Goal: Task Accomplishment & Management: Manage account settings

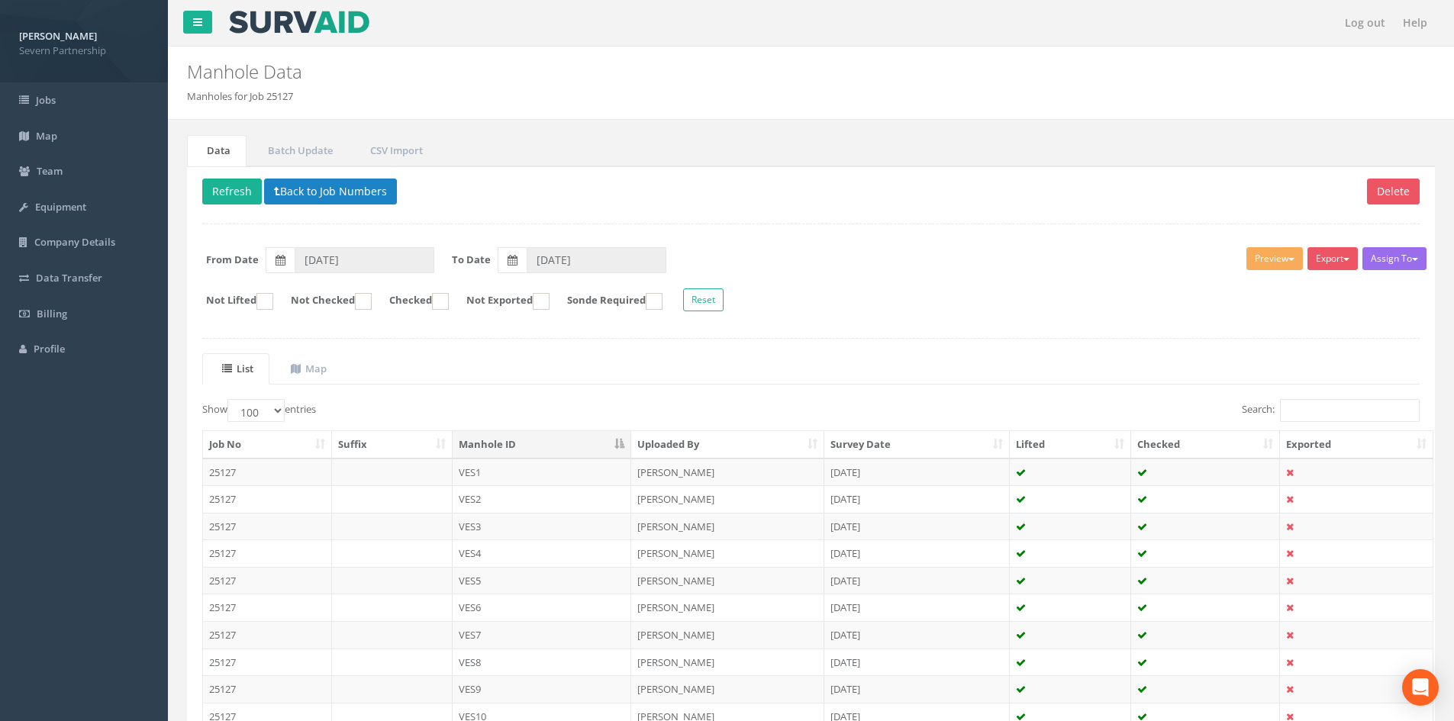
select select "100"
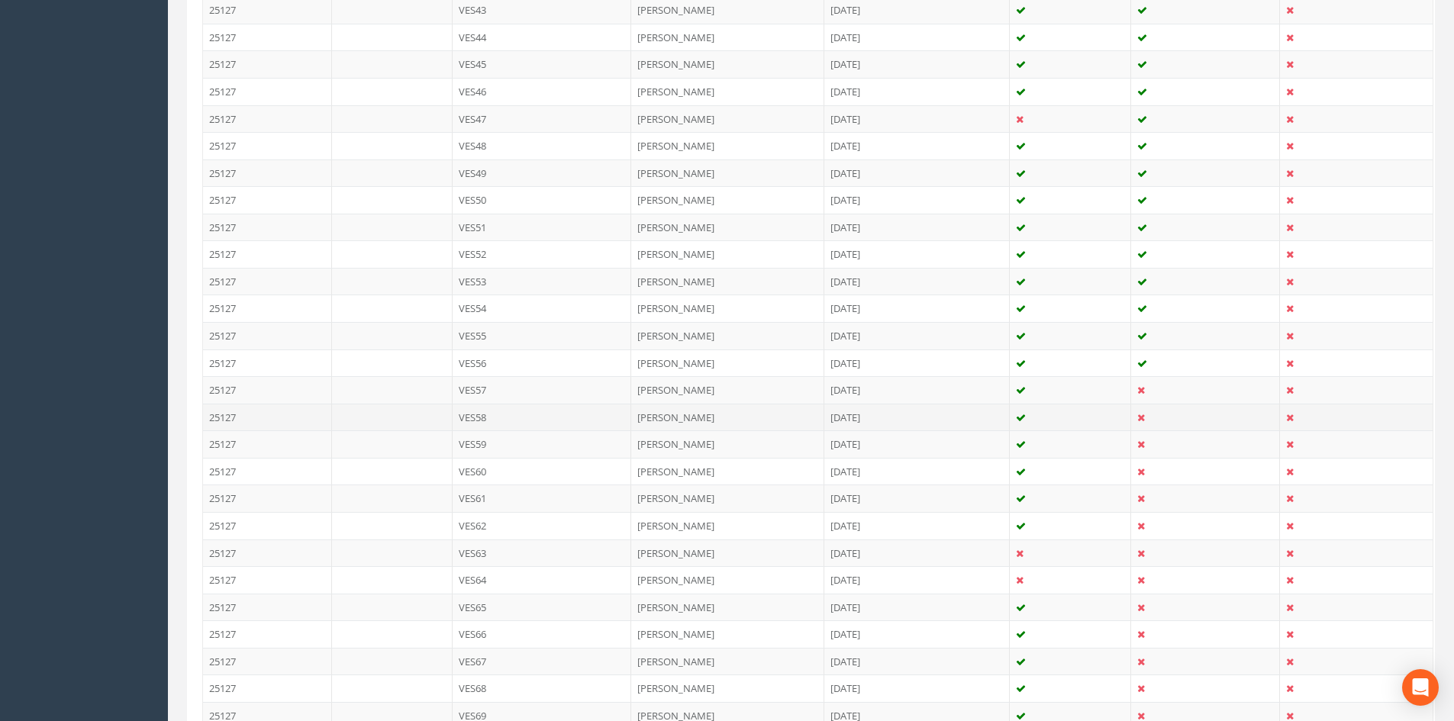
scroll to position [1603, 0]
click at [519, 392] on td "VES57" at bounding box center [542, 389] width 179 height 27
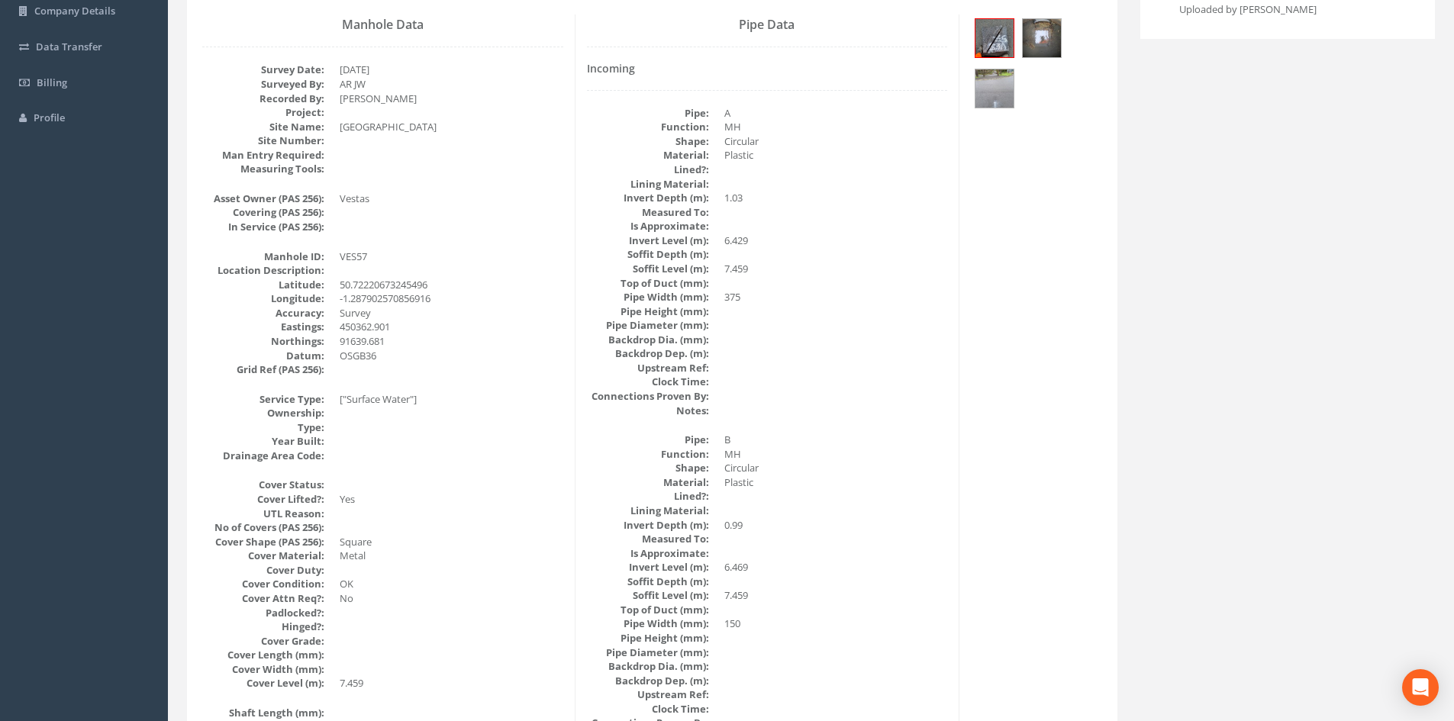
scroll to position [0, 0]
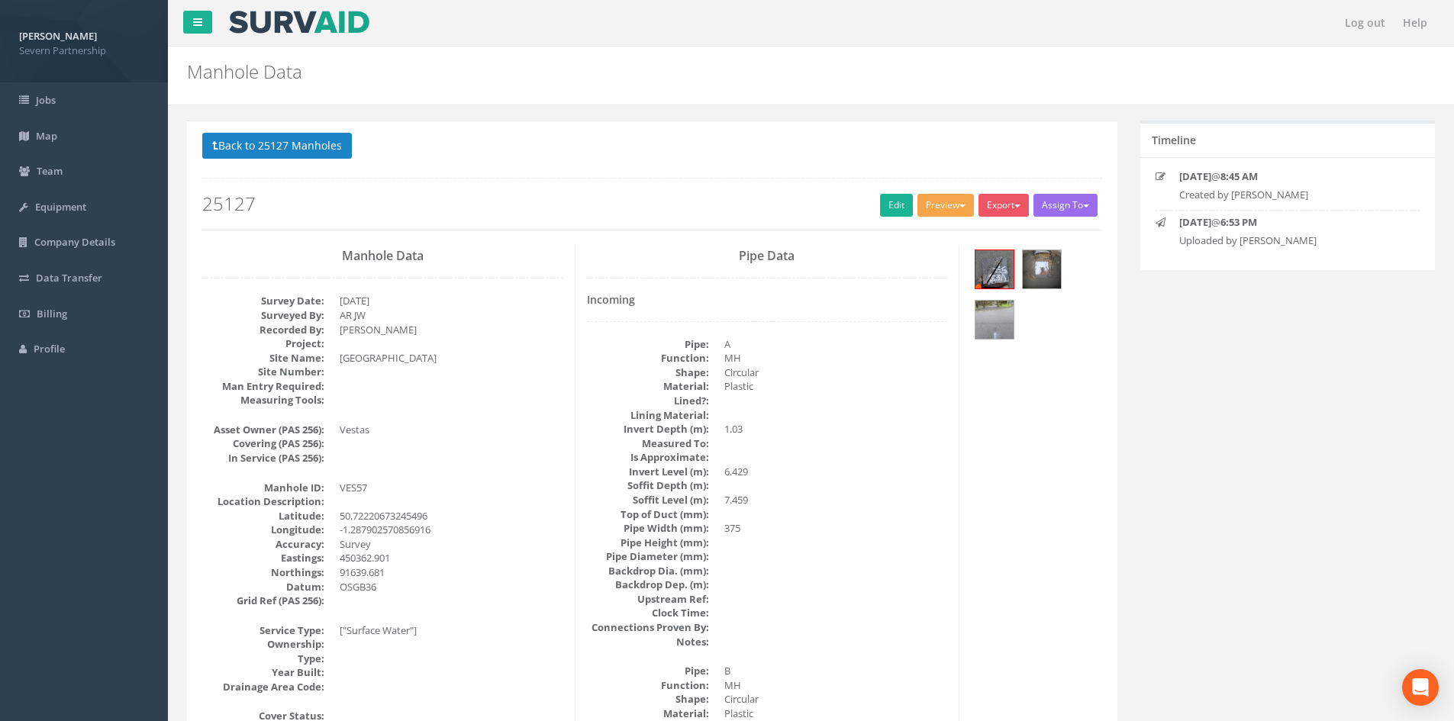
click at [923, 203] on button "Preview" at bounding box center [945, 205] width 56 height 23
click at [915, 234] on link "SP Manhole" at bounding box center [917, 237] width 116 height 24
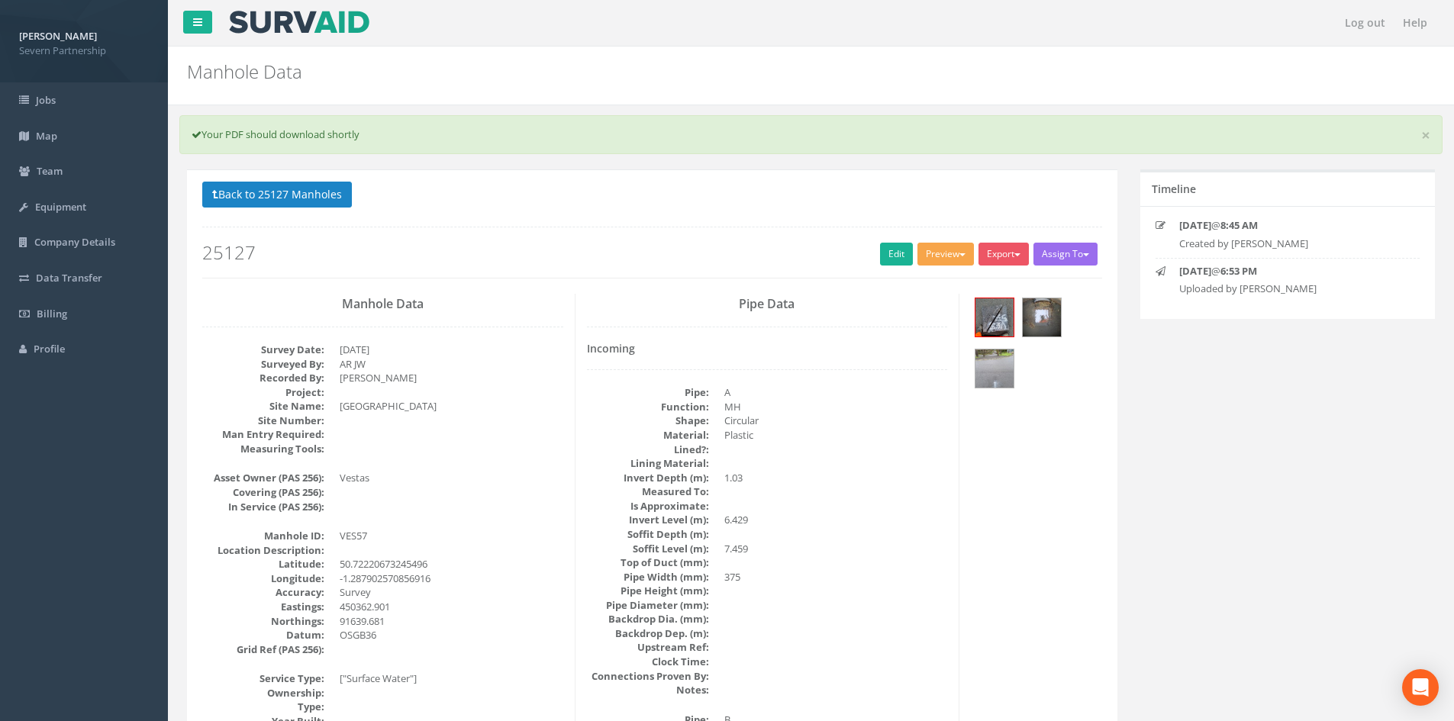
click at [930, 253] on button "Preview" at bounding box center [945, 254] width 56 height 23
click at [929, 292] on link "SP Manhole" at bounding box center [917, 286] width 116 height 24
click at [957, 260] on button "Preview" at bounding box center [945, 254] width 56 height 23
click at [956, 272] on ul "SP Manhole SP Omni Heathrow United Utilities SurvAid IC SurvAid Manhole" at bounding box center [917, 364] width 122 height 186
click at [952, 264] on button "Preview" at bounding box center [945, 254] width 56 height 23
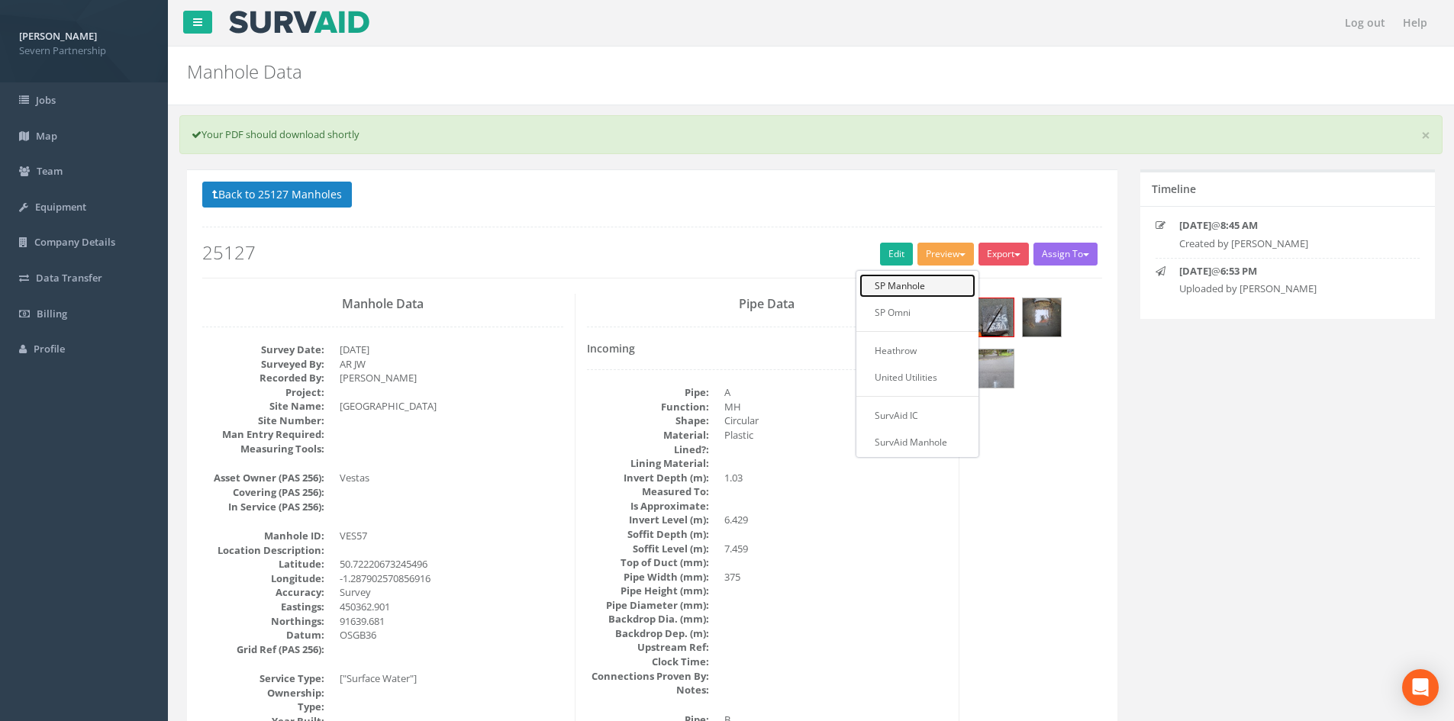
click at [943, 281] on link "SP Manhole" at bounding box center [917, 286] width 116 height 24
click at [893, 250] on link "Edit" at bounding box center [896, 254] width 33 height 23
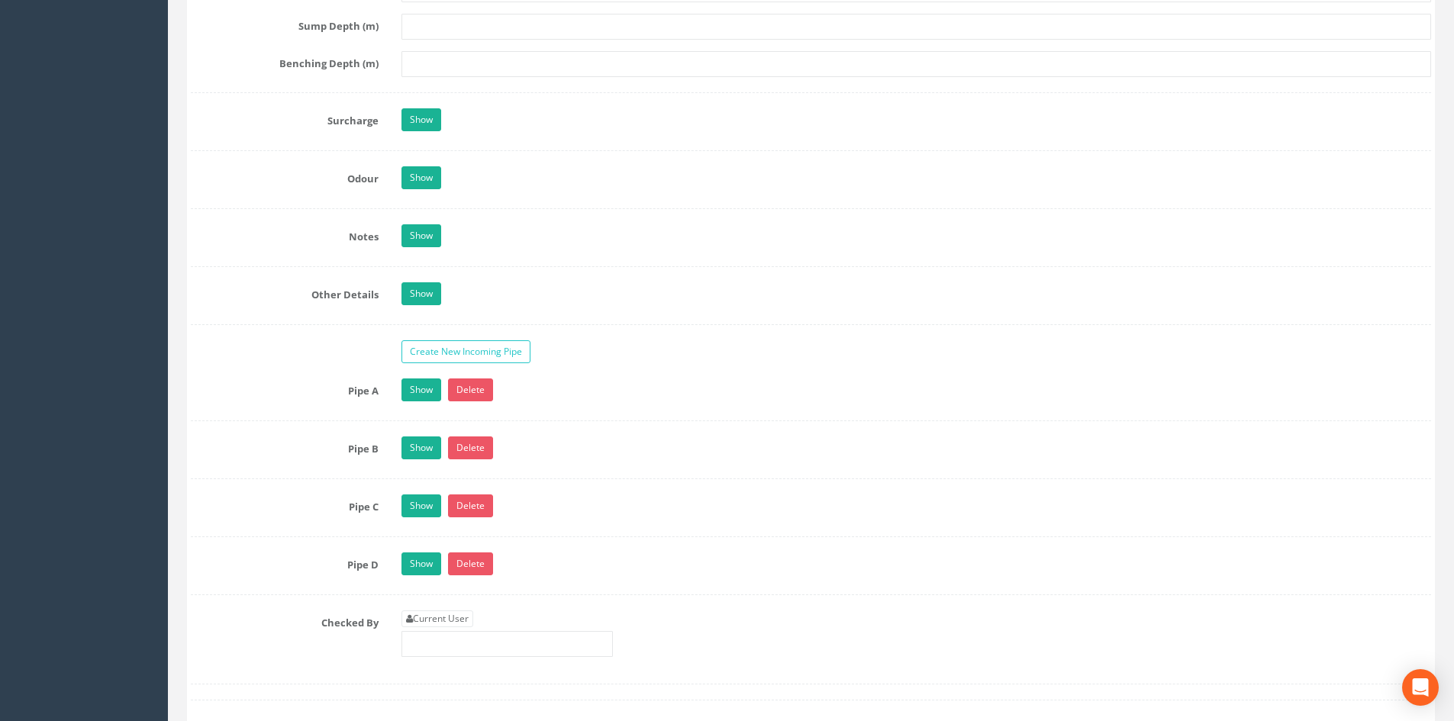
scroll to position [2597, 0]
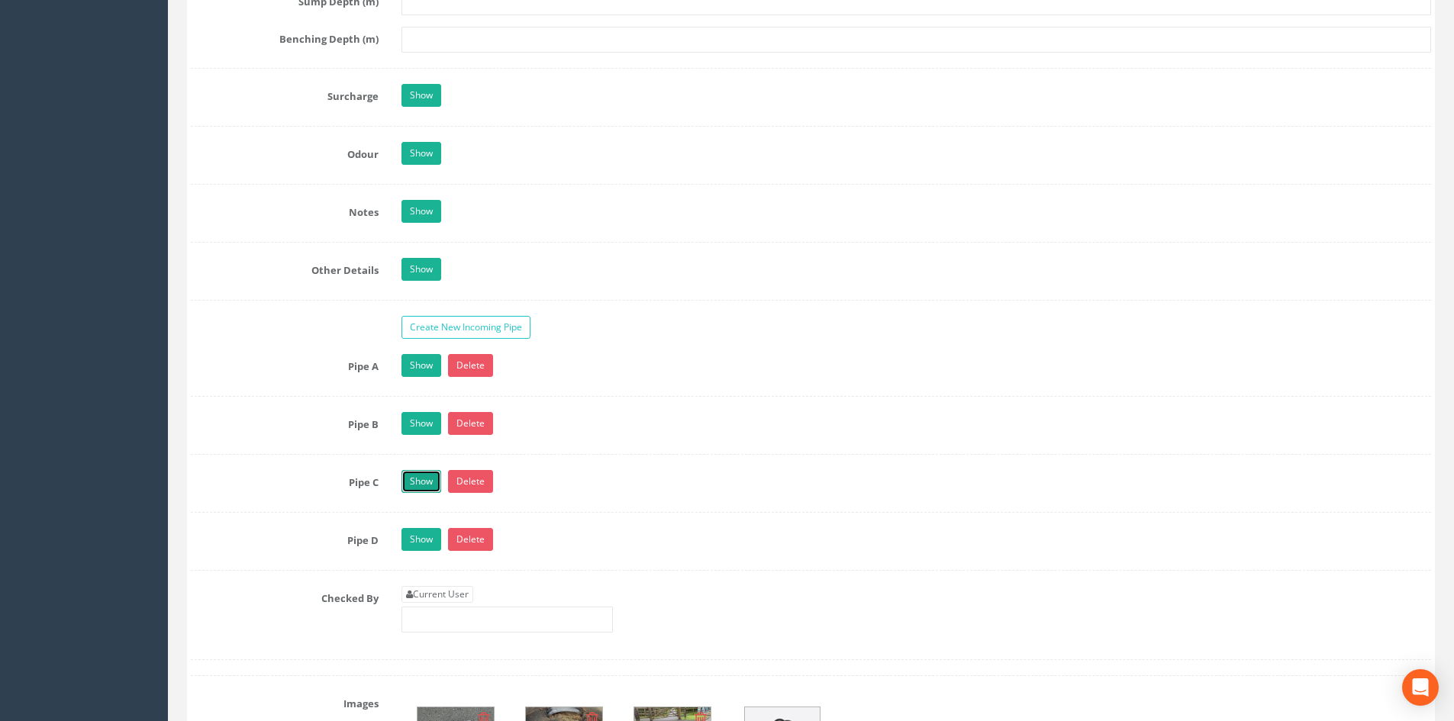
click at [422, 473] on link "Show" at bounding box center [421, 481] width 40 height 23
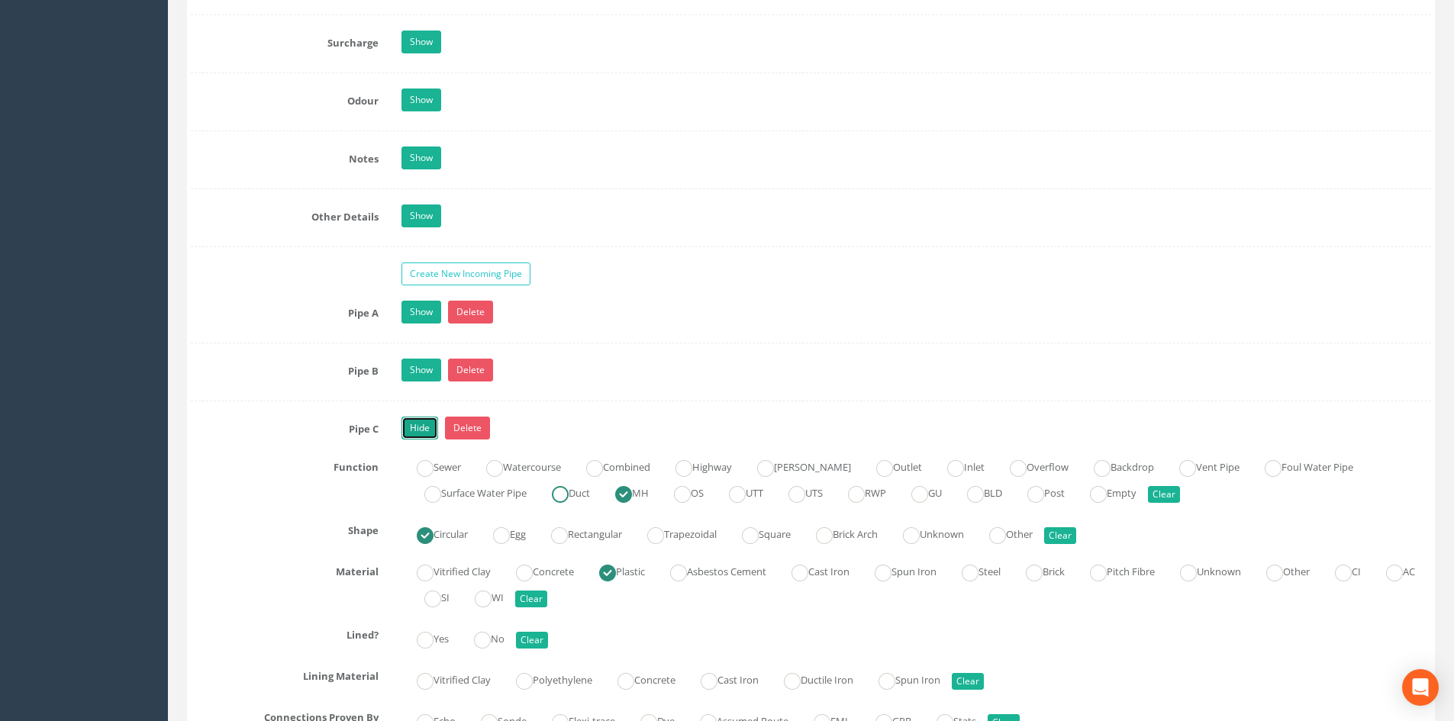
scroll to position [2674, 0]
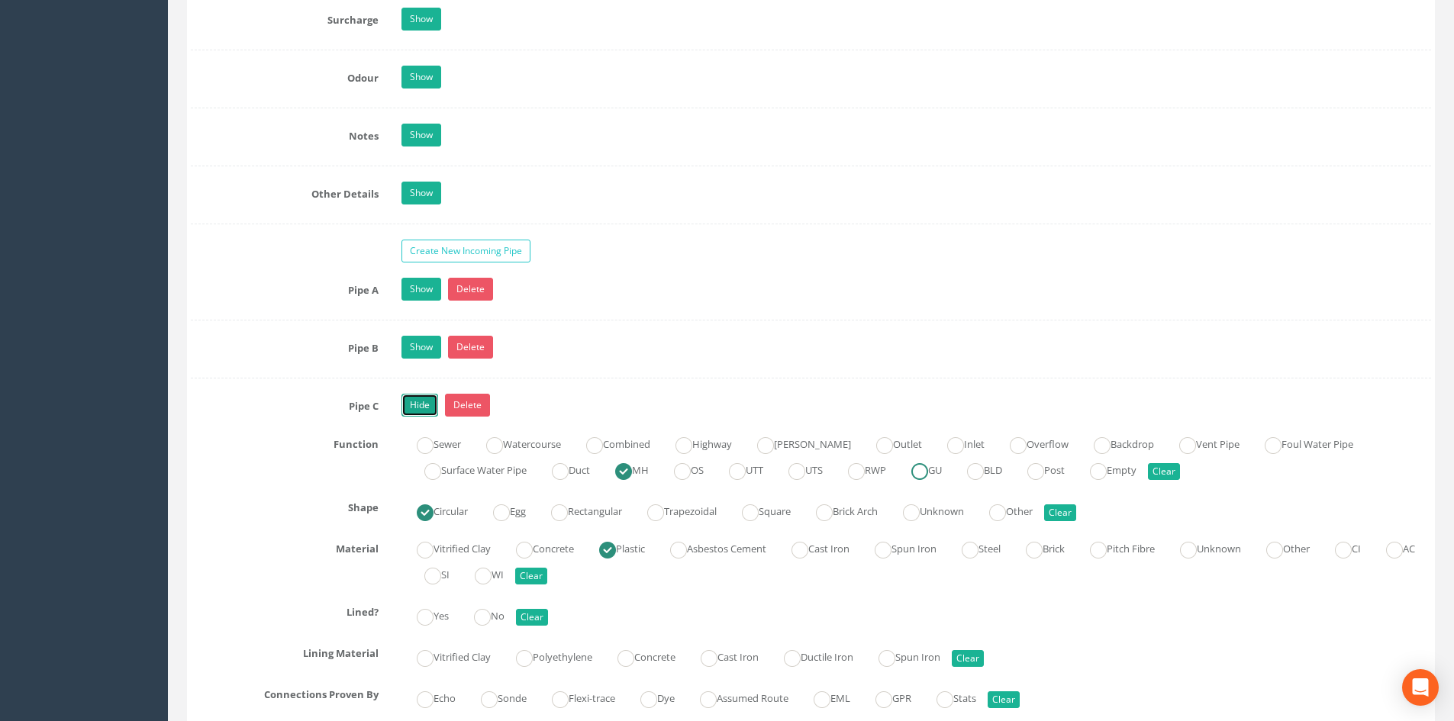
click at [928, 472] on ins at bounding box center [919, 471] width 17 height 17
radio input "false"
radio input "true"
click at [421, 405] on link "Hide" at bounding box center [419, 405] width 37 height 23
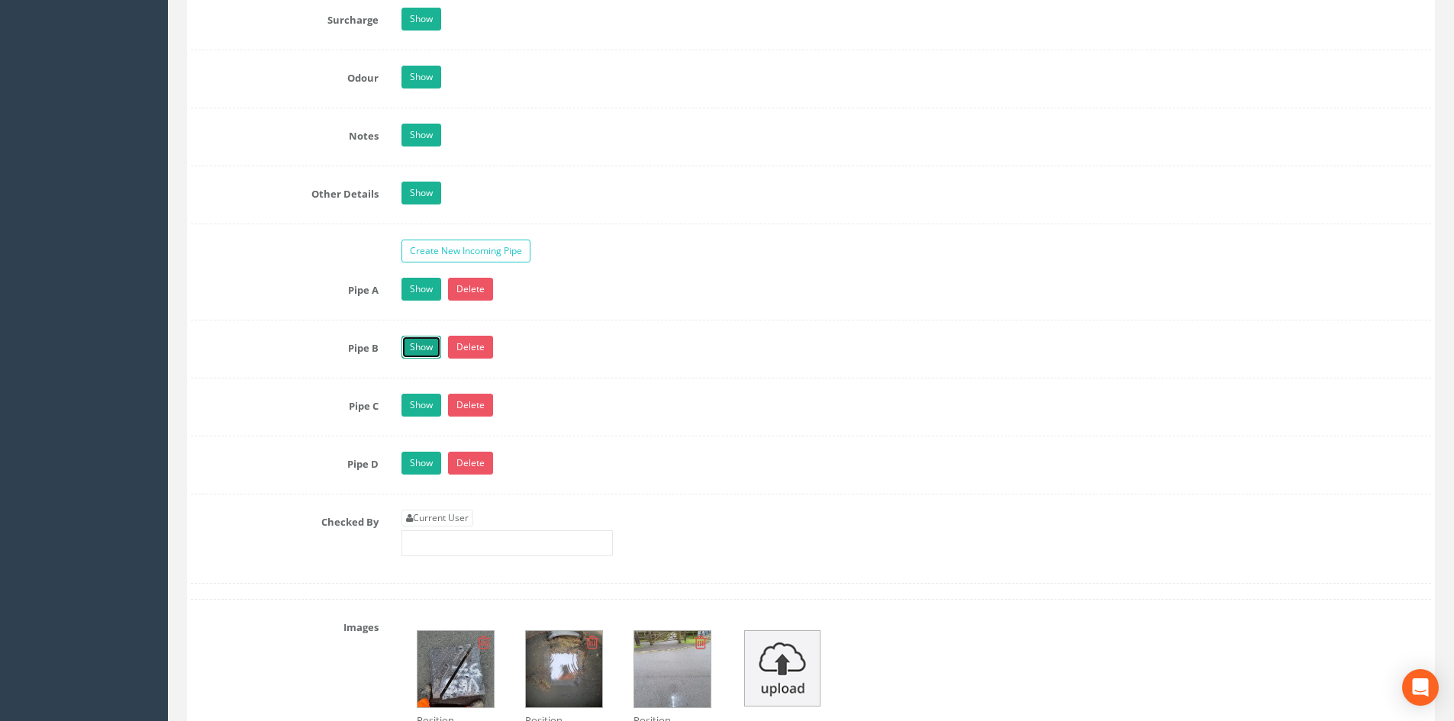
click at [424, 347] on link "Show" at bounding box center [421, 347] width 40 height 23
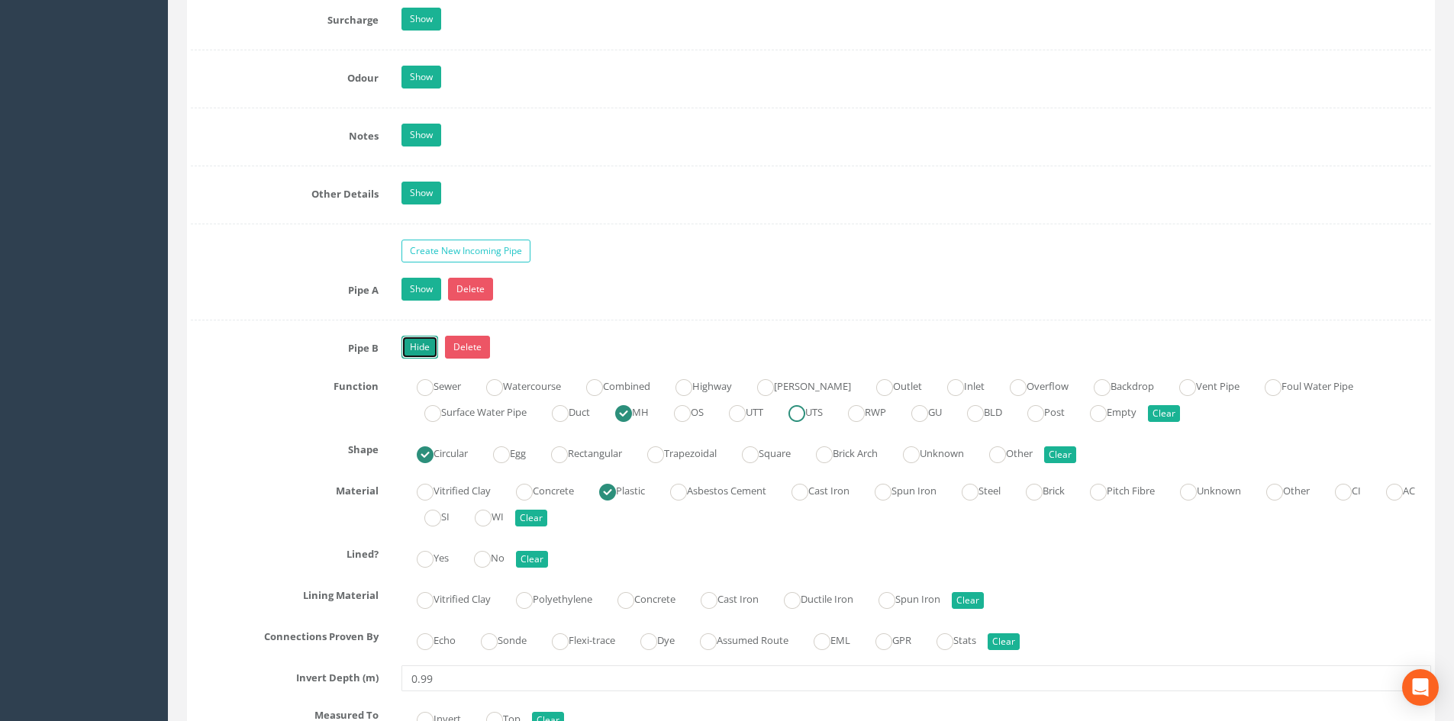
click at [805, 418] on ins at bounding box center [796, 413] width 17 height 17
radio input "false"
radio input "true"
click at [410, 338] on link "Hide" at bounding box center [419, 347] width 37 height 23
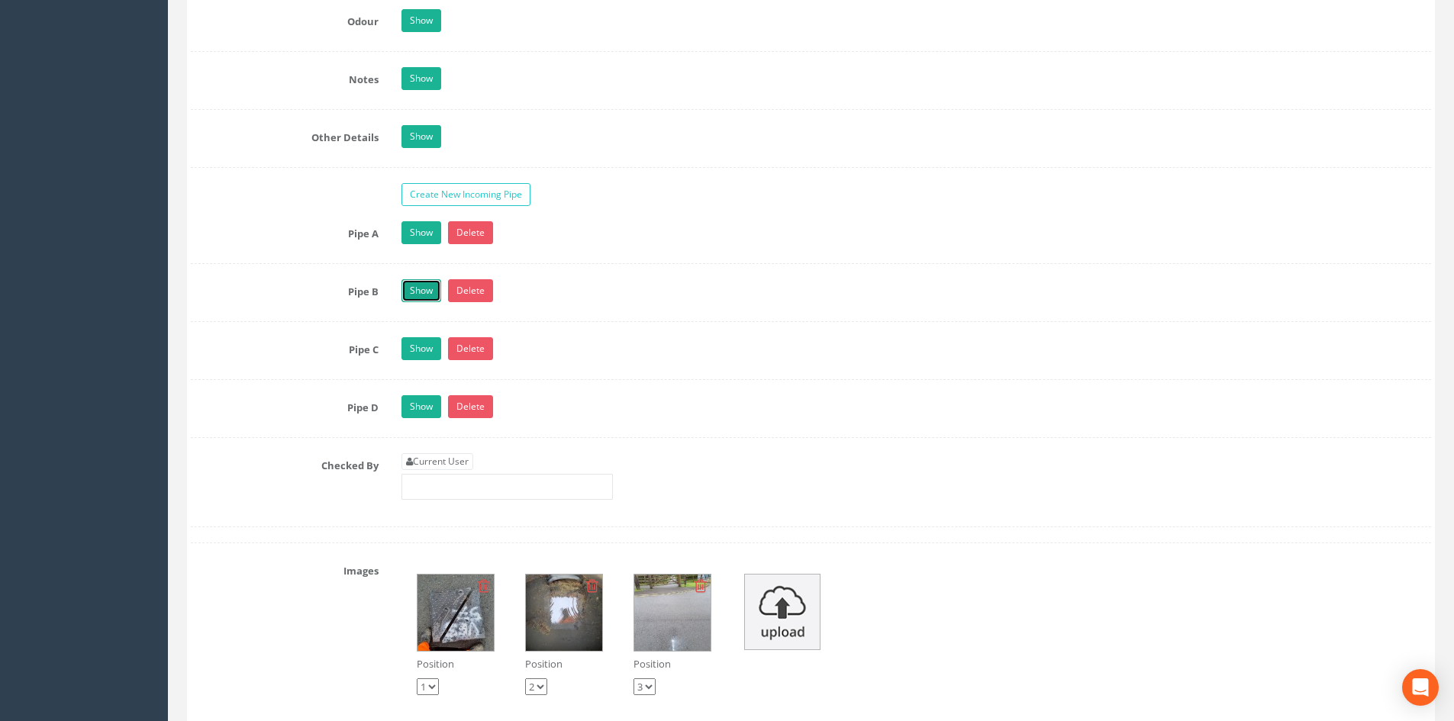
scroll to position [2826, 0]
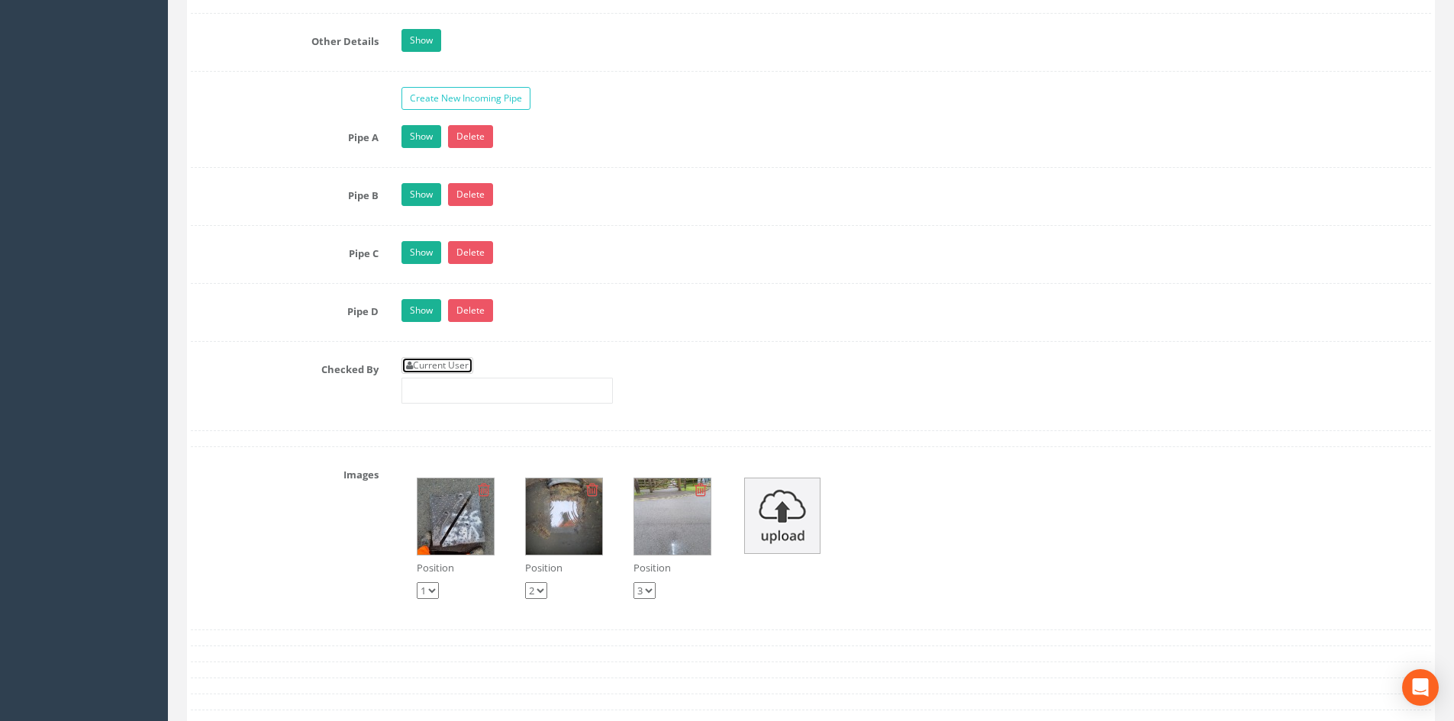
click at [473, 362] on link "Current User" at bounding box center [437, 365] width 72 height 17
type input "[PERSON_NAME]"
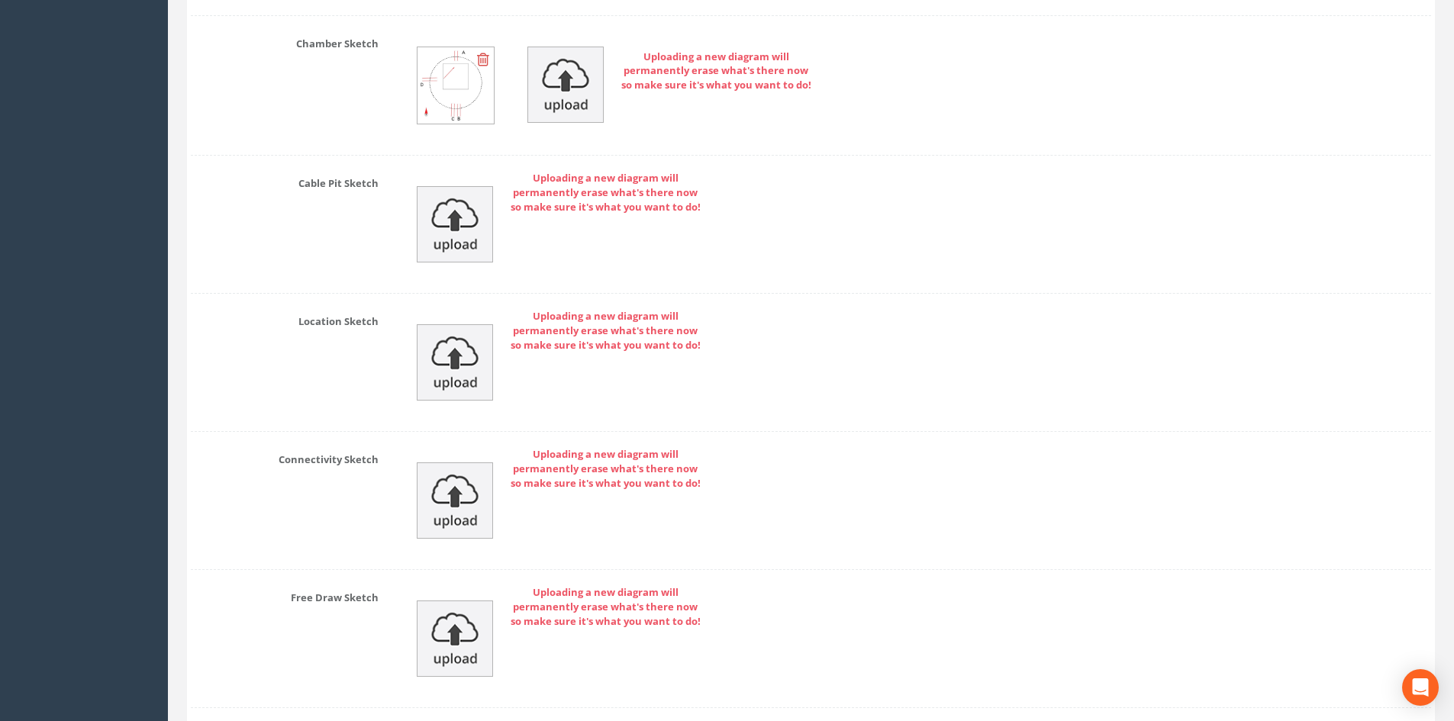
scroll to position [3758, 0]
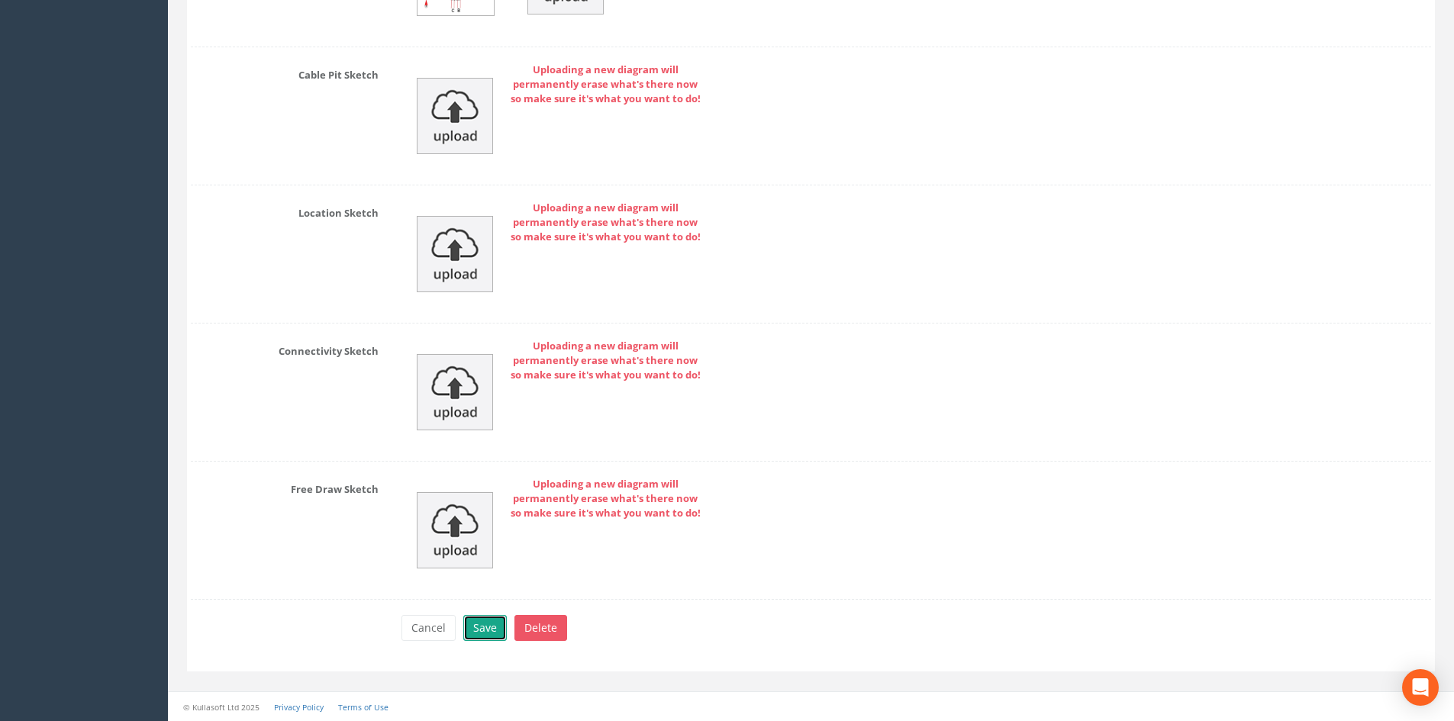
click at [488, 624] on button "Save" at bounding box center [485, 628] width 44 height 26
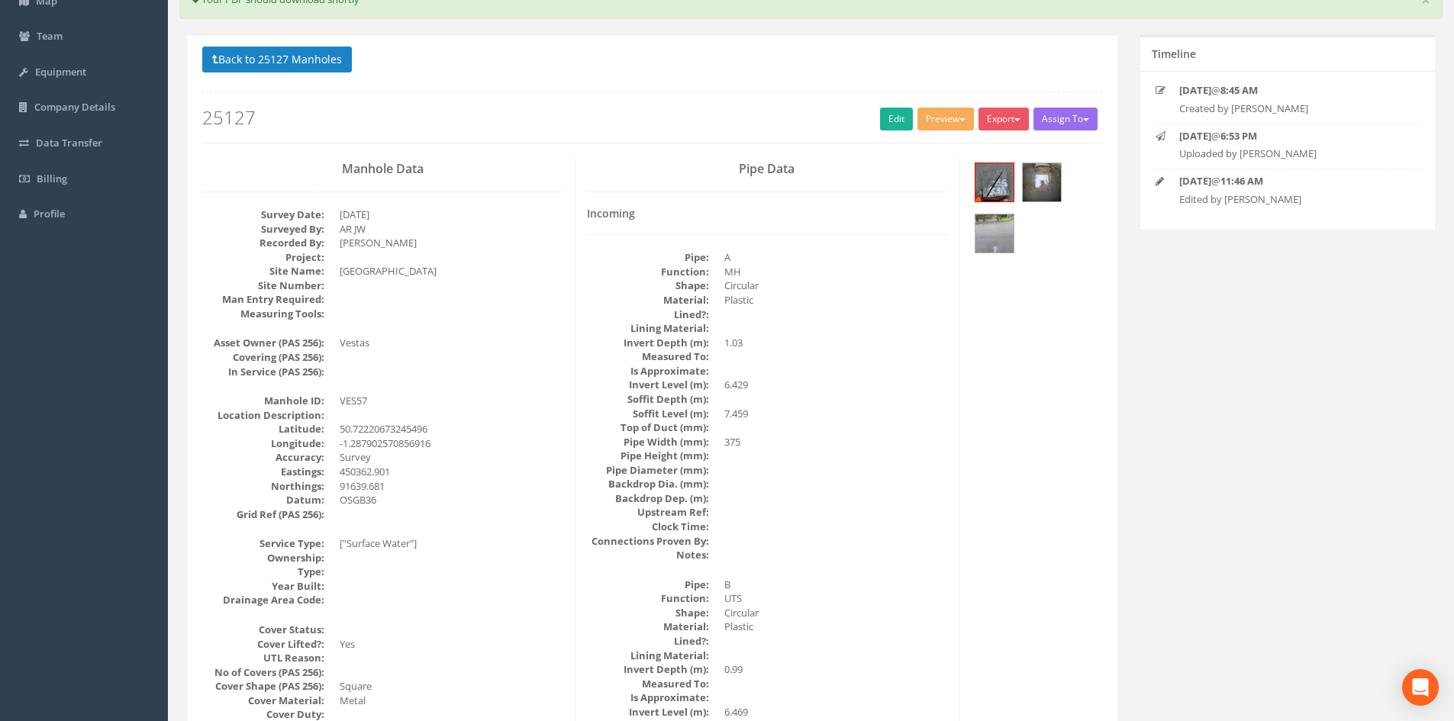
scroll to position [2, 0]
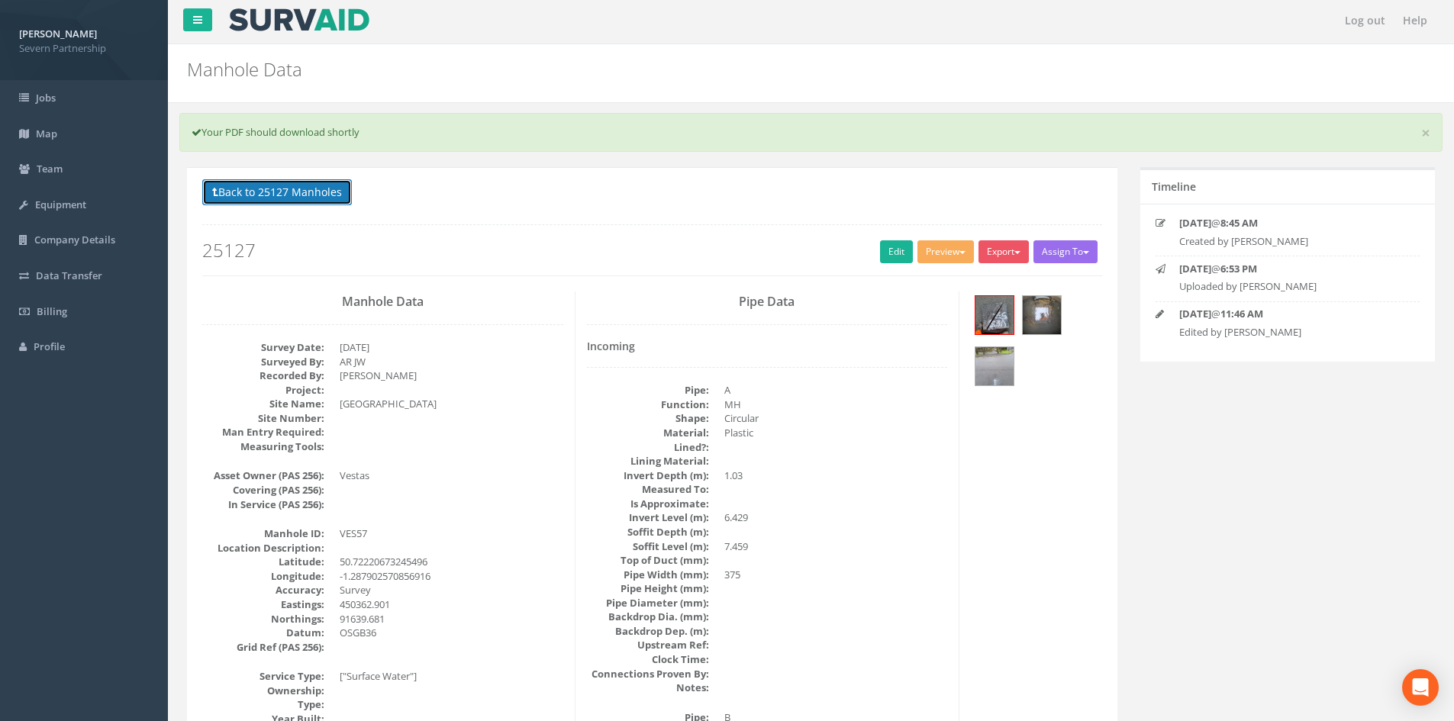
click at [348, 182] on button "Back to 25127 Manholes" at bounding box center [277, 192] width 150 height 26
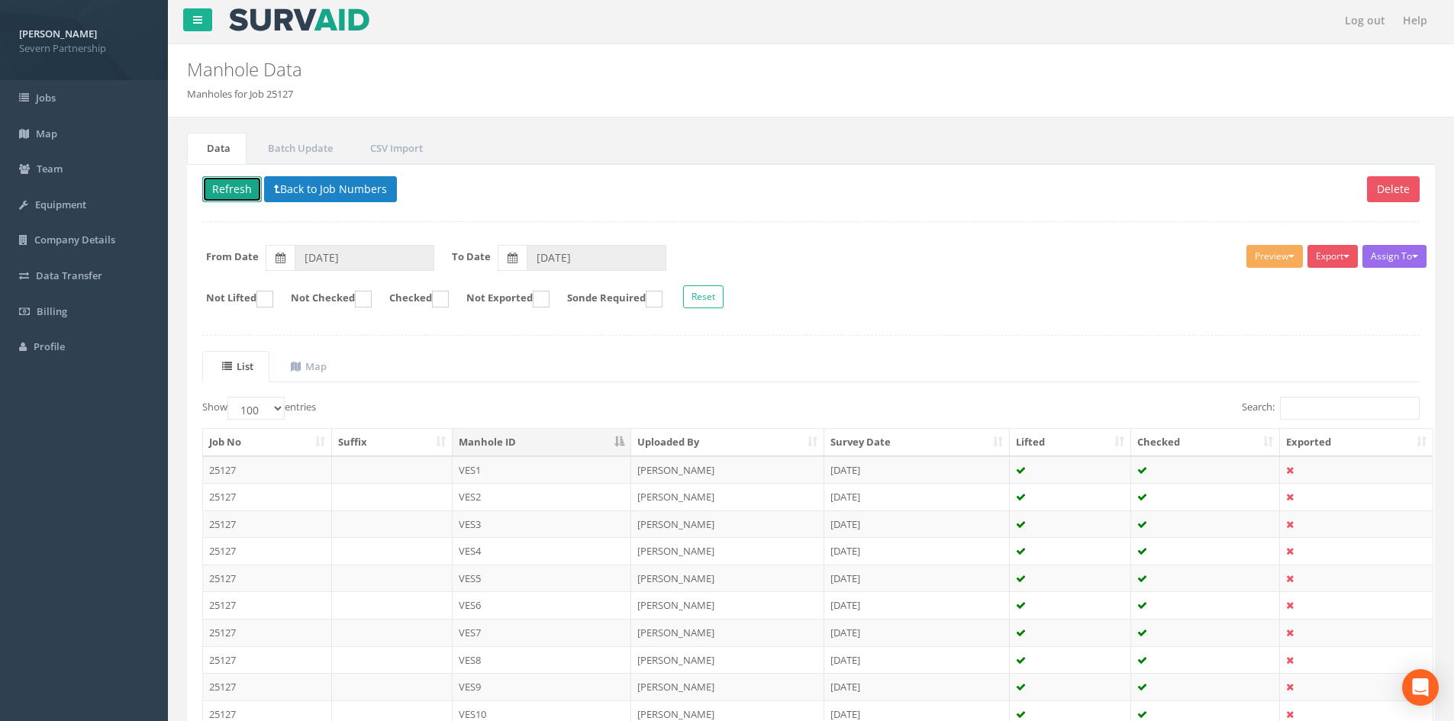
click at [231, 195] on button "Refresh" at bounding box center [232, 189] width 60 height 26
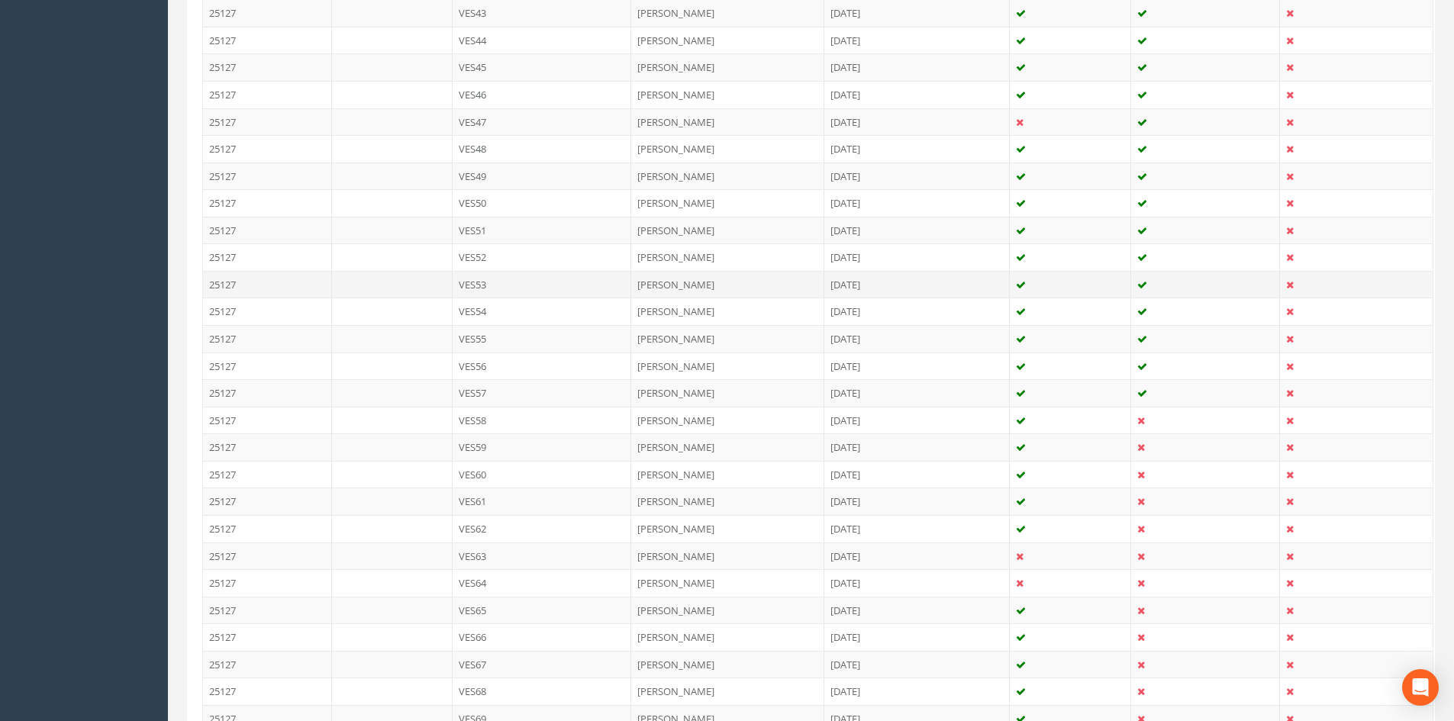
scroll to position [1605, 0]
click at [592, 414] on td "VES58" at bounding box center [542, 414] width 179 height 27
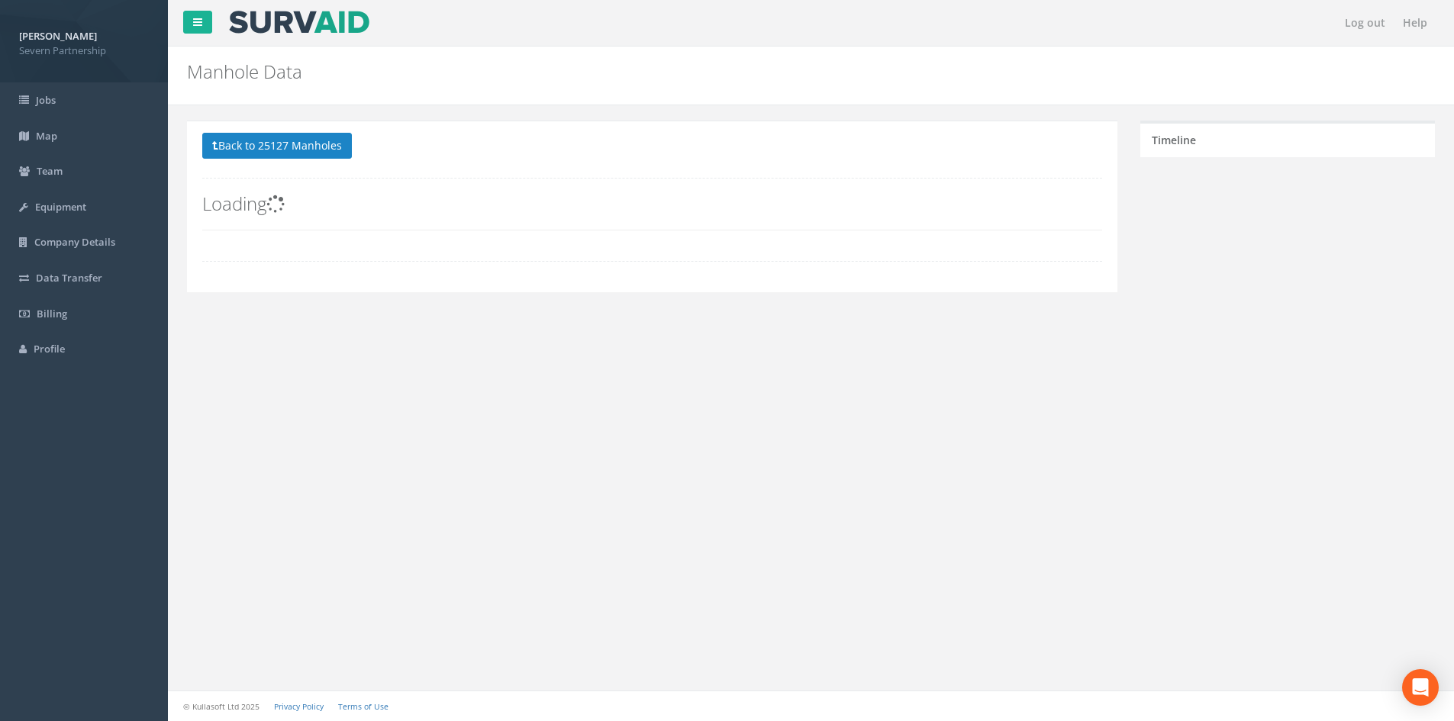
scroll to position [0, 0]
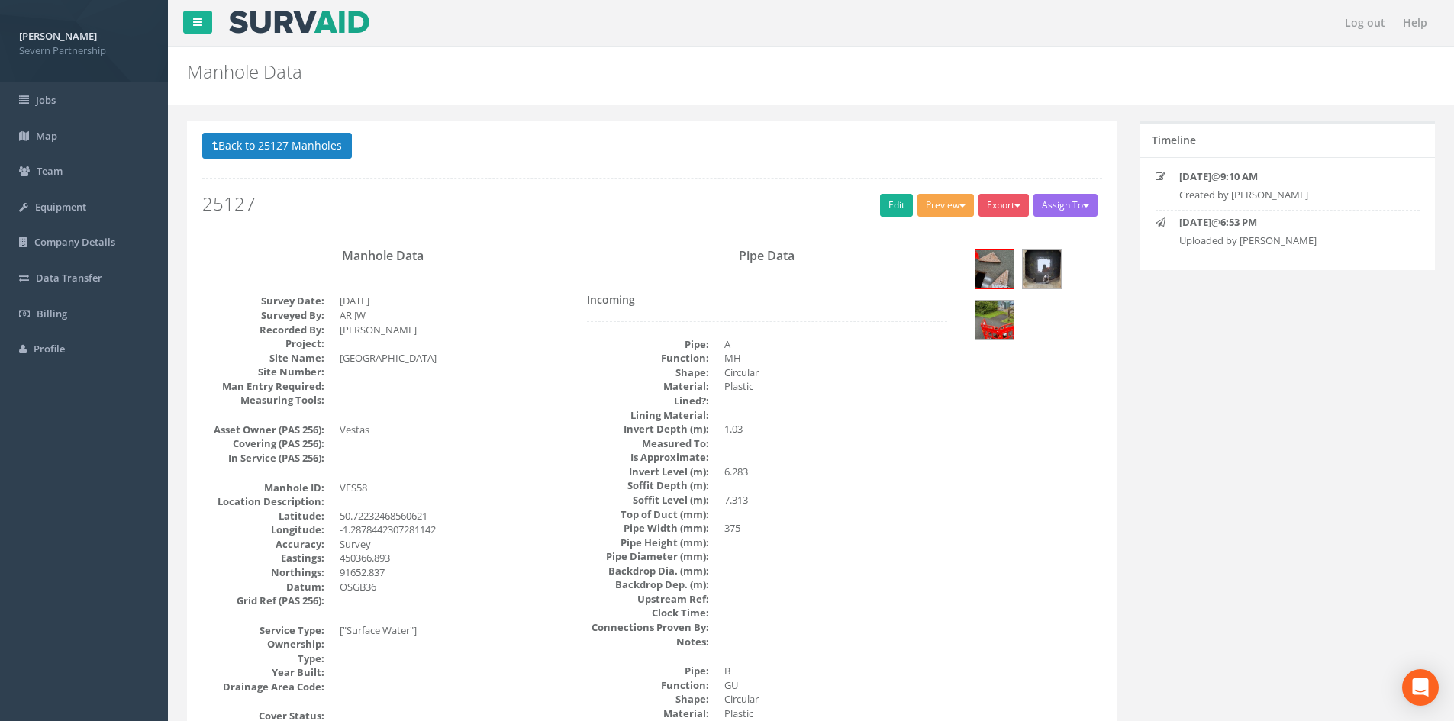
click at [924, 197] on button "Preview" at bounding box center [945, 205] width 56 height 23
click at [920, 230] on link "SP Manhole" at bounding box center [917, 237] width 116 height 24
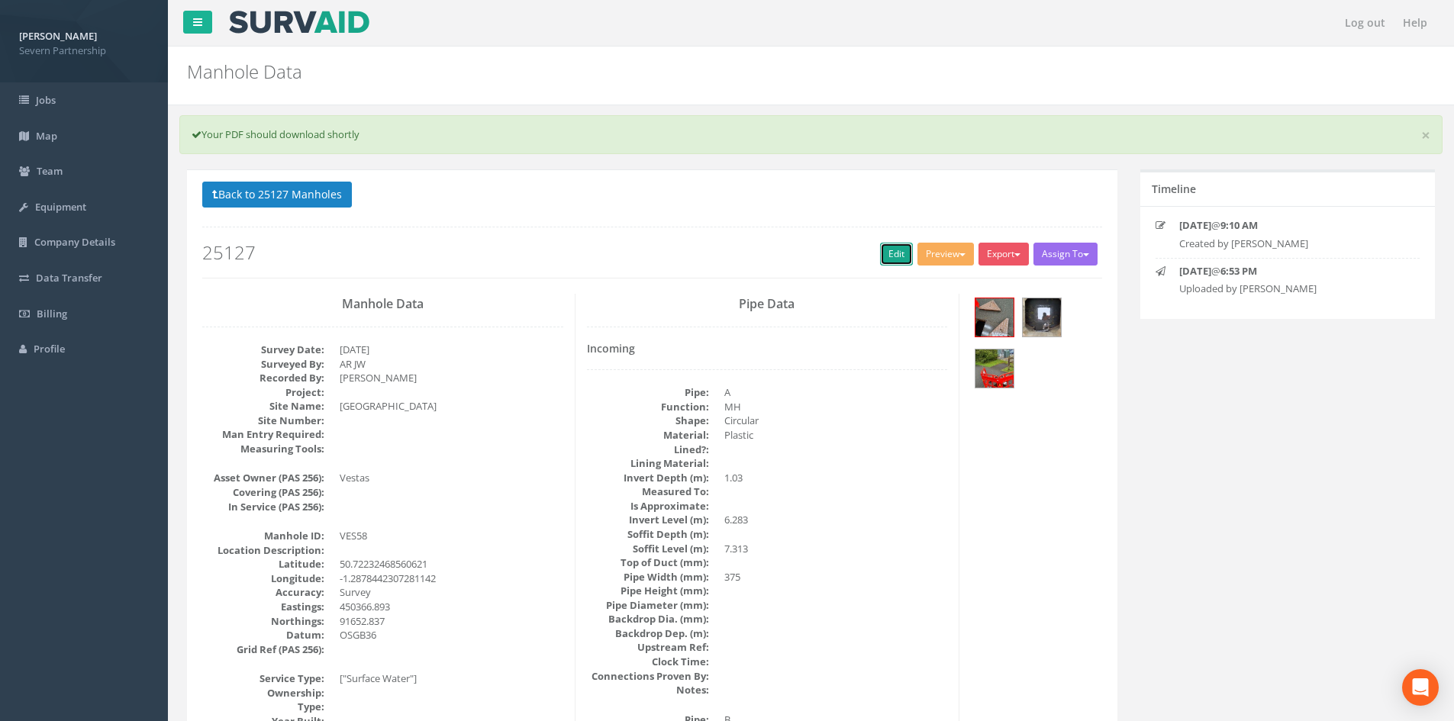
drag, startPoint x: 901, startPoint y: 243, endPoint x: 529, endPoint y: 133, distance: 387.6
click at [901, 243] on link "Edit" at bounding box center [896, 254] width 33 height 23
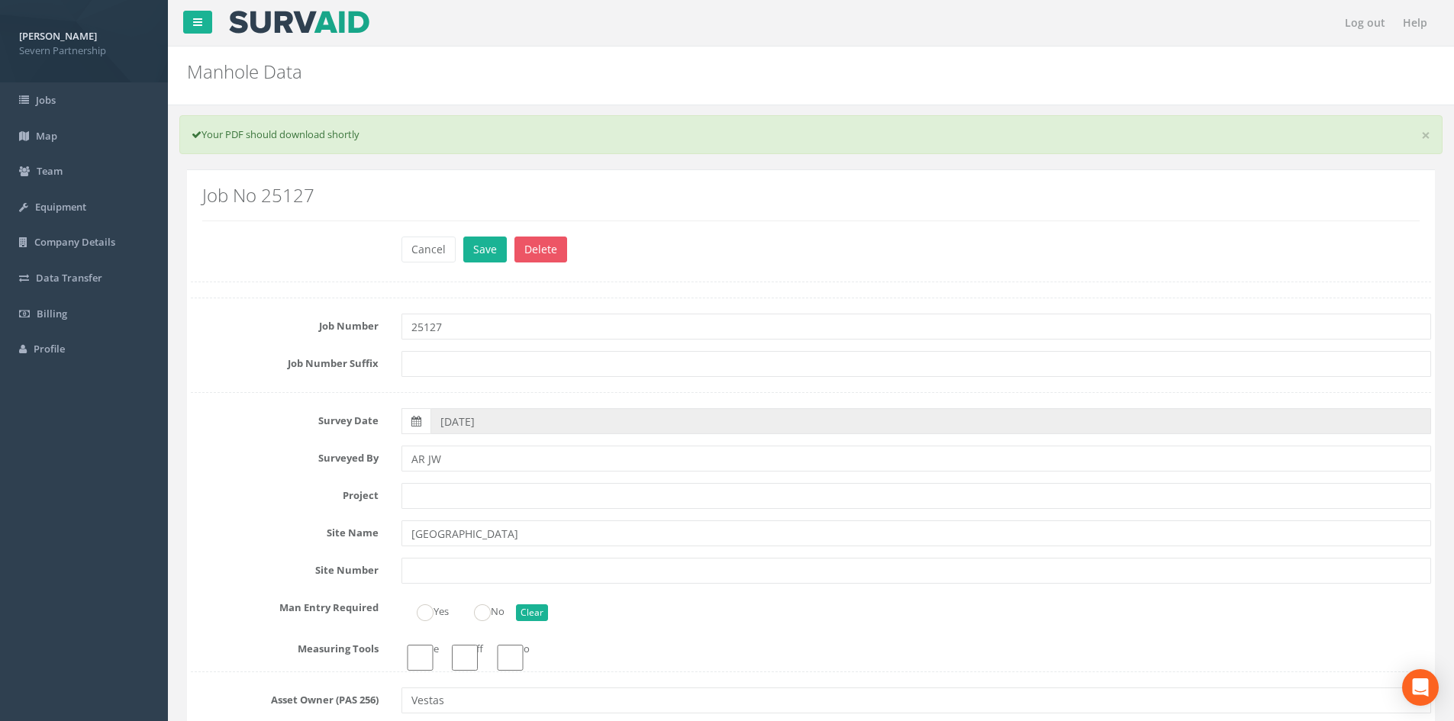
drag, startPoint x: 575, startPoint y: 151, endPoint x: 614, endPoint y: 270, distance: 125.0
type input "[PERSON_NAME]"
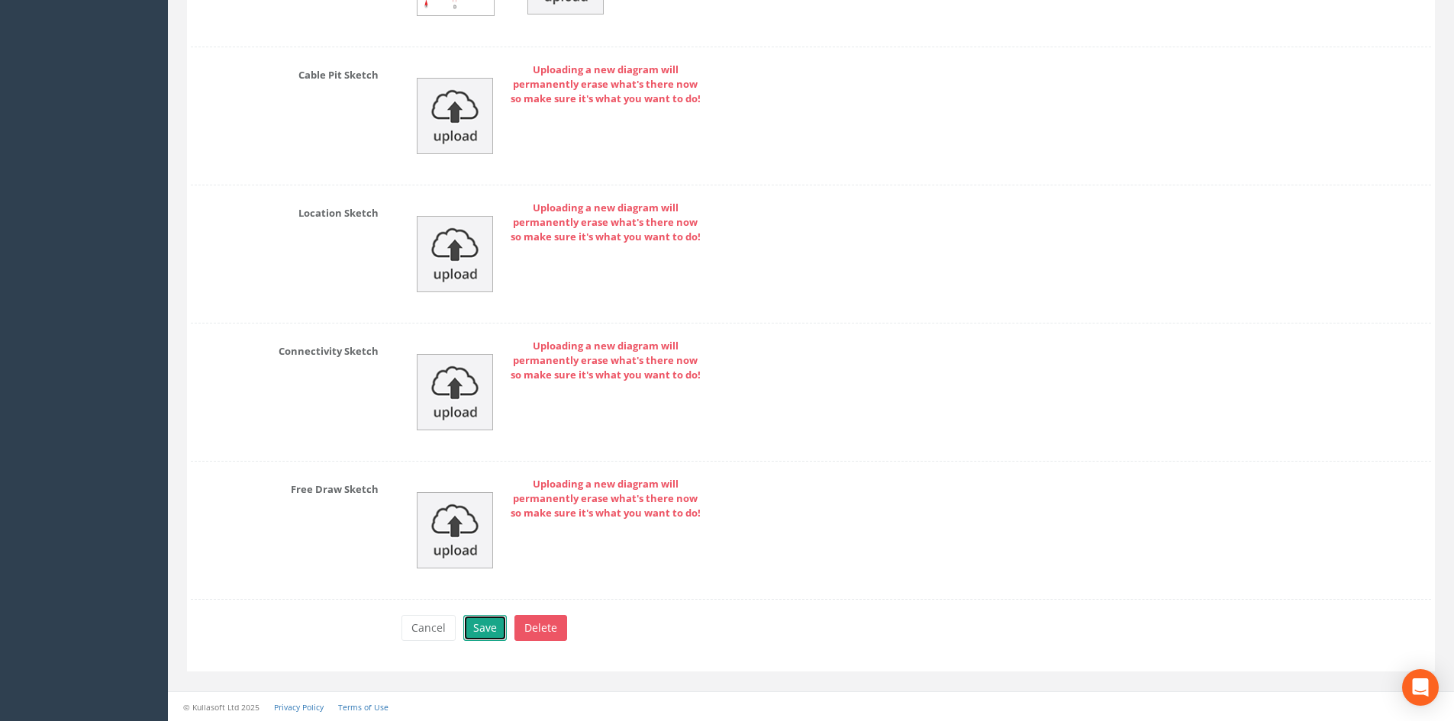
click at [485, 628] on button "Save" at bounding box center [485, 628] width 44 height 26
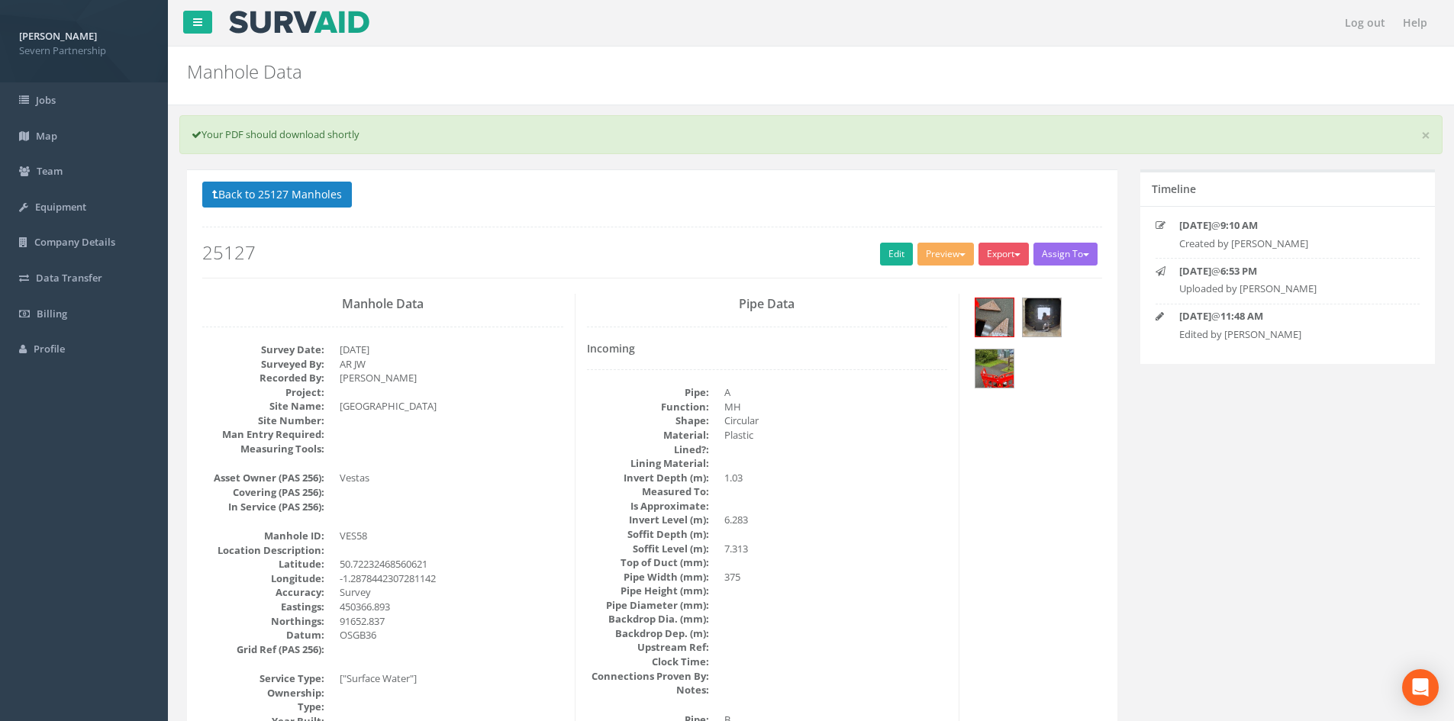
click at [324, 215] on div "Back to 25127 Manholes Back to Map Assign To No Companies Added Export SP Manho…" at bounding box center [652, 230] width 900 height 97
click at [324, 200] on button "Back to 25127 Manholes" at bounding box center [277, 195] width 150 height 26
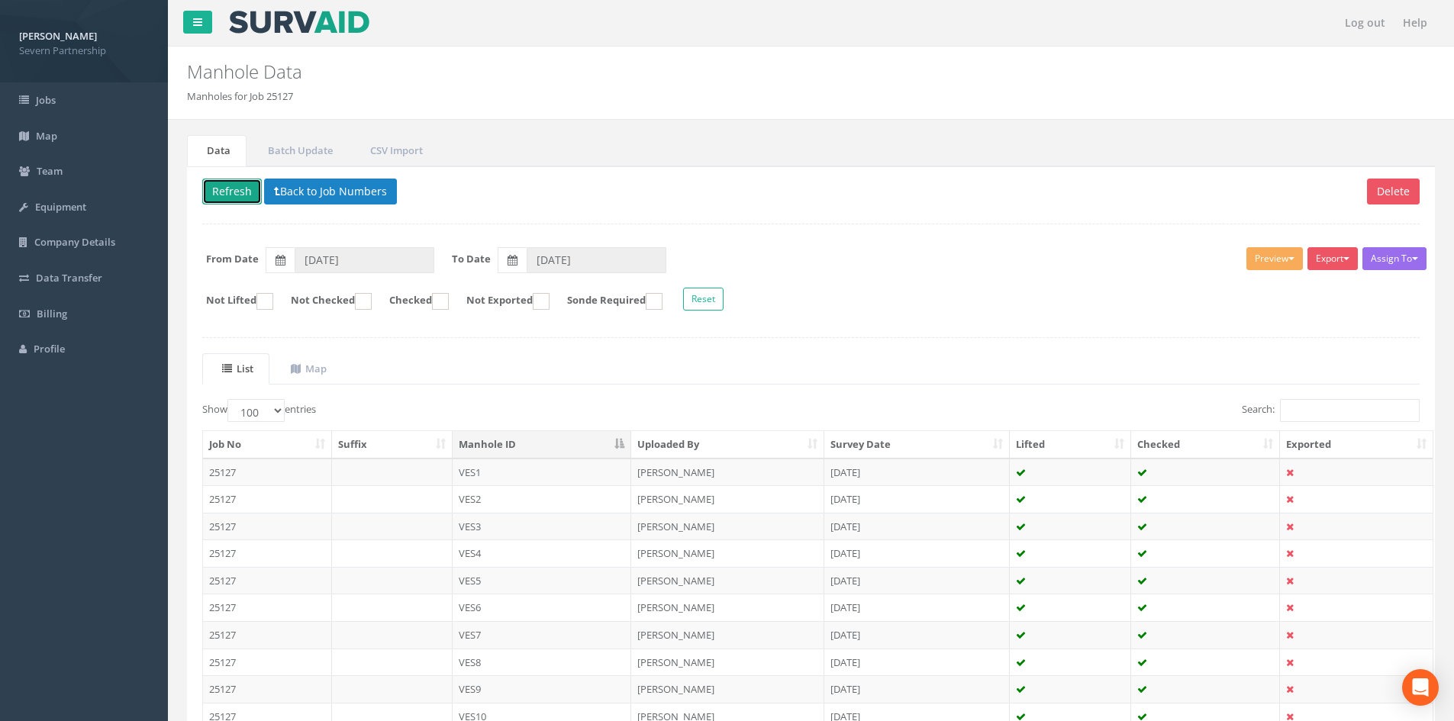
click at [228, 192] on button "Refresh" at bounding box center [232, 192] width 60 height 26
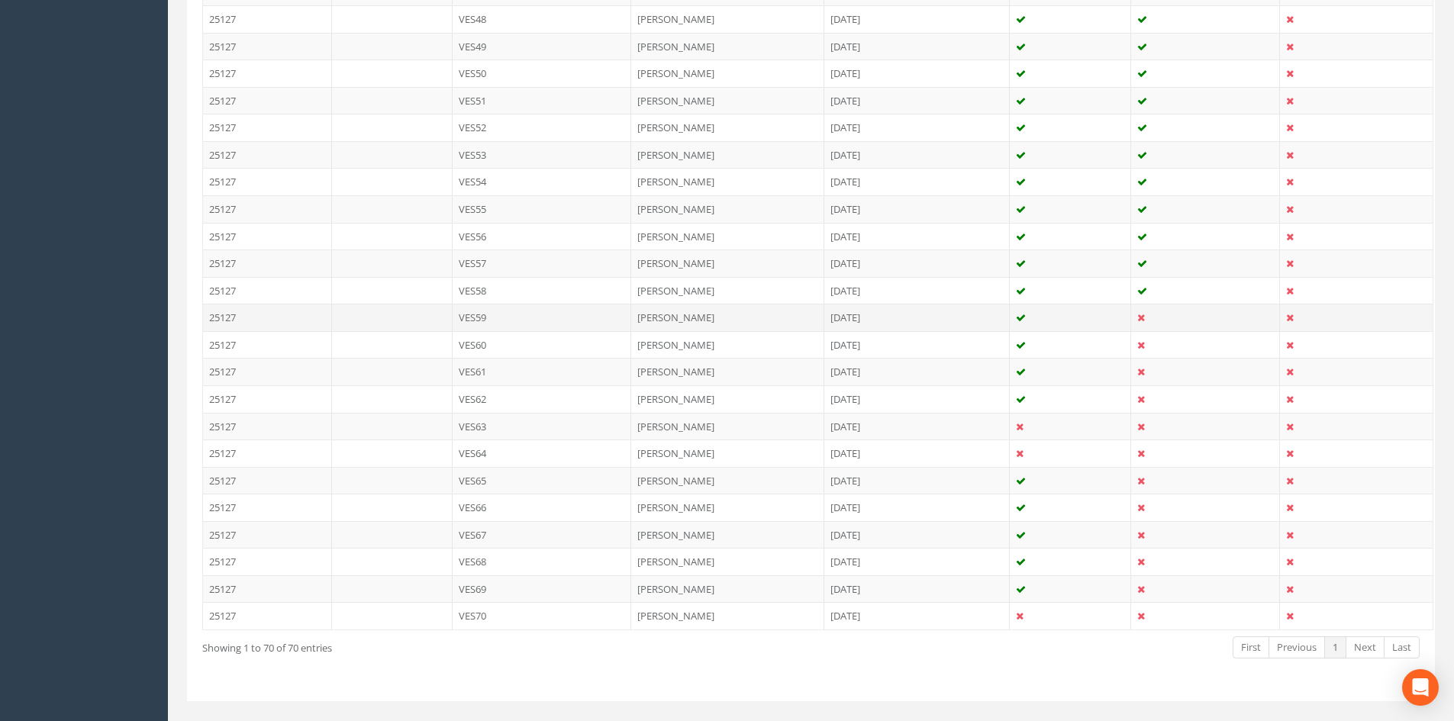
scroll to position [1755, 0]
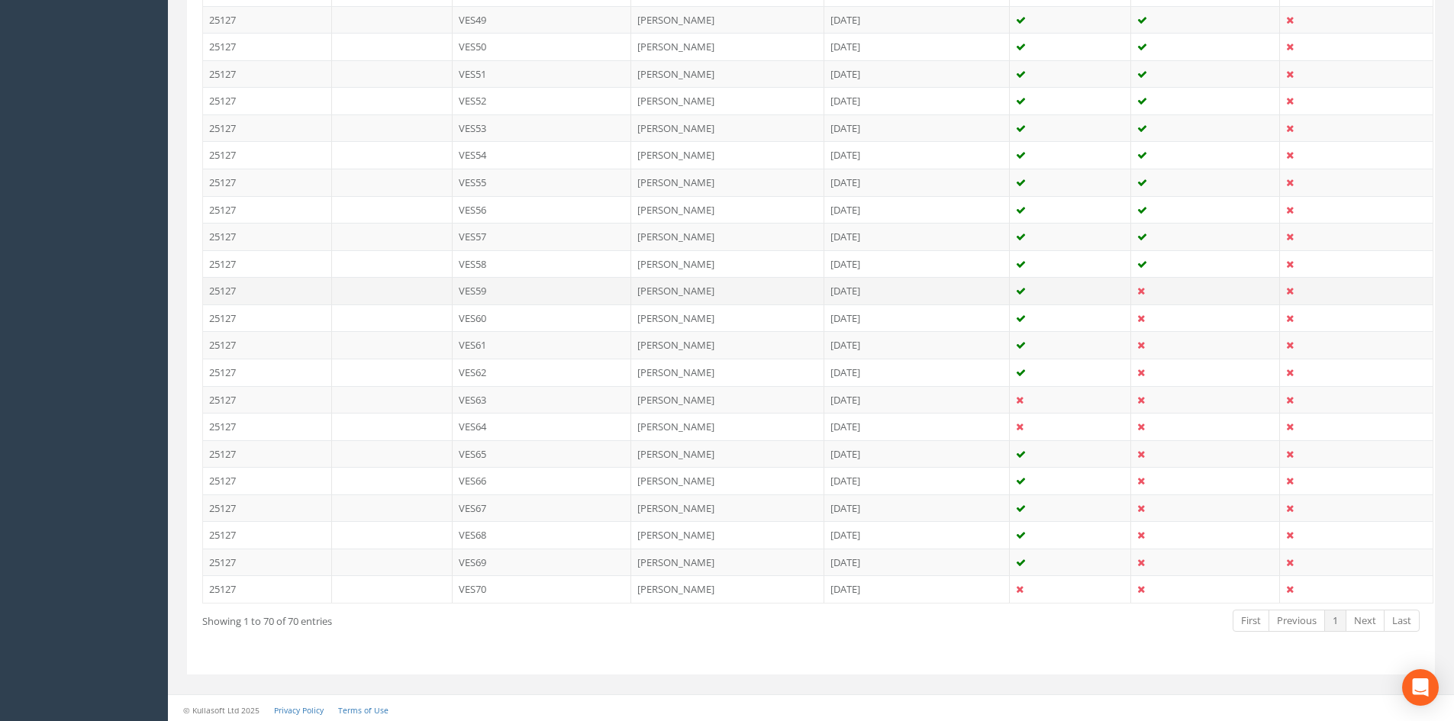
click at [641, 291] on td "[PERSON_NAME]" at bounding box center [727, 290] width 193 height 27
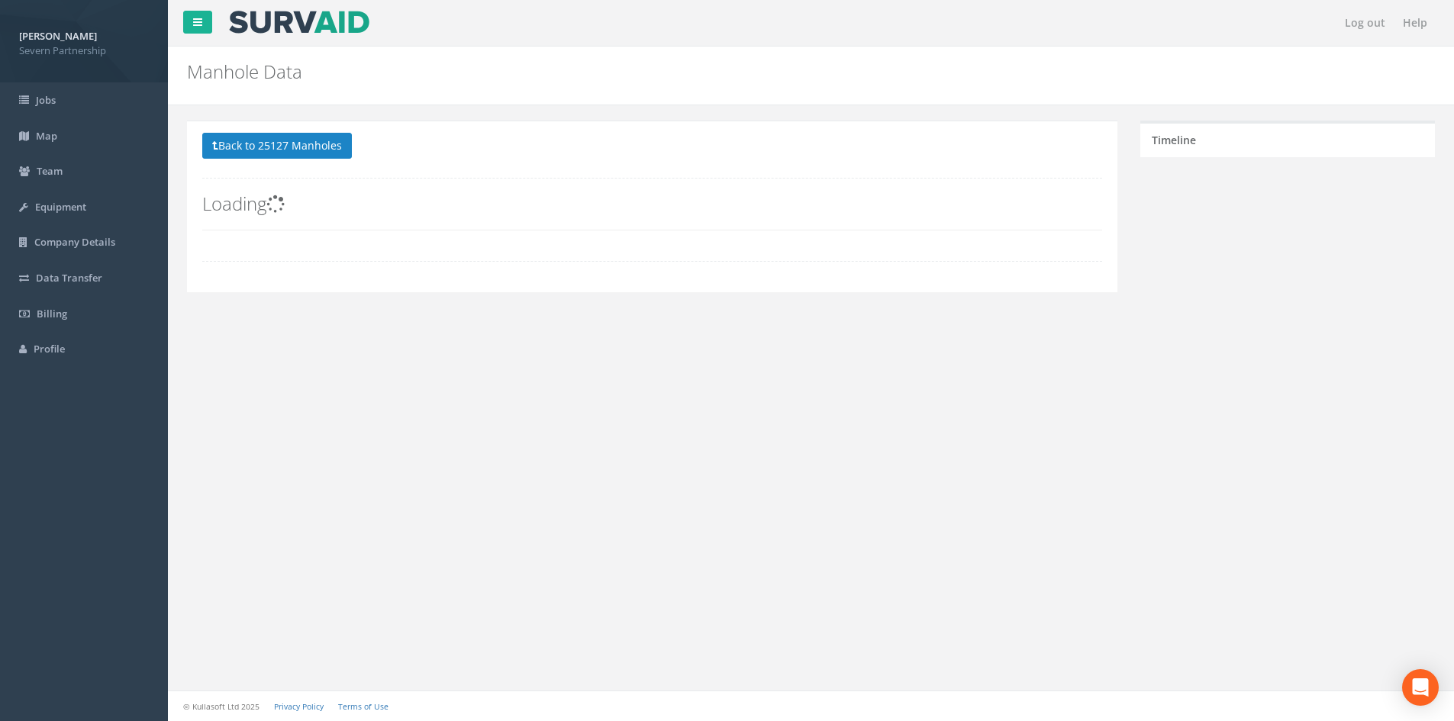
scroll to position [0, 0]
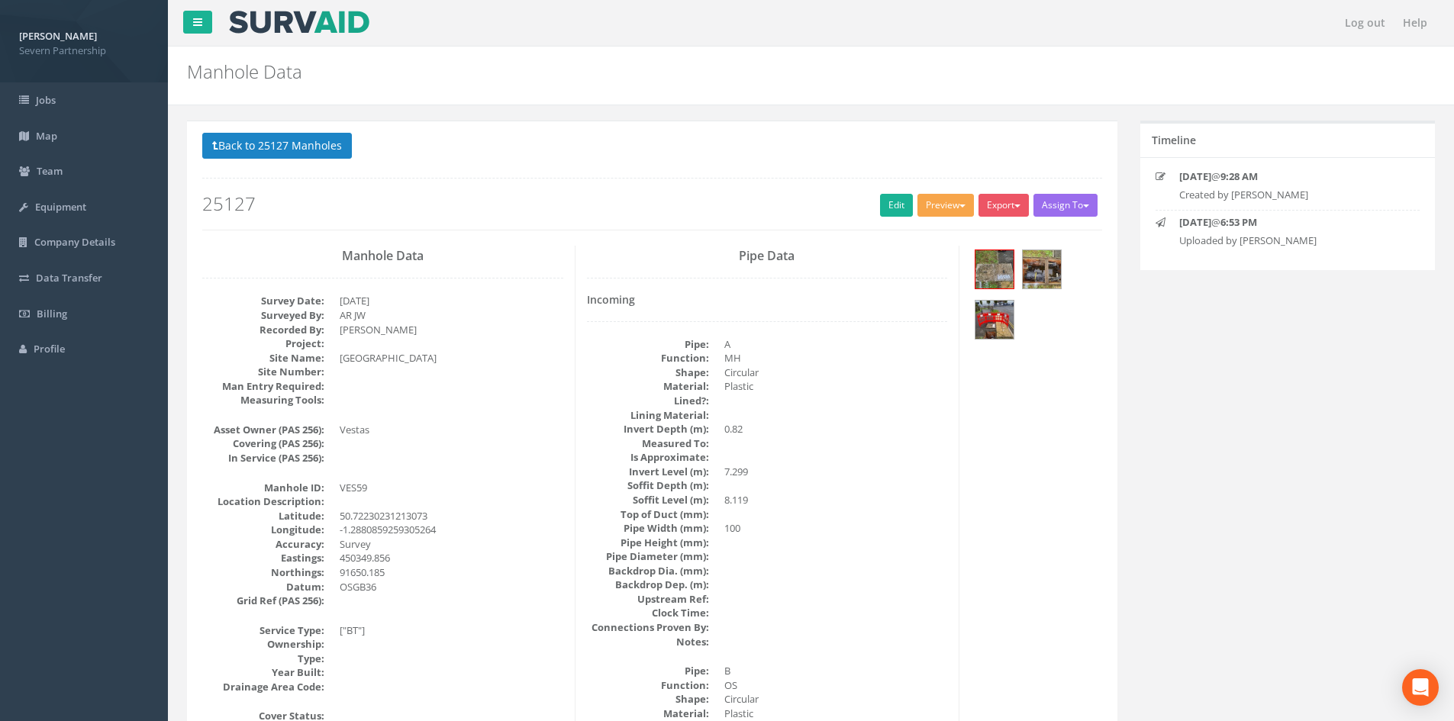
click at [931, 204] on button "Preview" at bounding box center [945, 205] width 56 height 23
click at [924, 228] on link "SP Manhole" at bounding box center [917, 237] width 116 height 24
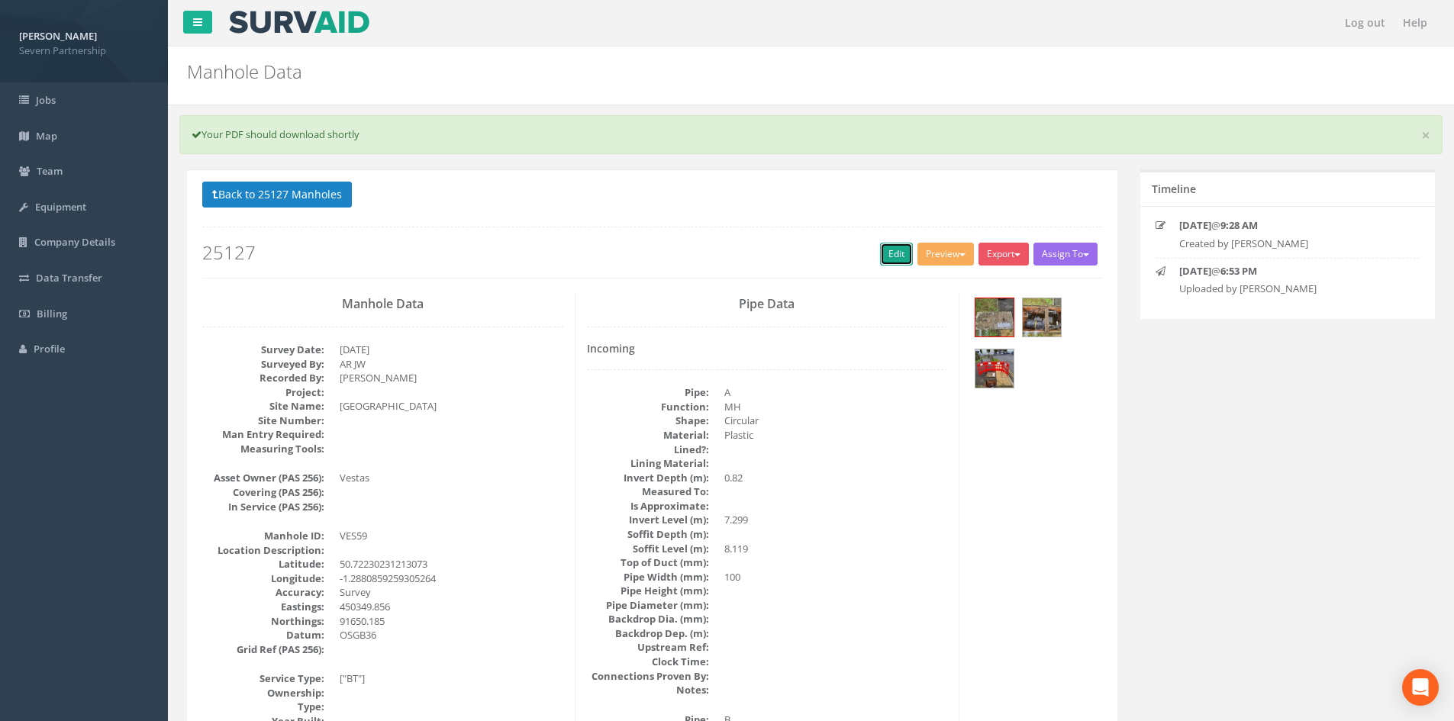
drag, startPoint x: 892, startPoint y: 264, endPoint x: 657, endPoint y: 156, distance: 258.5
click at [893, 264] on link "Edit" at bounding box center [896, 254] width 33 height 23
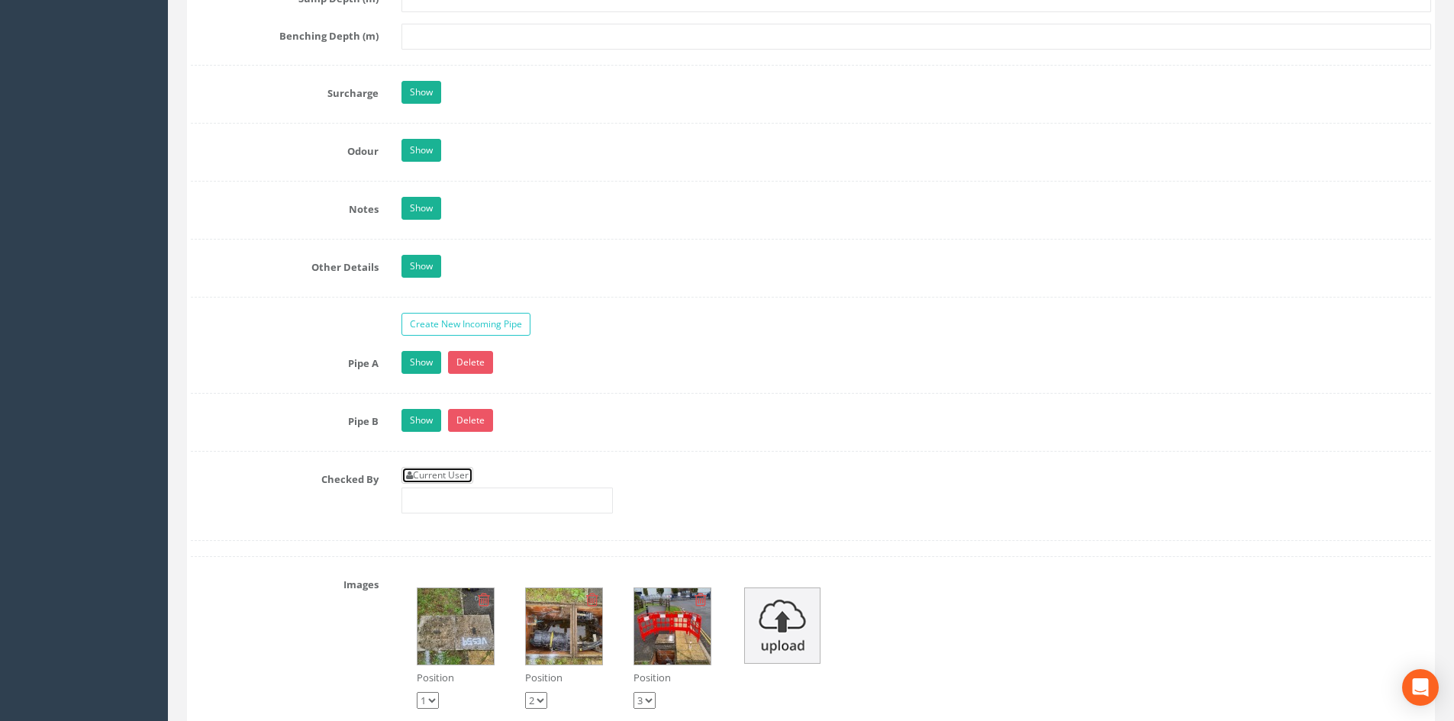
click at [459, 476] on link "Current User" at bounding box center [437, 475] width 72 height 17
type input "[PERSON_NAME]"
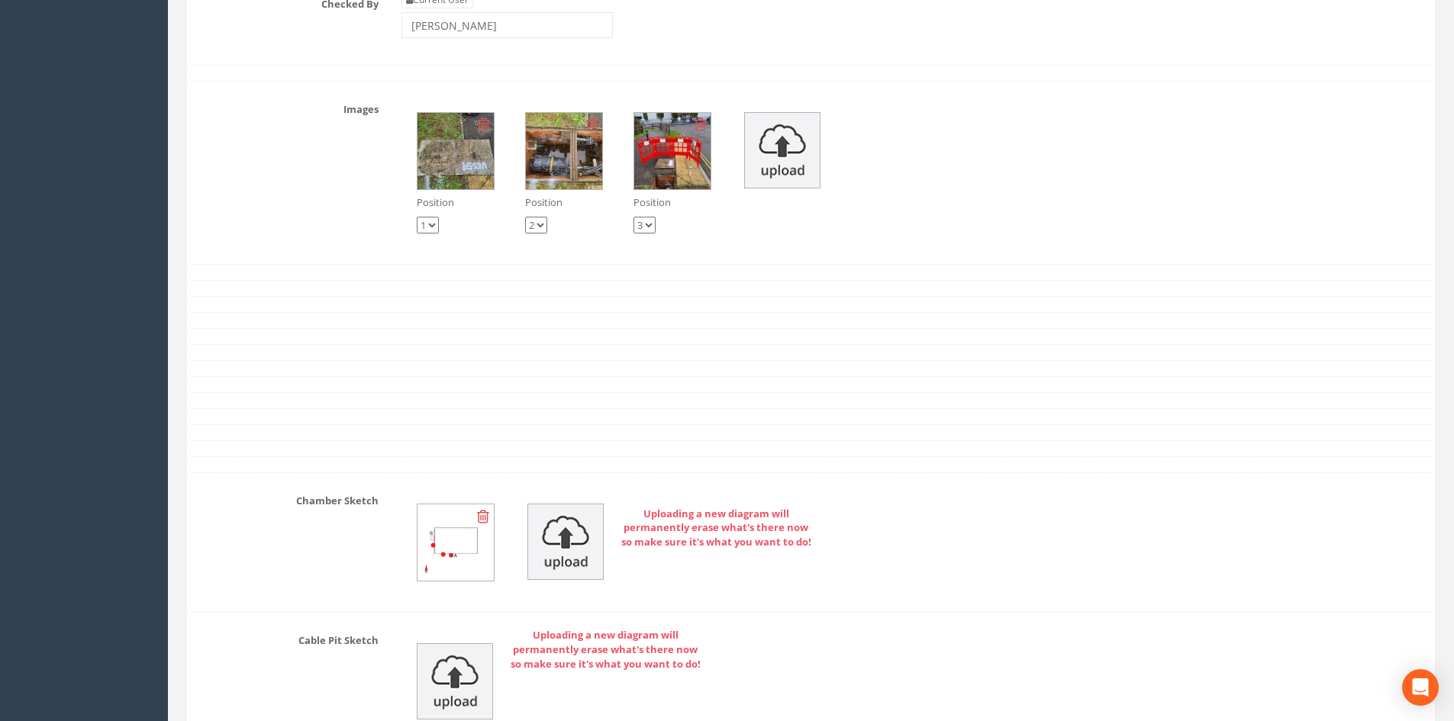
scroll to position [3641, 0]
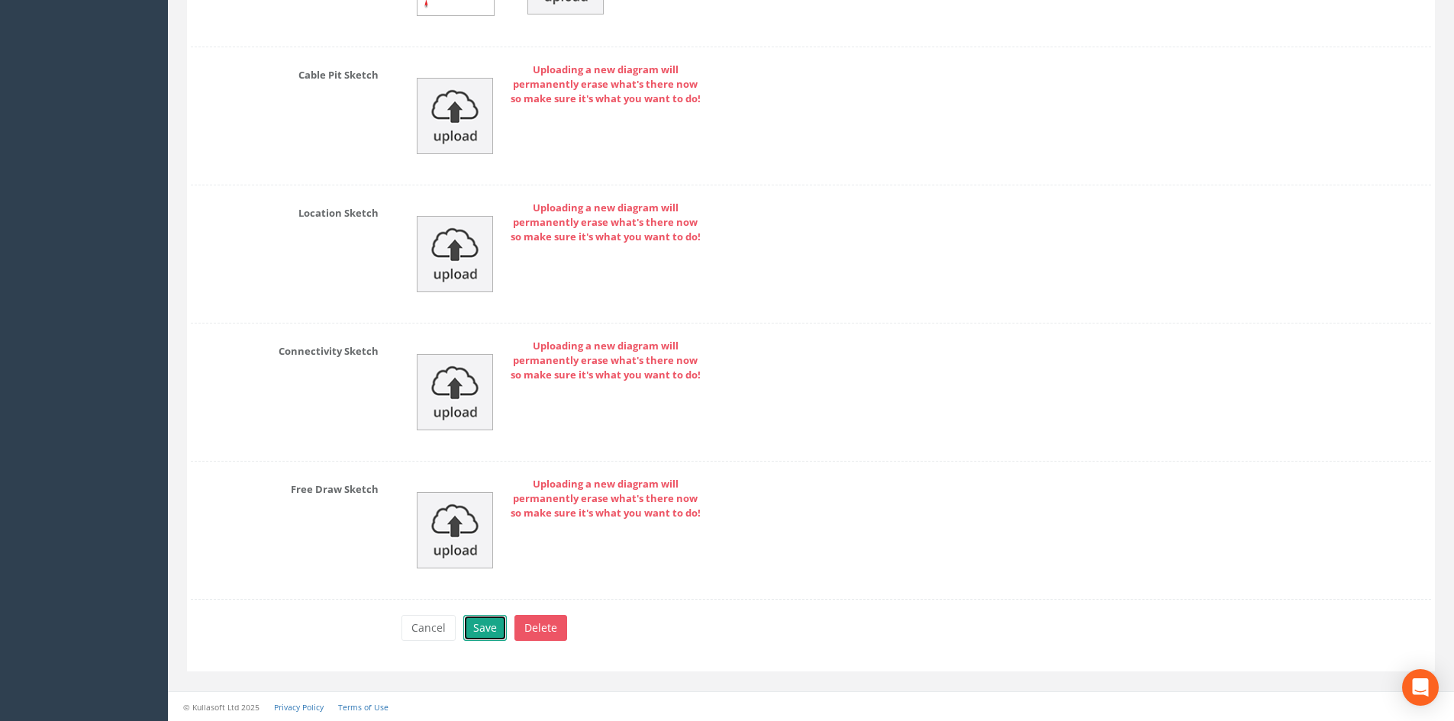
click at [485, 632] on button "Save" at bounding box center [485, 628] width 44 height 26
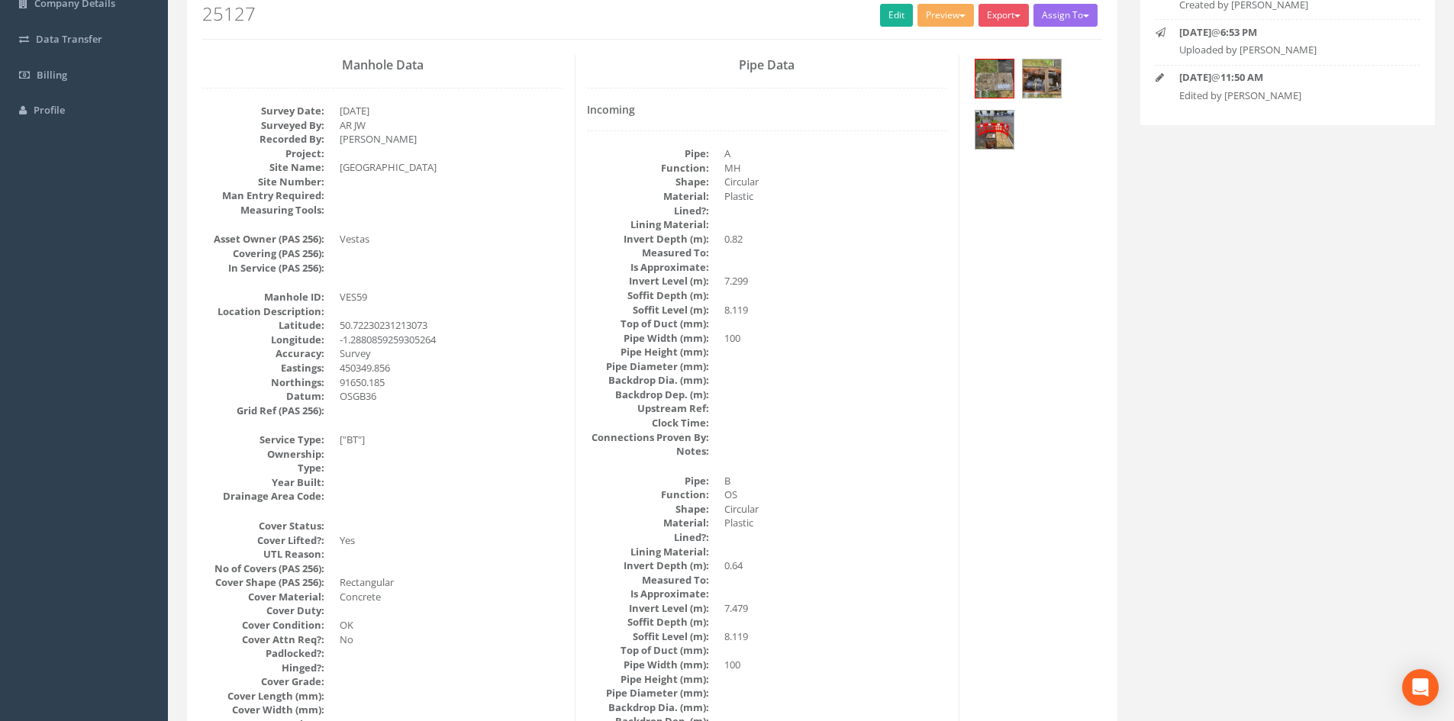
scroll to position [0, 0]
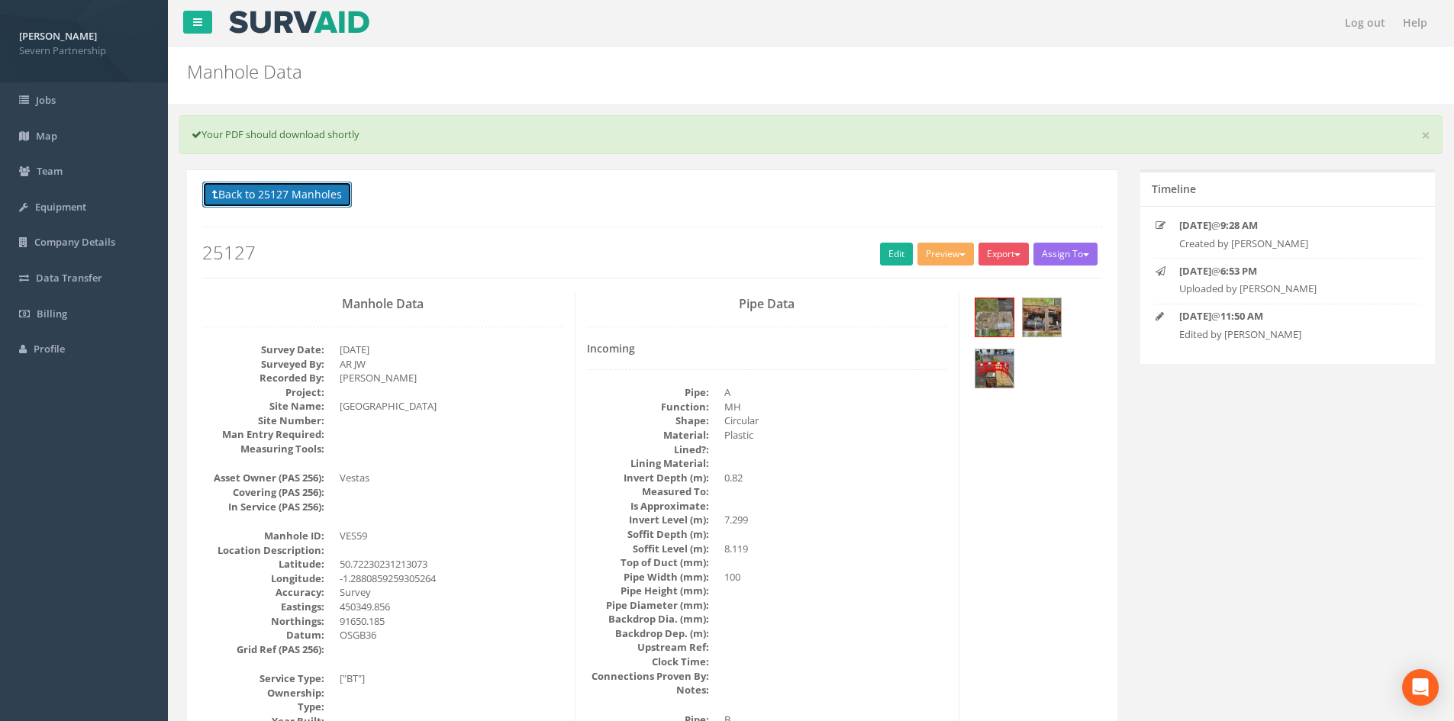
click at [317, 199] on button "Back to 25127 Manholes" at bounding box center [277, 195] width 150 height 26
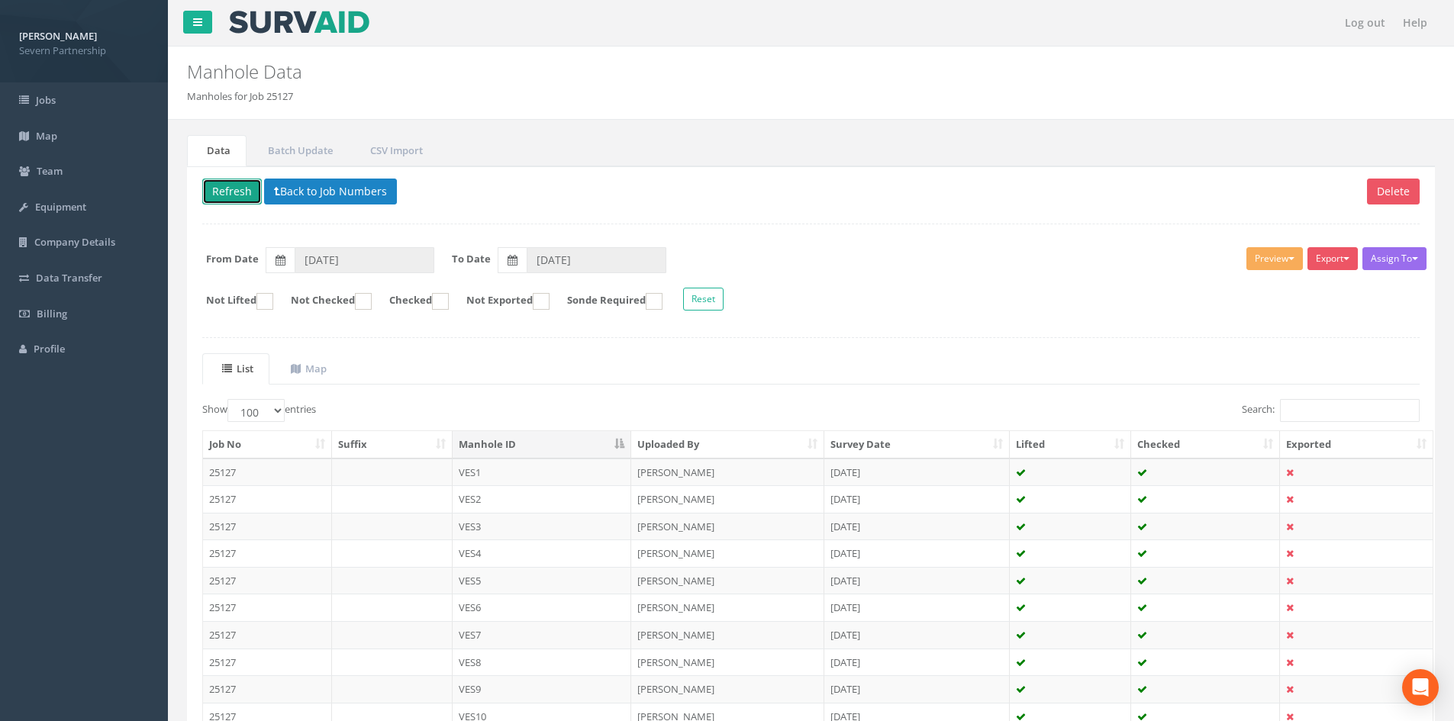
click at [221, 185] on button "Refresh" at bounding box center [232, 192] width 60 height 26
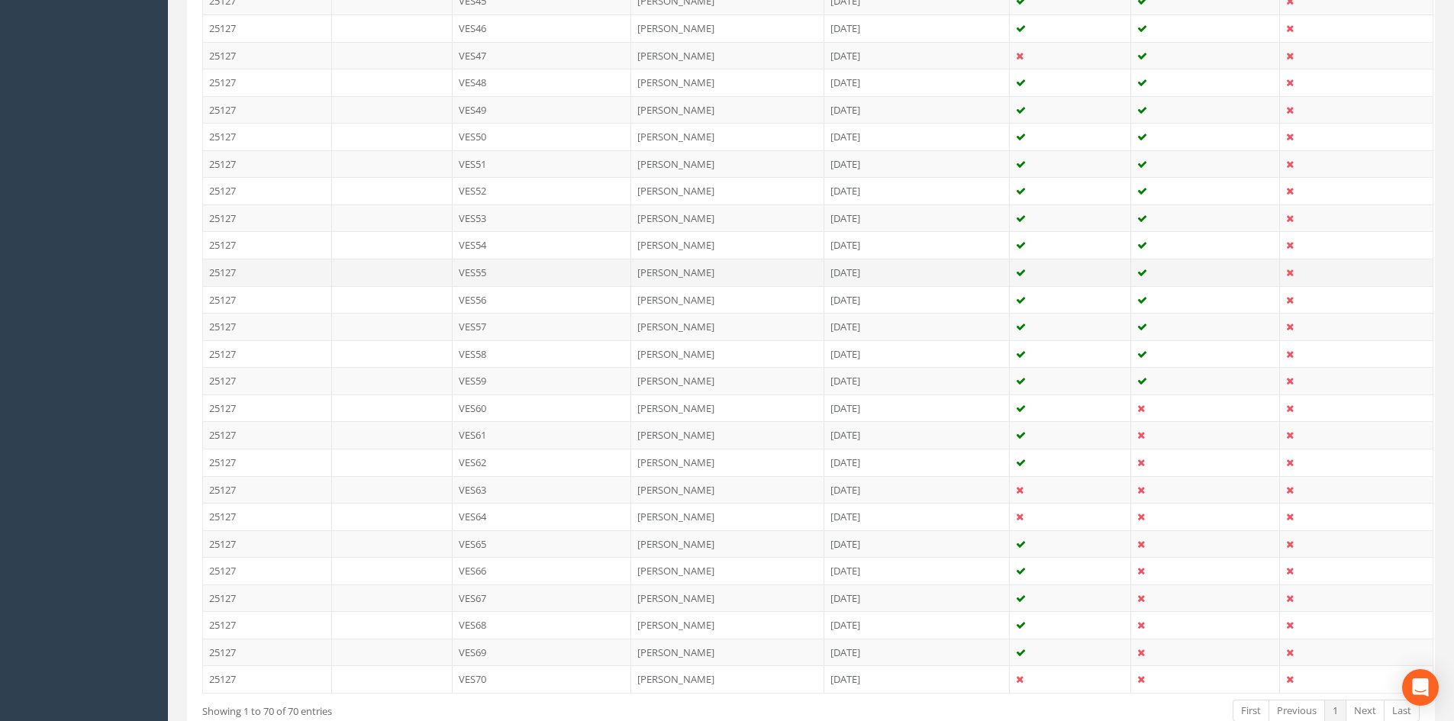
scroll to position [1679, 0]
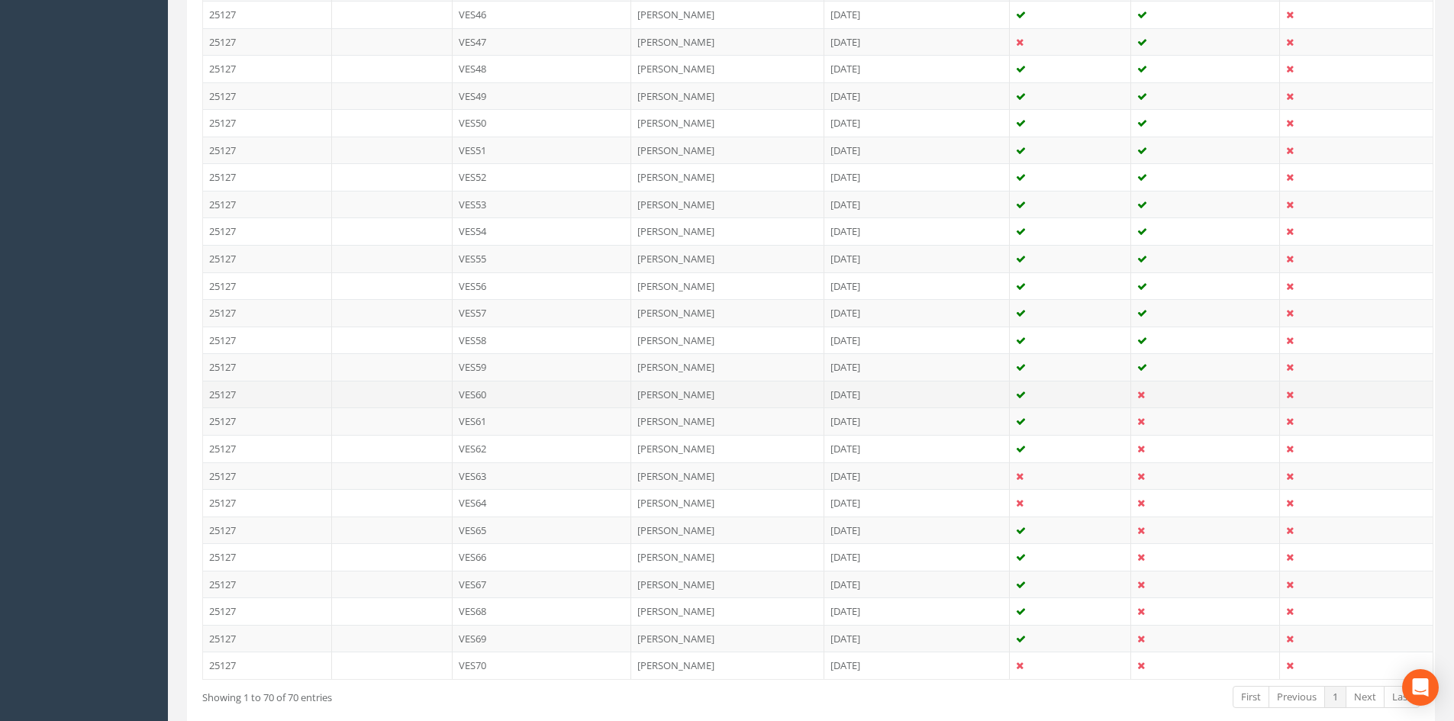
click at [531, 393] on td "VES60" at bounding box center [542, 394] width 179 height 27
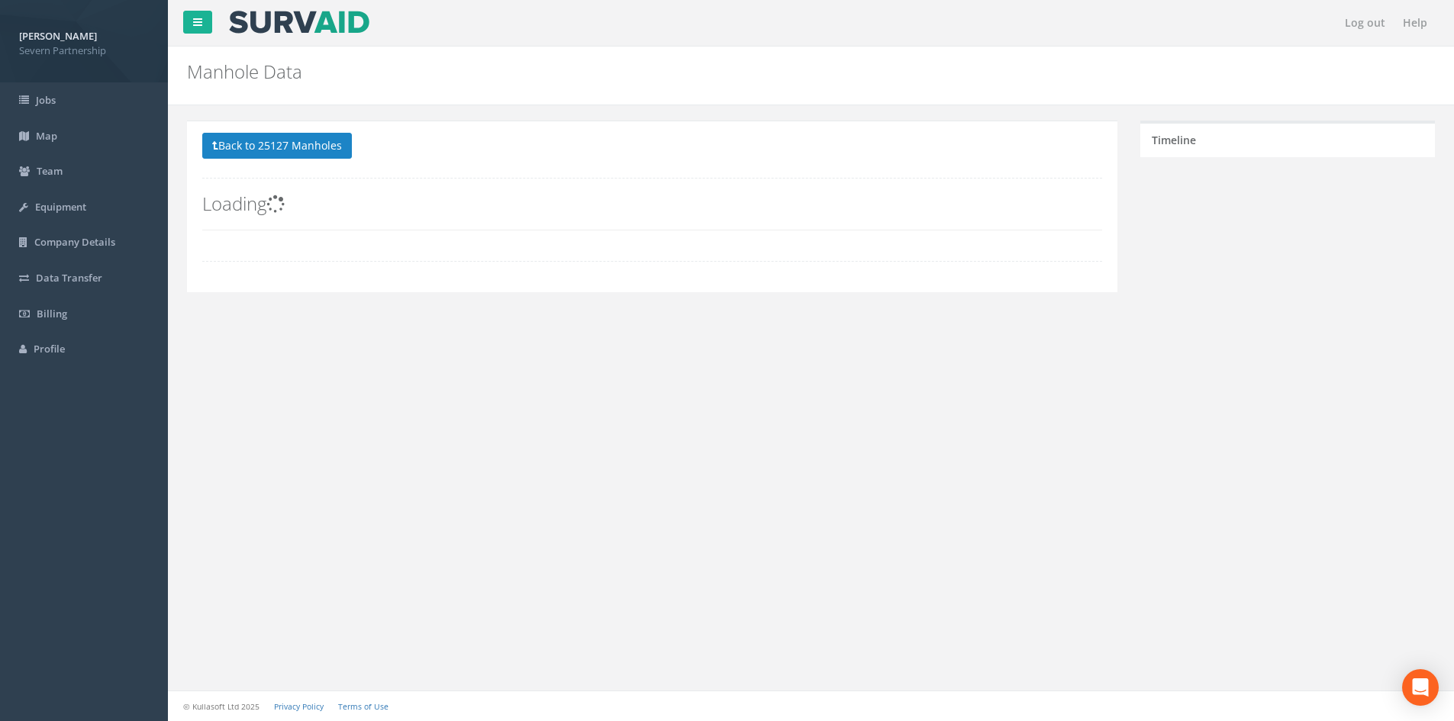
scroll to position [0, 0]
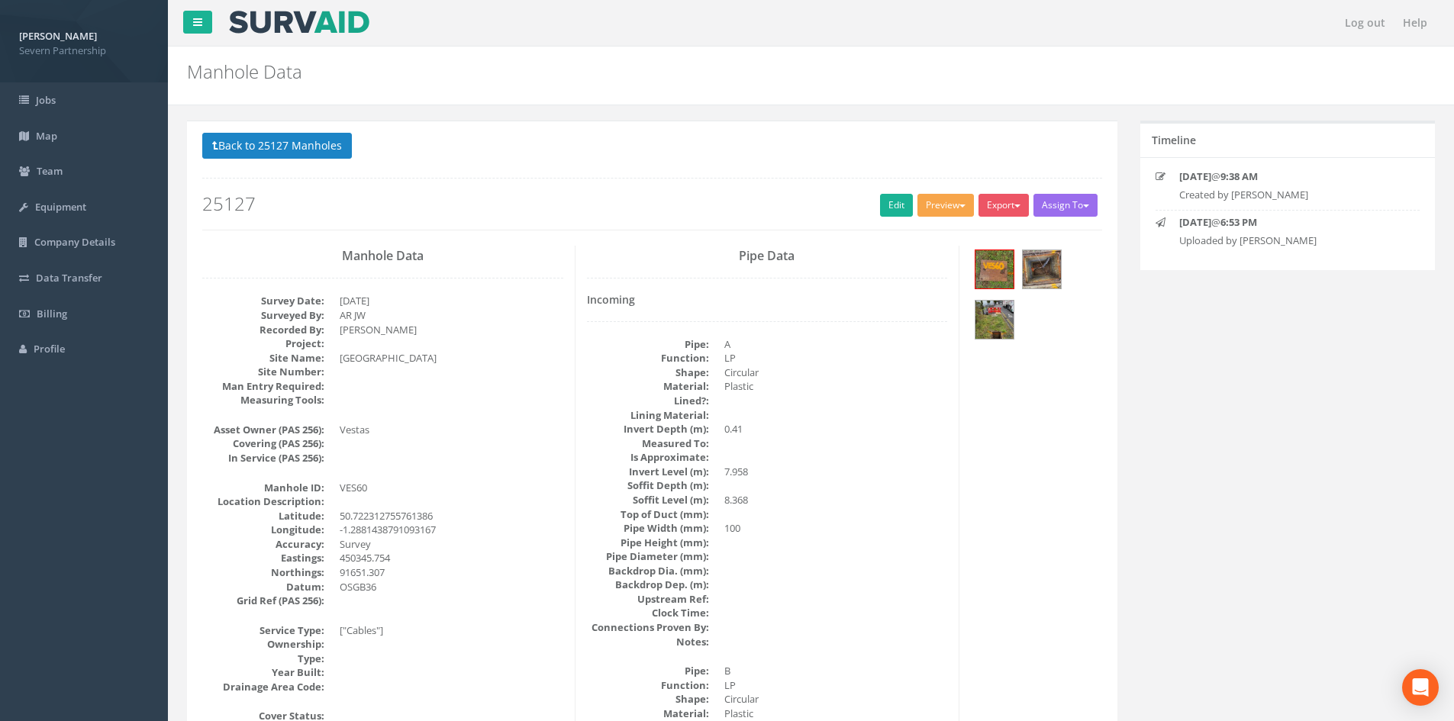
click at [917, 217] on button "Preview" at bounding box center [945, 205] width 56 height 23
click at [921, 211] on button "Preview" at bounding box center [945, 205] width 56 height 23
click at [917, 233] on link "SP Manhole" at bounding box center [917, 237] width 116 height 24
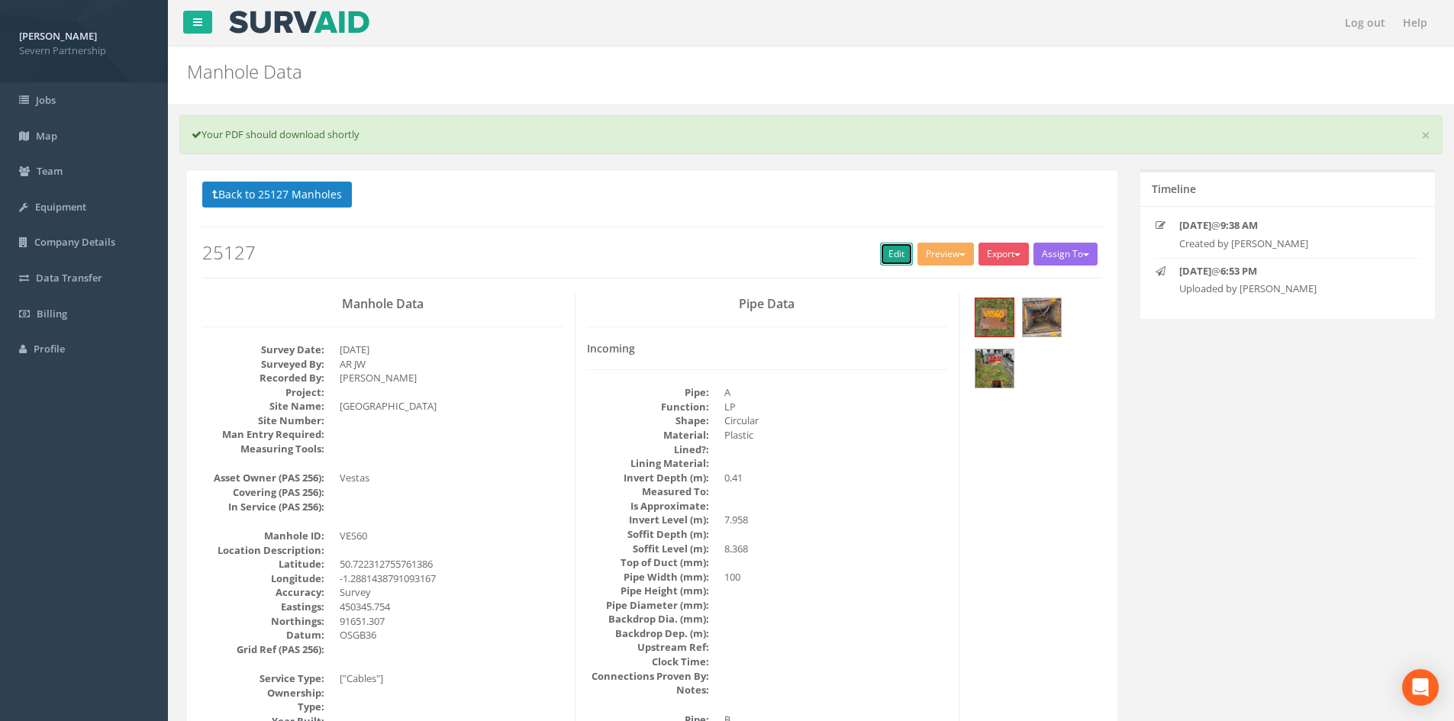
click at [896, 250] on link "Edit" at bounding box center [896, 254] width 33 height 23
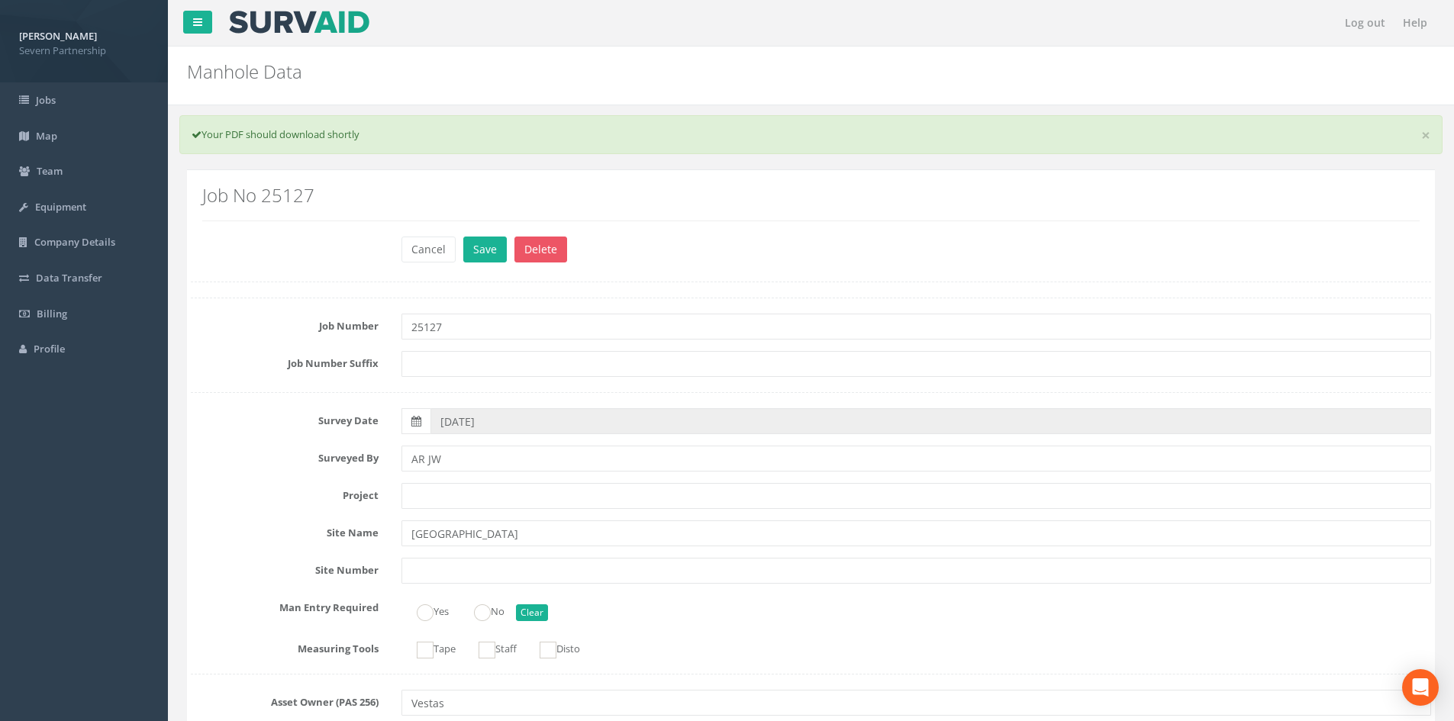
scroll to position [995, 0]
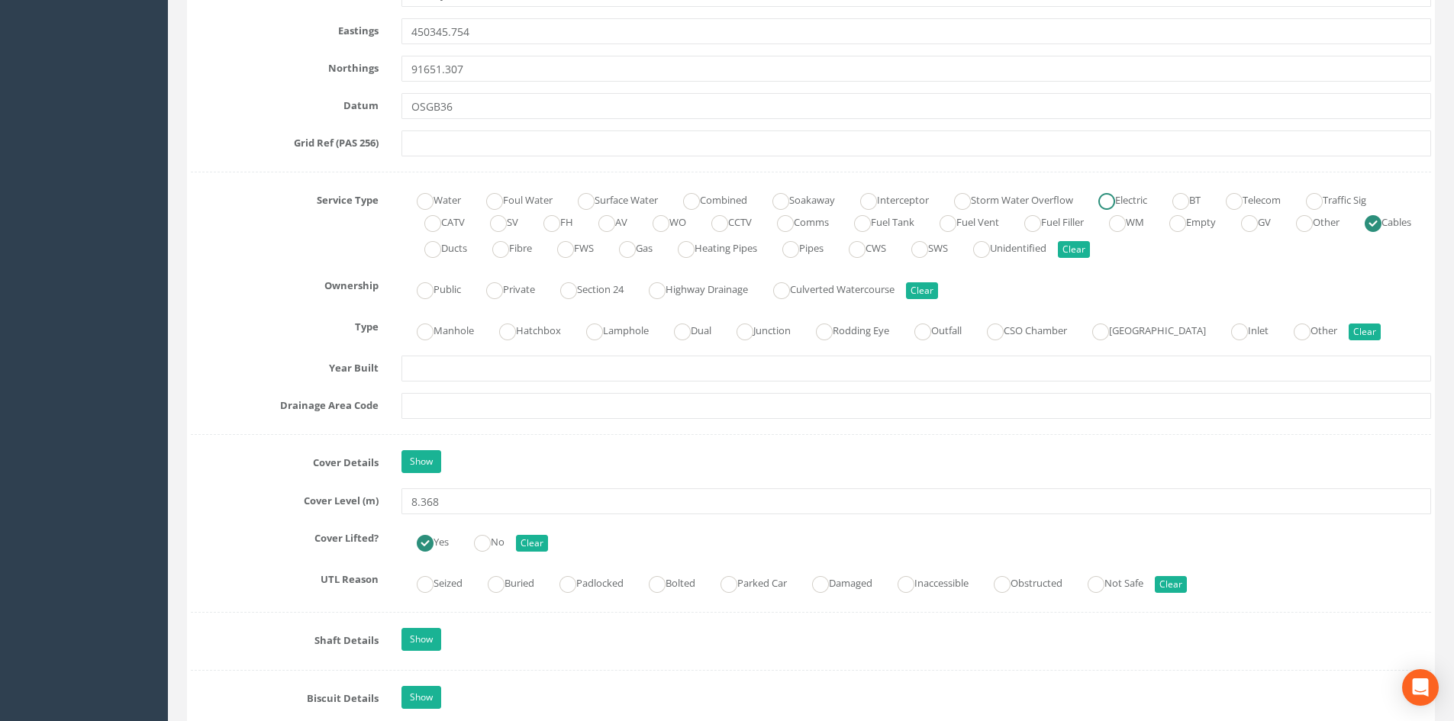
click at [1147, 201] on label "Electric" at bounding box center [1115, 199] width 64 height 22
radio input "true"
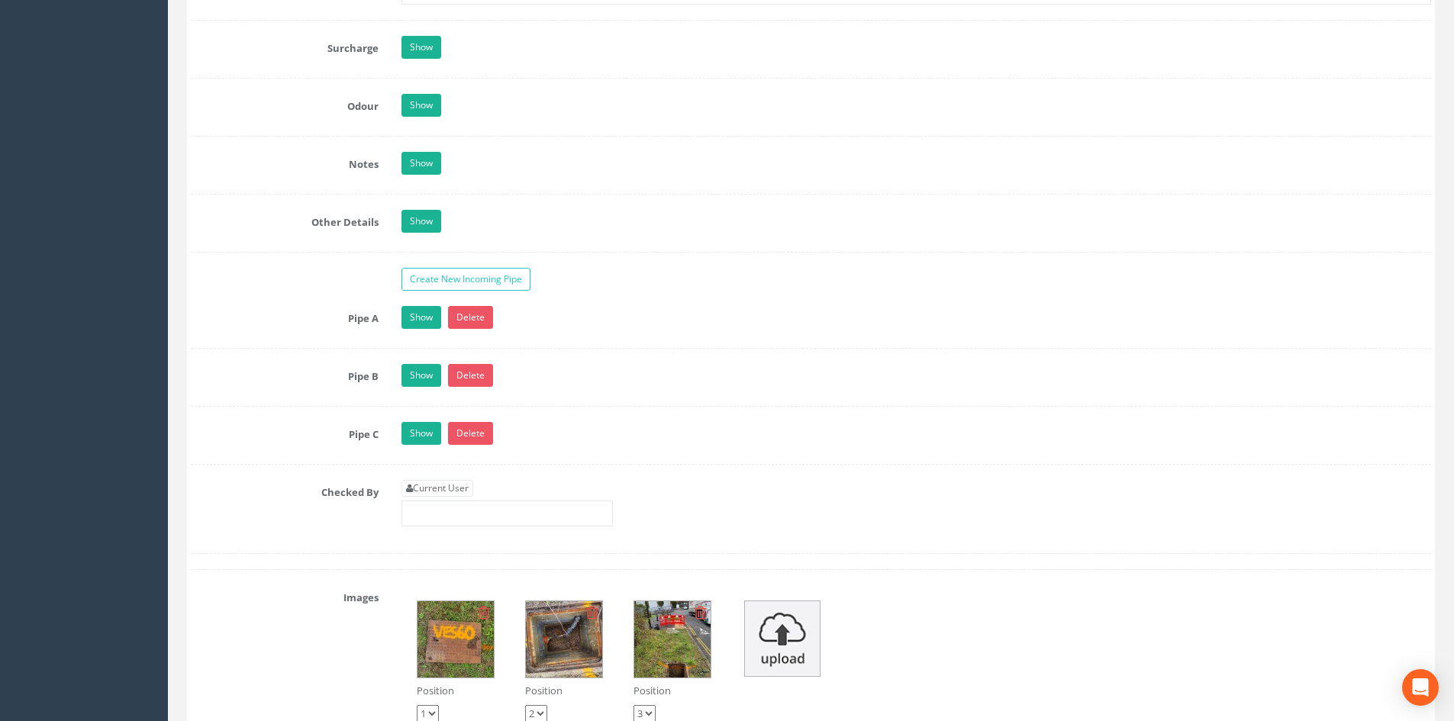
scroll to position [2631, 0]
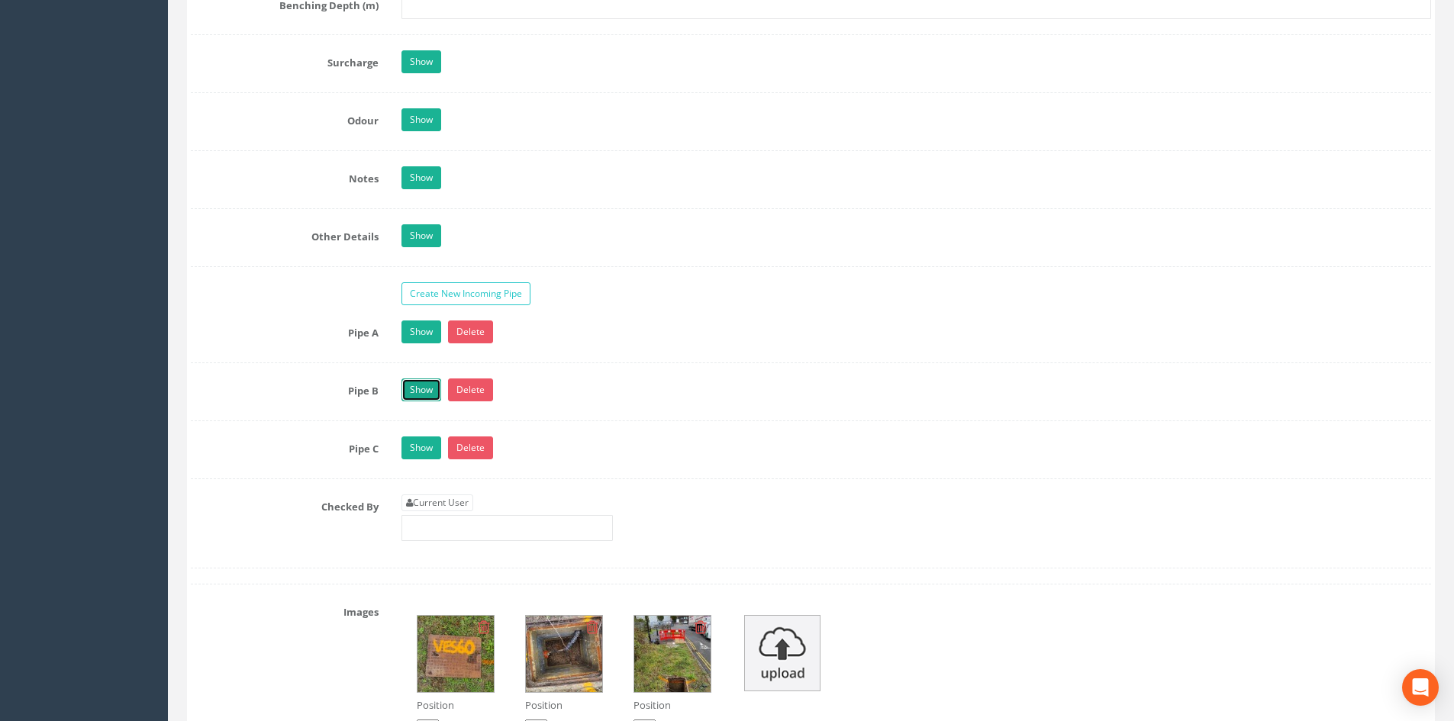
click at [429, 383] on link "Show" at bounding box center [421, 390] width 40 height 23
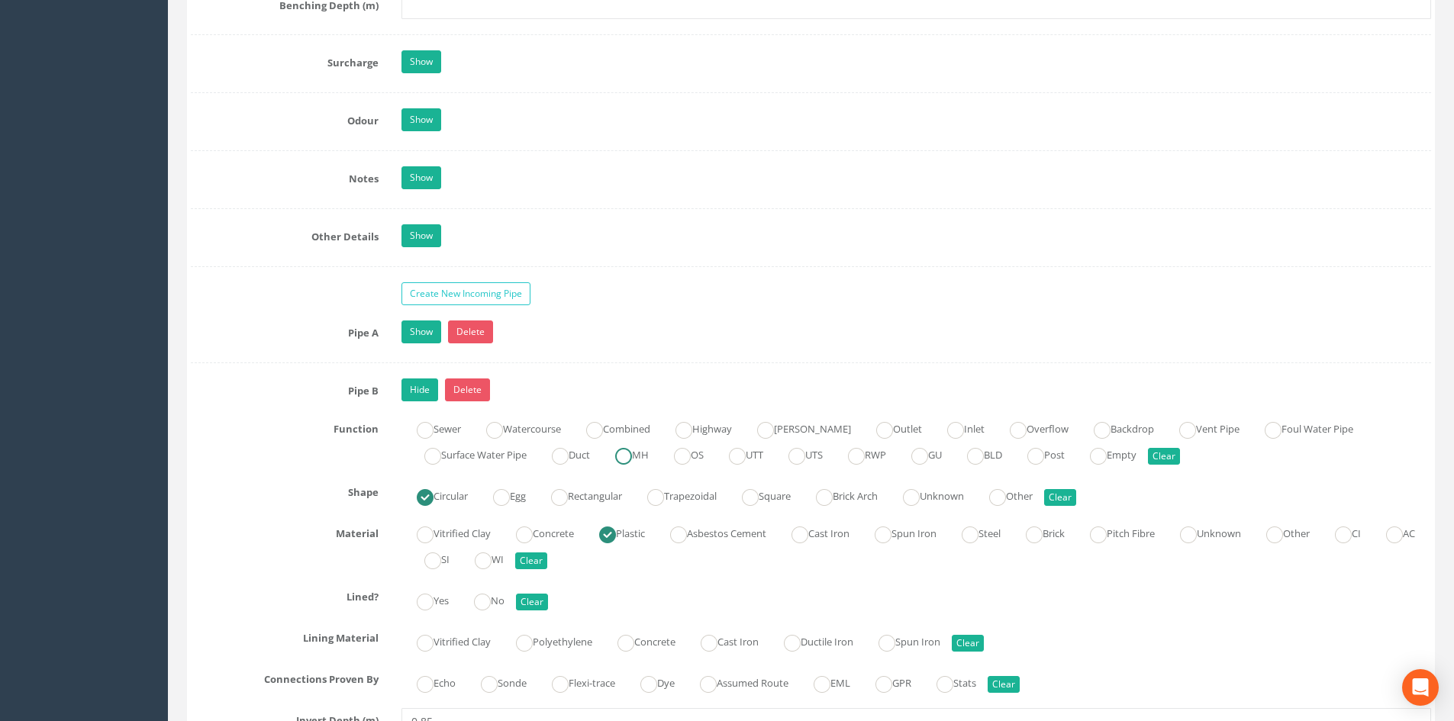
click at [646, 453] on label "MH" at bounding box center [624, 454] width 49 height 22
radio input "true"
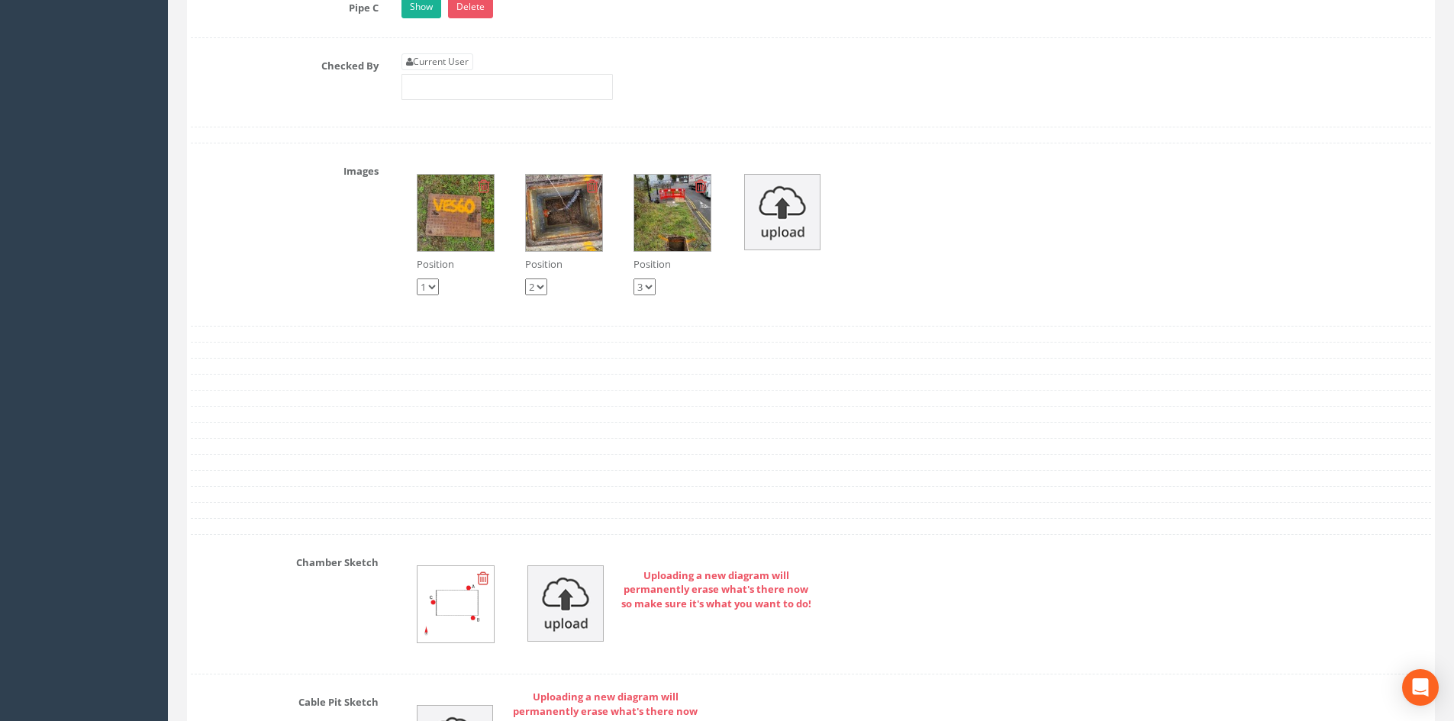
scroll to position [3928, 0]
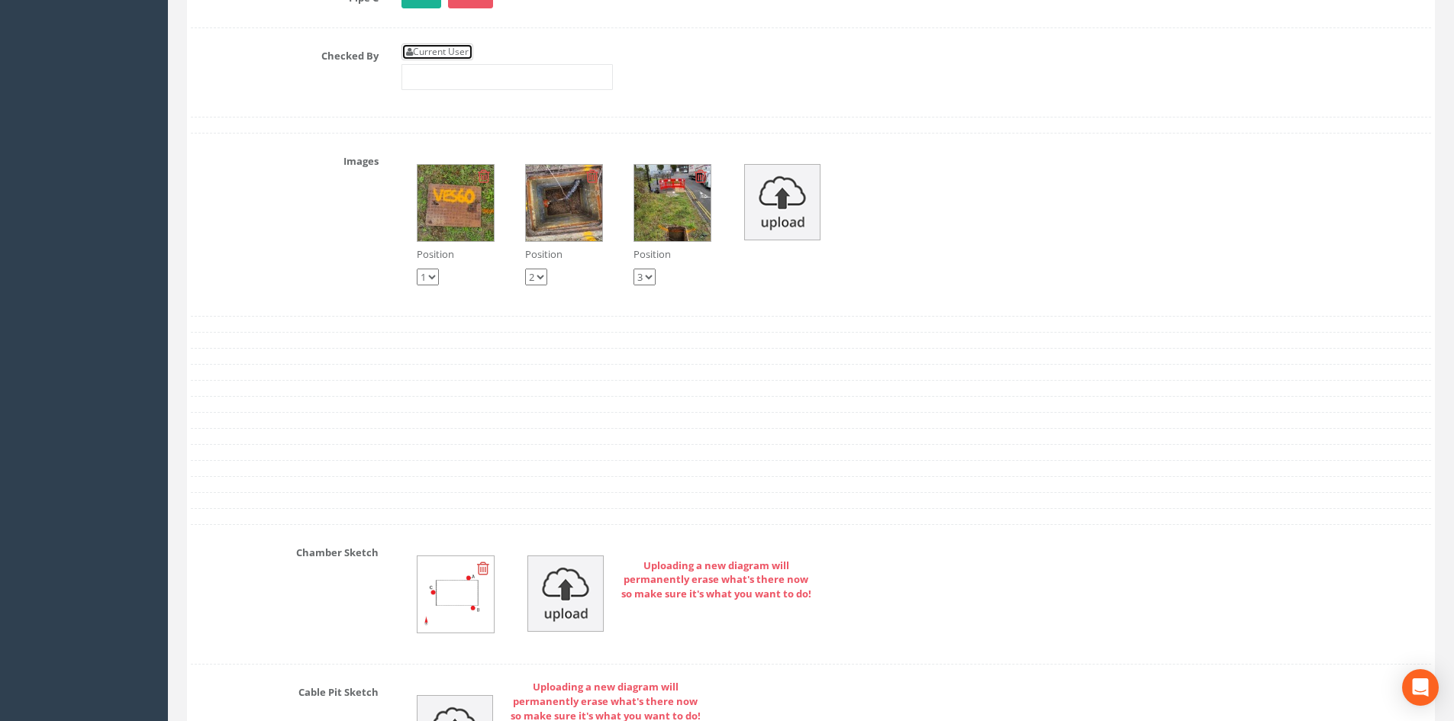
click at [440, 54] on link "Current User" at bounding box center [437, 52] width 72 height 17
type input "[PERSON_NAME]"
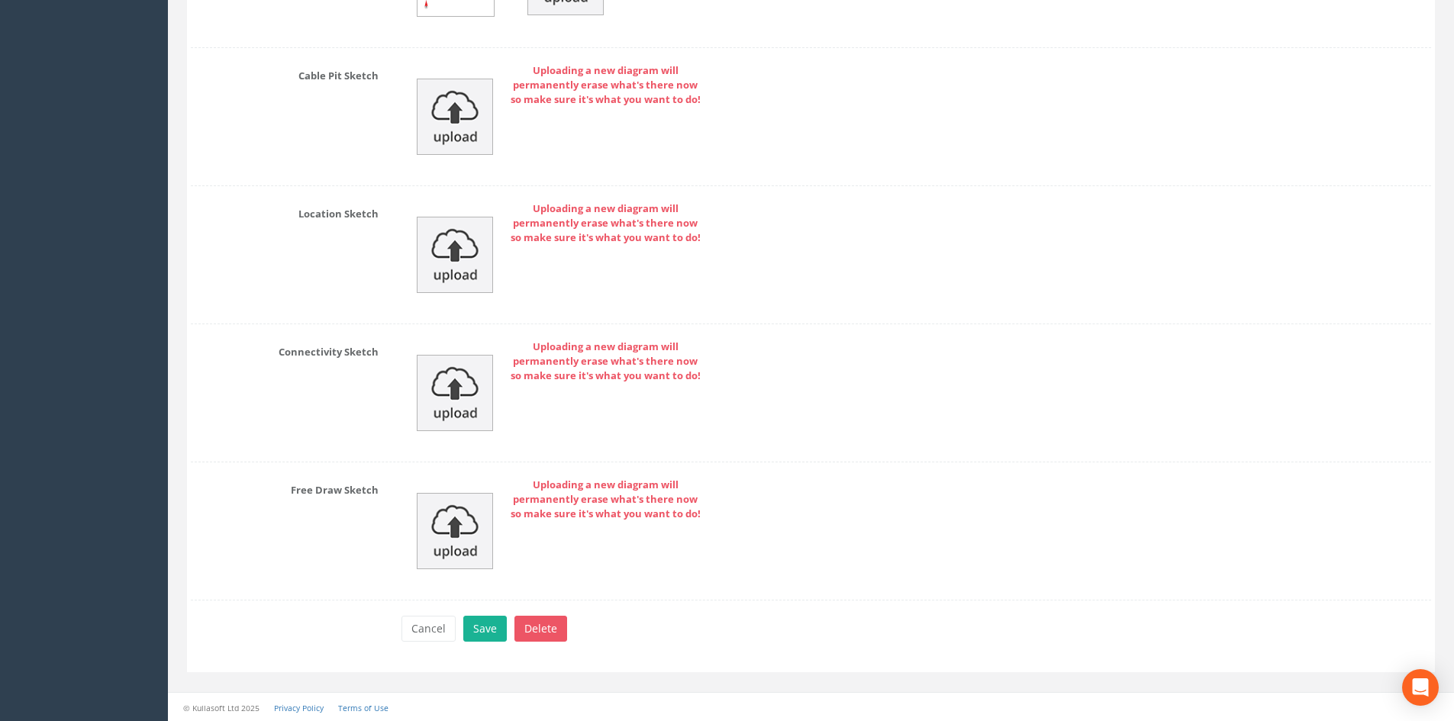
scroll to position [4546, 0]
click at [477, 620] on button "Save" at bounding box center [485, 628] width 44 height 26
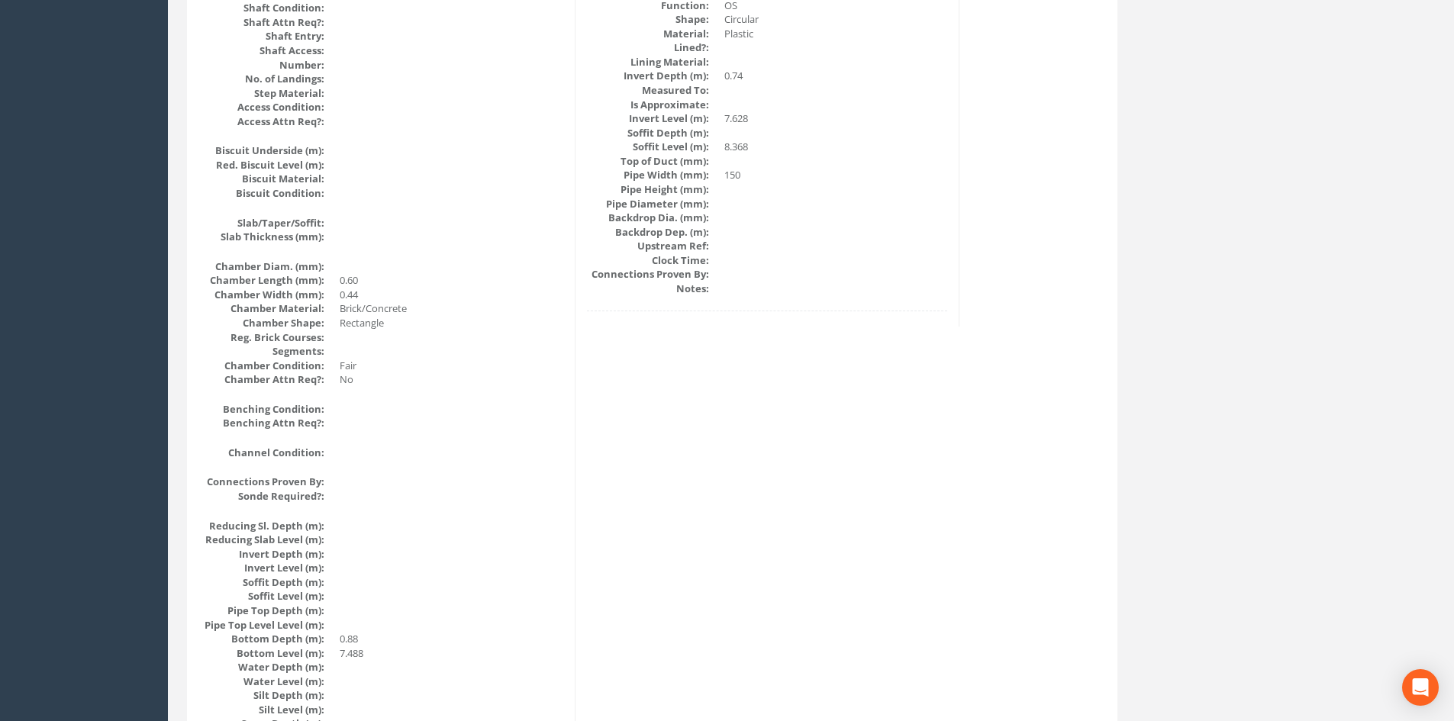
scroll to position [0, 0]
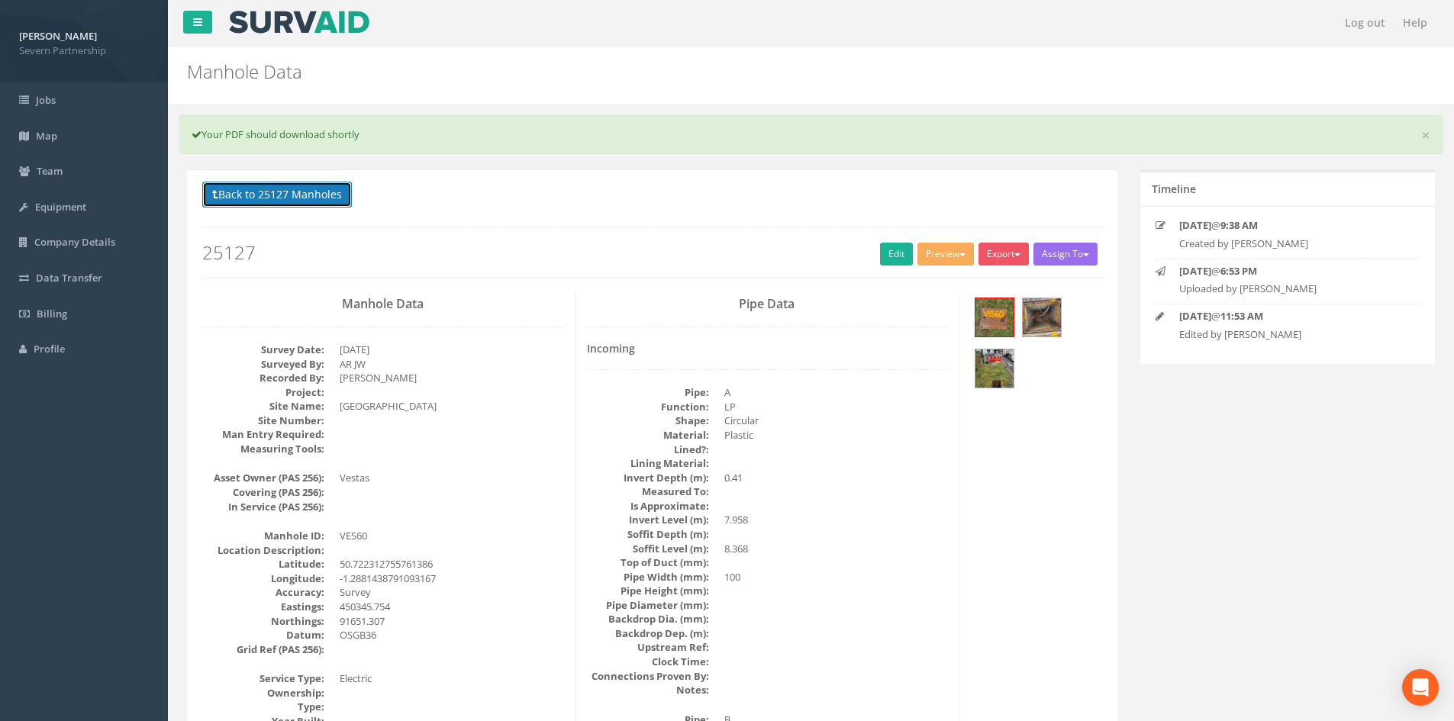
click at [289, 195] on button "Back to 25127 Manholes" at bounding box center [277, 195] width 150 height 26
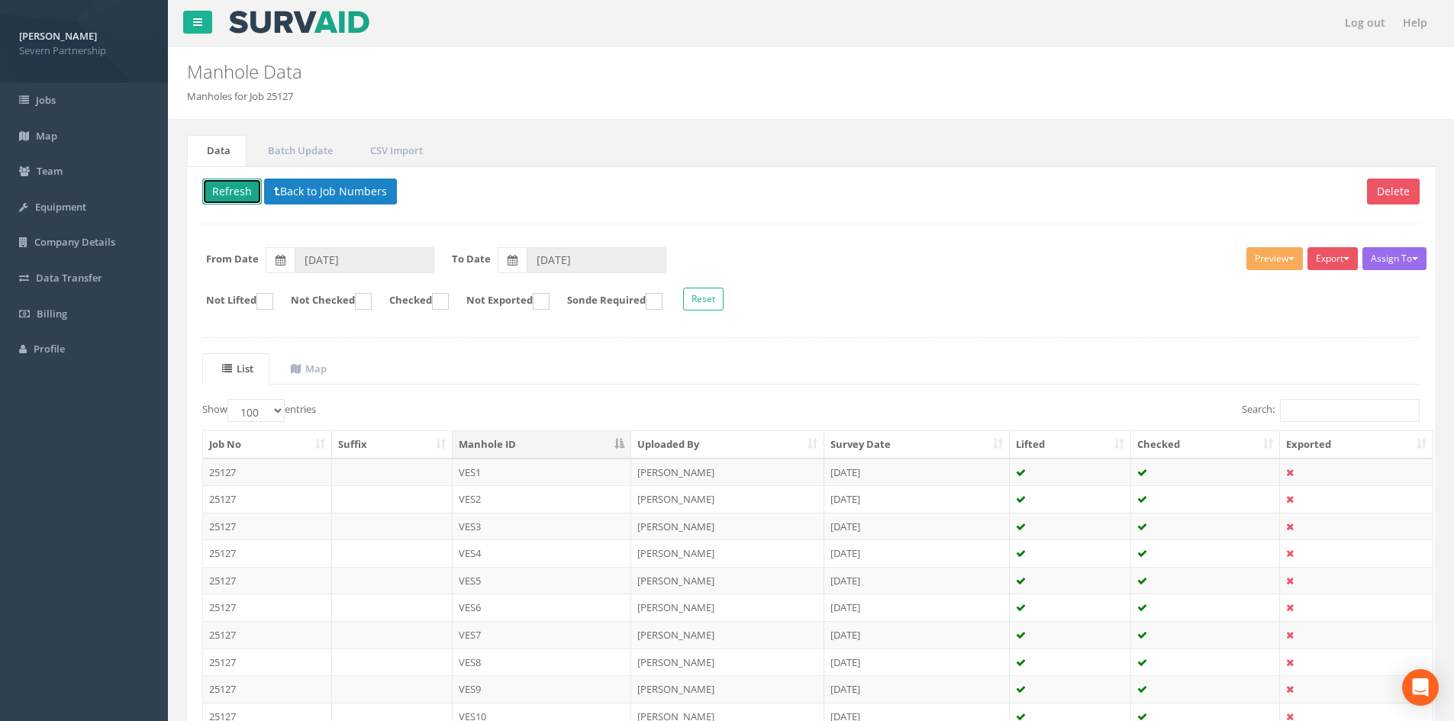
click at [232, 196] on button "Refresh" at bounding box center [232, 192] width 60 height 26
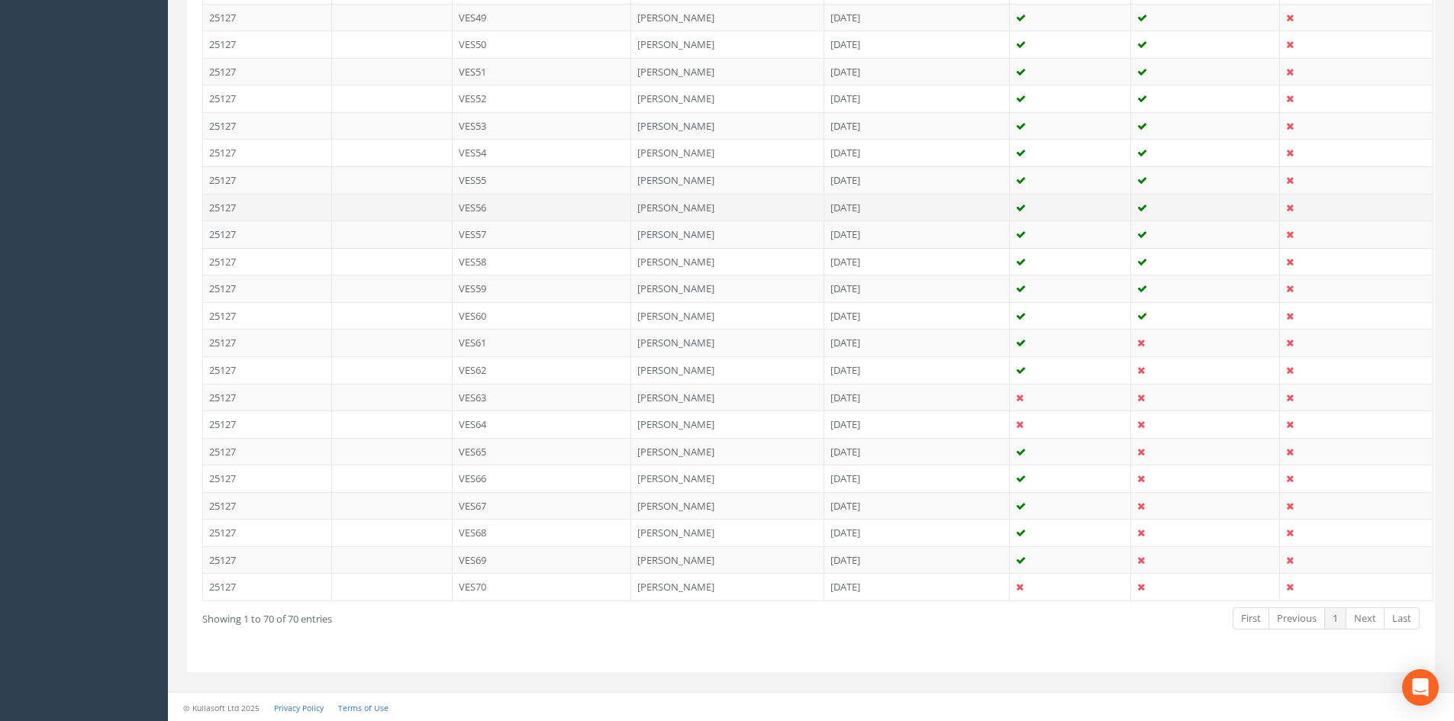
scroll to position [1759, 0]
click at [646, 338] on td "[PERSON_NAME]" at bounding box center [727, 341] width 193 height 27
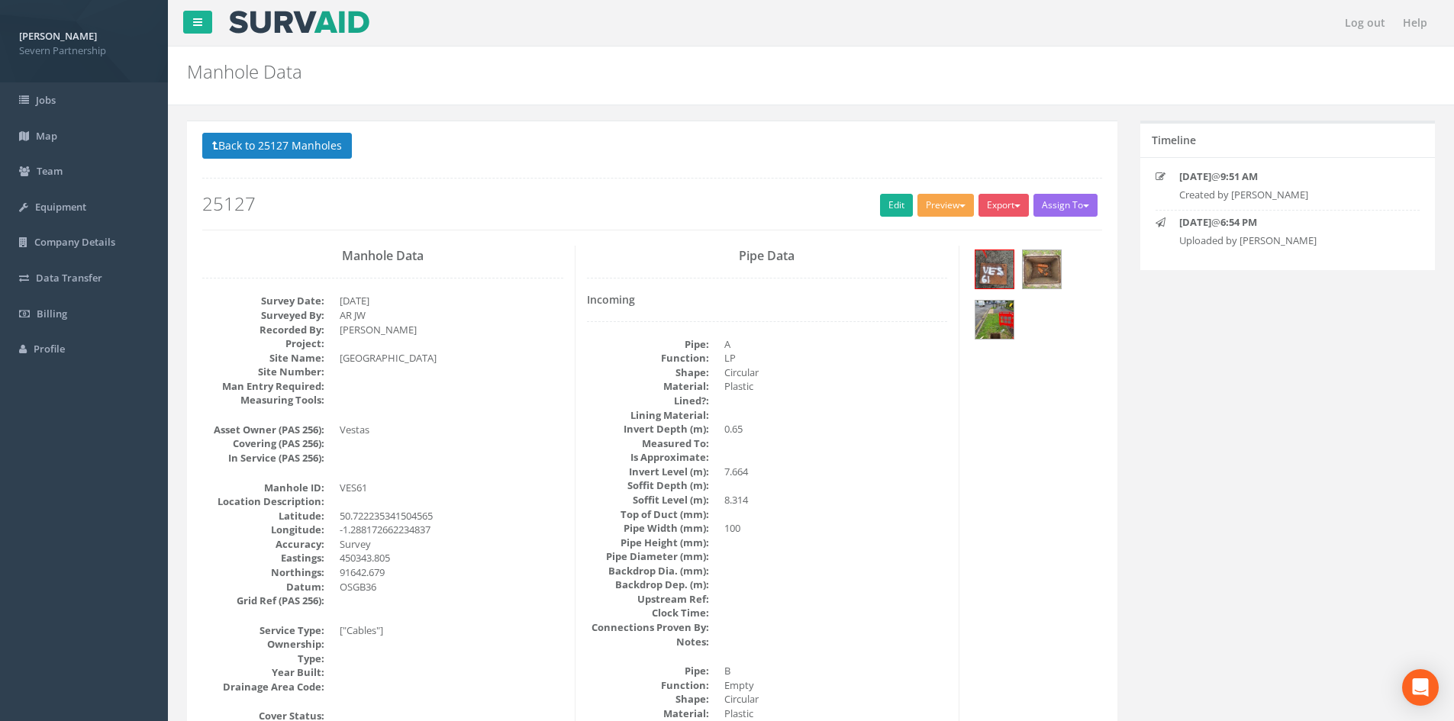
click at [930, 202] on button "Preview" at bounding box center [945, 205] width 56 height 23
click at [920, 229] on link "SP Manhole" at bounding box center [917, 237] width 116 height 24
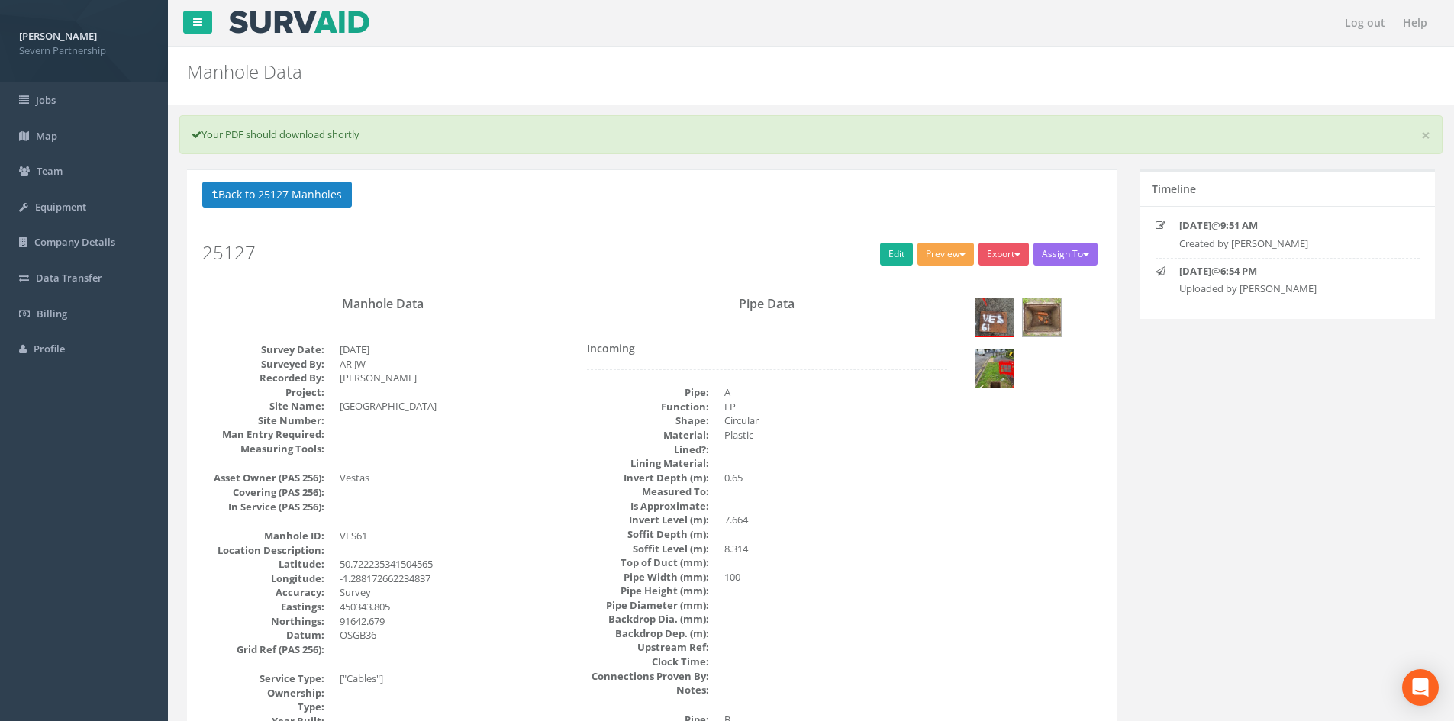
click at [931, 256] on button "Preview" at bounding box center [945, 254] width 56 height 23
click at [917, 276] on link "SP Manhole" at bounding box center [917, 286] width 116 height 24
click at [922, 248] on button "Preview" at bounding box center [945, 254] width 56 height 23
click at [916, 284] on link "SP Manhole" at bounding box center [917, 286] width 116 height 24
drag, startPoint x: 891, startPoint y: 236, endPoint x: 891, endPoint y: 244, distance: 8.4
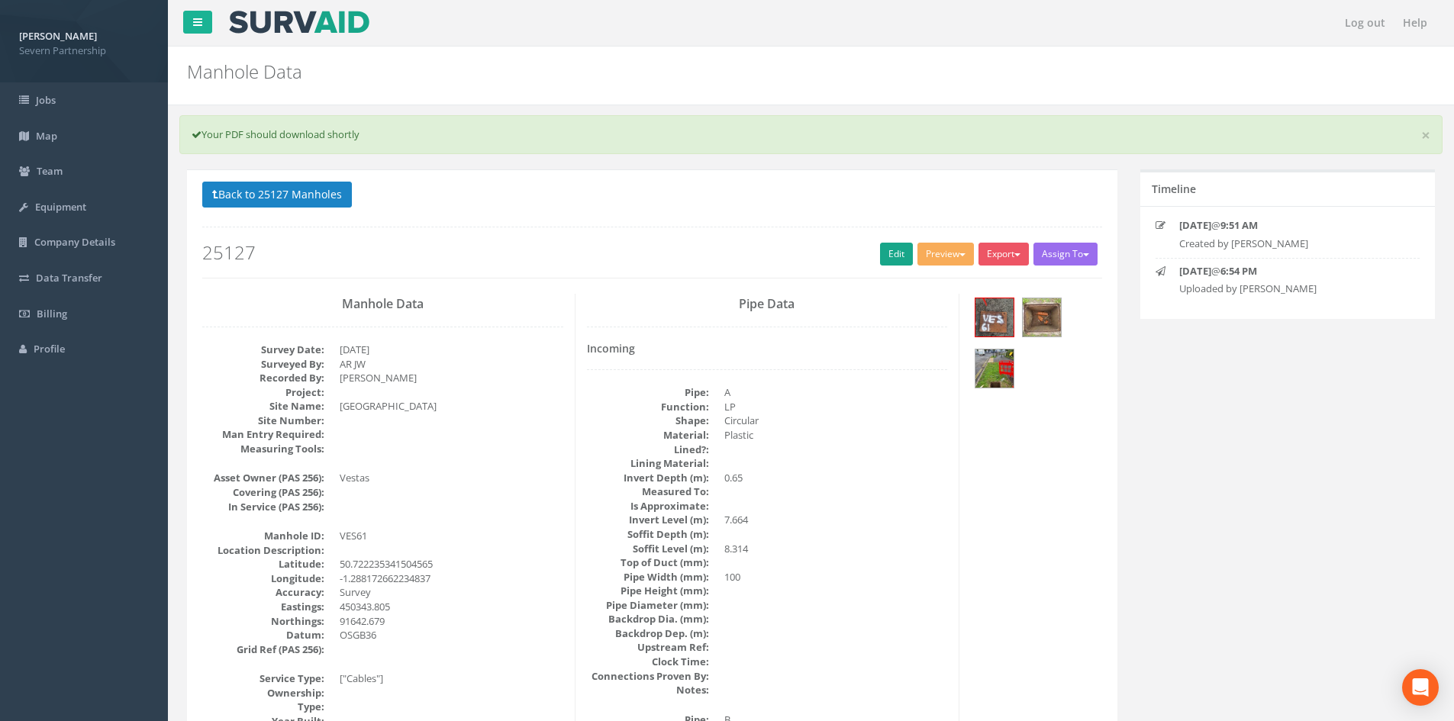
click at [891, 237] on div "Back to 25127 Manholes Back to Map Assign To No Companies Added Export SP Manho…" at bounding box center [652, 230] width 900 height 97
click at [891, 244] on link "Edit" at bounding box center [896, 254] width 33 height 23
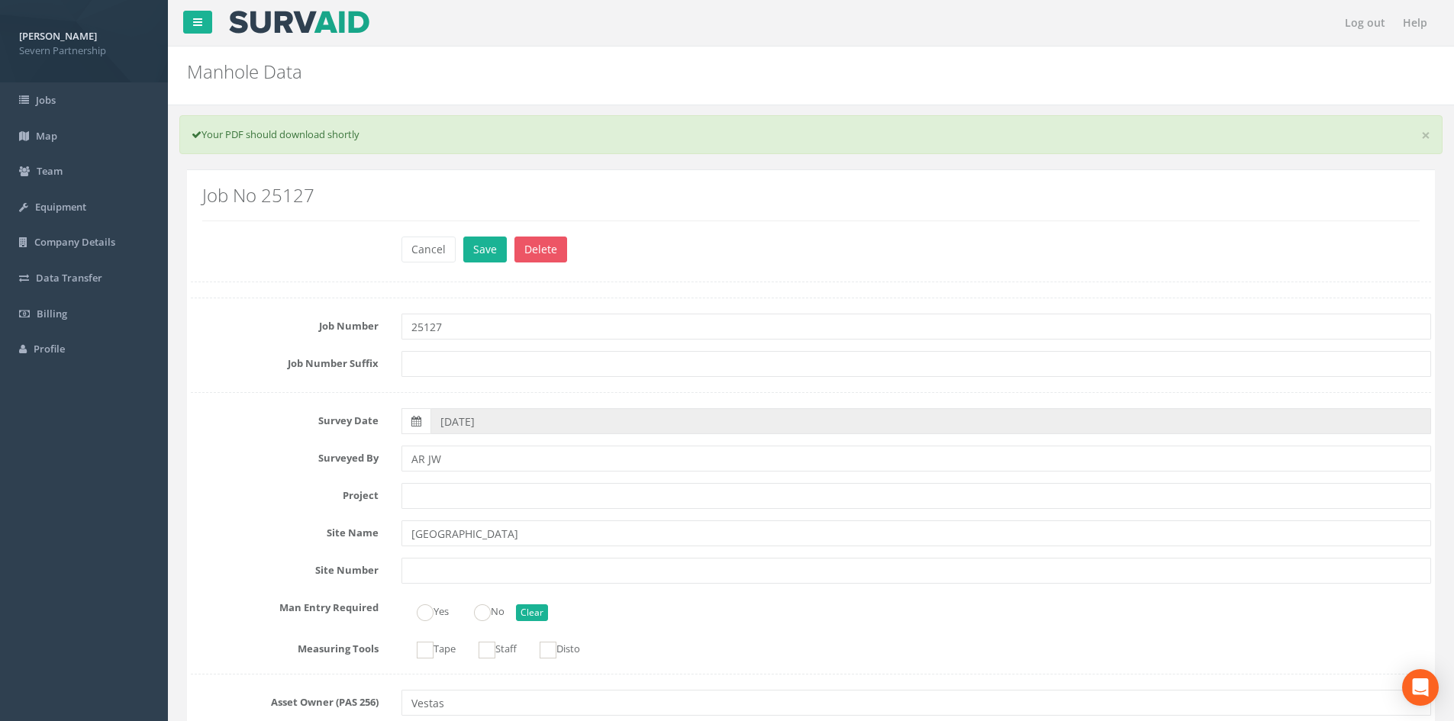
scroll to position [995, 0]
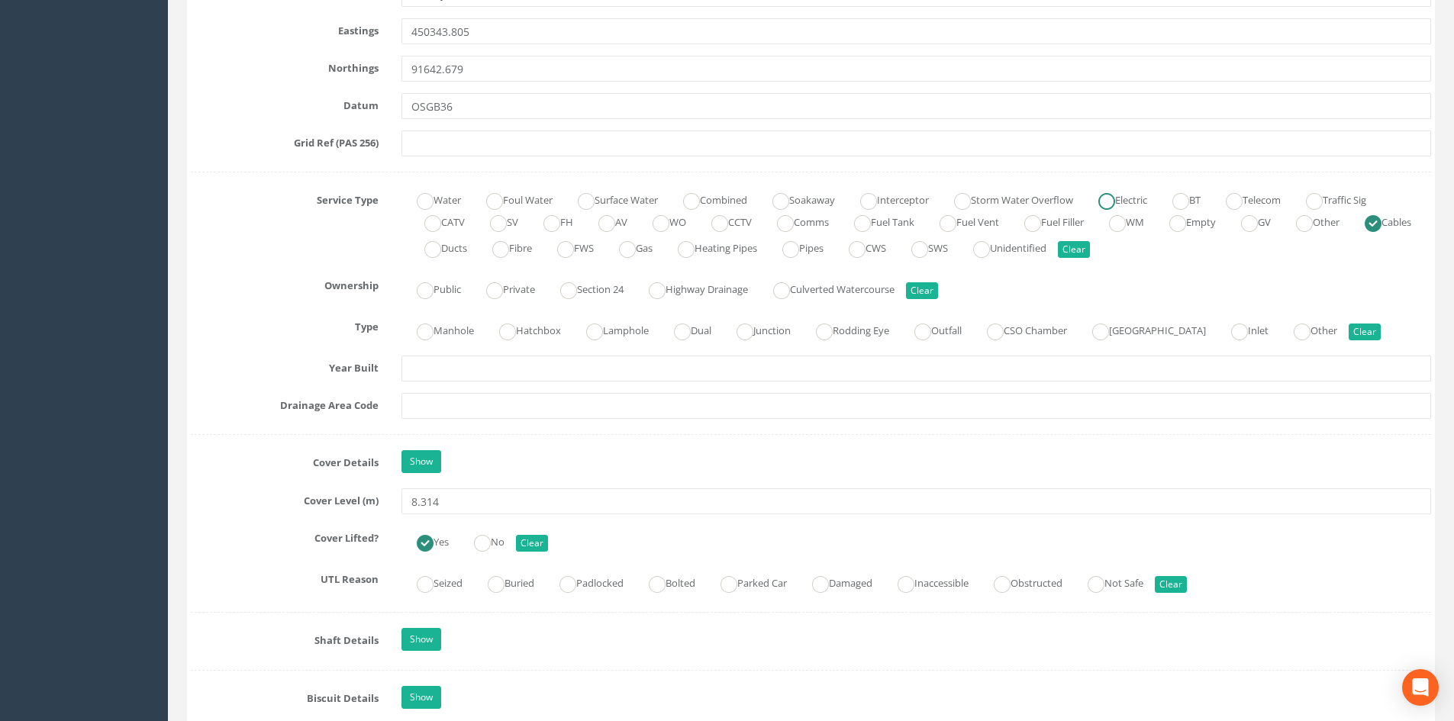
click at [1147, 195] on label "Electric" at bounding box center [1115, 199] width 64 height 22
radio input "true"
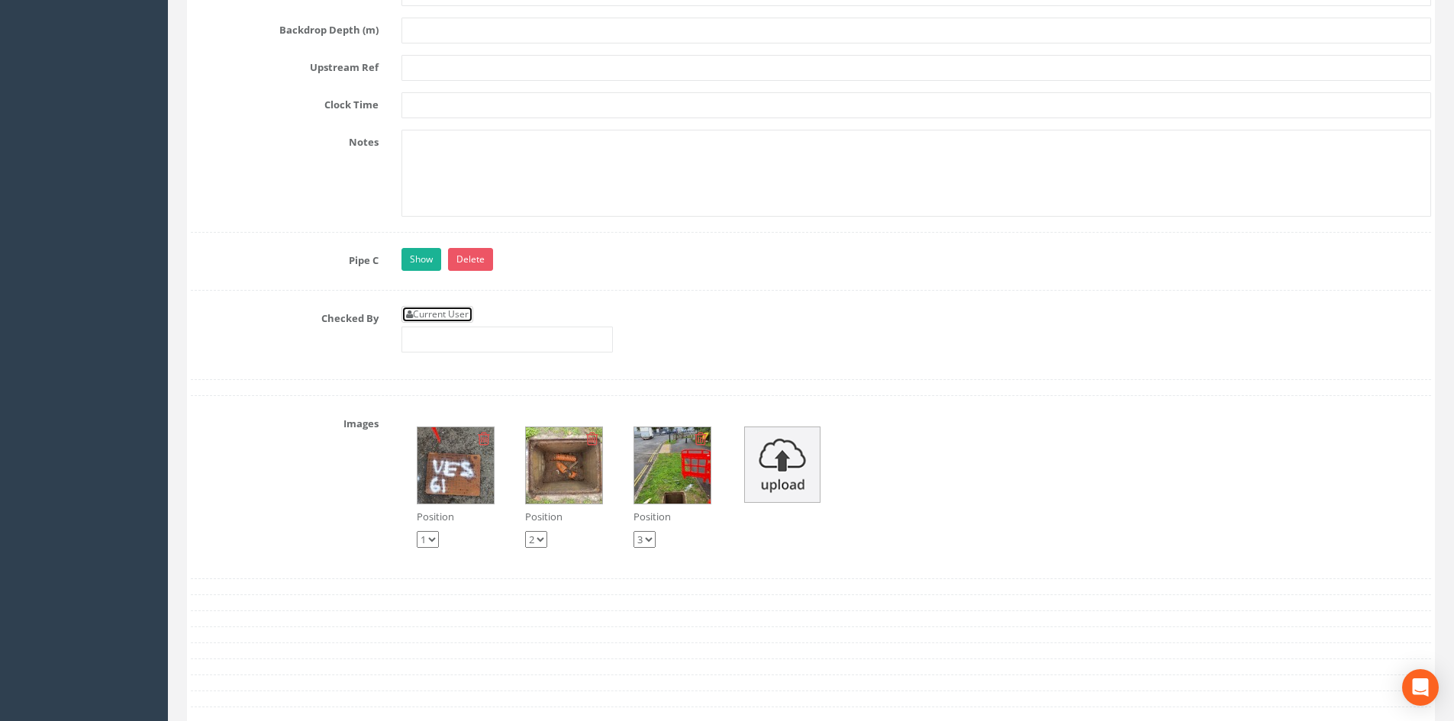
click at [456, 308] on link "Current User" at bounding box center [437, 314] width 72 height 17
type input "[PERSON_NAME]"
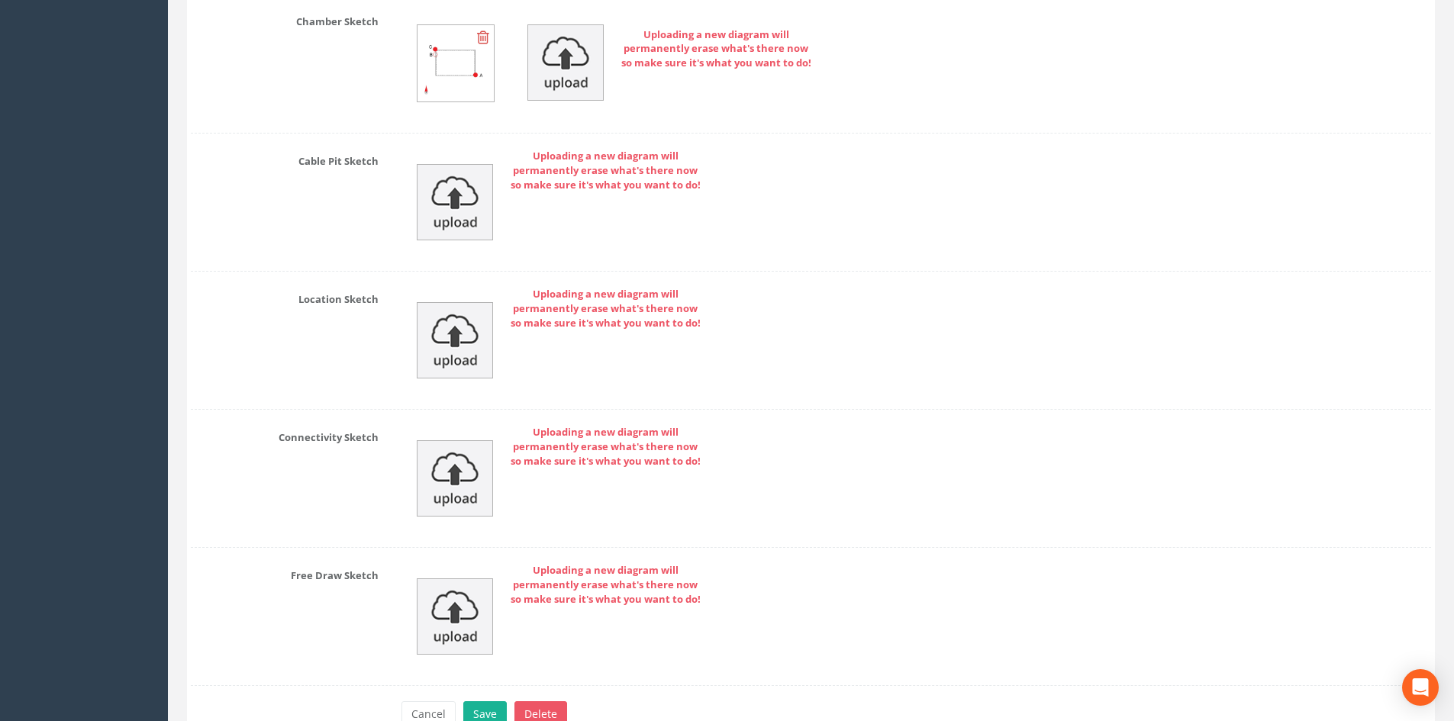
scroll to position [4546, 0]
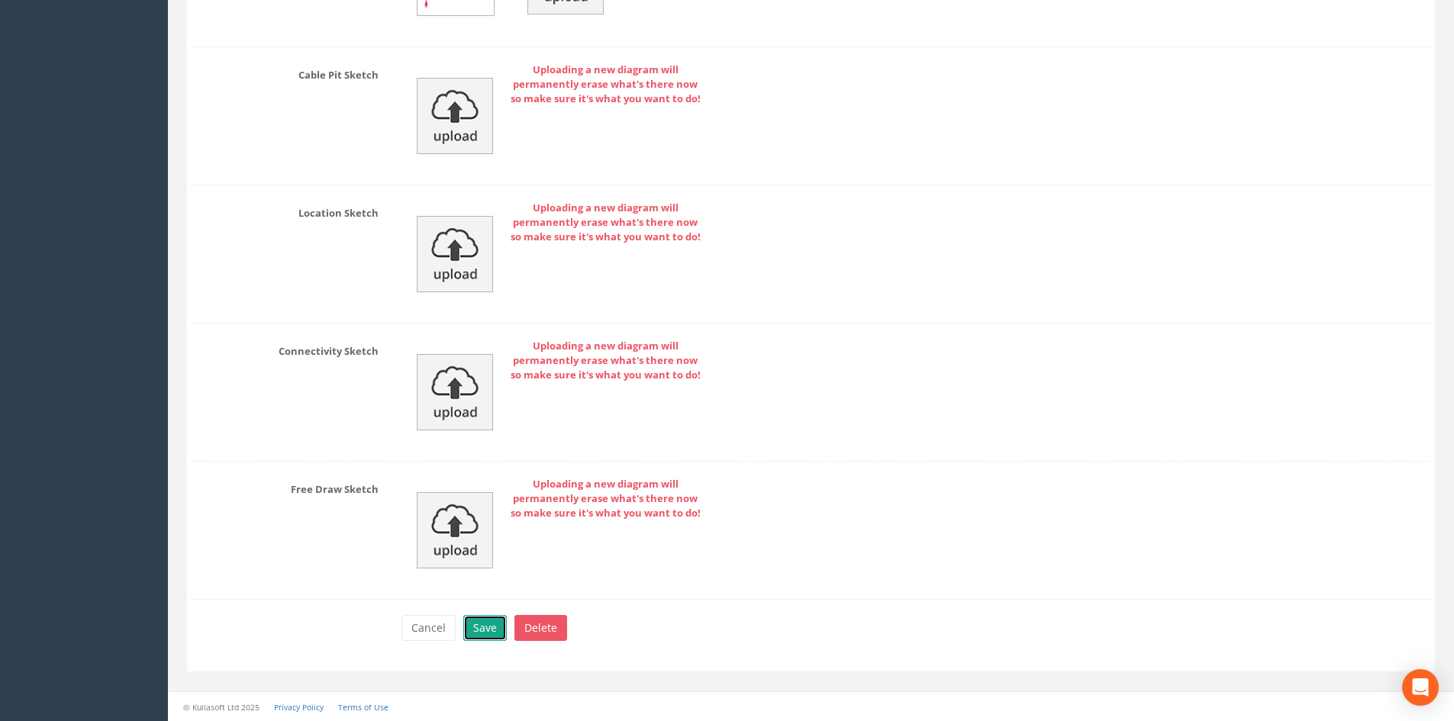
click at [493, 626] on button "Save" at bounding box center [485, 628] width 44 height 26
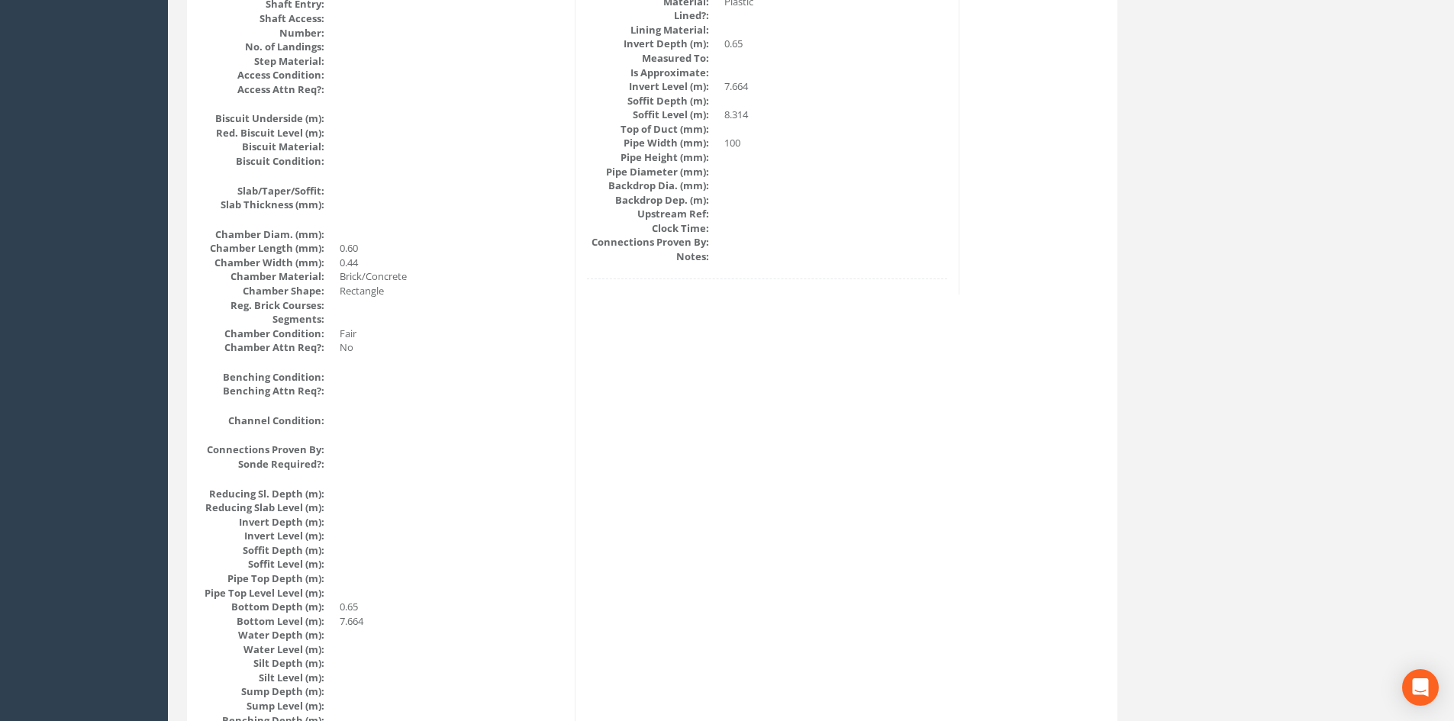
scroll to position [0, 0]
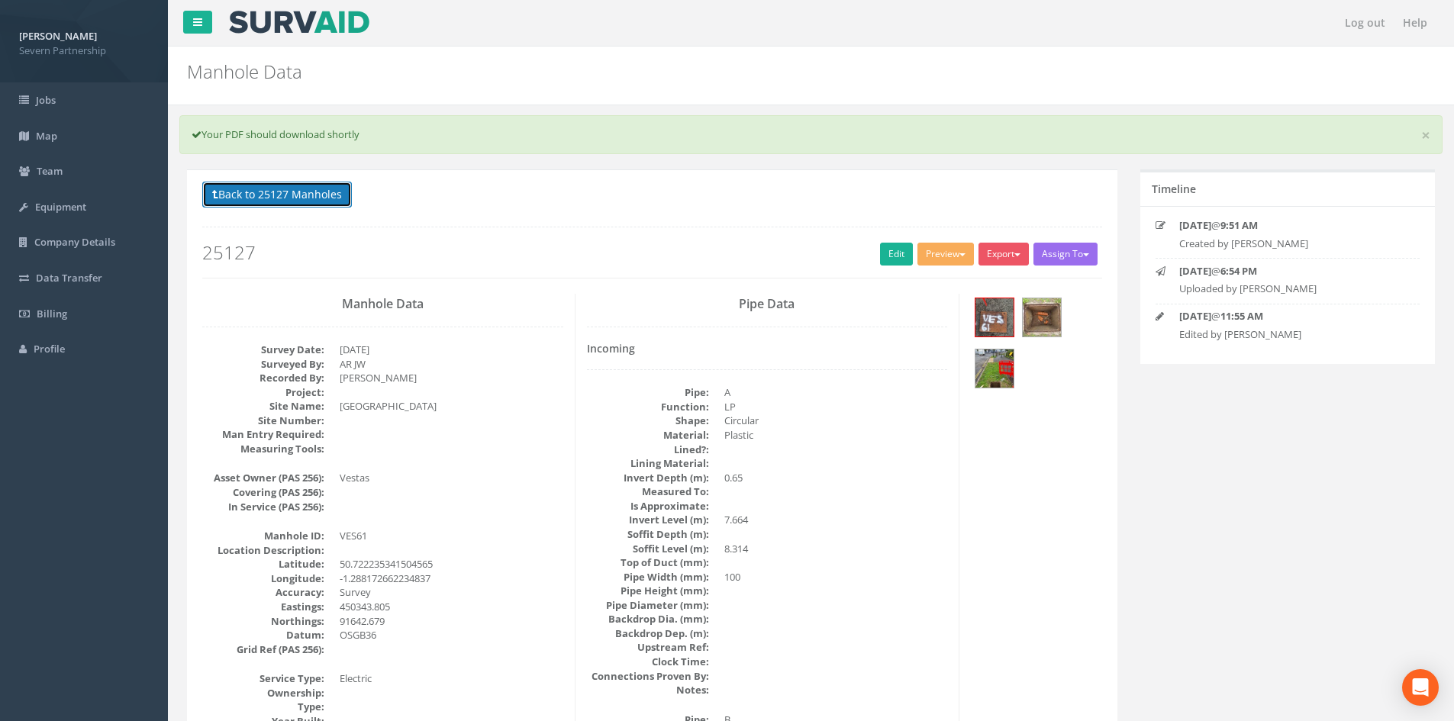
click at [308, 192] on button "Back to 25127 Manholes" at bounding box center [277, 195] width 150 height 26
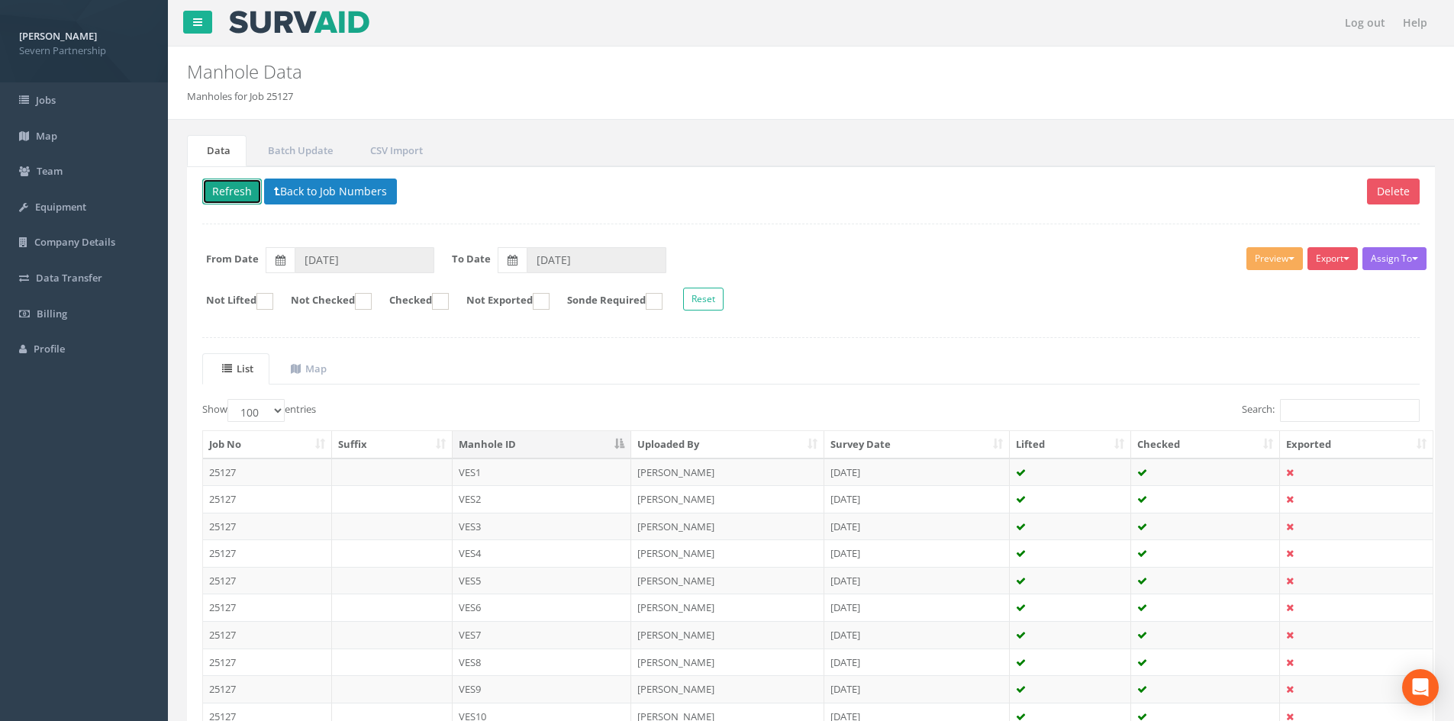
click at [222, 195] on button "Refresh" at bounding box center [232, 192] width 60 height 26
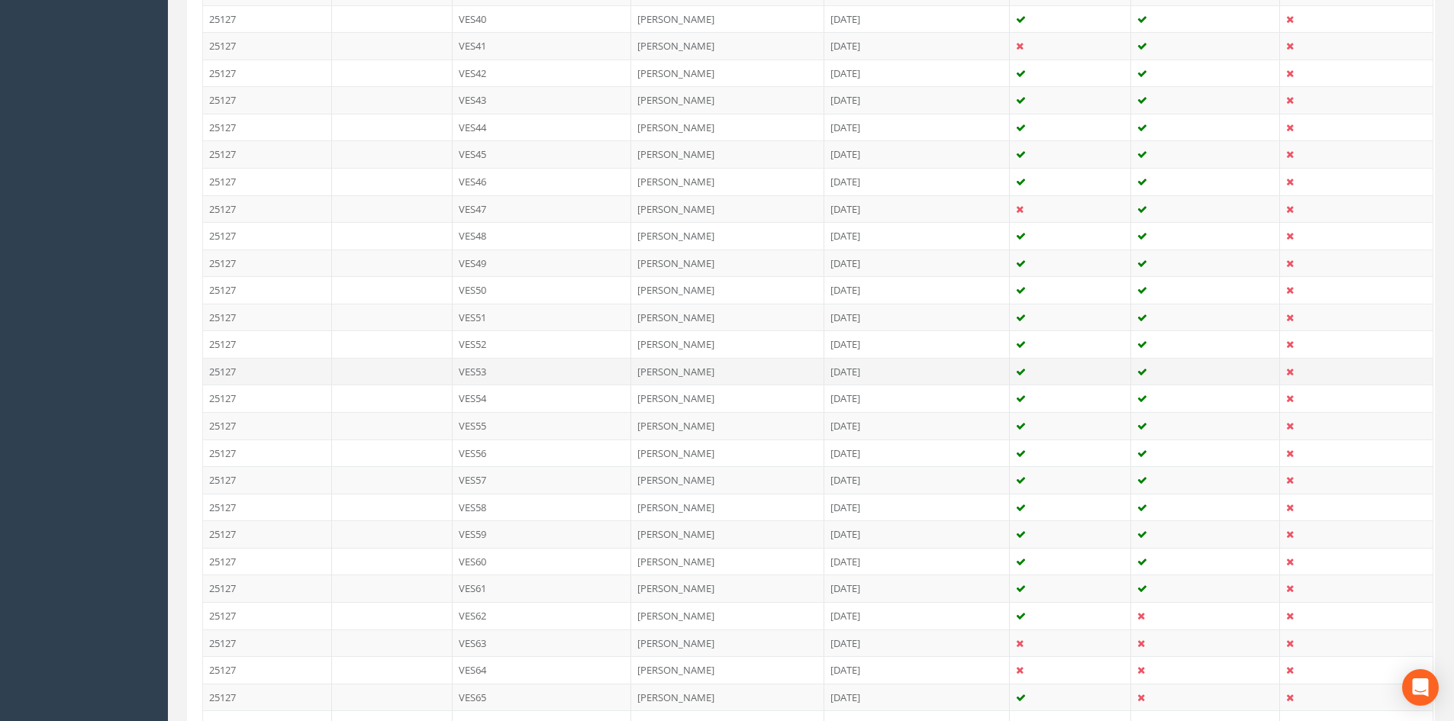
scroll to position [1603, 0]
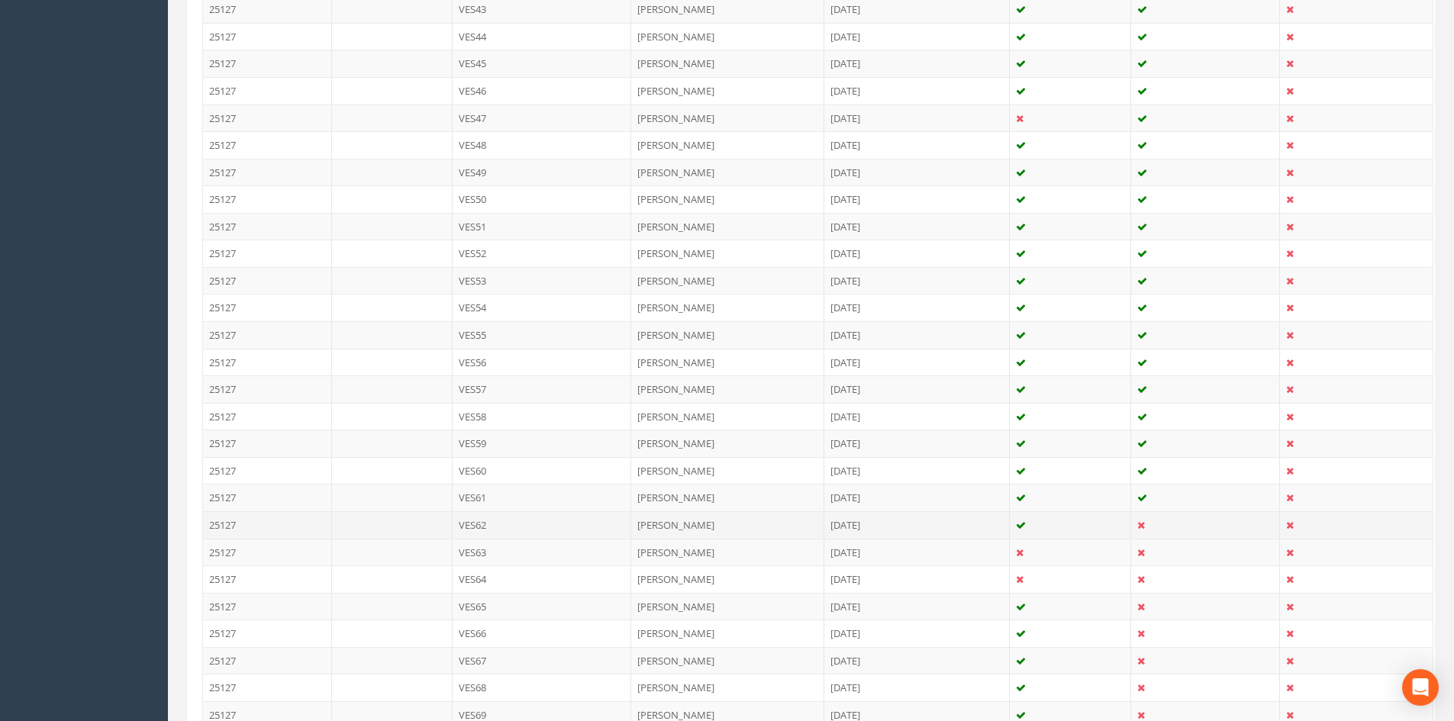
click at [533, 524] on td "VES62" at bounding box center [542, 524] width 179 height 27
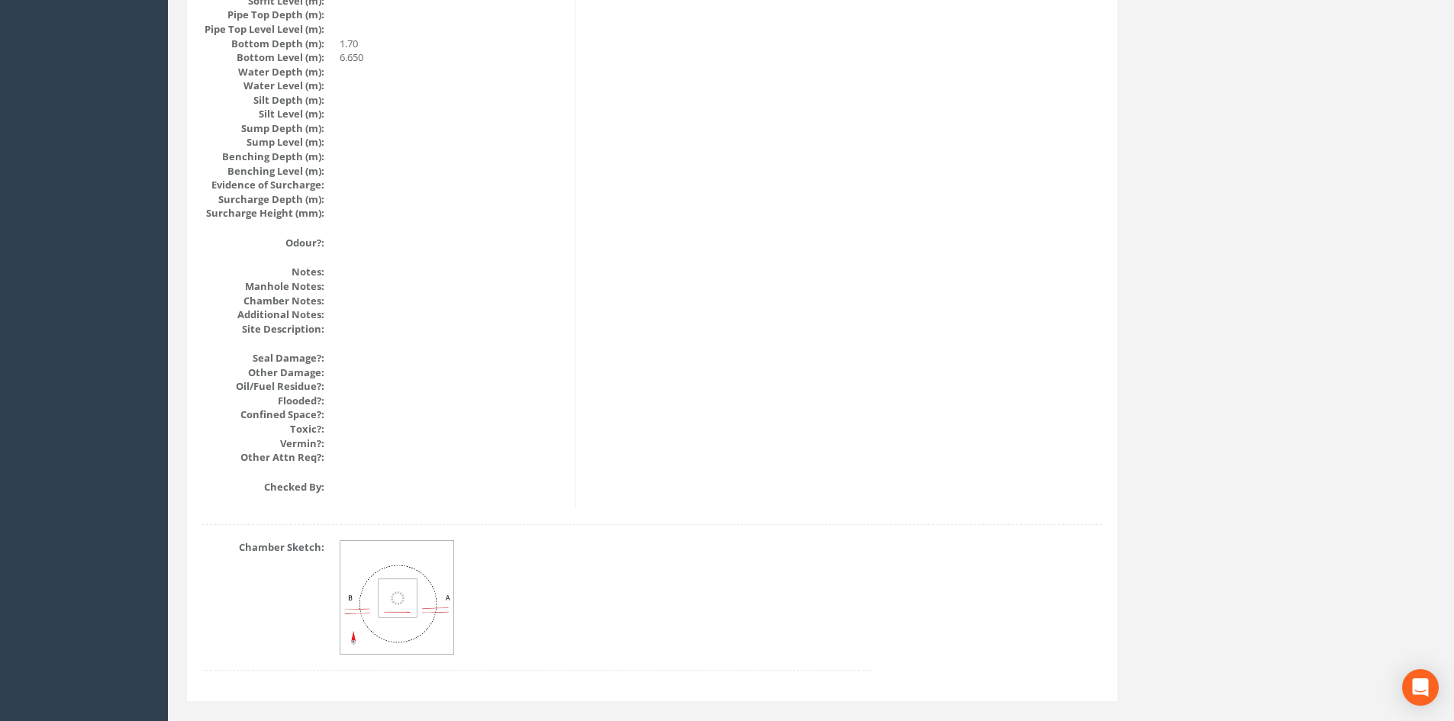
scroll to position [0, 0]
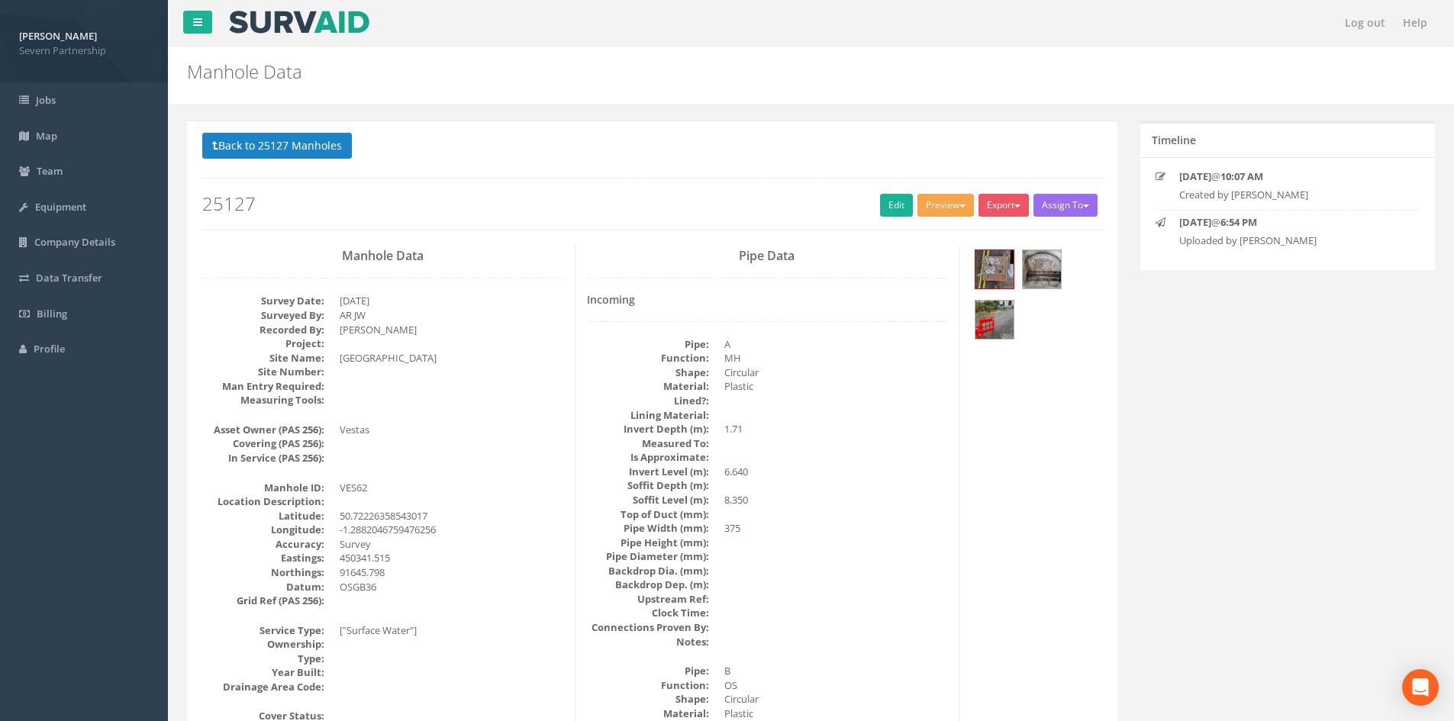
click at [945, 208] on button "Preview" at bounding box center [945, 205] width 56 height 23
click at [944, 231] on link "SP Manhole" at bounding box center [917, 237] width 116 height 24
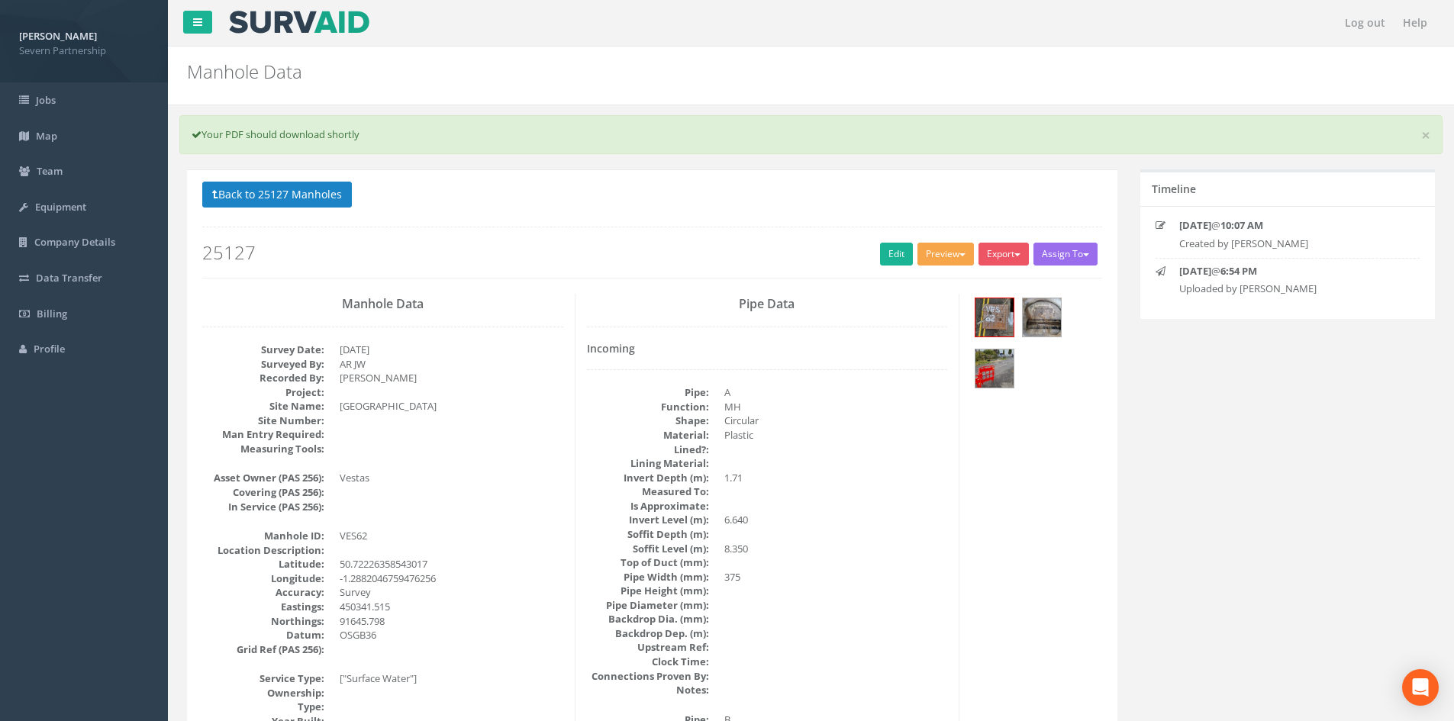
click at [941, 263] on button "Preview" at bounding box center [945, 254] width 56 height 23
click at [933, 277] on link "SP Manhole" at bounding box center [917, 286] width 116 height 24
click at [949, 254] on button "Preview" at bounding box center [945, 254] width 56 height 23
click at [940, 280] on link "SP Manhole" at bounding box center [917, 286] width 116 height 24
click at [886, 257] on link "Edit" at bounding box center [896, 254] width 33 height 23
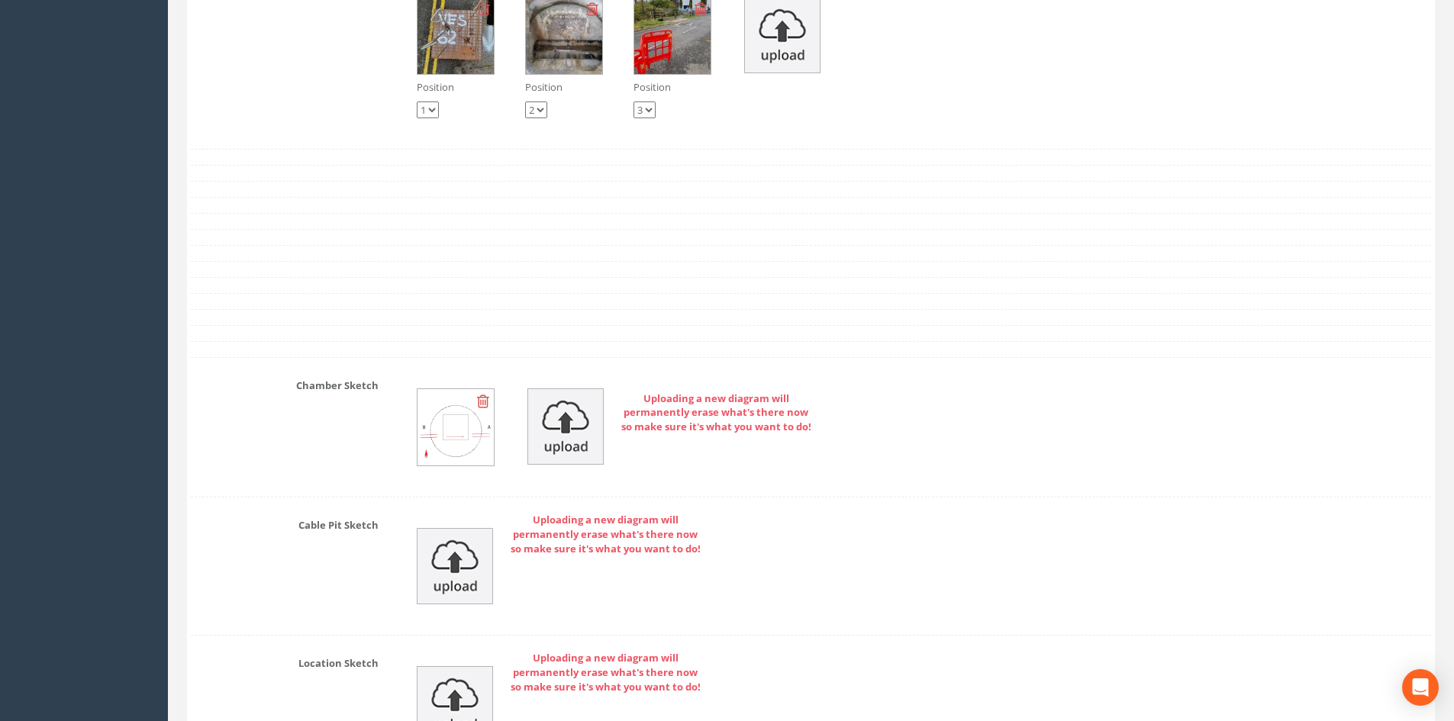
scroll to position [3819, 0]
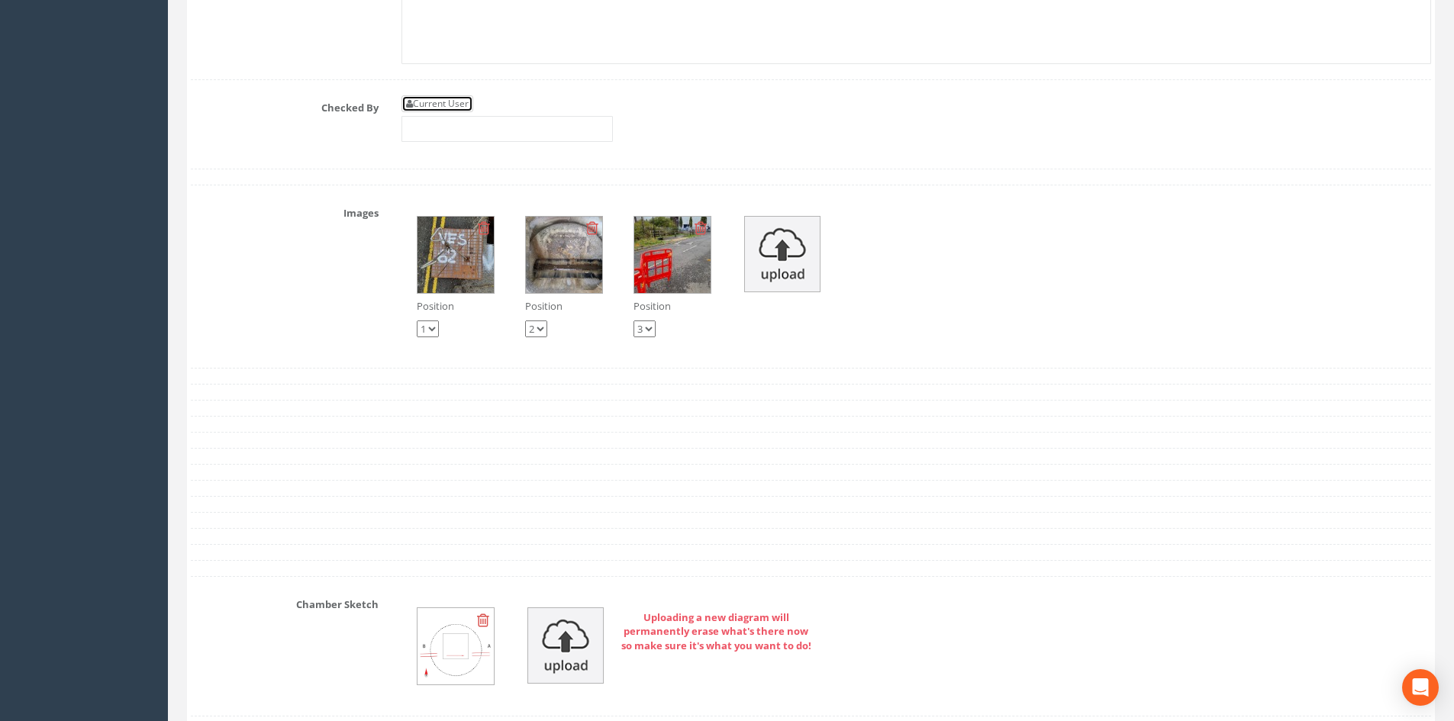
click at [452, 110] on link "Current User" at bounding box center [437, 103] width 72 height 17
type input "[PERSON_NAME]"
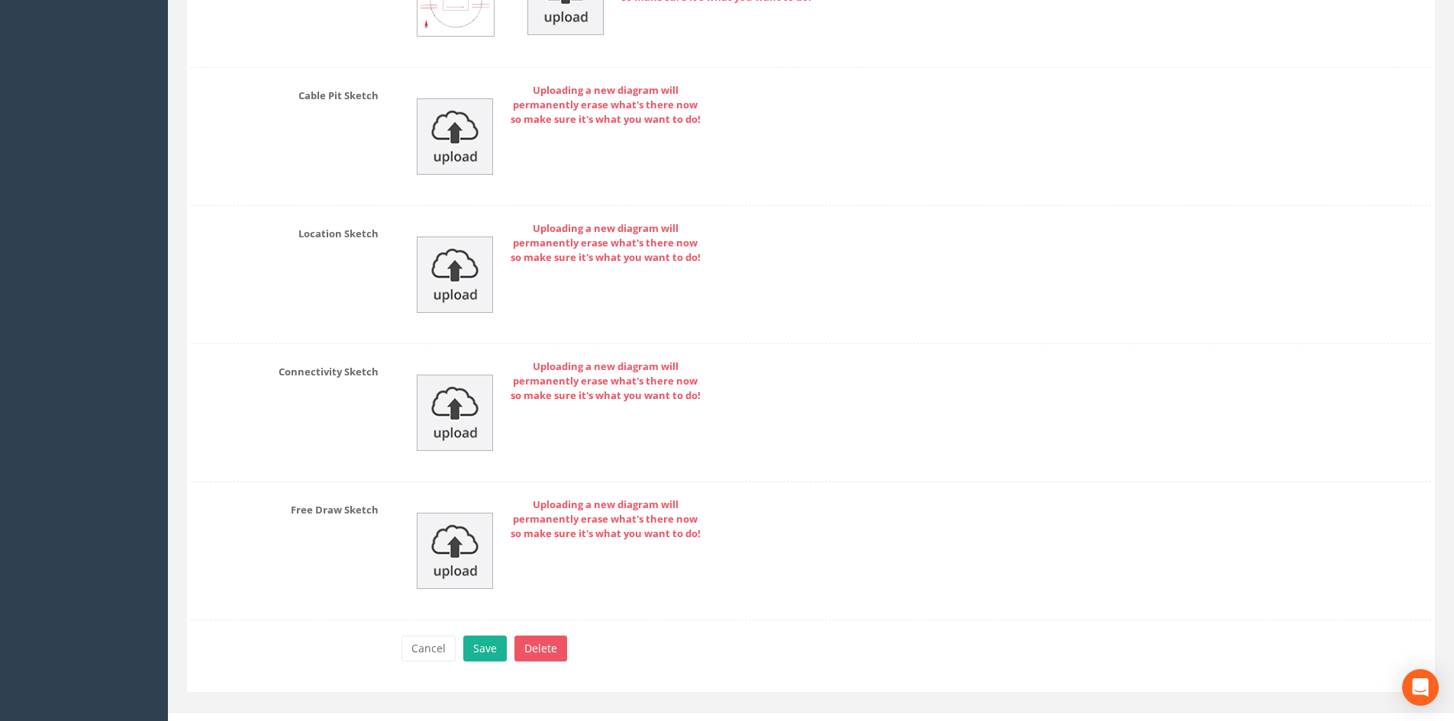
scroll to position [4488, 0]
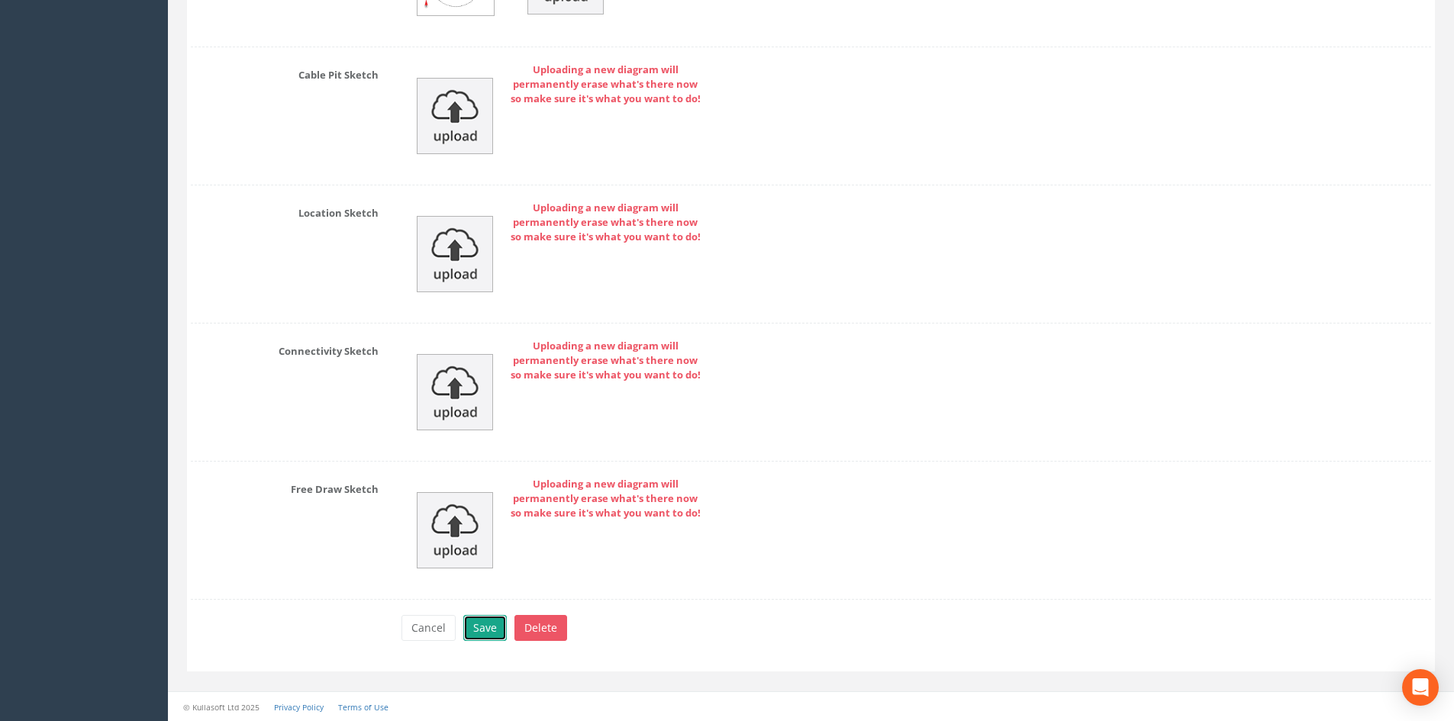
click at [501, 627] on button "Save" at bounding box center [485, 628] width 44 height 26
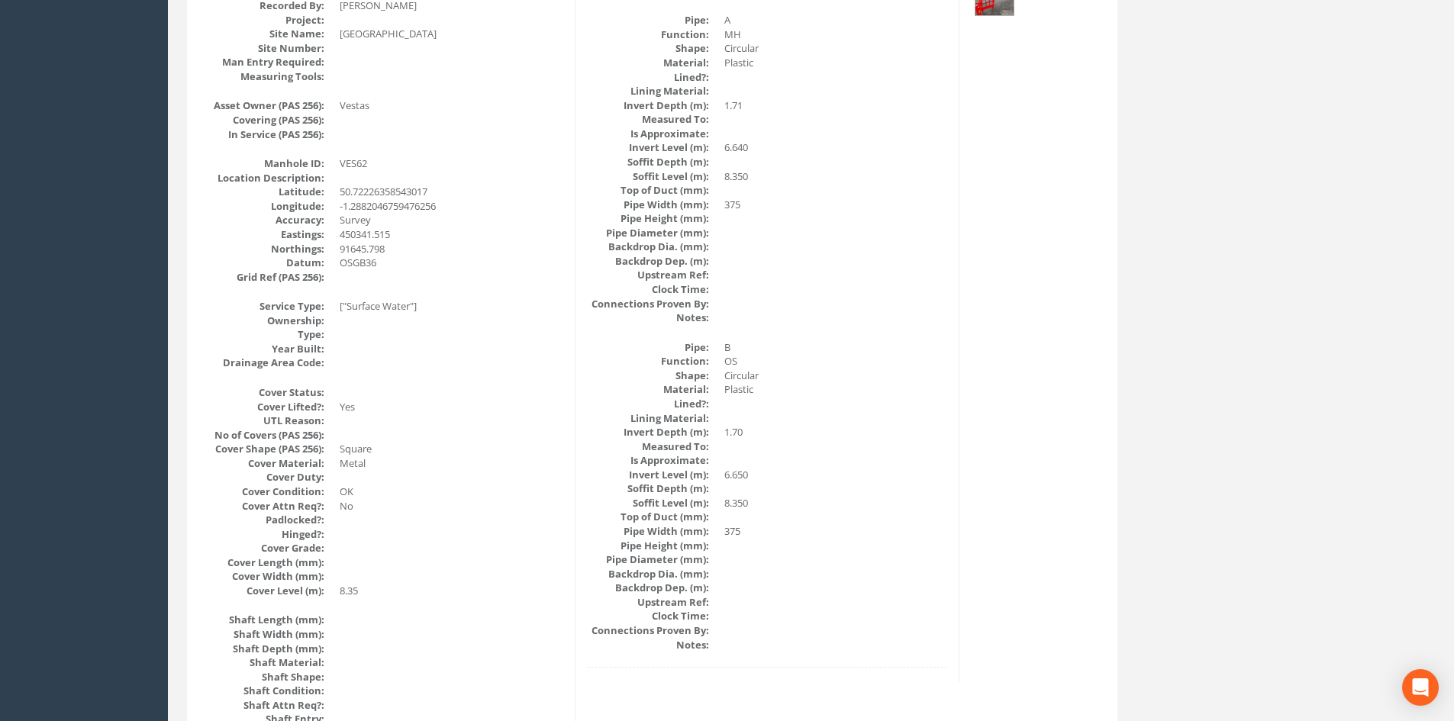
scroll to position [0, 0]
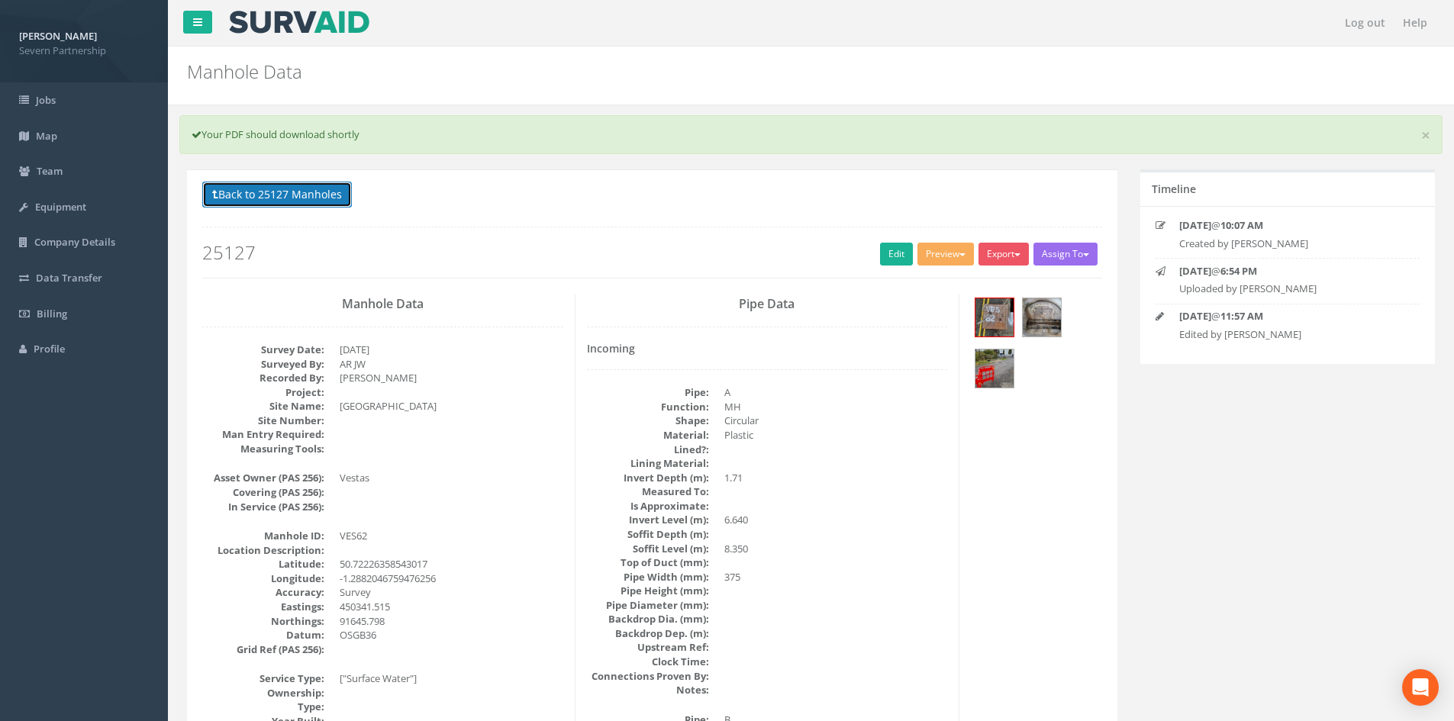
click at [313, 206] on button "Back to 25127 Manholes" at bounding box center [277, 195] width 150 height 26
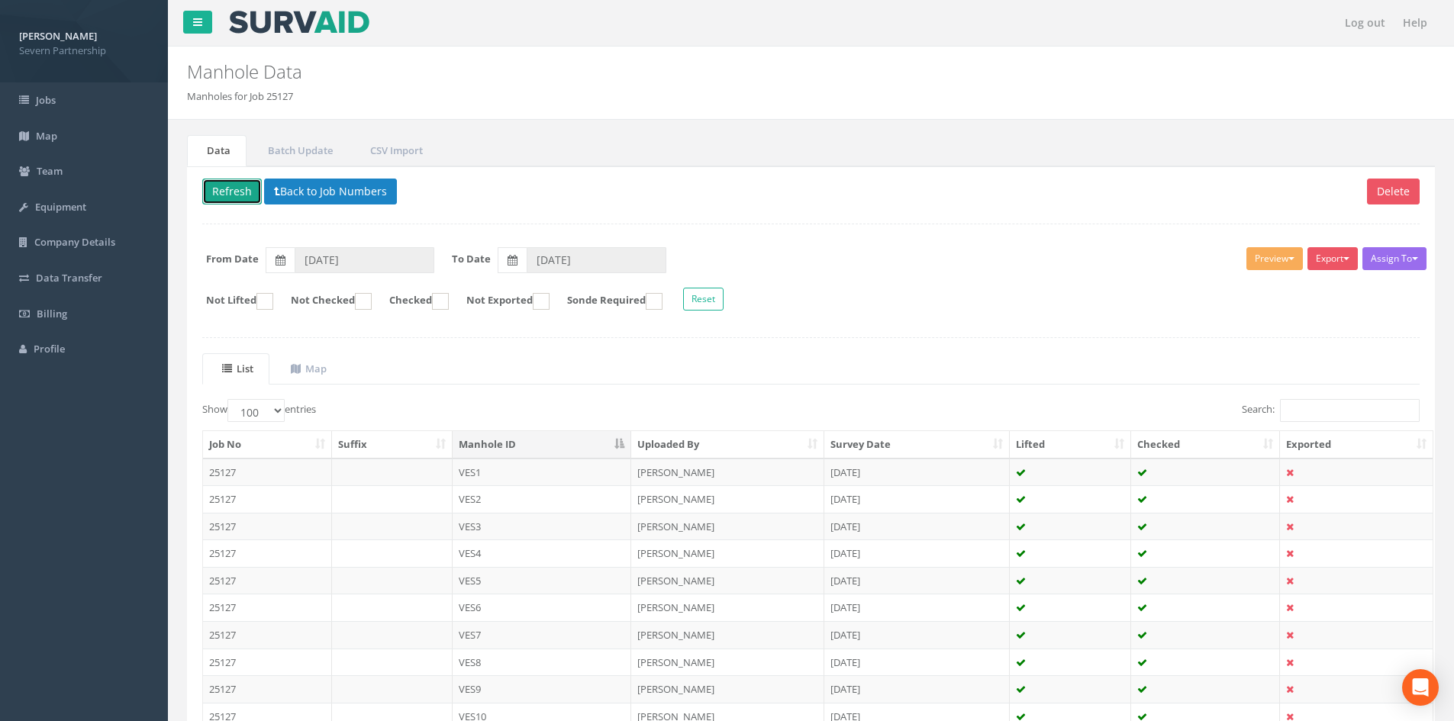
click at [231, 189] on button "Refresh" at bounding box center [232, 192] width 60 height 26
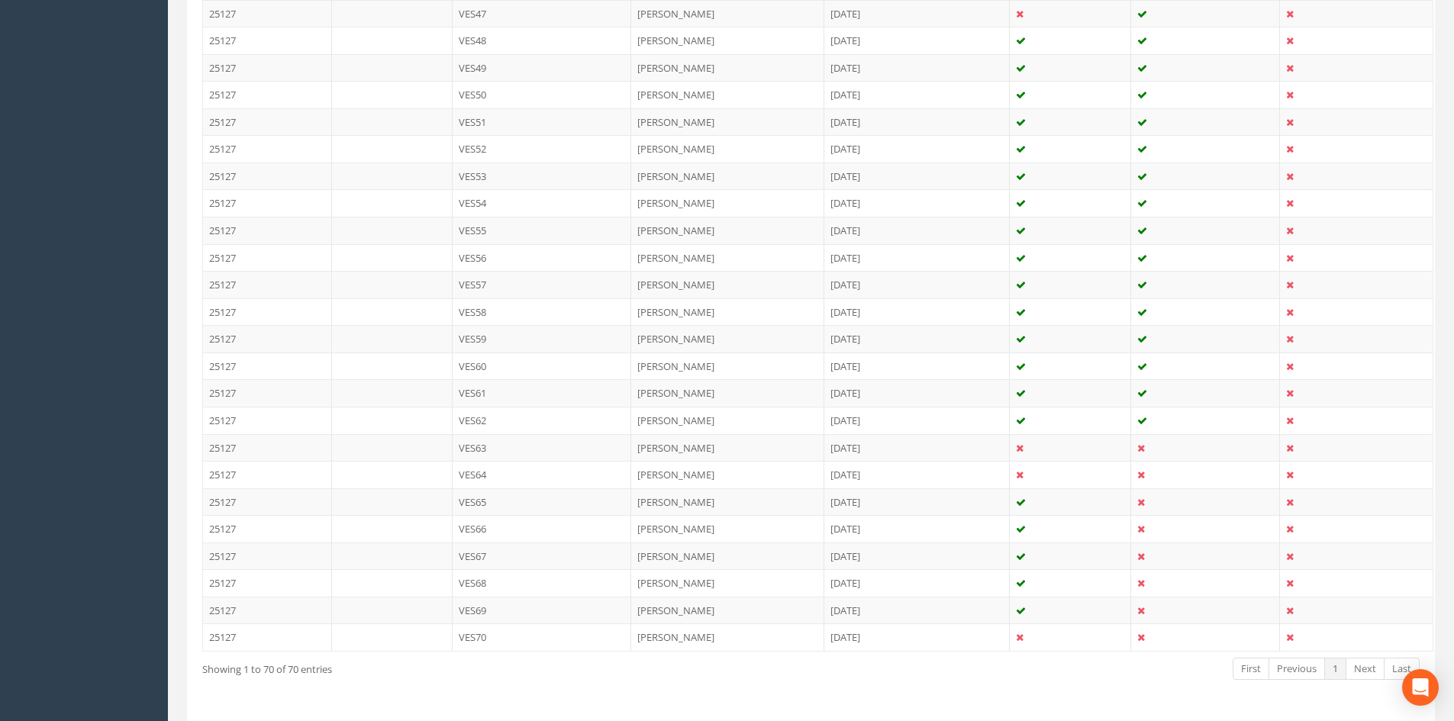
scroll to position [1755, 0]
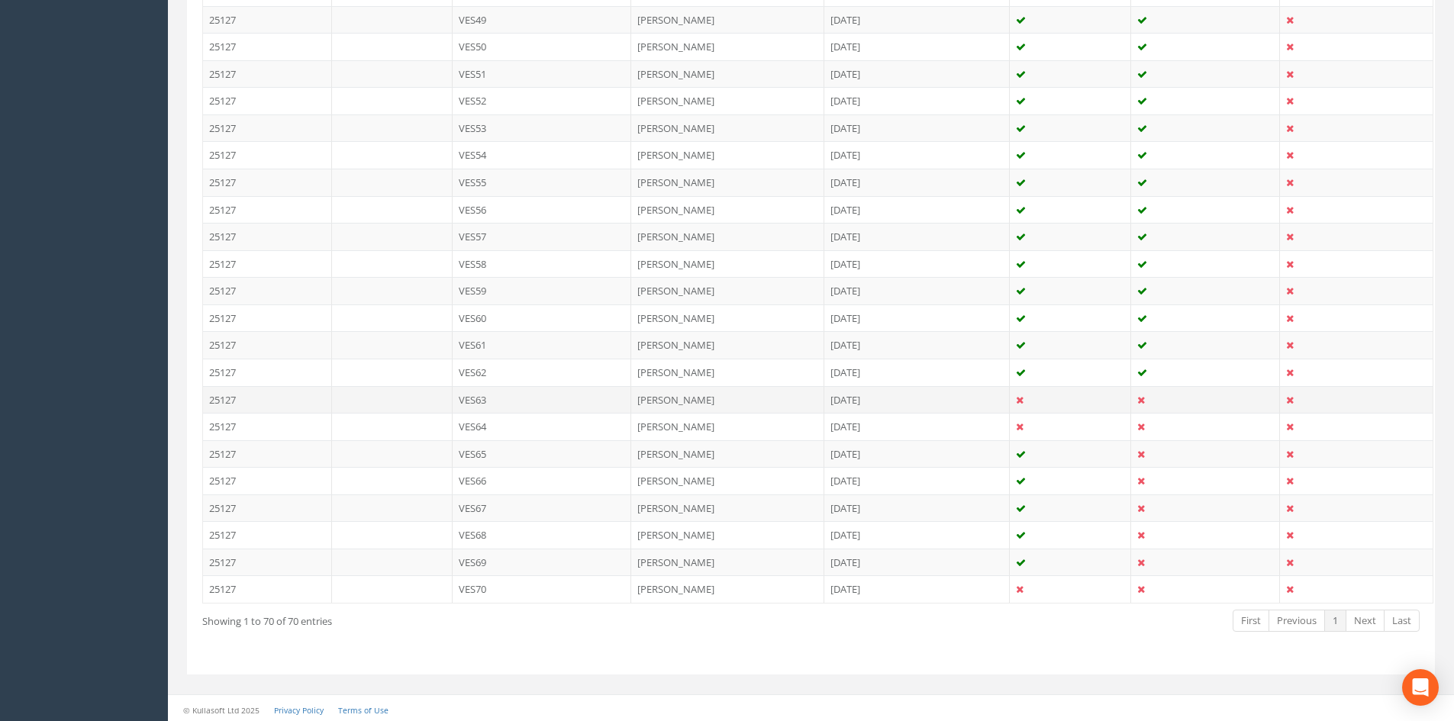
click at [670, 387] on td "[PERSON_NAME]" at bounding box center [727, 399] width 193 height 27
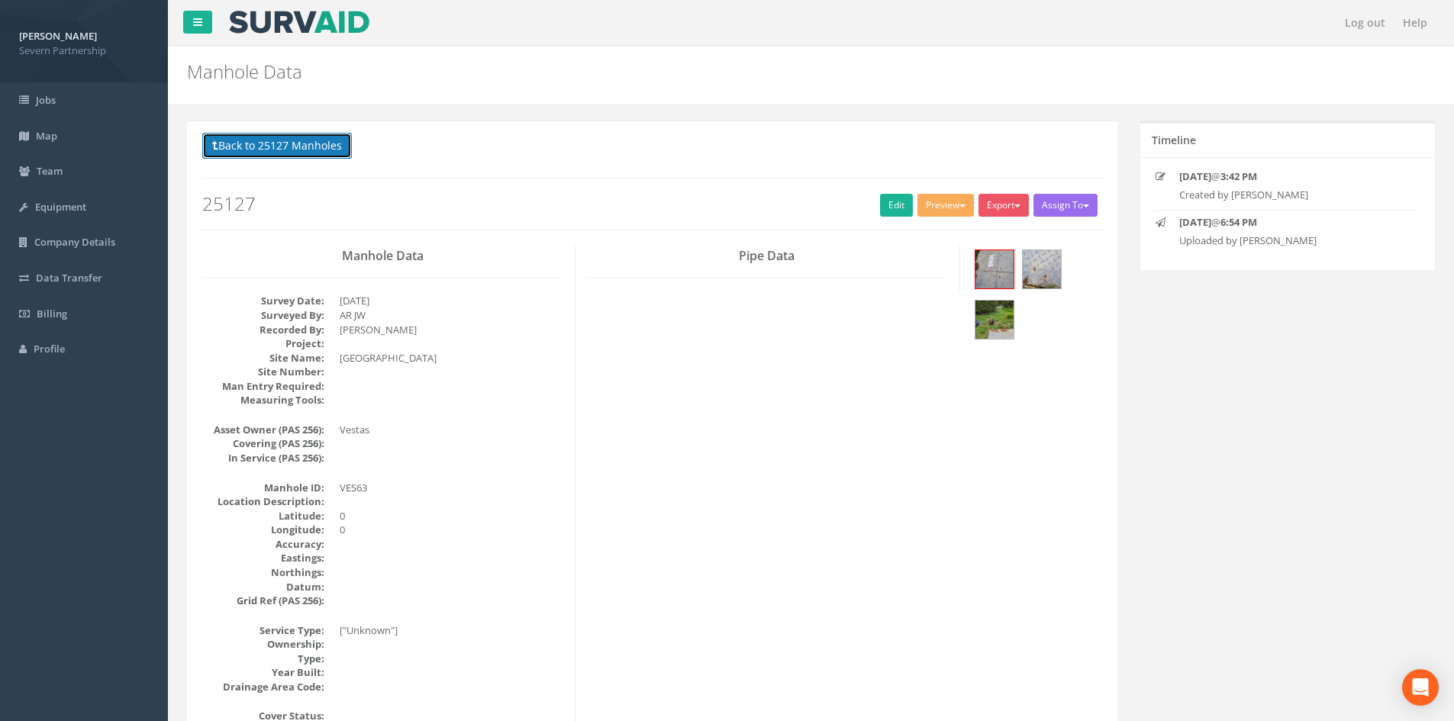
click at [303, 151] on button "Back to 25127 Manholes" at bounding box center [277, 146] width 150 height 26
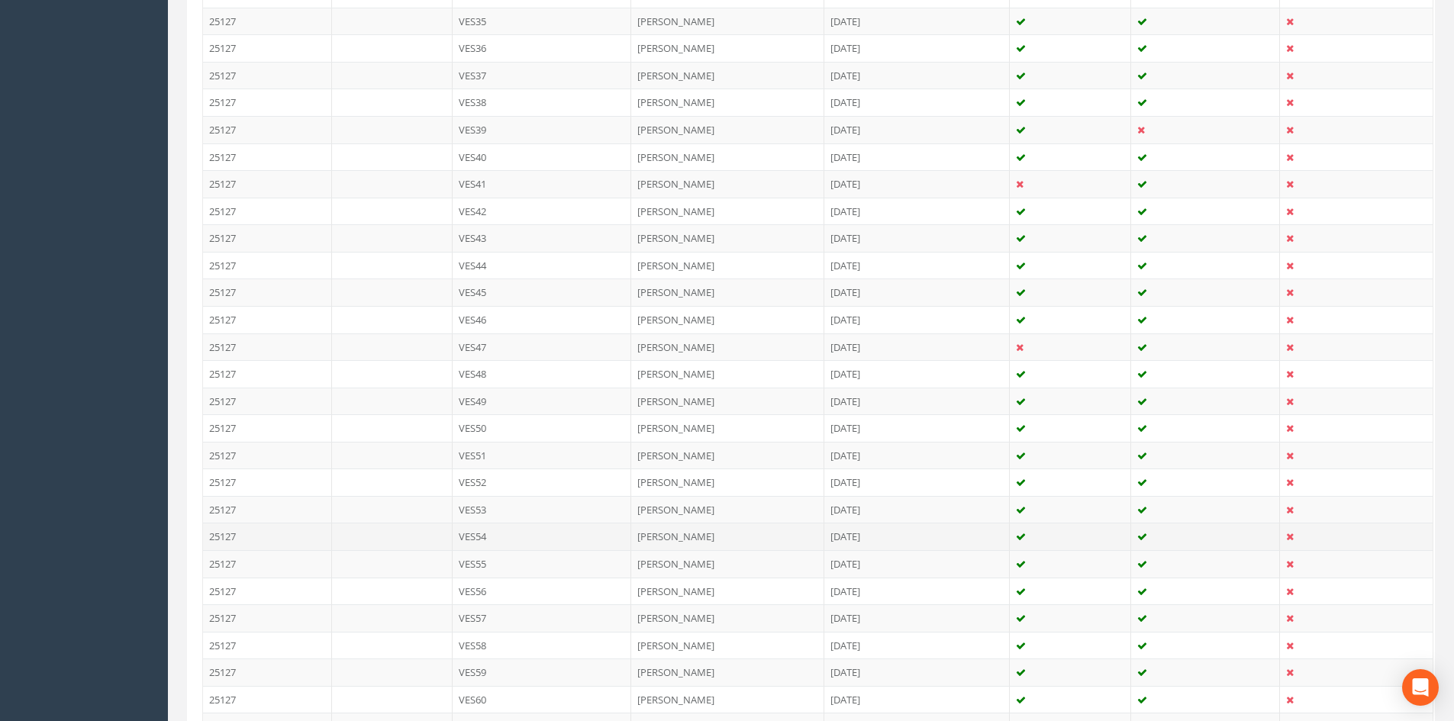
scroll to position [1755, 0]
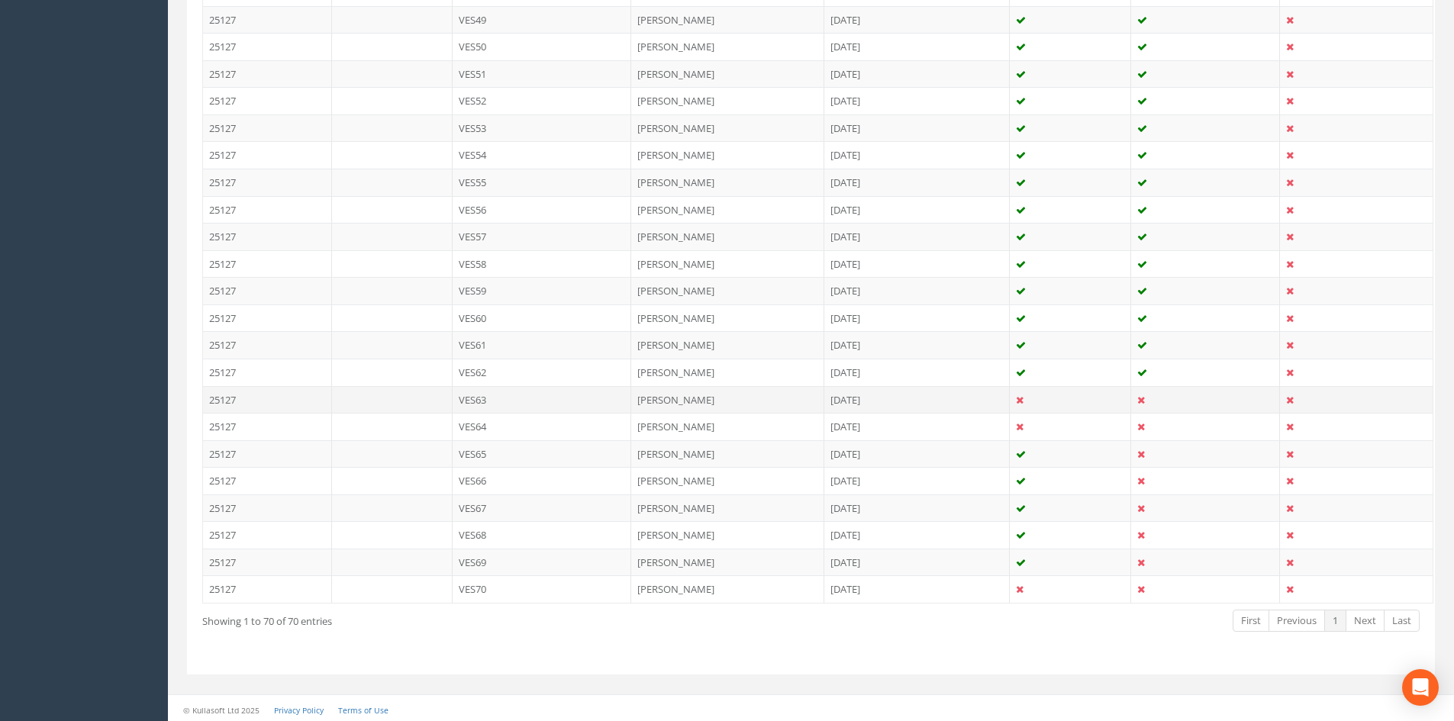
click at [613, 392] on td "VES63" at bounding box center [542, 399] width 179 height 27
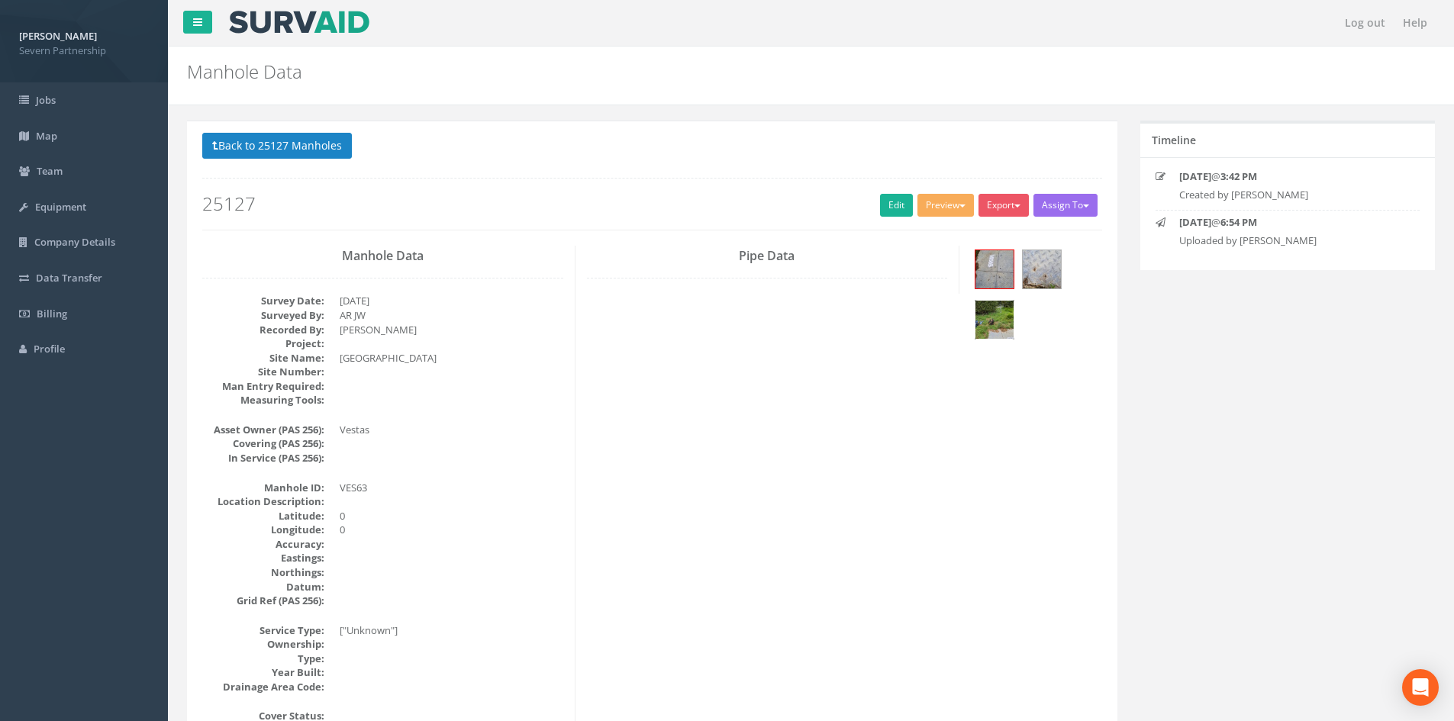
click at [1002, 312] on img at bounding box center [994, 320] width 38 height 38
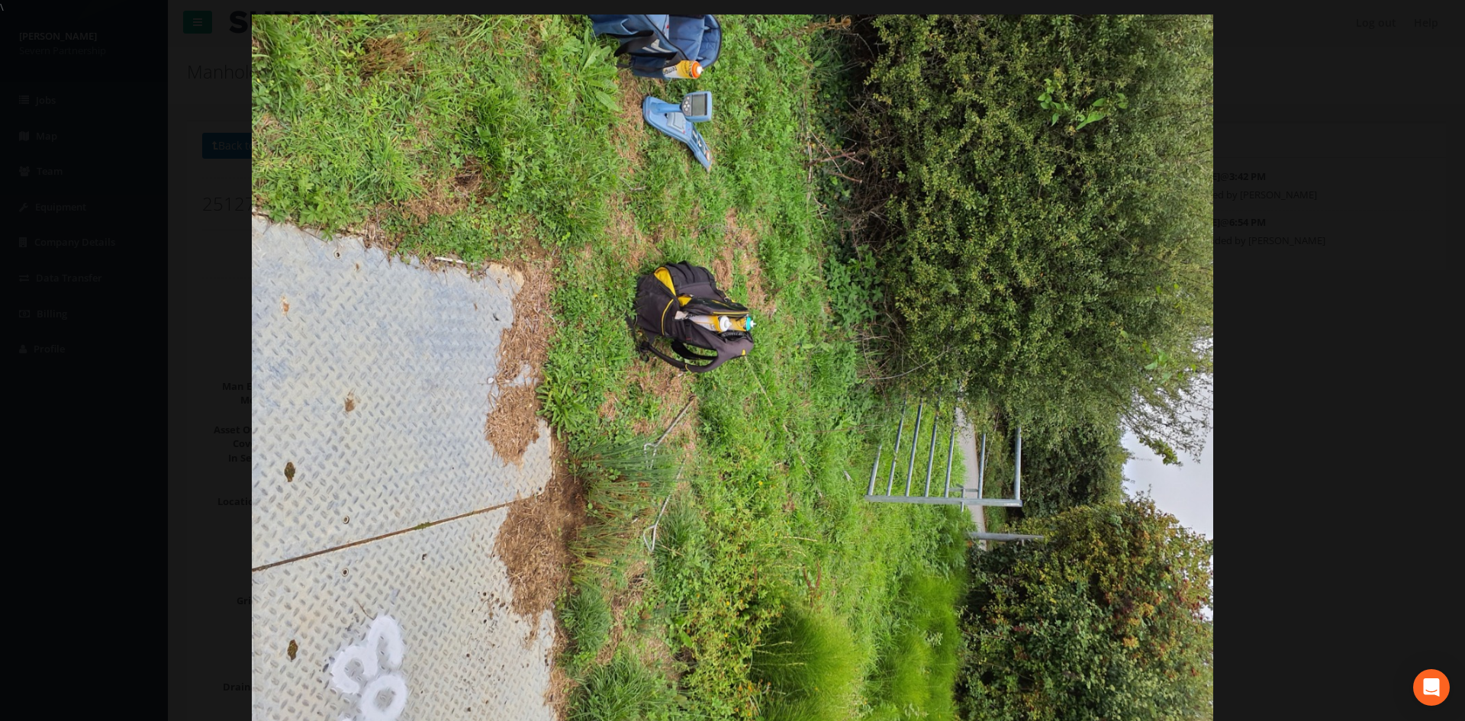
click at [1339, 219] on div at bounding box center [732, 375] width 1465 height 721
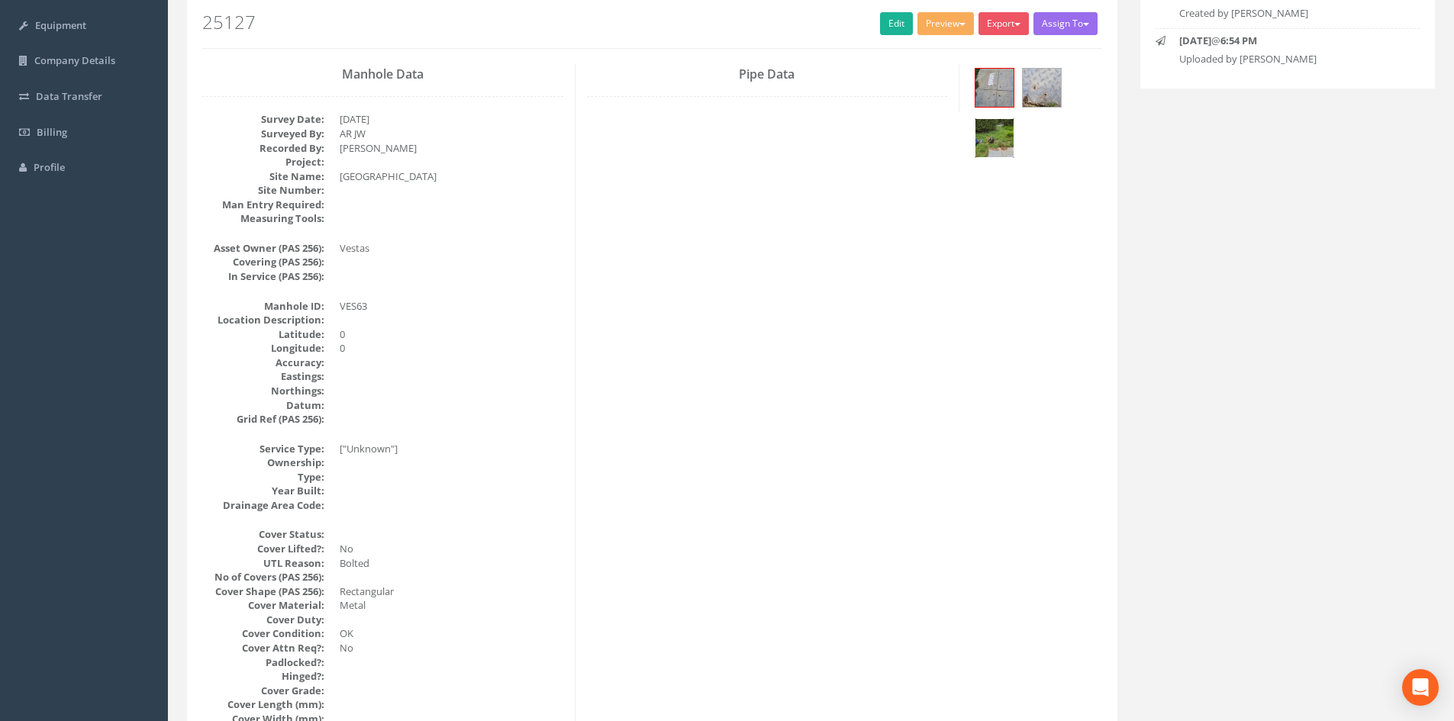
scroll to position [153, 0]
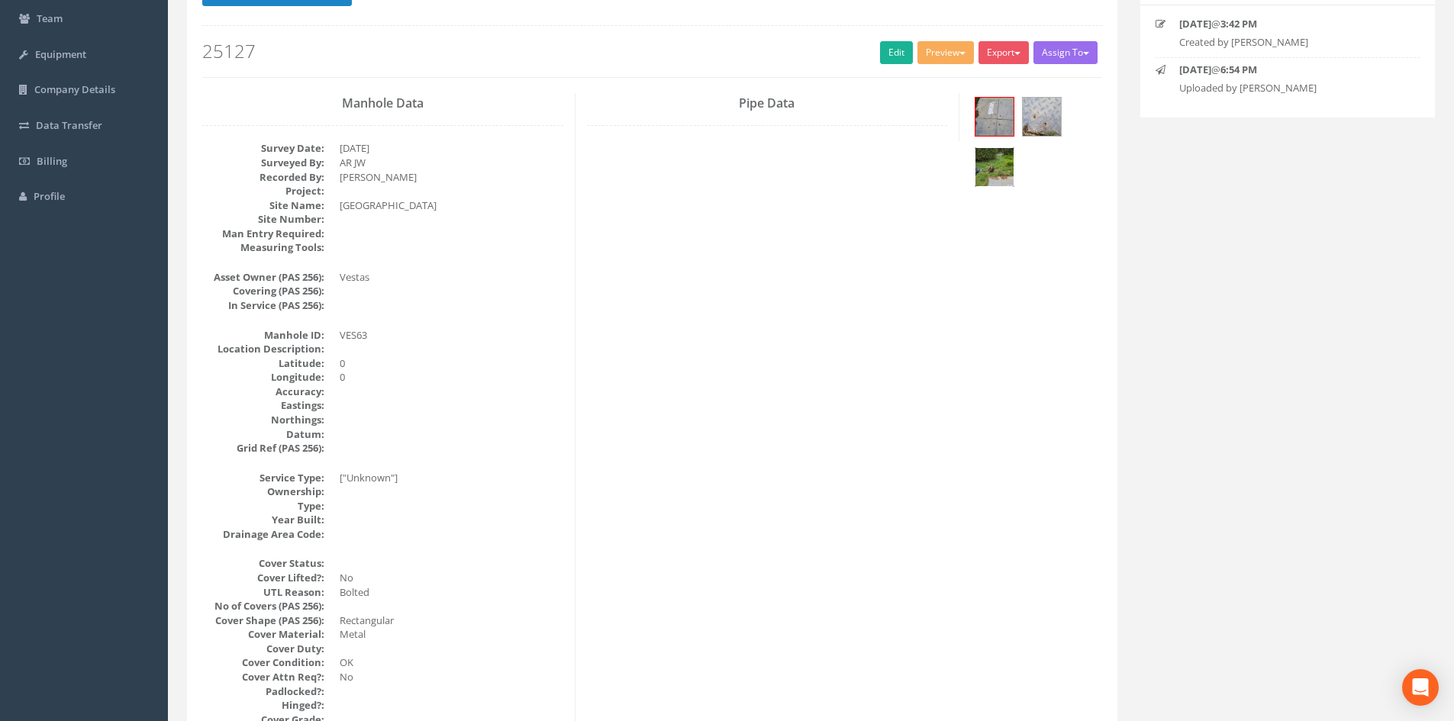
click at [991, 154] on img at bounding box center [994, 167] width 38 height 38
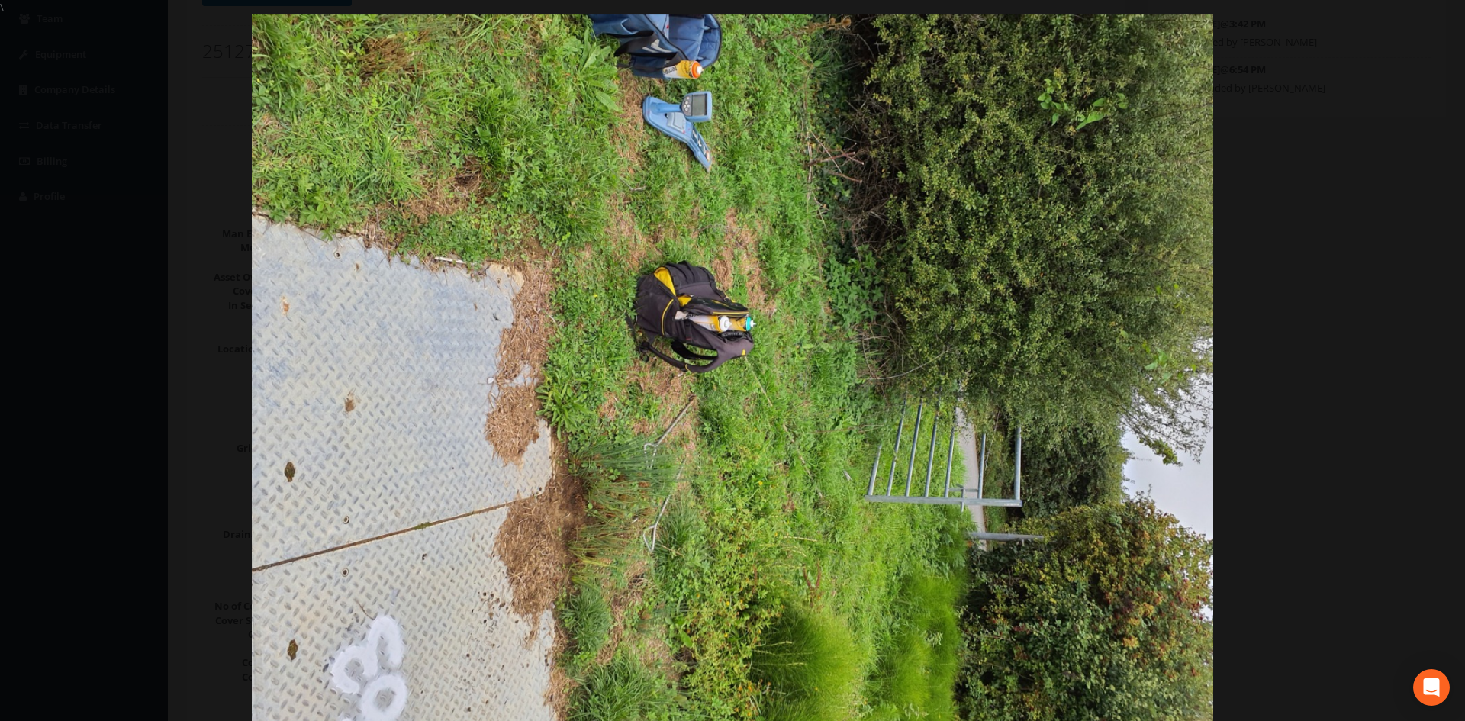
click at [1298, 179] on div at bounding box center [732, 375] width 1465 height 721
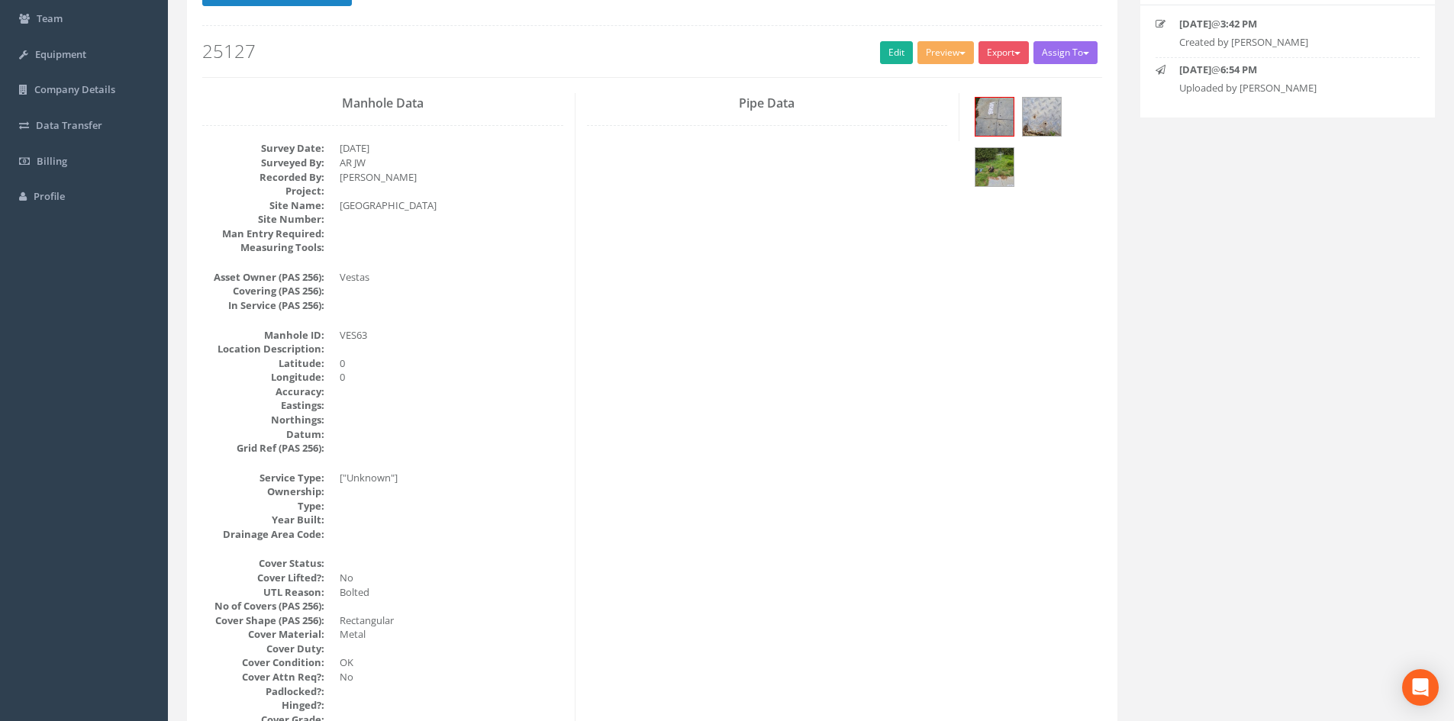
click at [1069, 110] on div at bounding box center [1036, 144] width 131 height 102
click at [1045, 117] on img at bounding box center [1042, 117] width 38 height 38
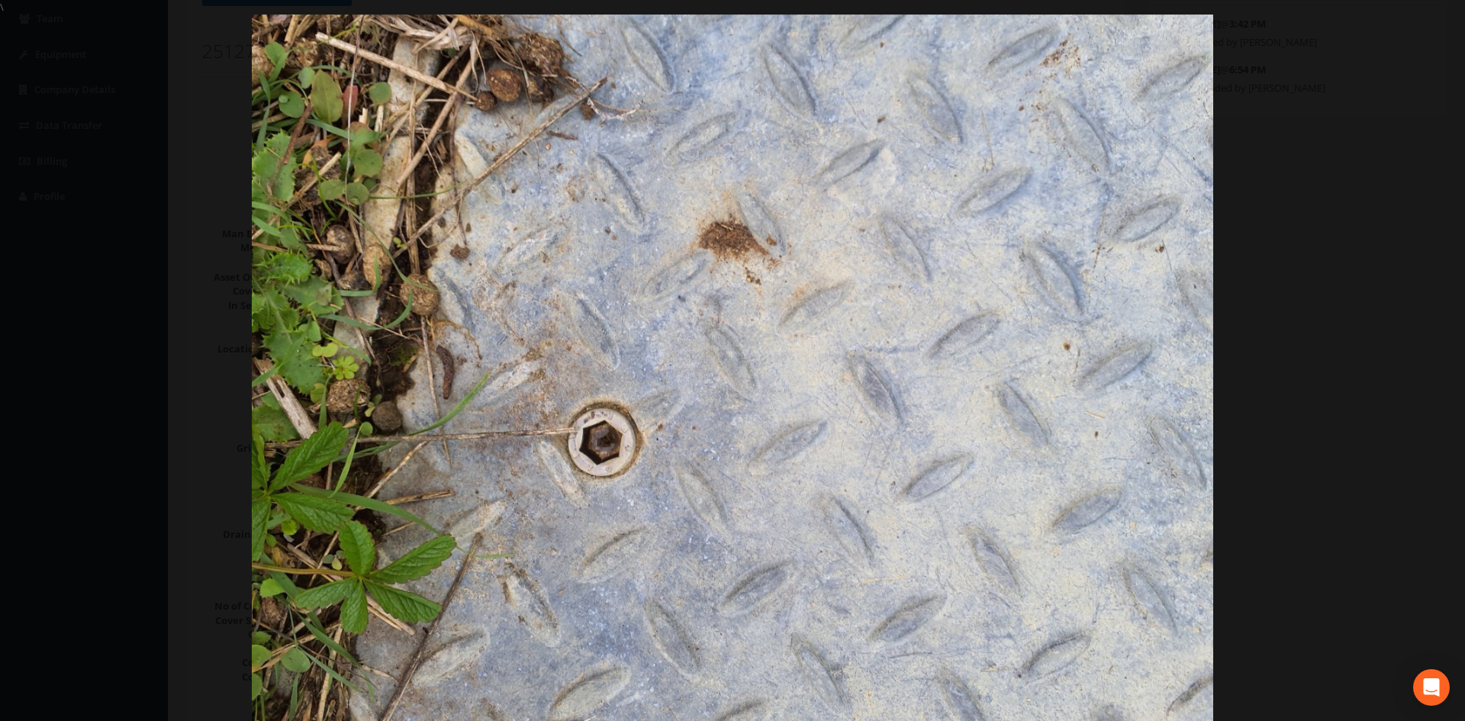
click at [1391, 154] on div at bounding box center [732, 375] width 1465 height 721
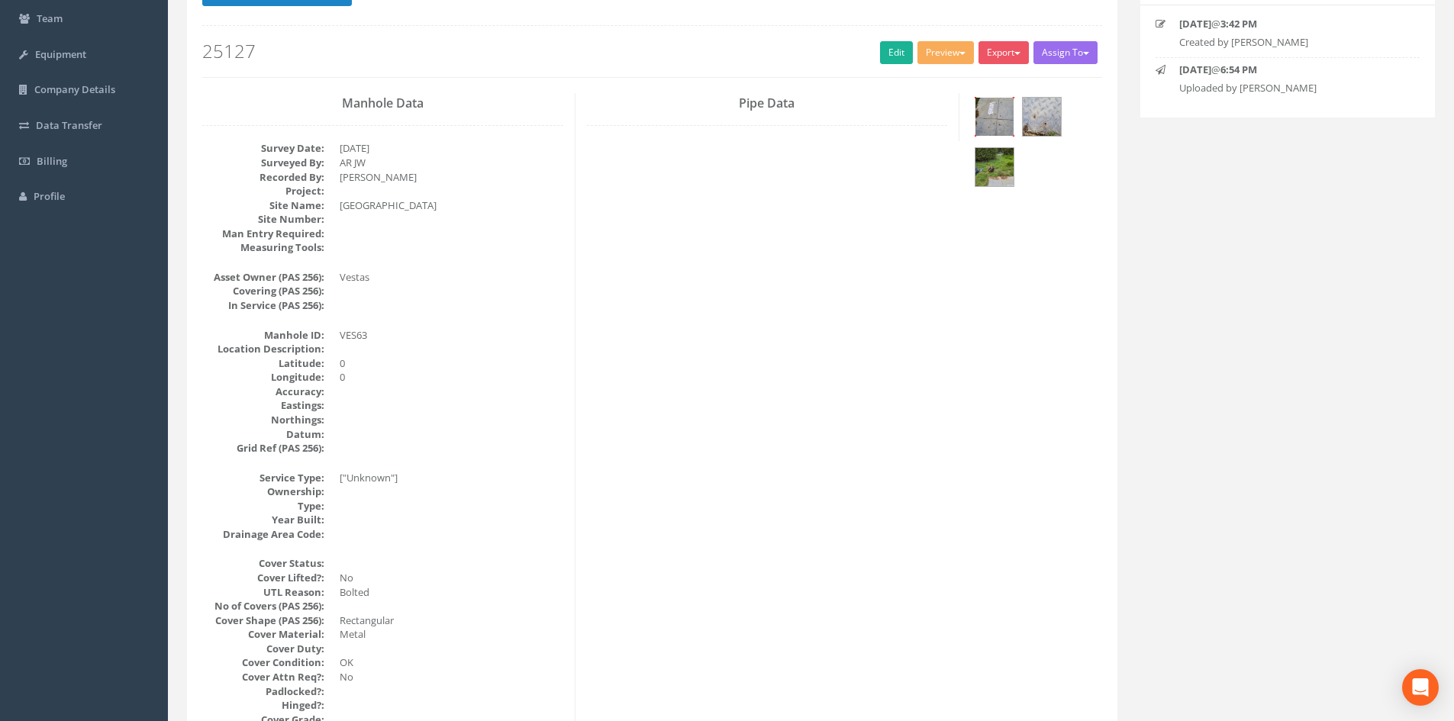
click at [1001, 118] on img at bounding box center [994, 117] width 38 height 38
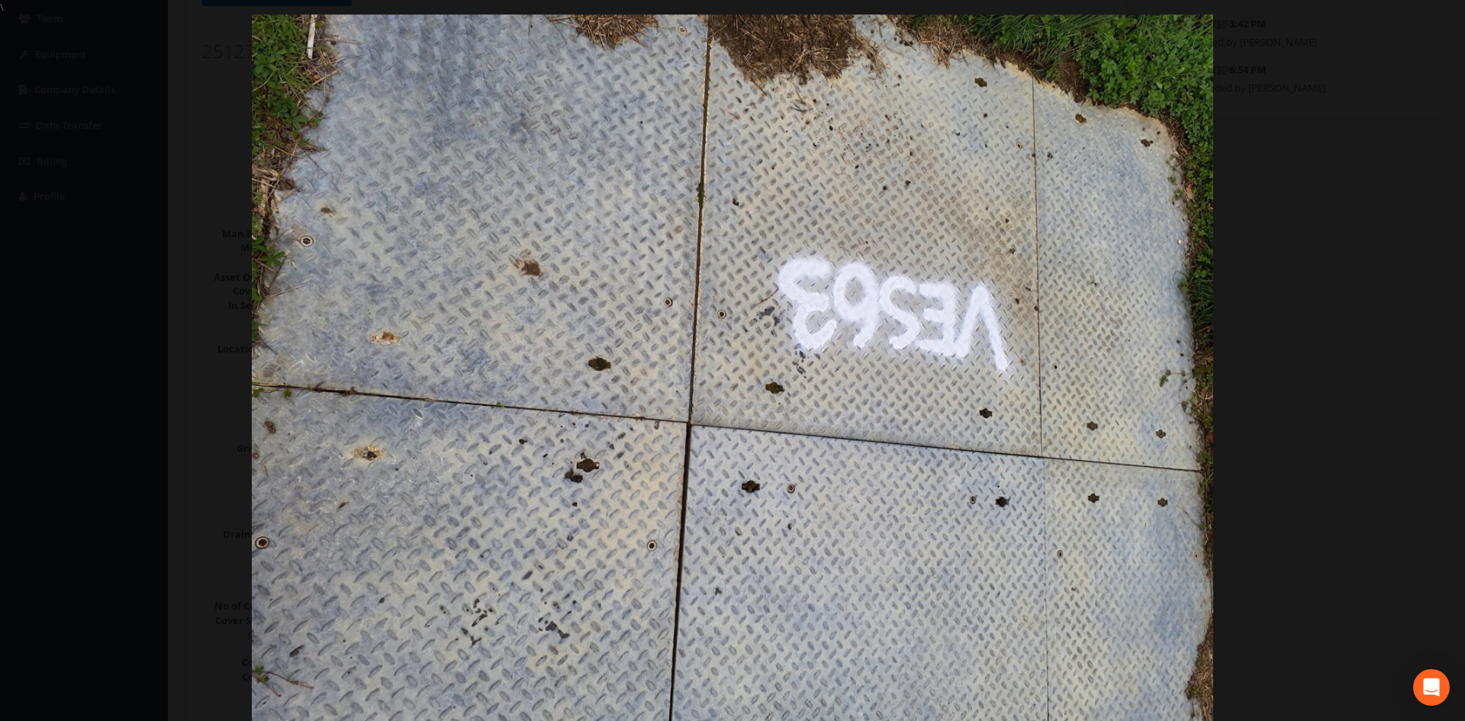
drag, startPoint x: 1386, startPoint y: 208, endPoint x: 1103, endPoint y: 198, distance: 283.3
click at [1385, 208] on div at bounding box center [732, 375] width 1465 height 721
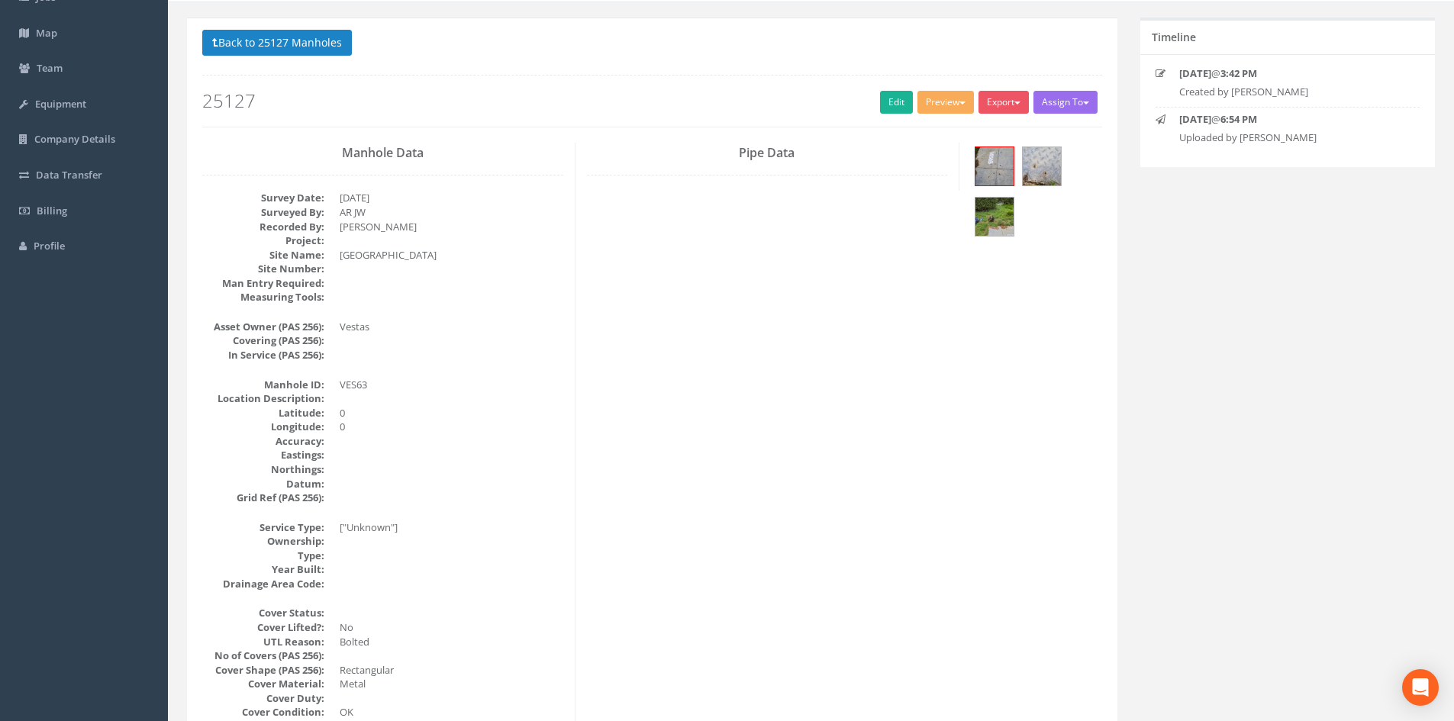
scroll to position [76, 0]
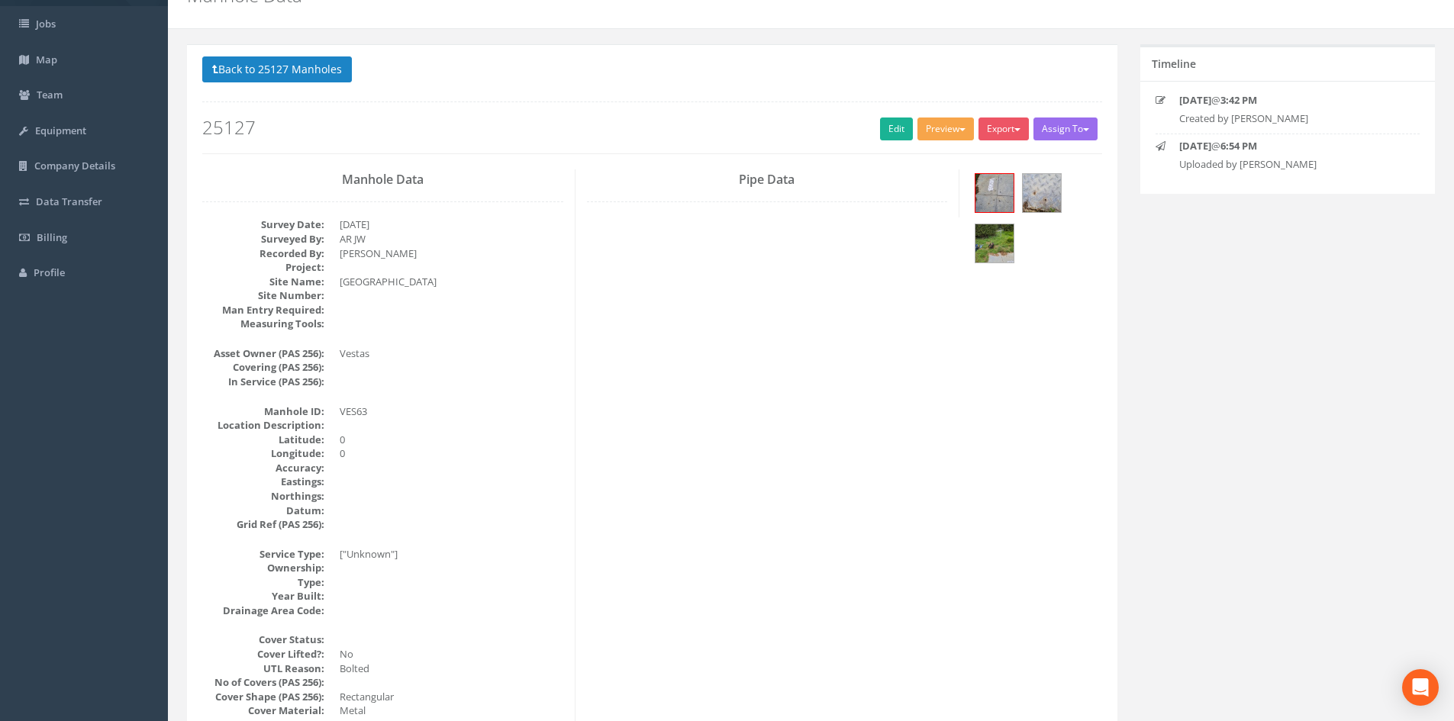
click at [959, 128] on span "button" at bounding box center [962, 129] width 6 height 3
drag, startPoint x: 881, startPoint y: 118, endPoint x: 94, endPoint y: 90, distance: 787.4
click at [882, 118] on link "Edit" at bounding box center [896, 129] width 33 height 23
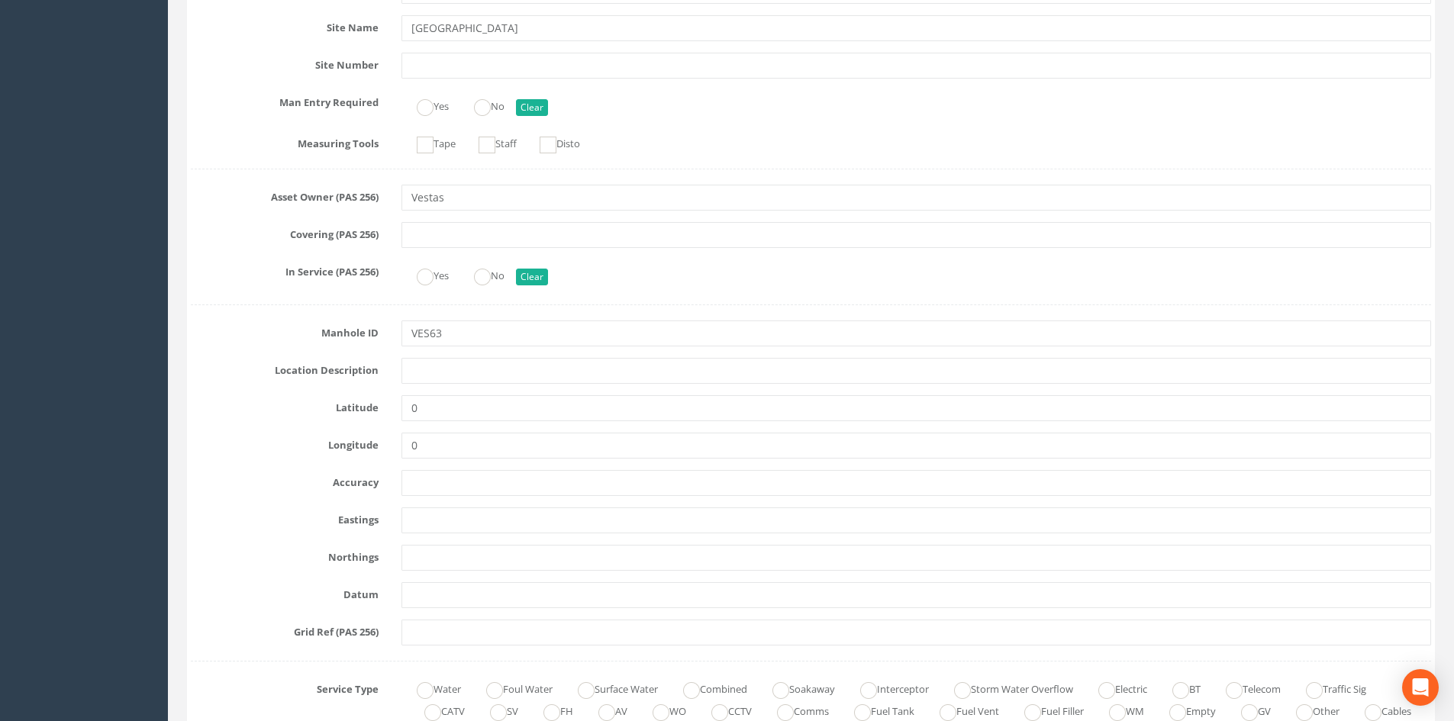
scroll to position [458, 0]
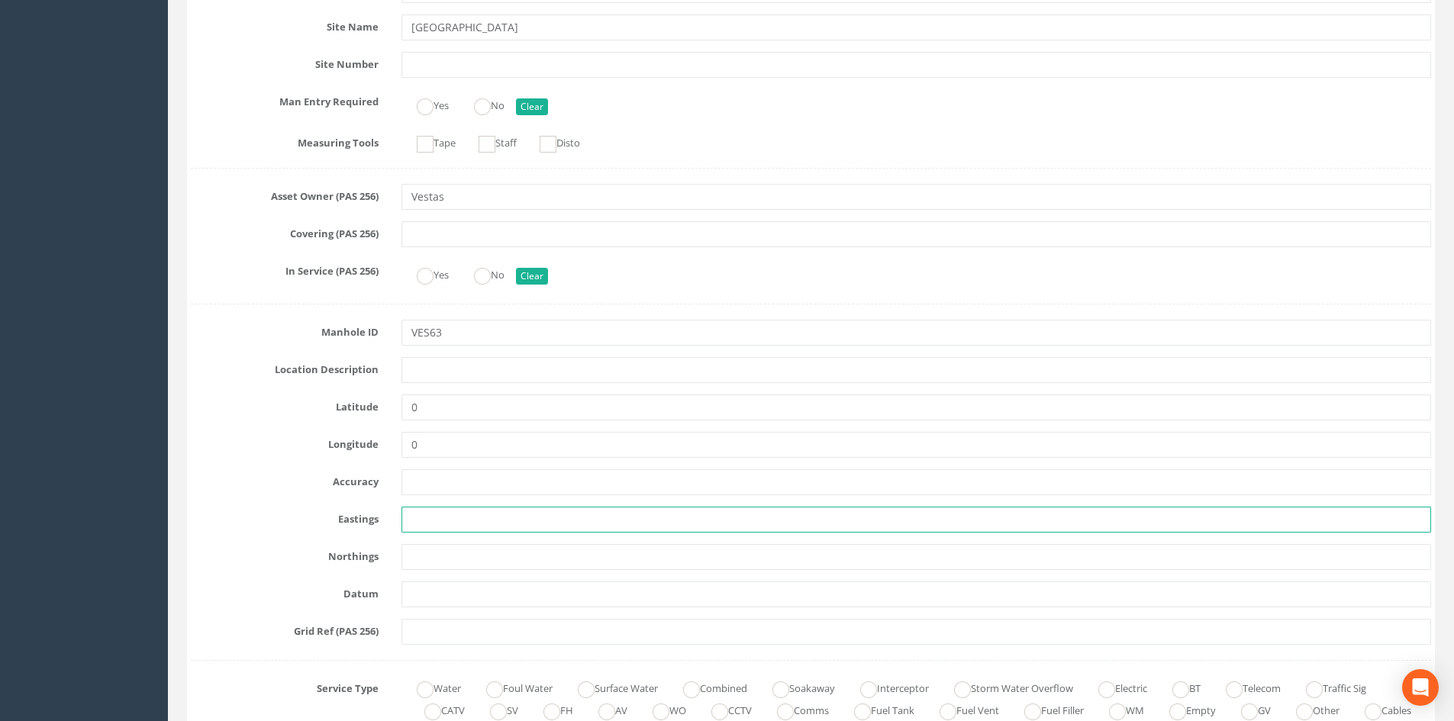
drag, startPoint x: 429, startPoint y: 519, endPoint x: 379, endPoint y: 523, distance: 49.8
click at [429, 519] on input "text" at bounding box center [916, 520] width 1030 height 26
paste input "450204.512"
type input "450204.512"
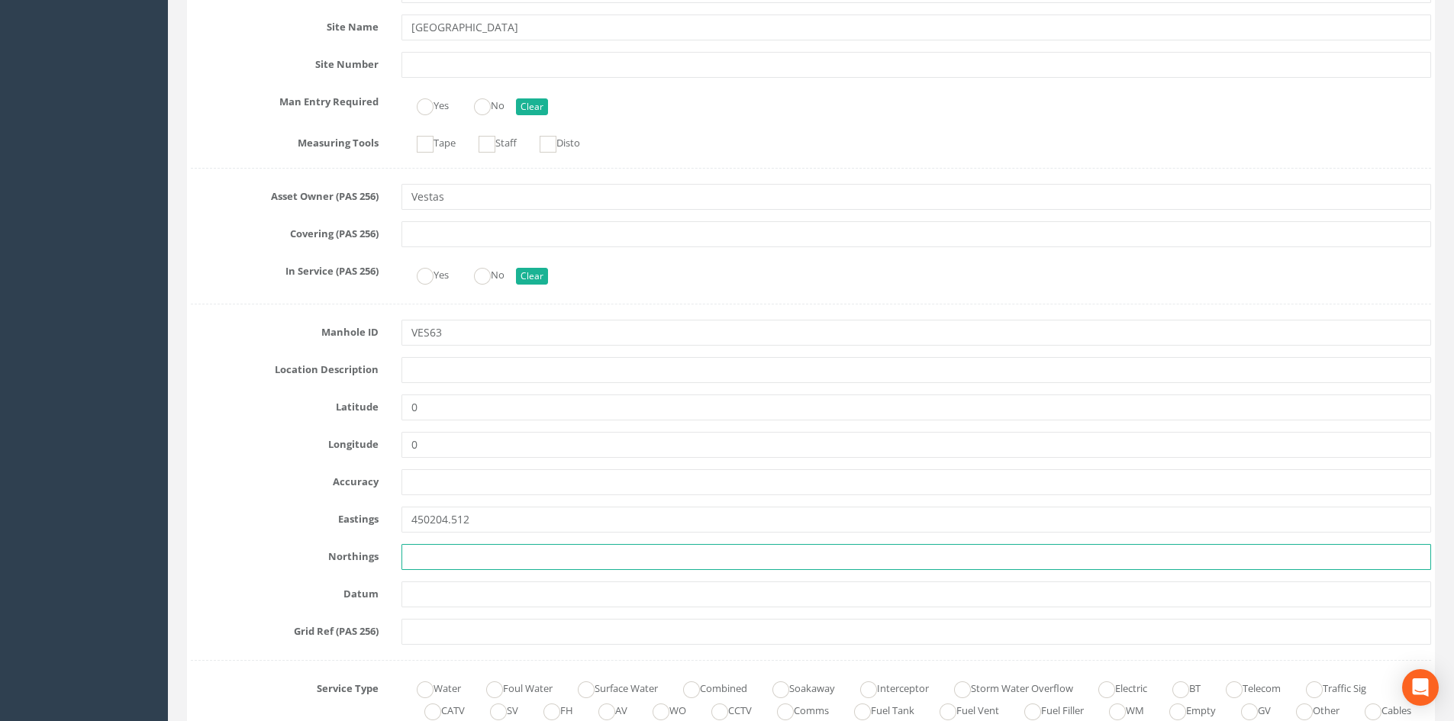
click at [443, 563] on input "text" at bounding box center [916, 557] width 1030 height 26
paste input "90947.913"
type input "90947.913"
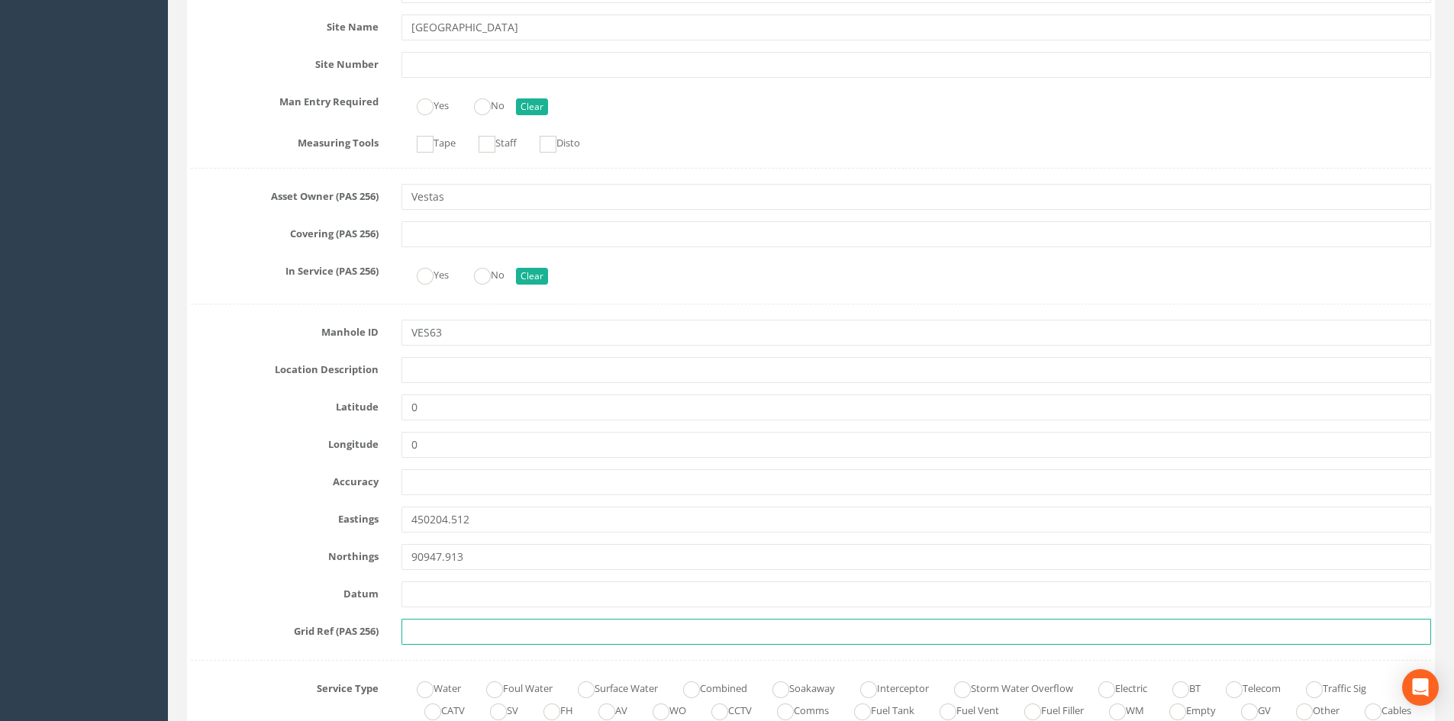
click at [445, 627] on input "text" at bounding box center [916, 632] width 1030 height 26
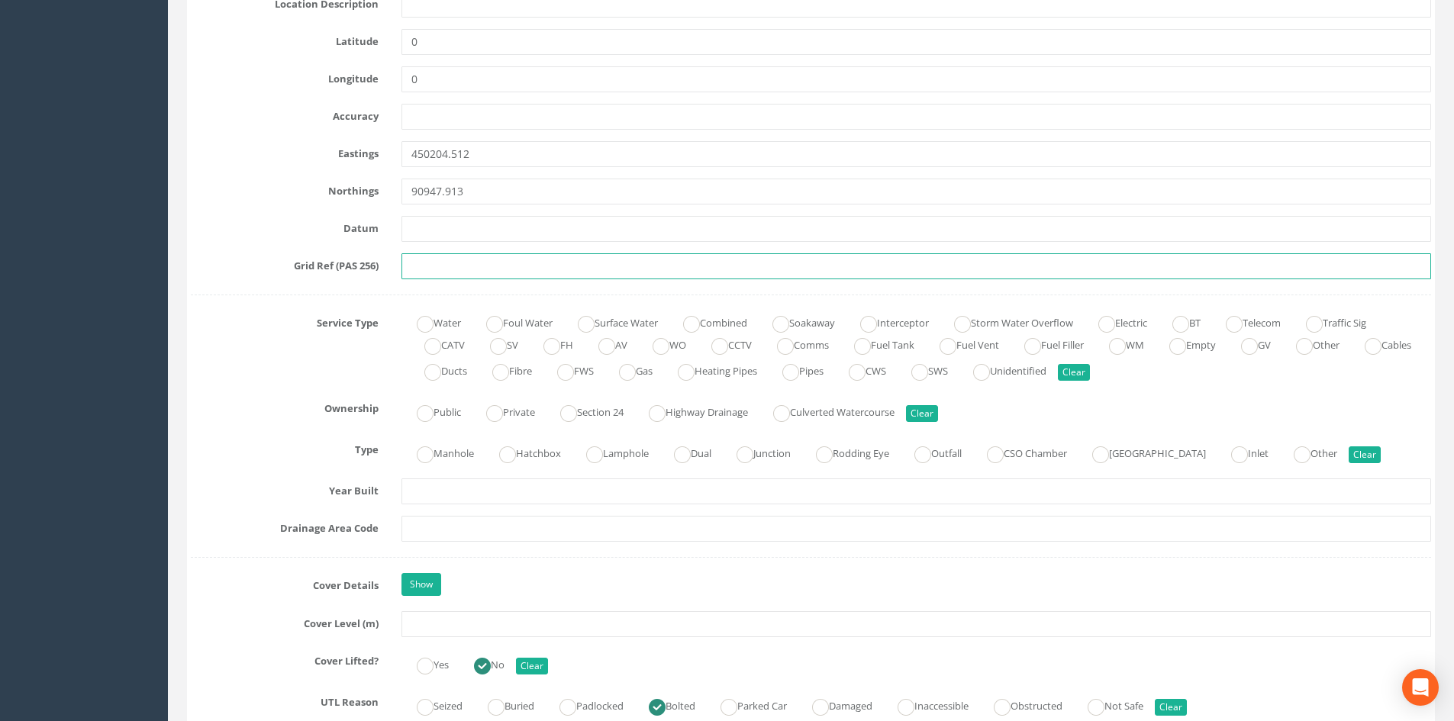
scroll to position [840, 0]
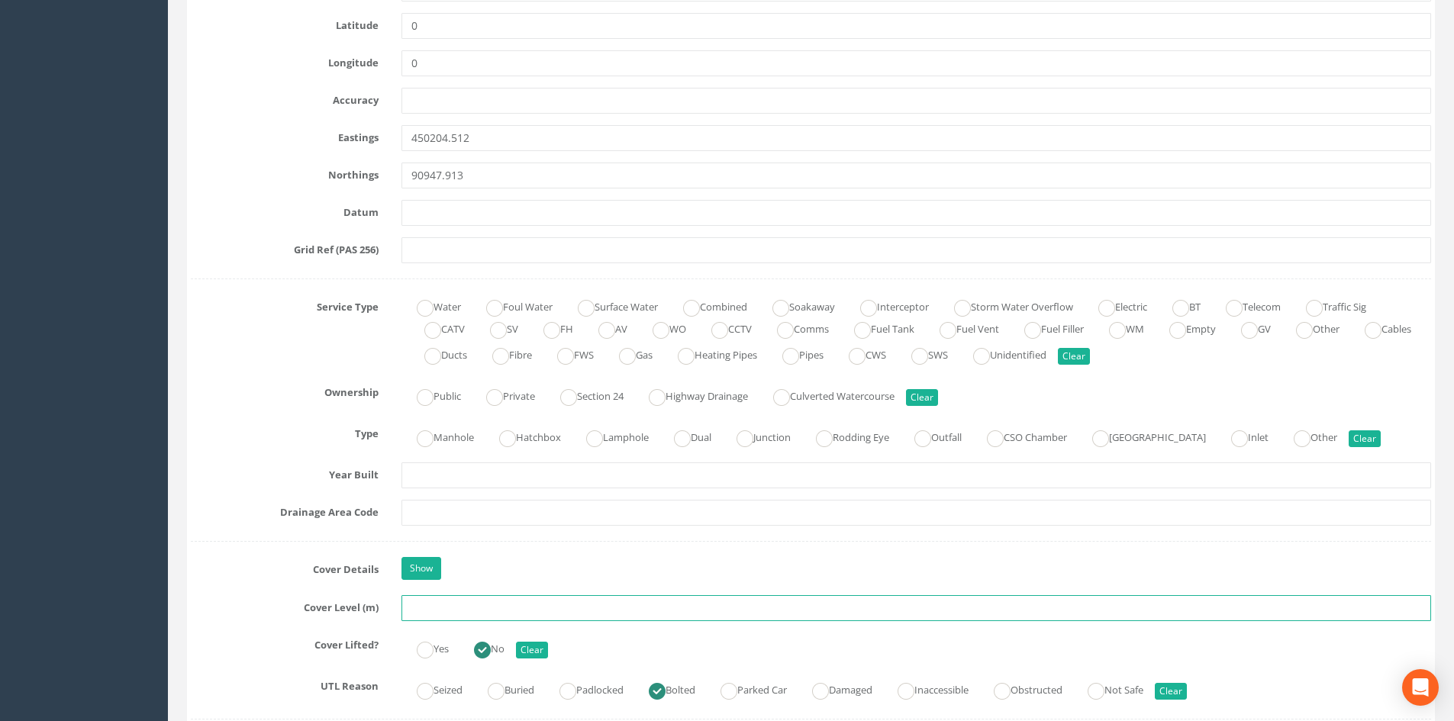
click at [416, 621] on input "text" at bounding box center [916, 608] width 1030 height 26
paste input "9.832"
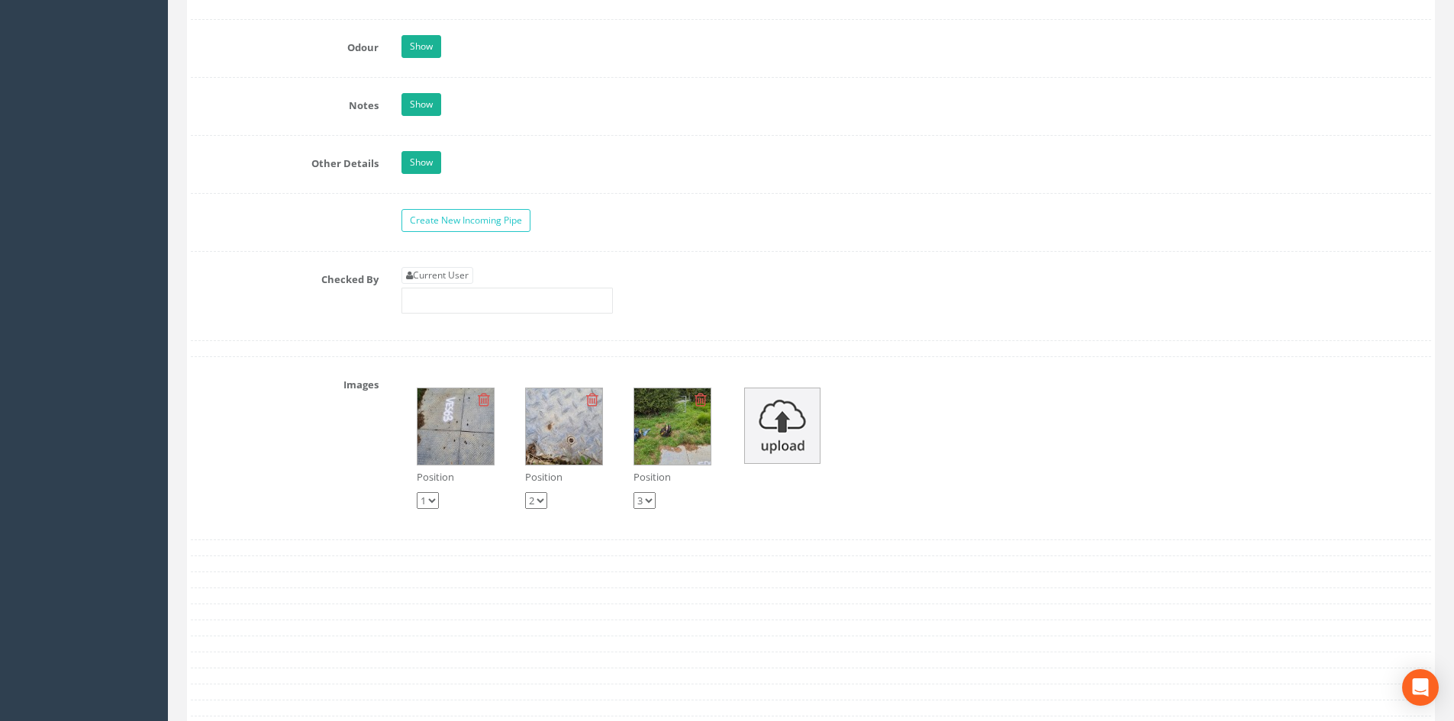
scroll to position [2824, 0]
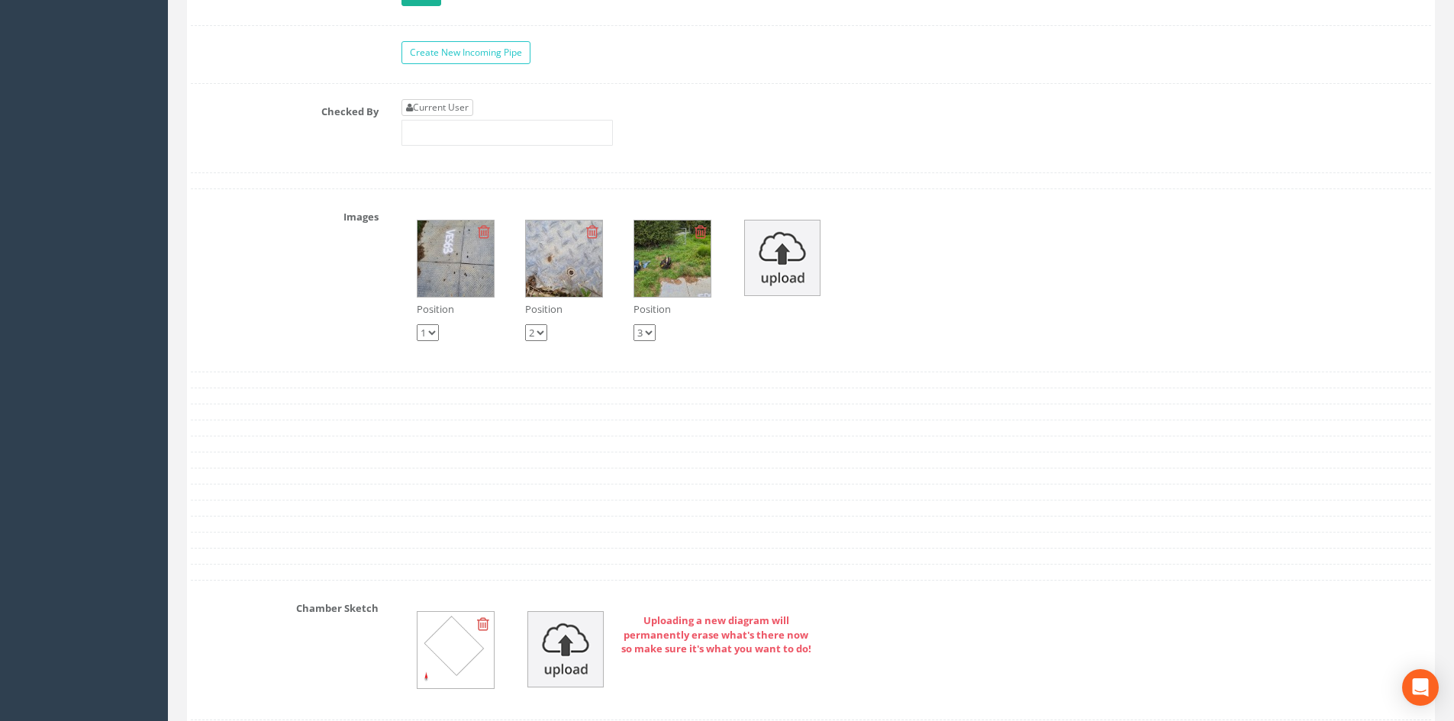
type input "9.832"
click at [440, 113] on link "Current User" at bounding box center [437, 107] width 72 height 17
type input "[PERSON_NAME]"
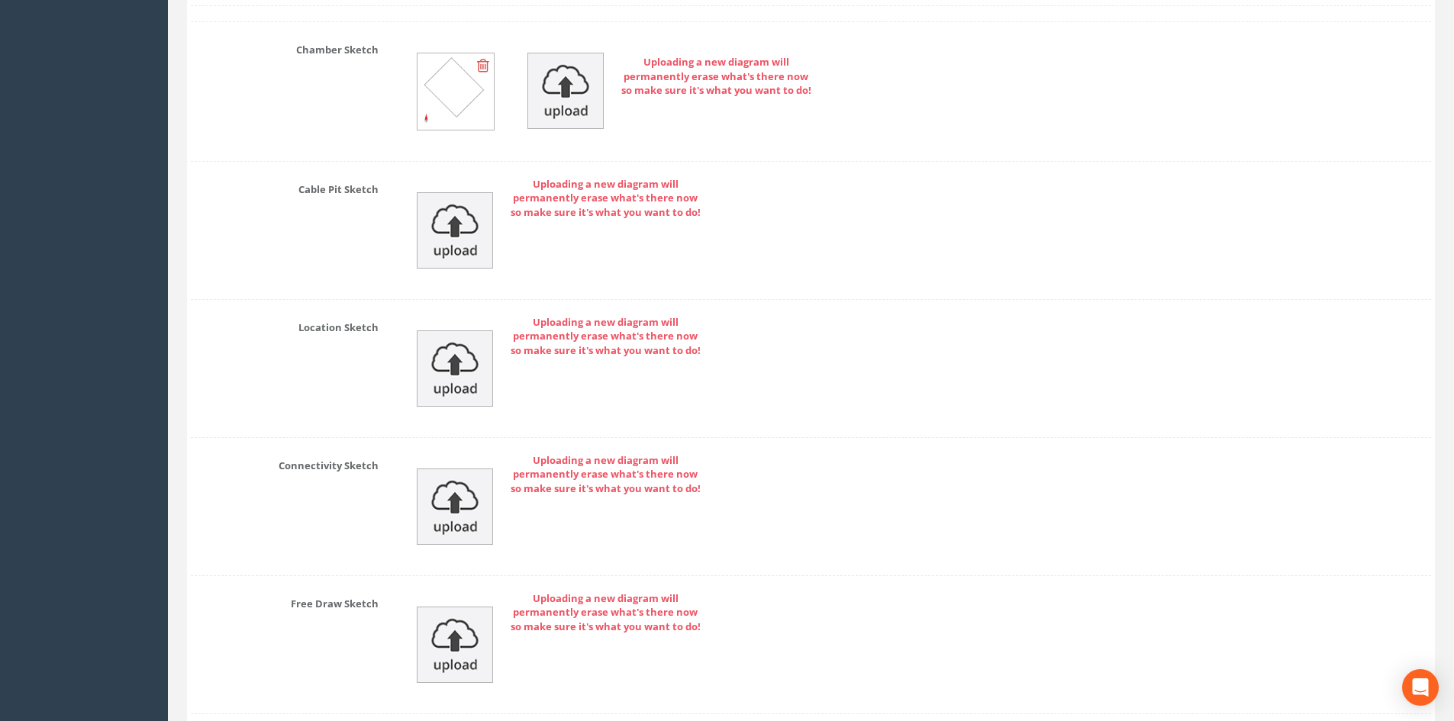
scroll to position [3497, 0]
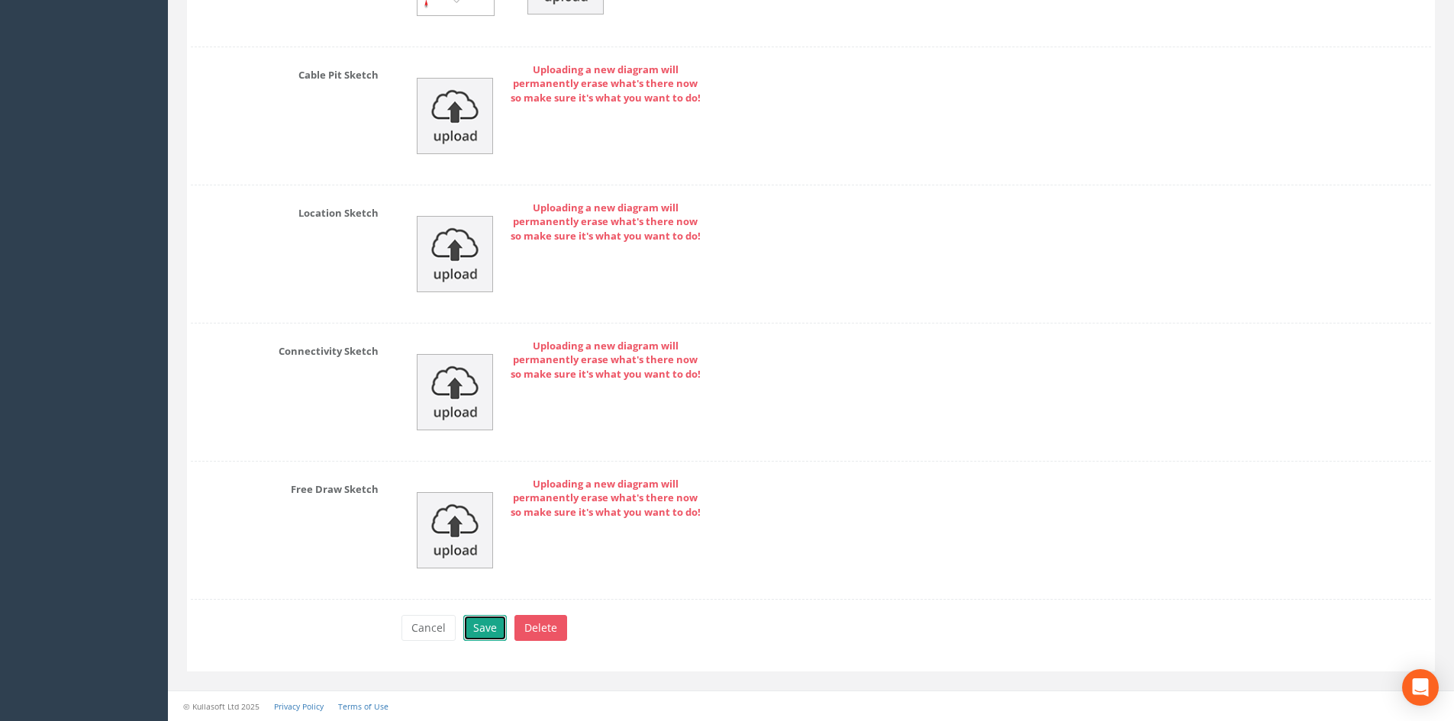
click at [493, 625] on button "Save" at bounding box center [485, 628] width 44 height 26
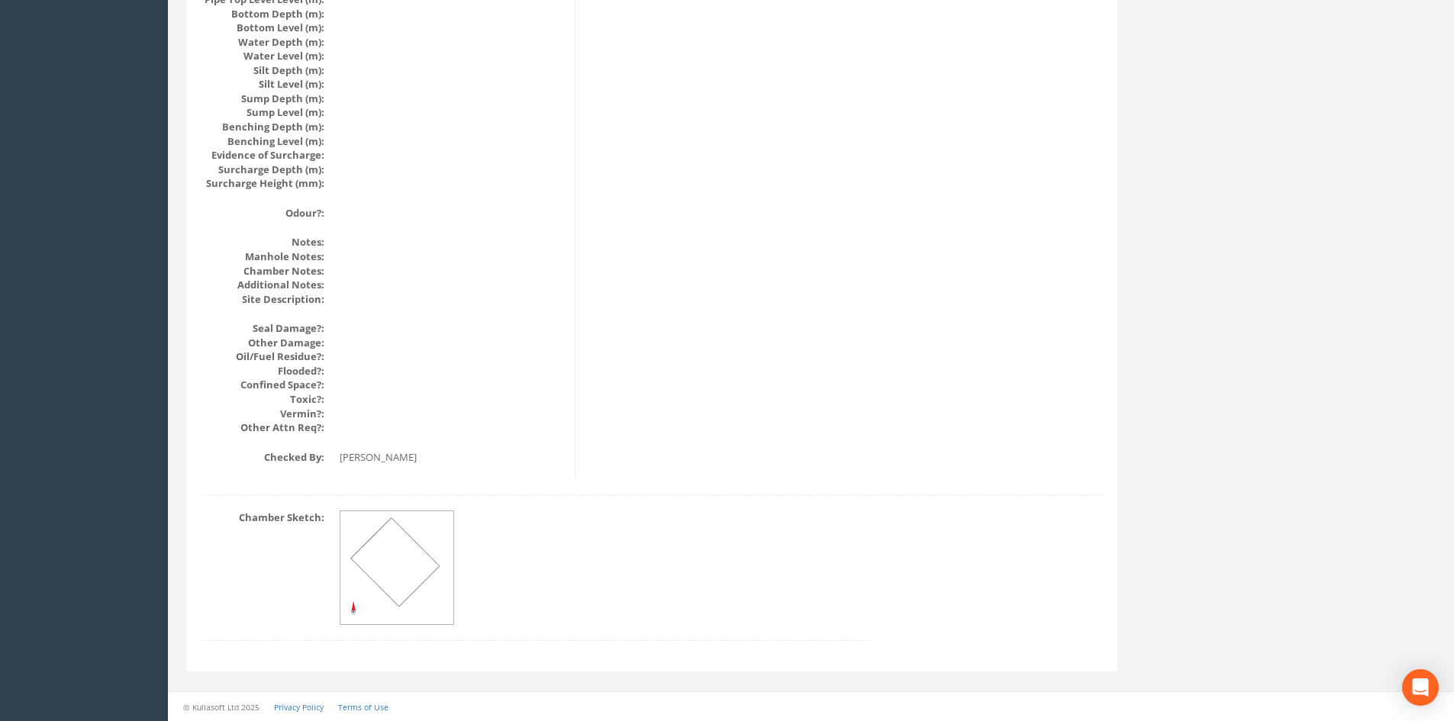
drag, startPoint x: 465, startPoint y: 462, endPoint x: 458, endPoint y: 440, distance: 22.4
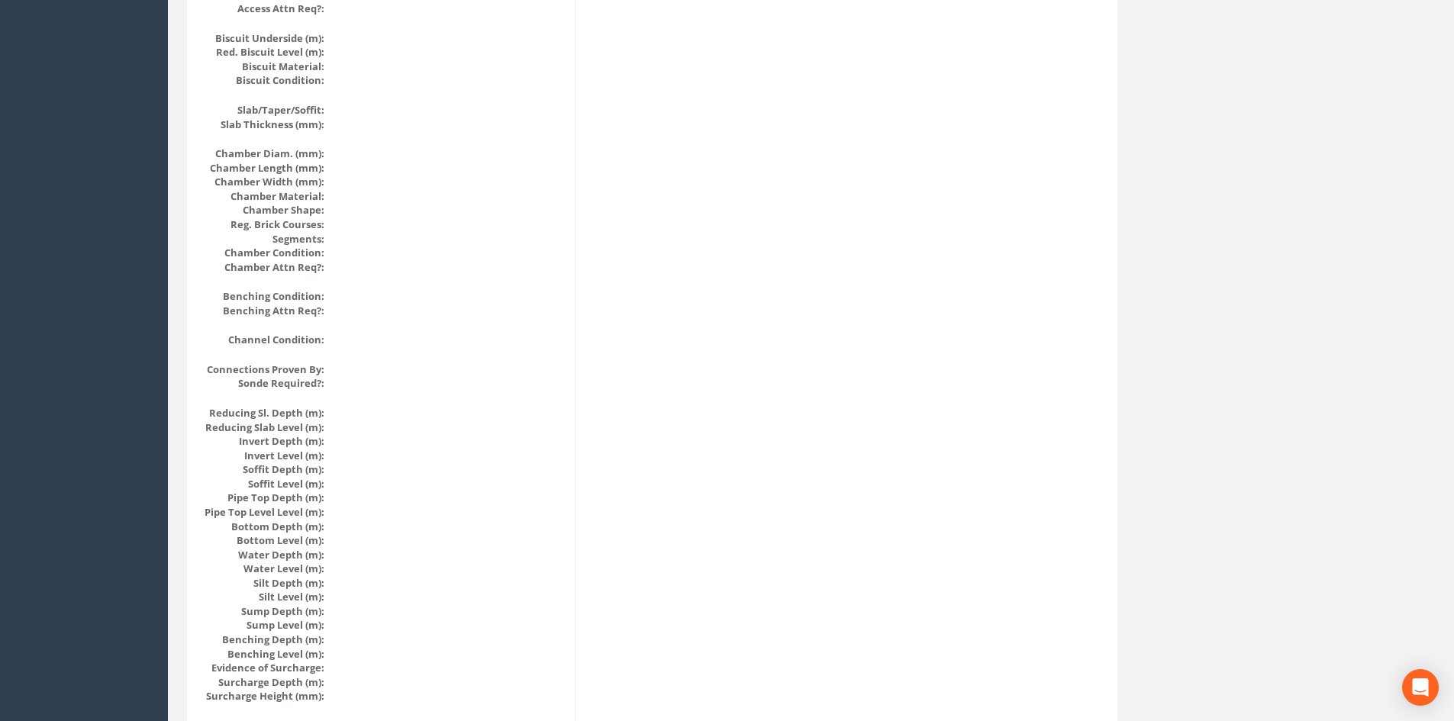
scroll to position [0, 0]
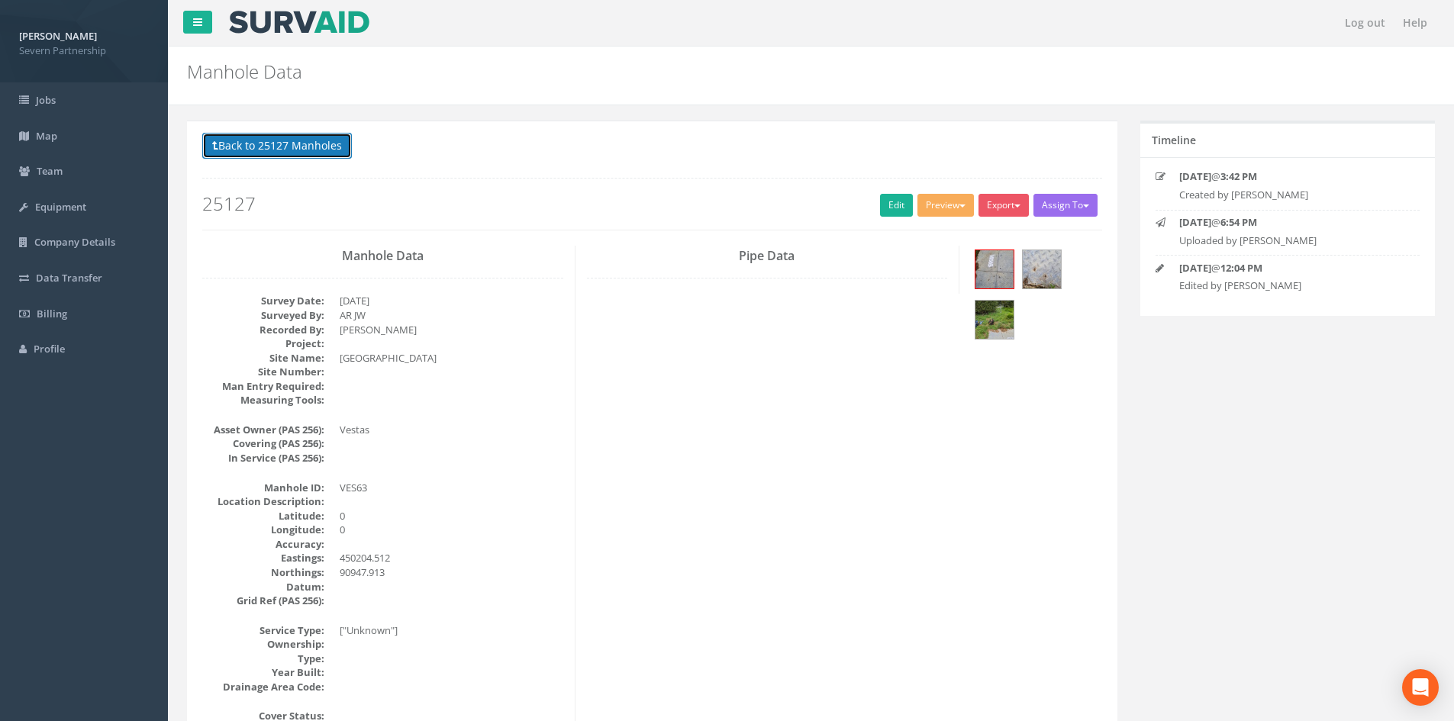
click at [280, 150] on button "Back to 25127 Manholes" at bounding box center [277, 146] width 150 height 26
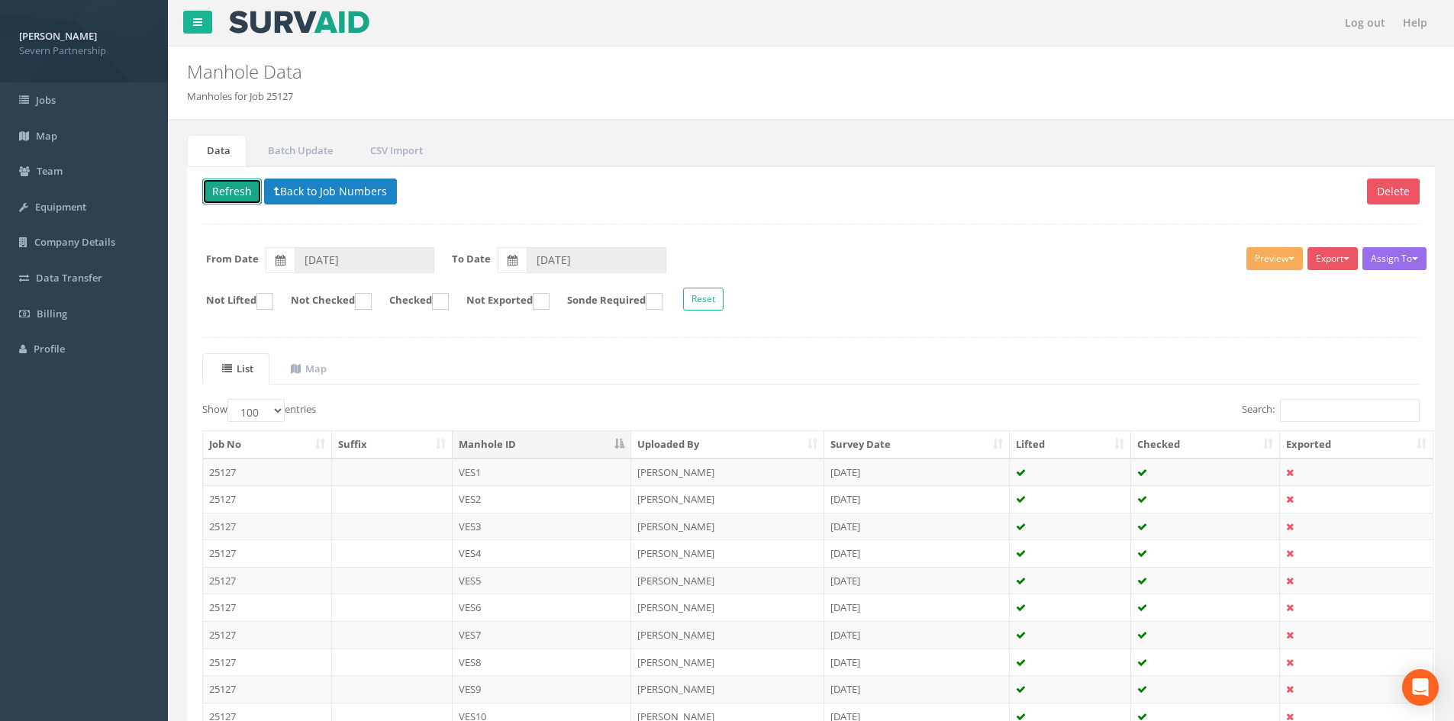
click at [240, 186] on button "Refresh" at bounding box center [232, 192] width 60 height 26
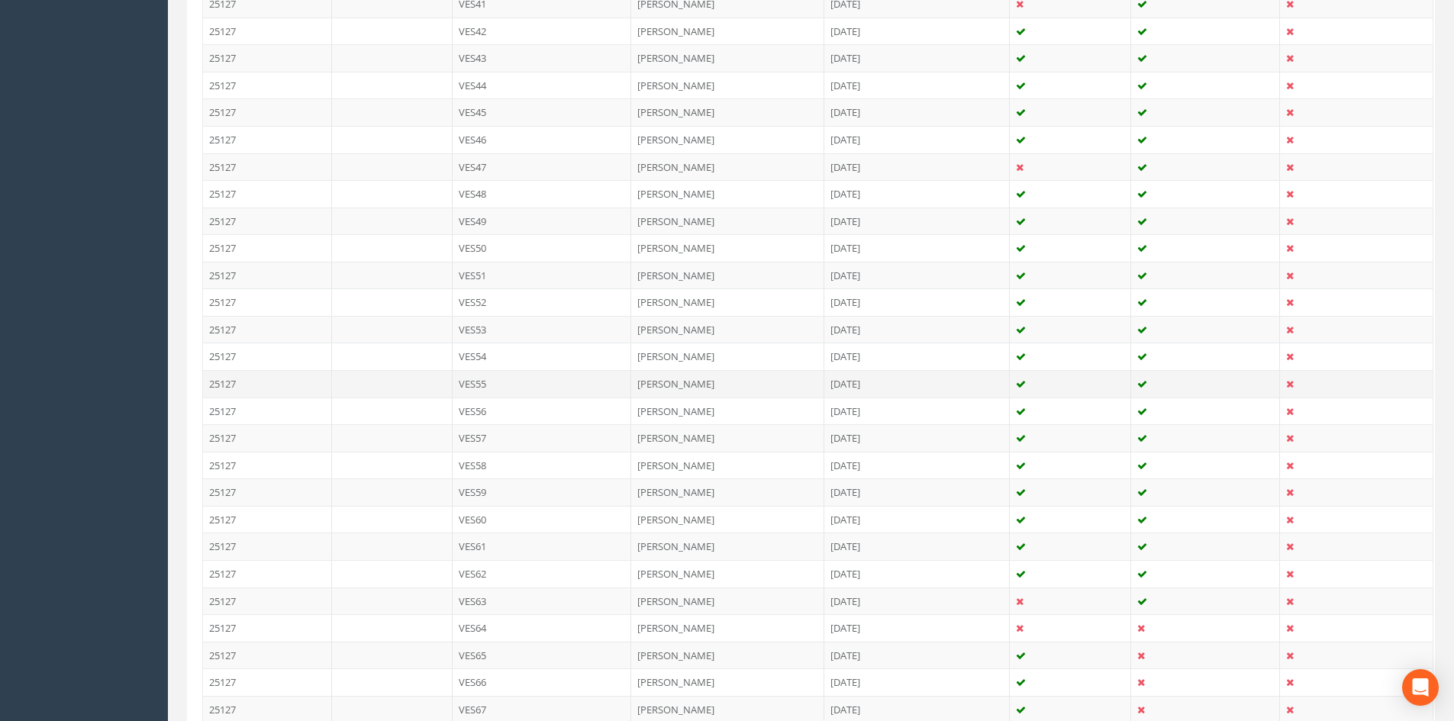
scroll to position [1755, 0]
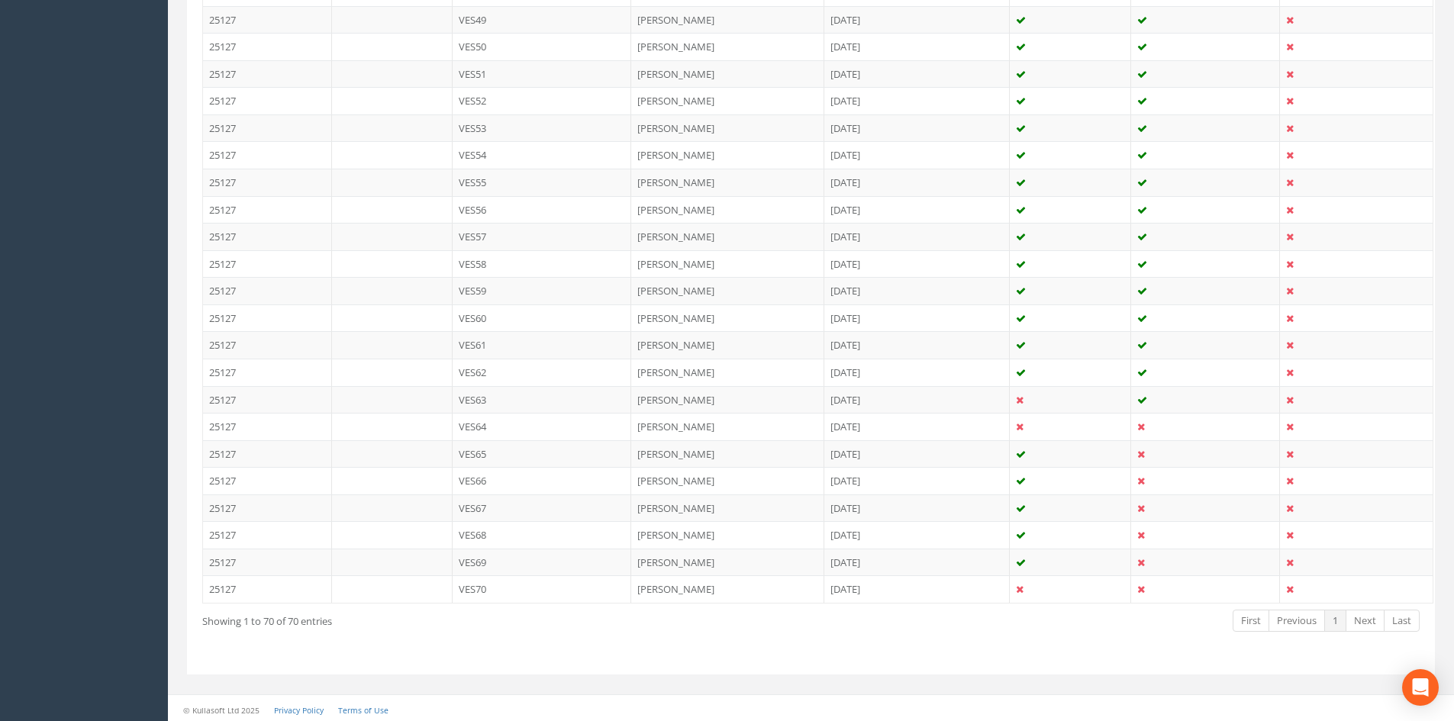
click at [704, 425] on td "[PERSON_NAME]" at bounding box center [727, 426] width 193 height 27
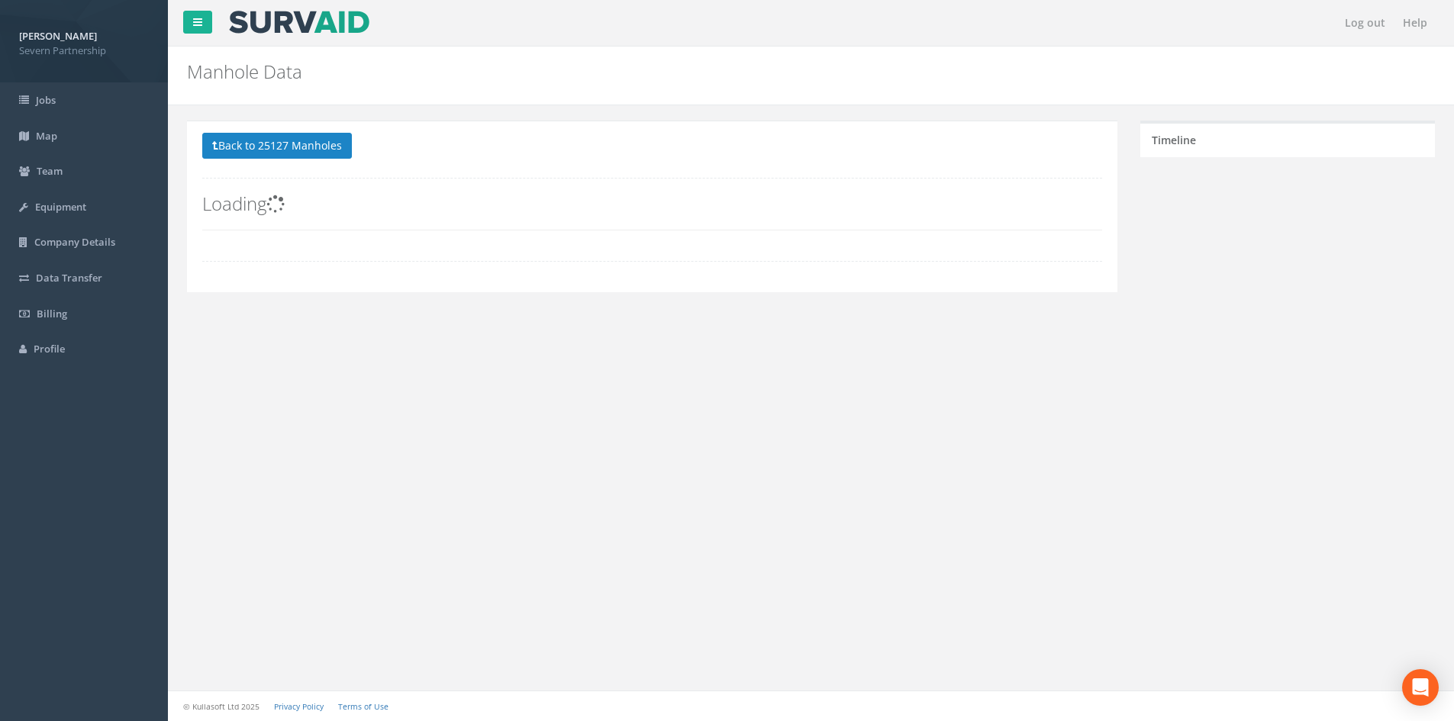
scroll to position [0, 0]
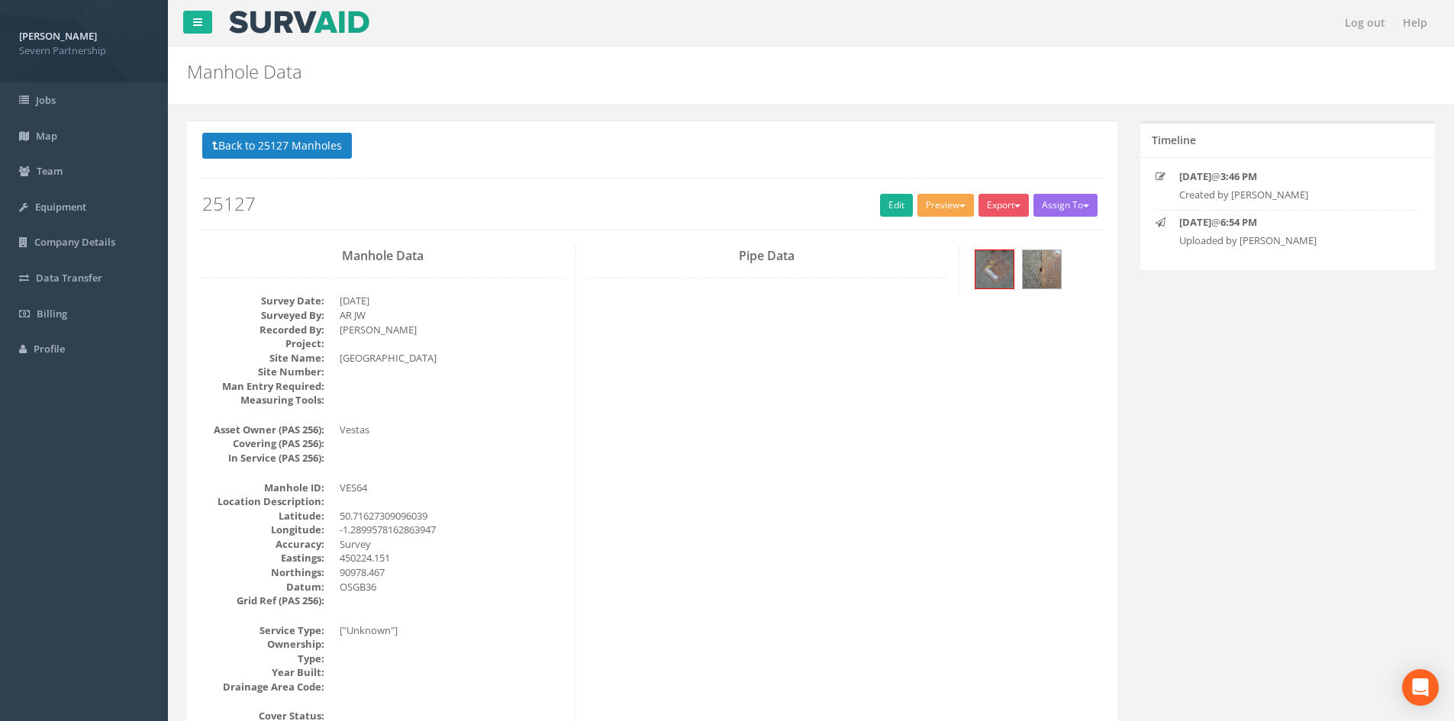
click at [945, 202] on button "Preview" at bounding box center [945, 205] width 56 height 23
drag, startPoint x: 685, startPoint y: 323, endPoint x: 684, endPoint y: 331, distance: 8.5
click at [988, 269] on img at bounding box center [994, 269] width 38 height 38
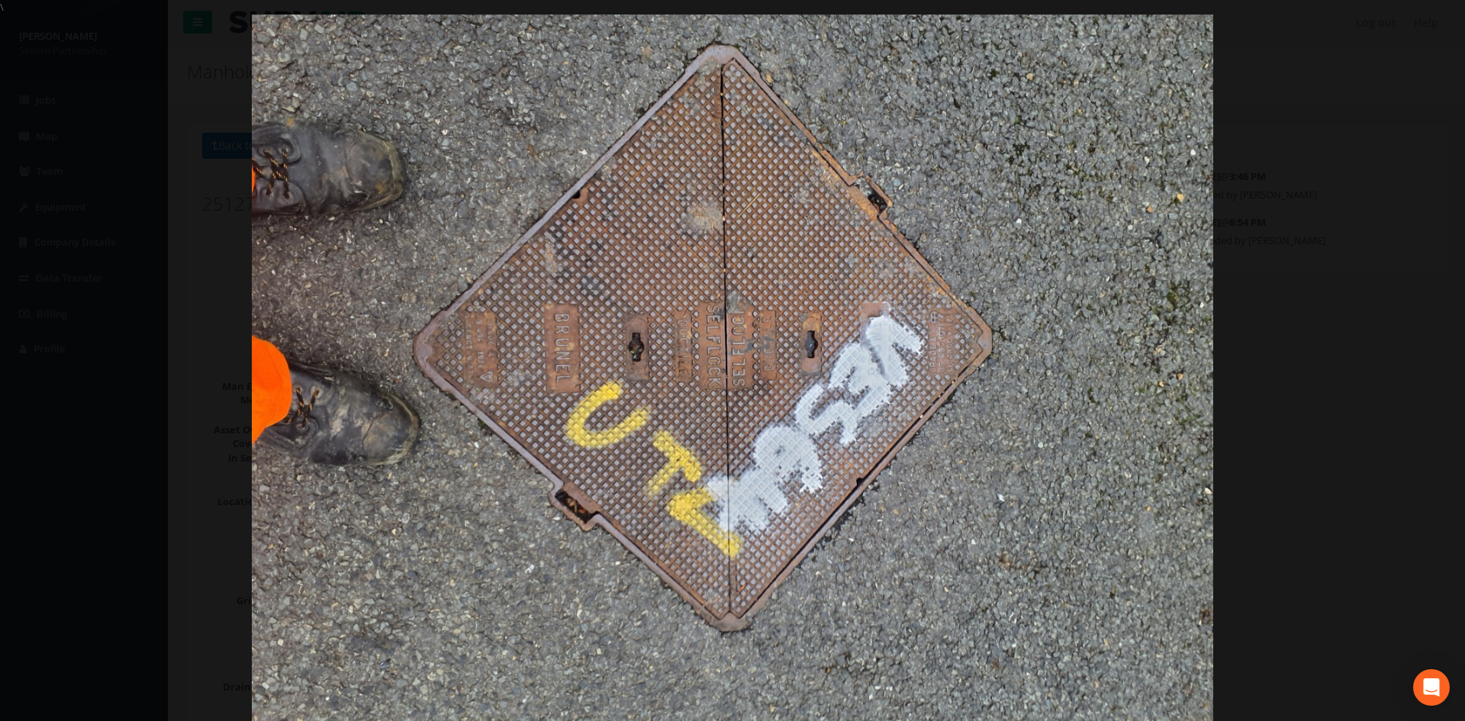
click at [1312, 314] on div at bounding box center [732, 375] width 1465 height 721
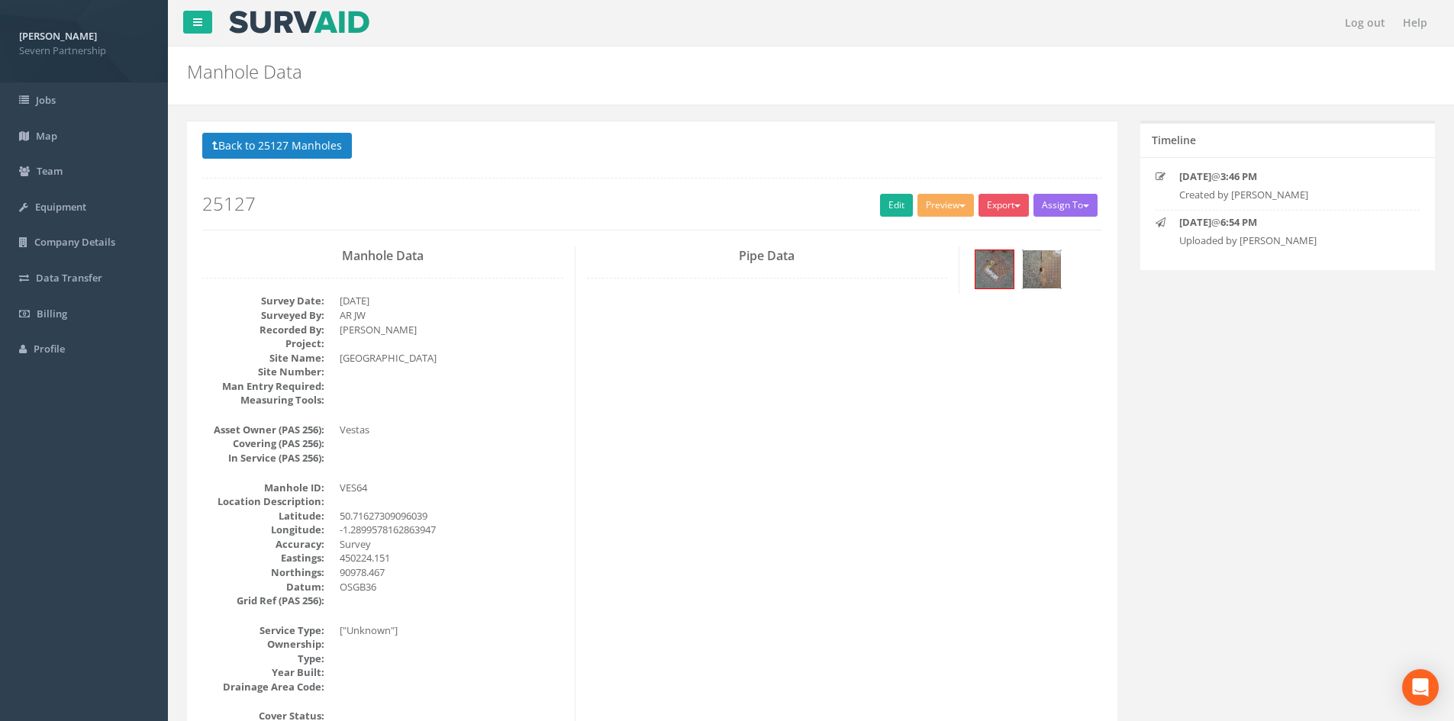
click at [1035, 279] on img at bounding box center [1042, 269] width 38 height 38
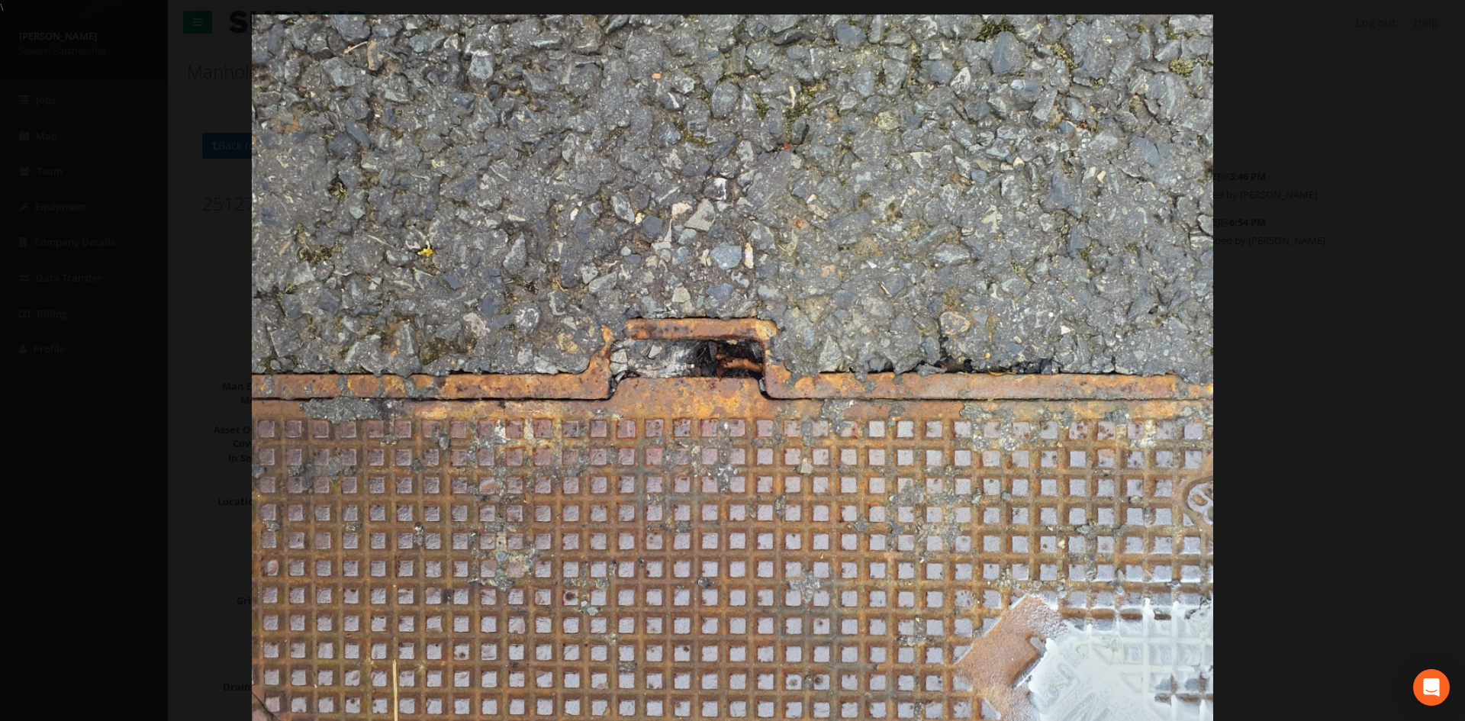
click at [1319, 301] on div at bounding box center [732, 375] width 1465 height 721
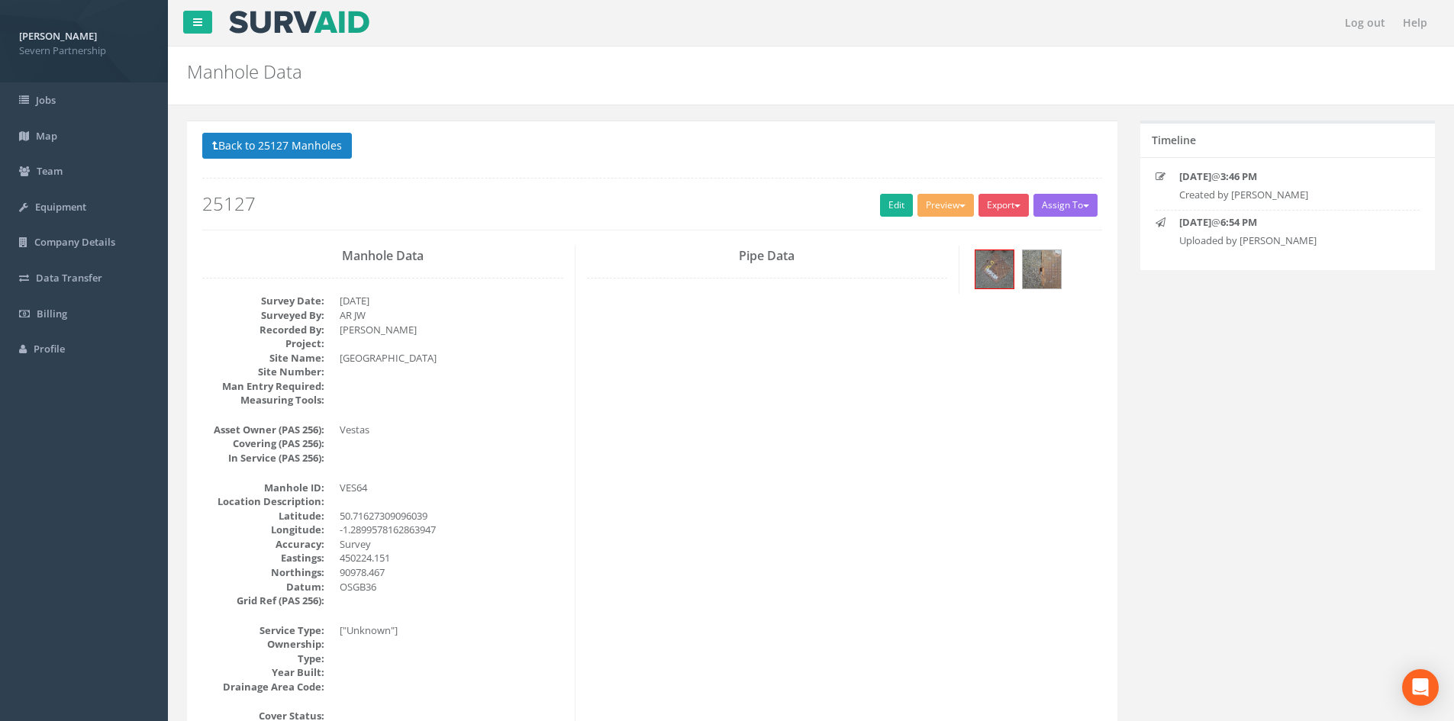
click at [932, 220] on div "Preview SP Manhole SP Omni Heathrow United Utilities SurvAid IC SurvAid Manhole" at bounding box center [947, 207] width 61 height 27
click at [937, 211] on button "Preview" at bounding box center [945, 205] width 56 height 23
click at [932, 229] on link "SP Manhole" at bounding box center [917, 237] width 116 height 24
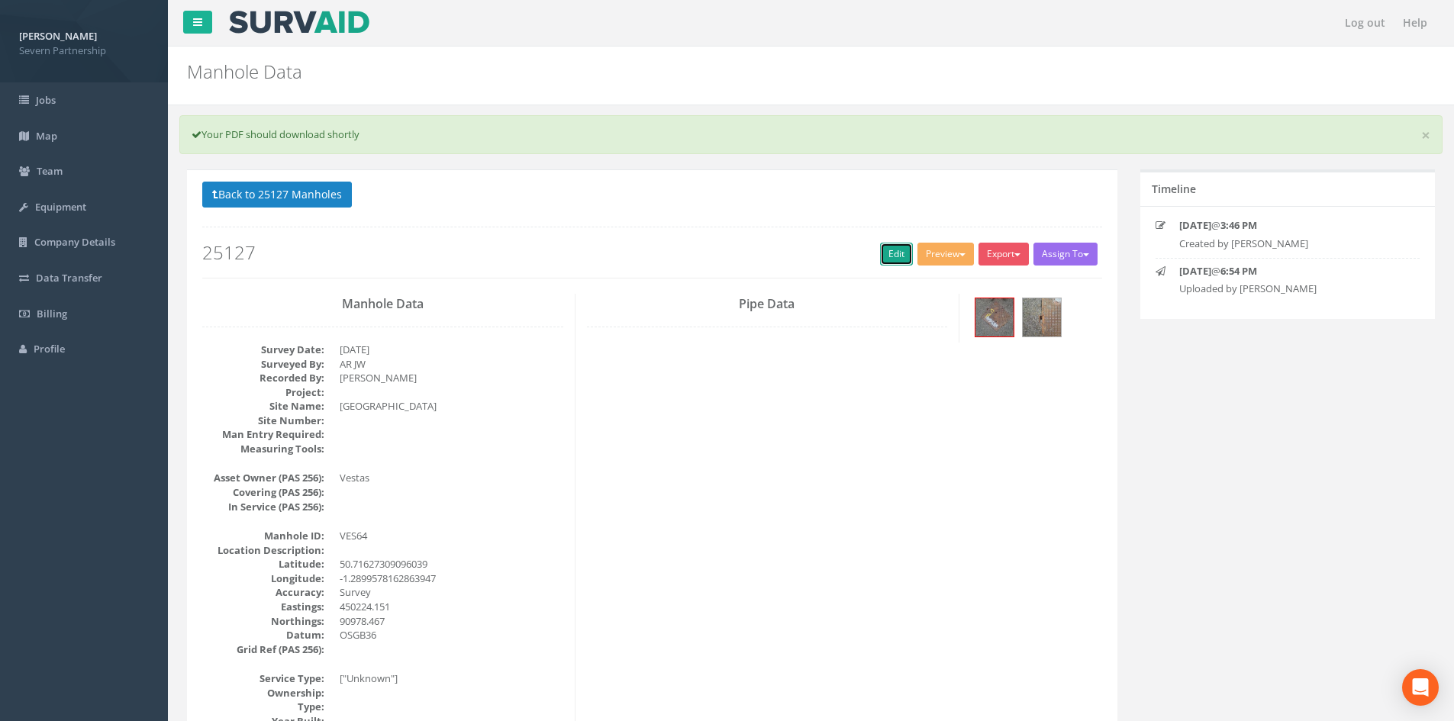
click at [899, 243] on link "Edit" at bounding box center [896, 254] width 33 height 23
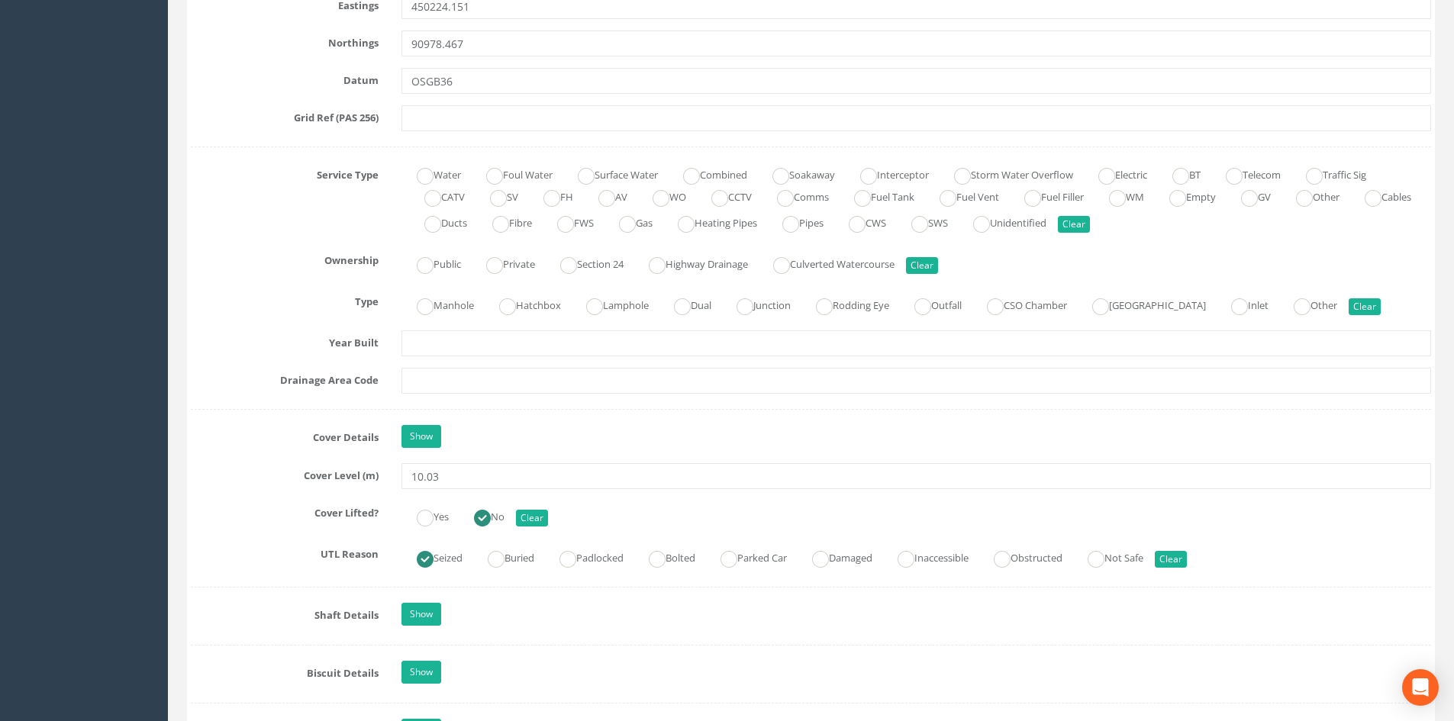
scroll to position [995, 0]
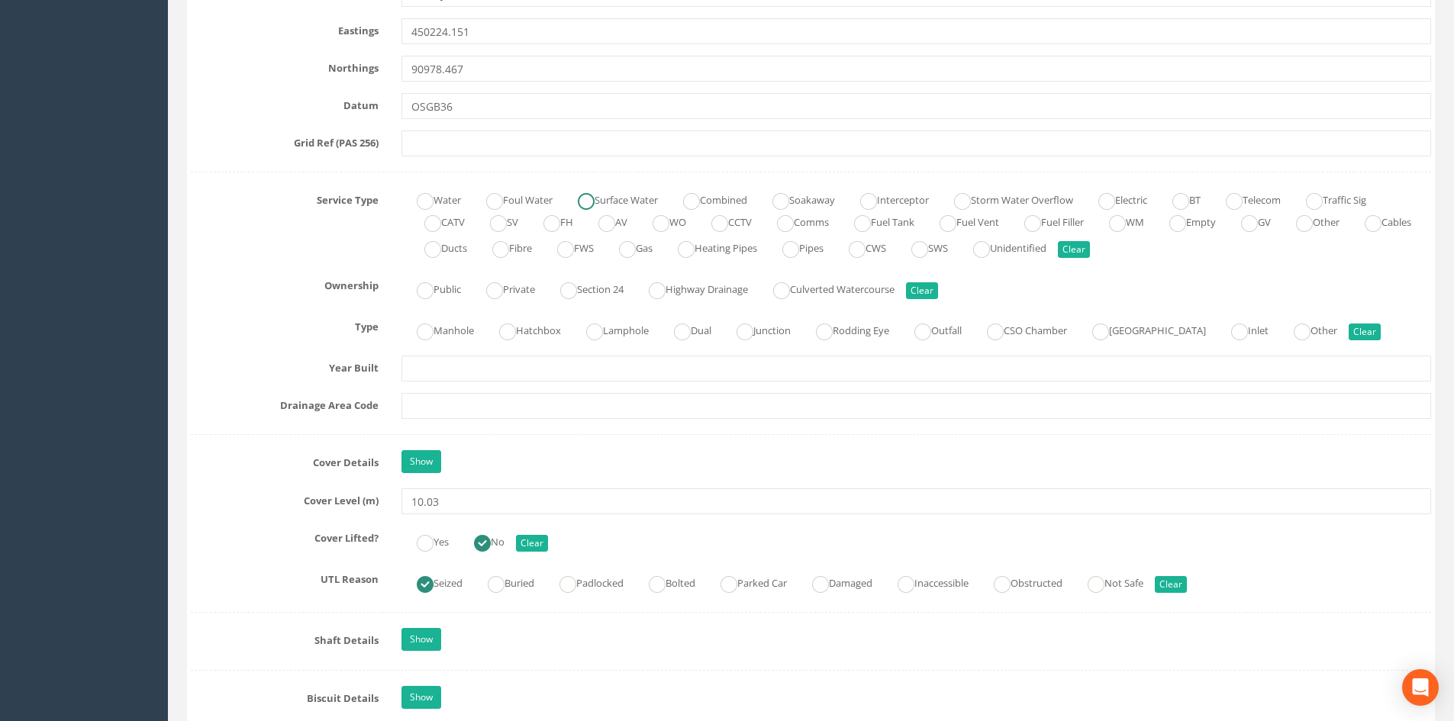
click at [636, 192] on label "Surface Water" at bounding box center [610, 199] width 95 height 22
radio input "true"
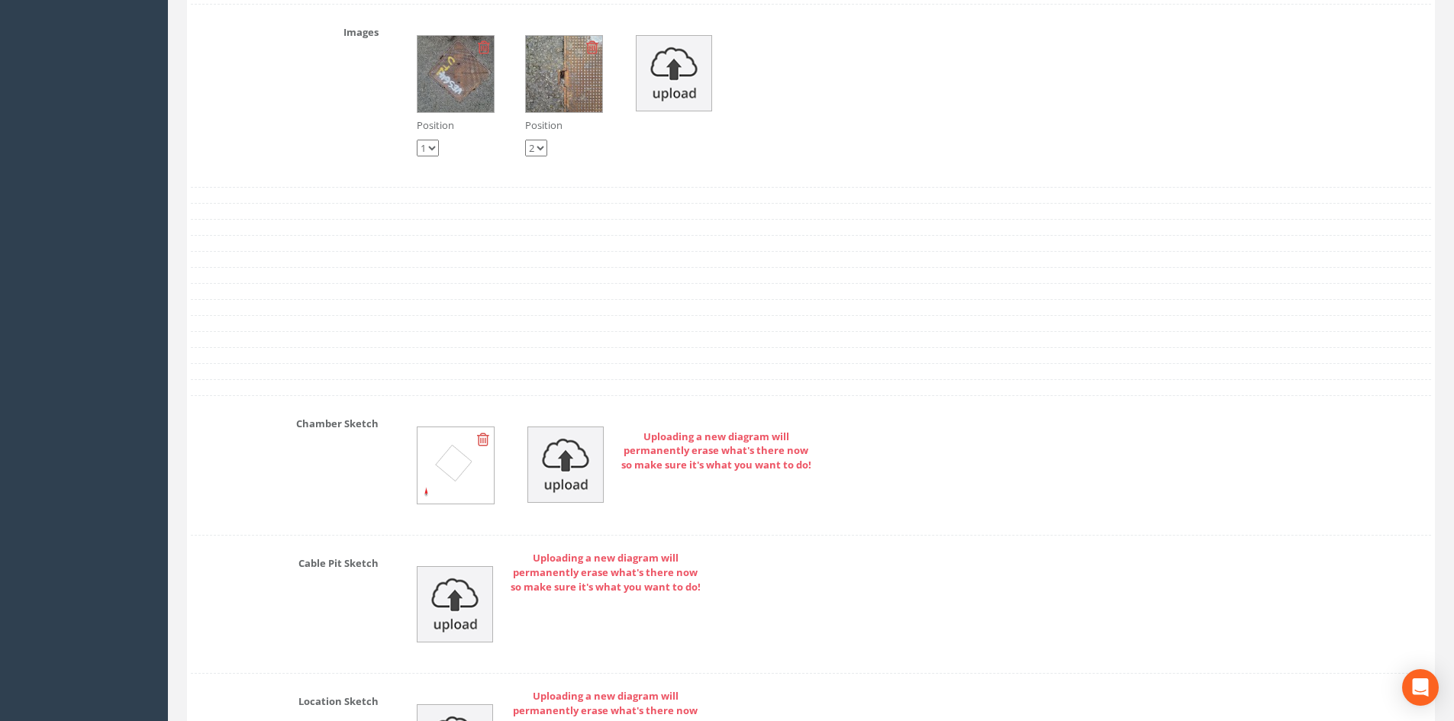
scroll to position [2826, 0]
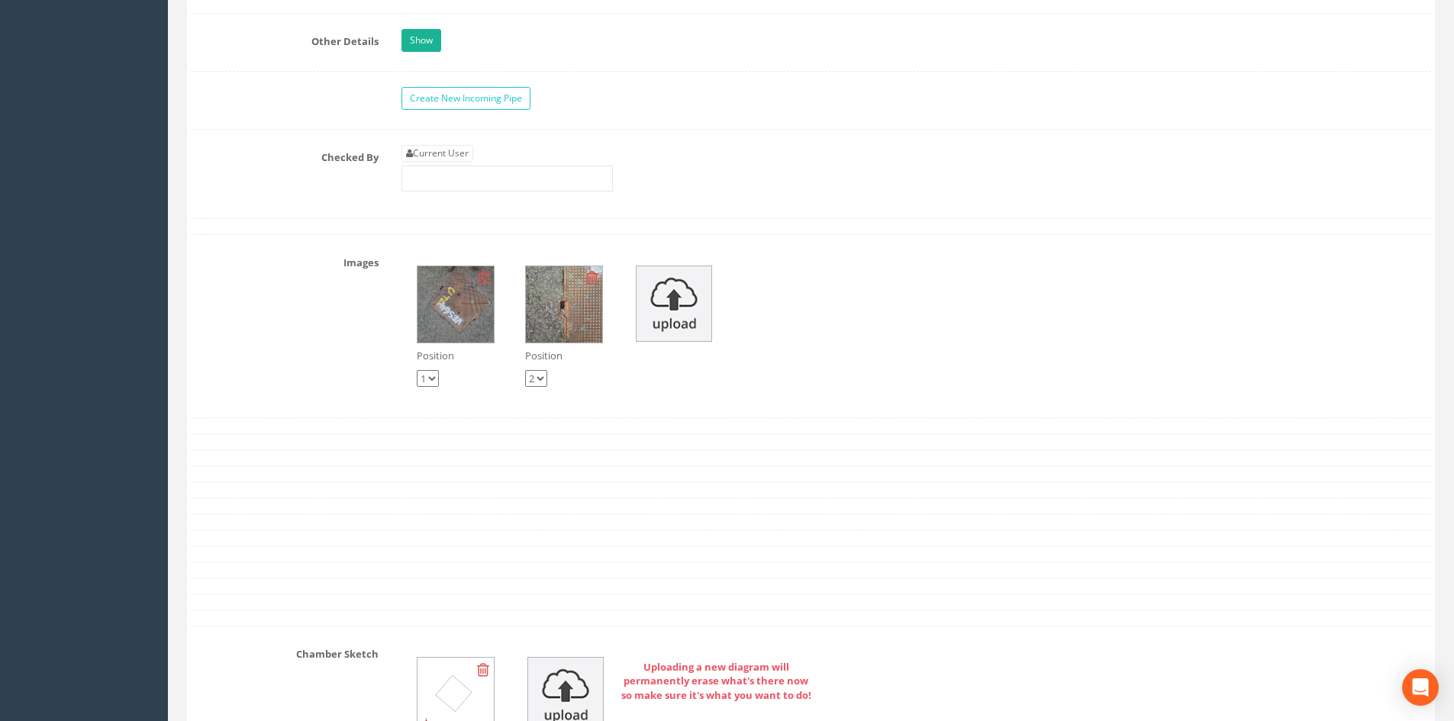
click at [462, 148] on link "Current User" at bounding box center [437, 153] width 72 height 17
type input "[PERSON_NAME]"
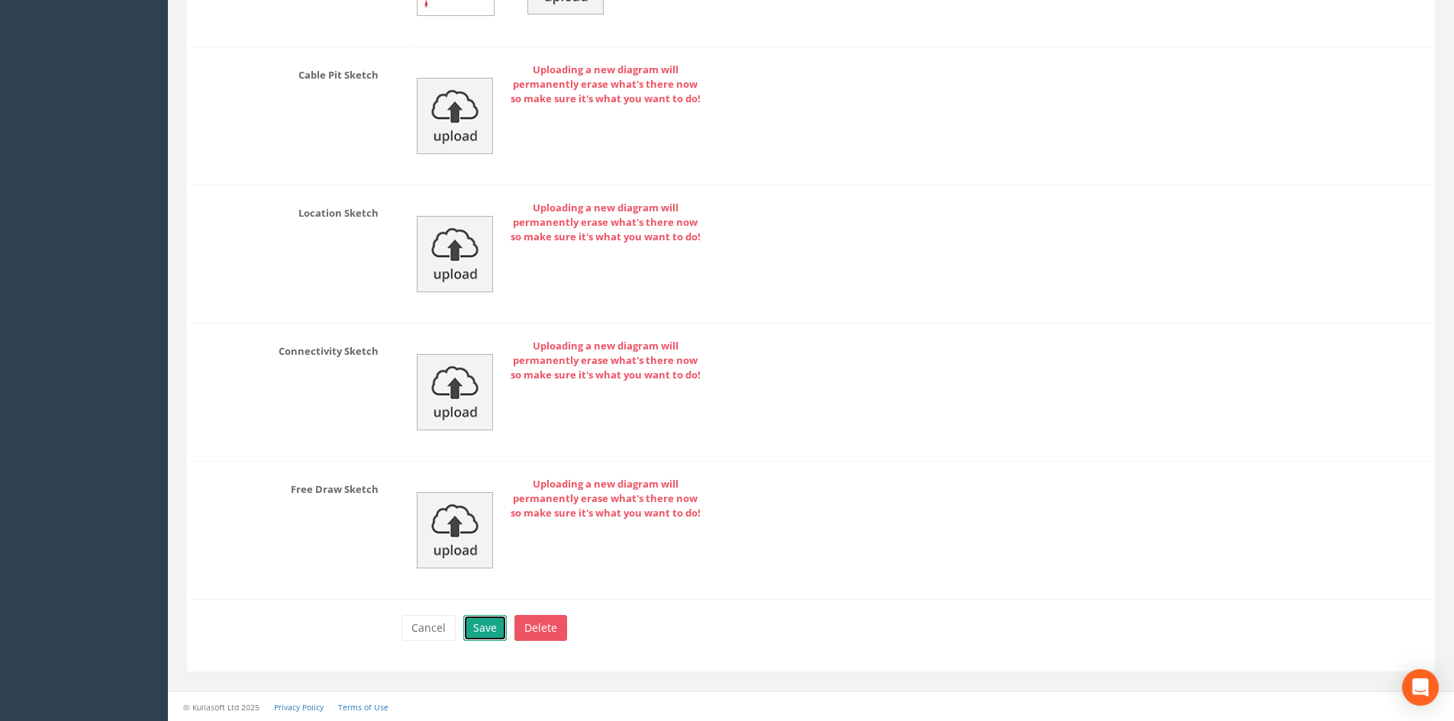
click at [492, 627] on button "Save" at bounding box center [485, 628] width 44 height 26
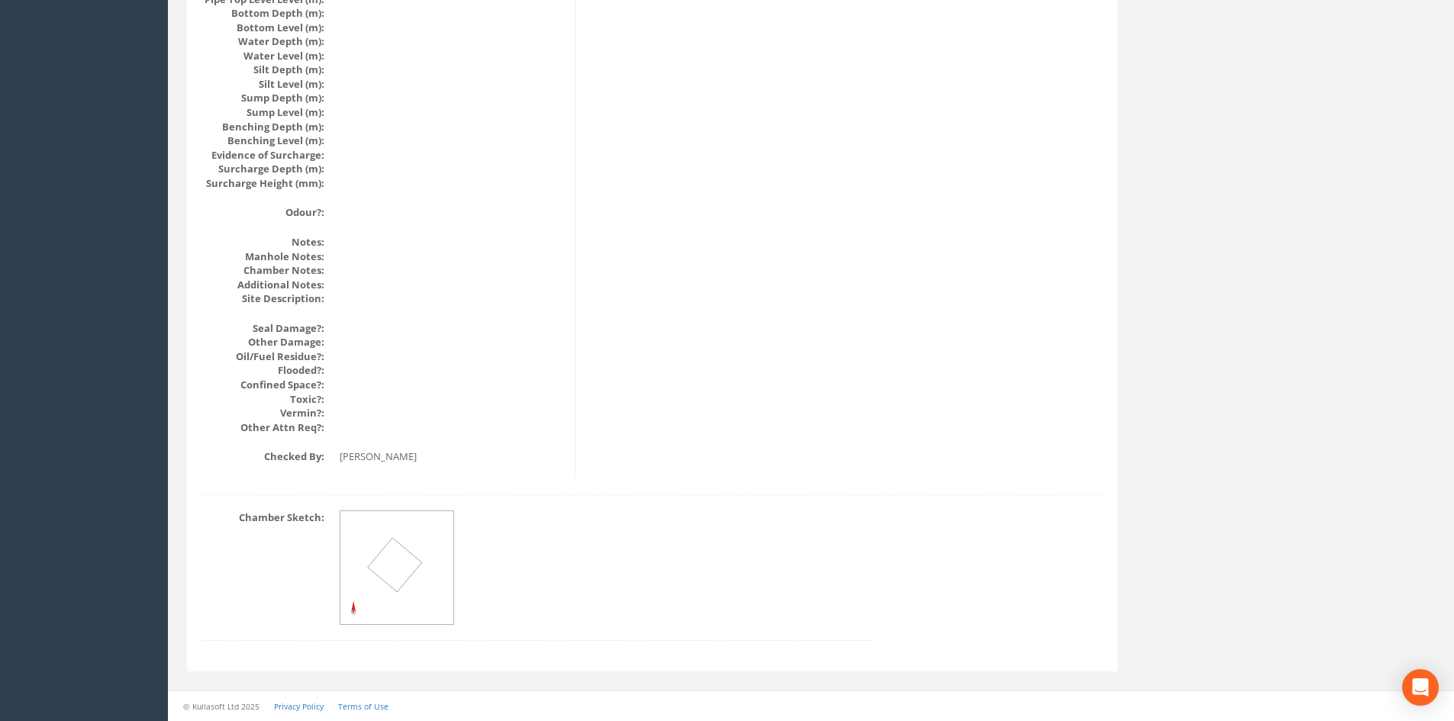
scroll to position [1681, 0]
drag, startPoint x: 554, startPoint y: 515, endPoint x: 553, endPoint y: 501, distance: 14.6
drag, startPoint x: 581, startPoint y: 415, endPoint x: 537, endPoint y: 210, distance: 209.9
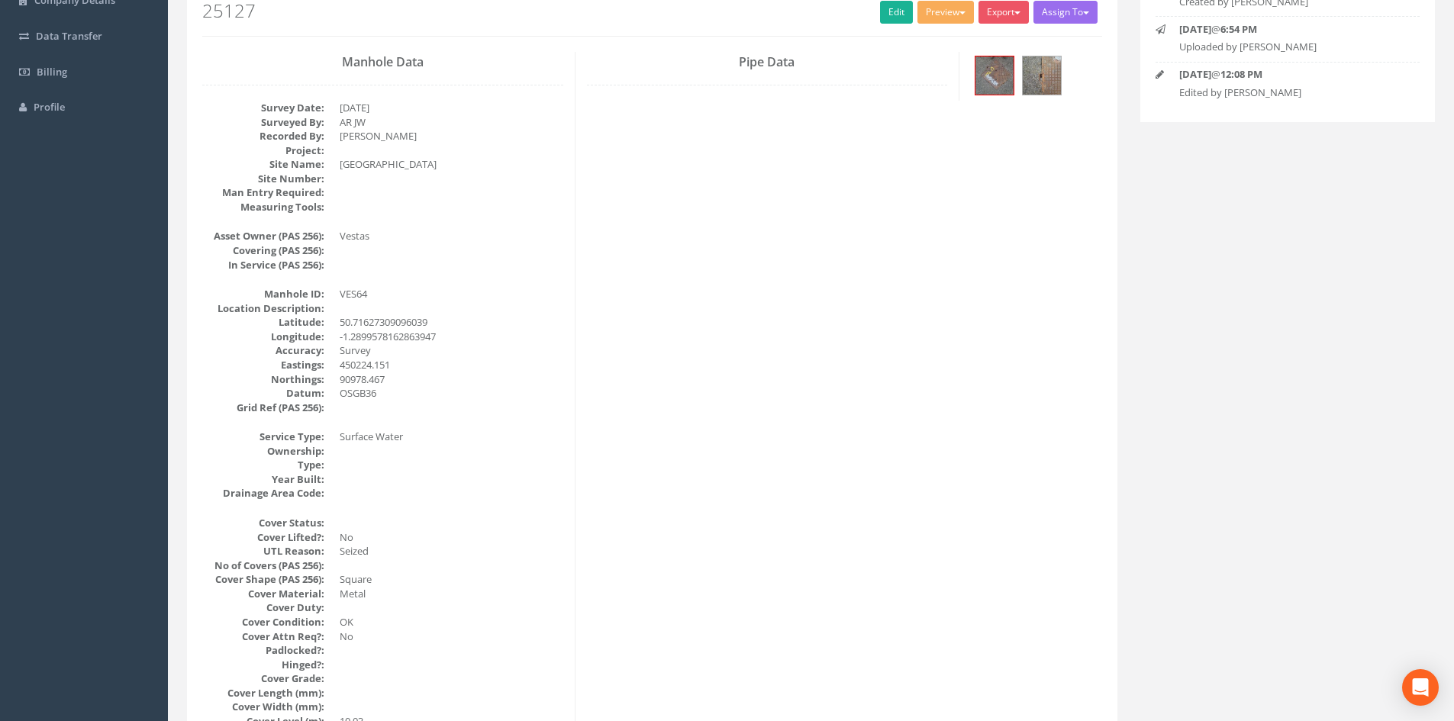
scroll to position [0, 0]
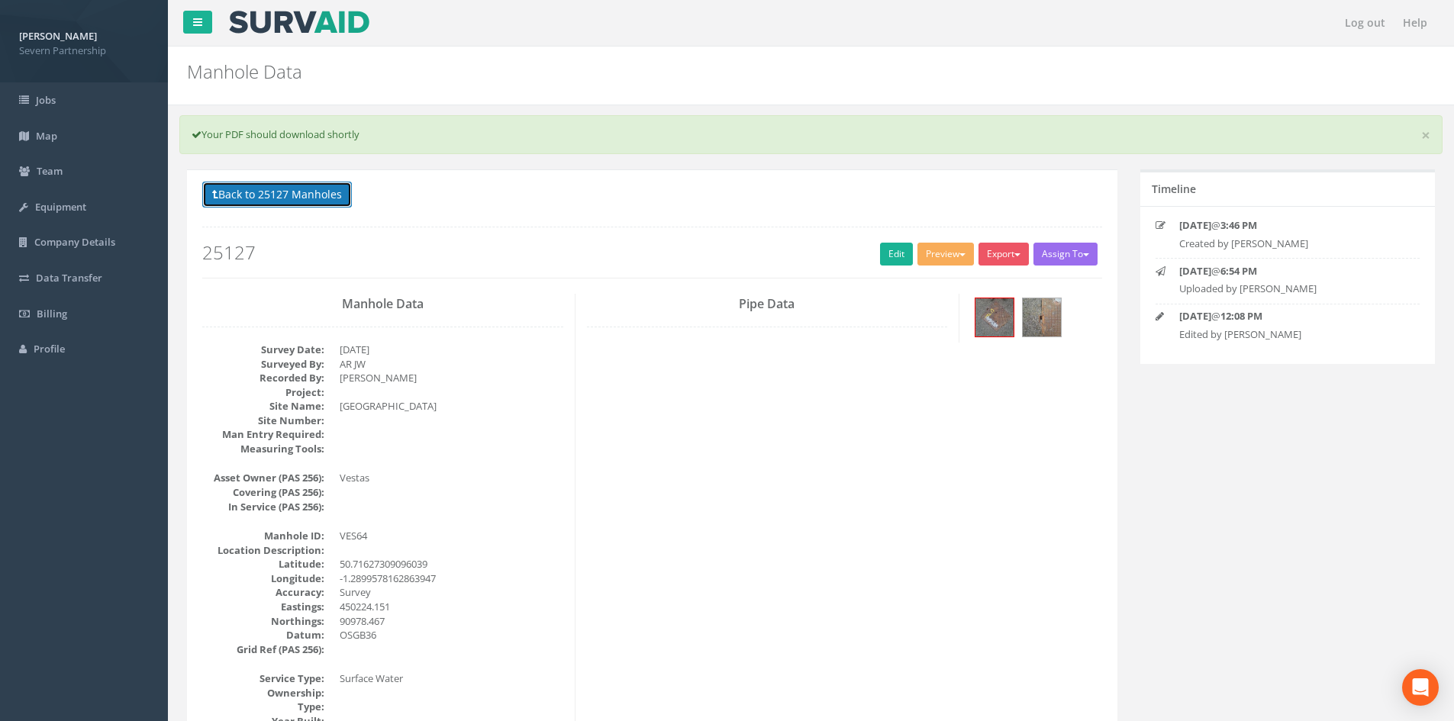
click at [297, 185] on button "Back to 25127 Manholes" at bounding box center [277, 195] width 150 height 26
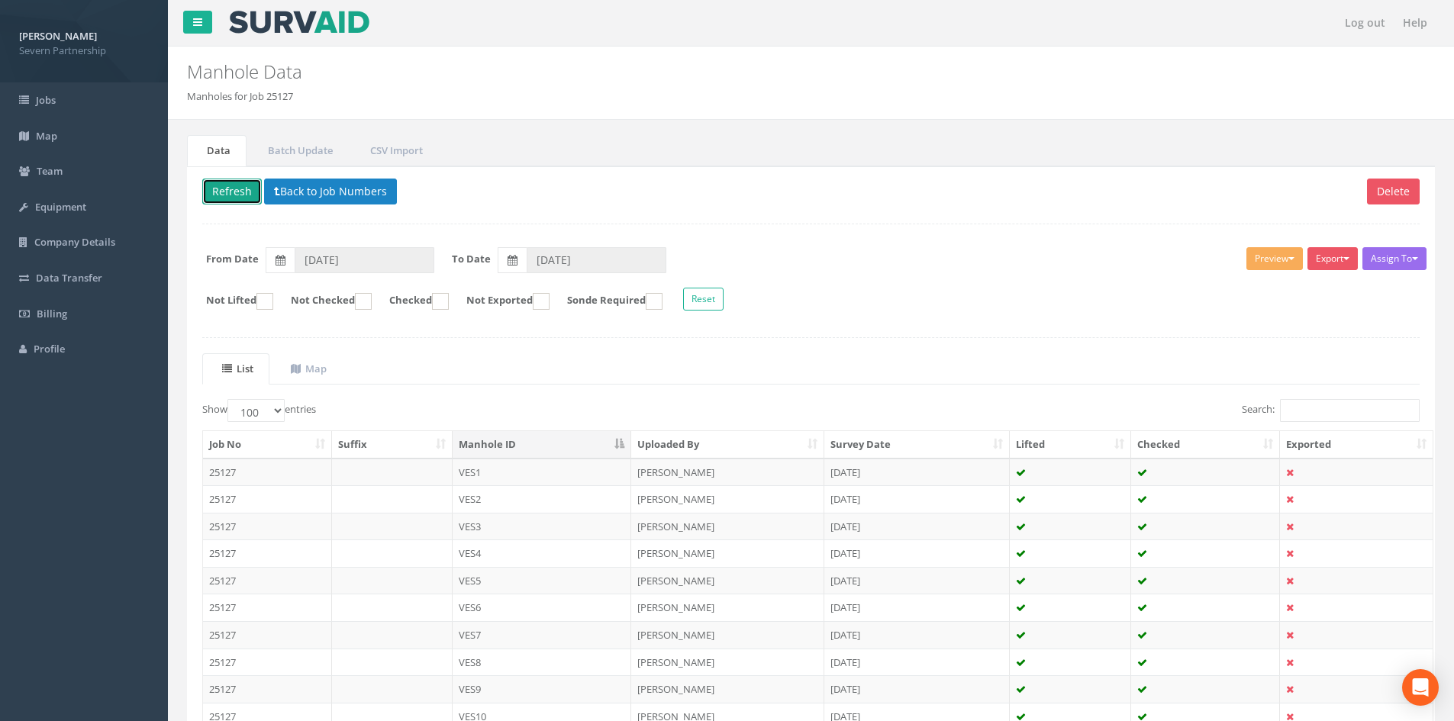
click at [234, 195] on button "Refresh" at bounding box center [232, 192] width 60 height 26
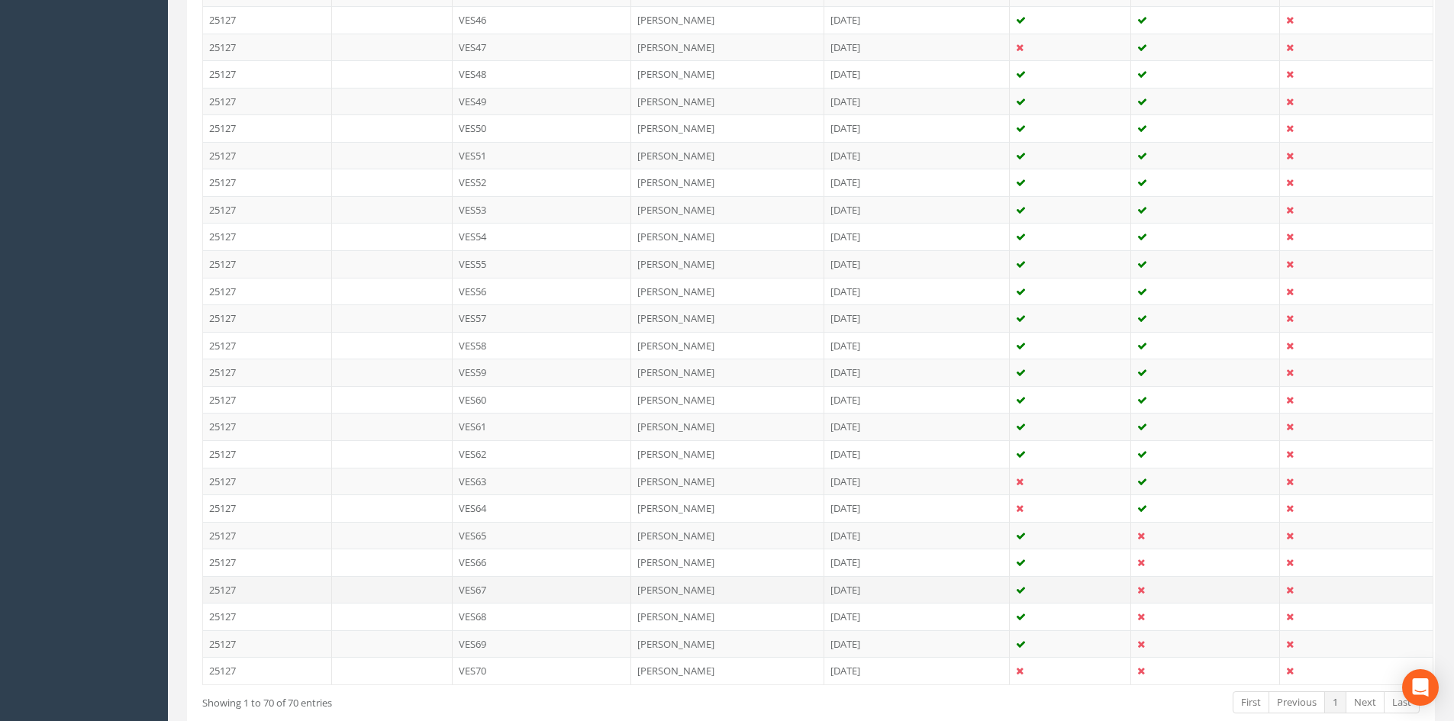
scroll to position [1679, 0]
click at [517, 537] on td "VES65" at bounding box center [542, 530] width 179 height 27
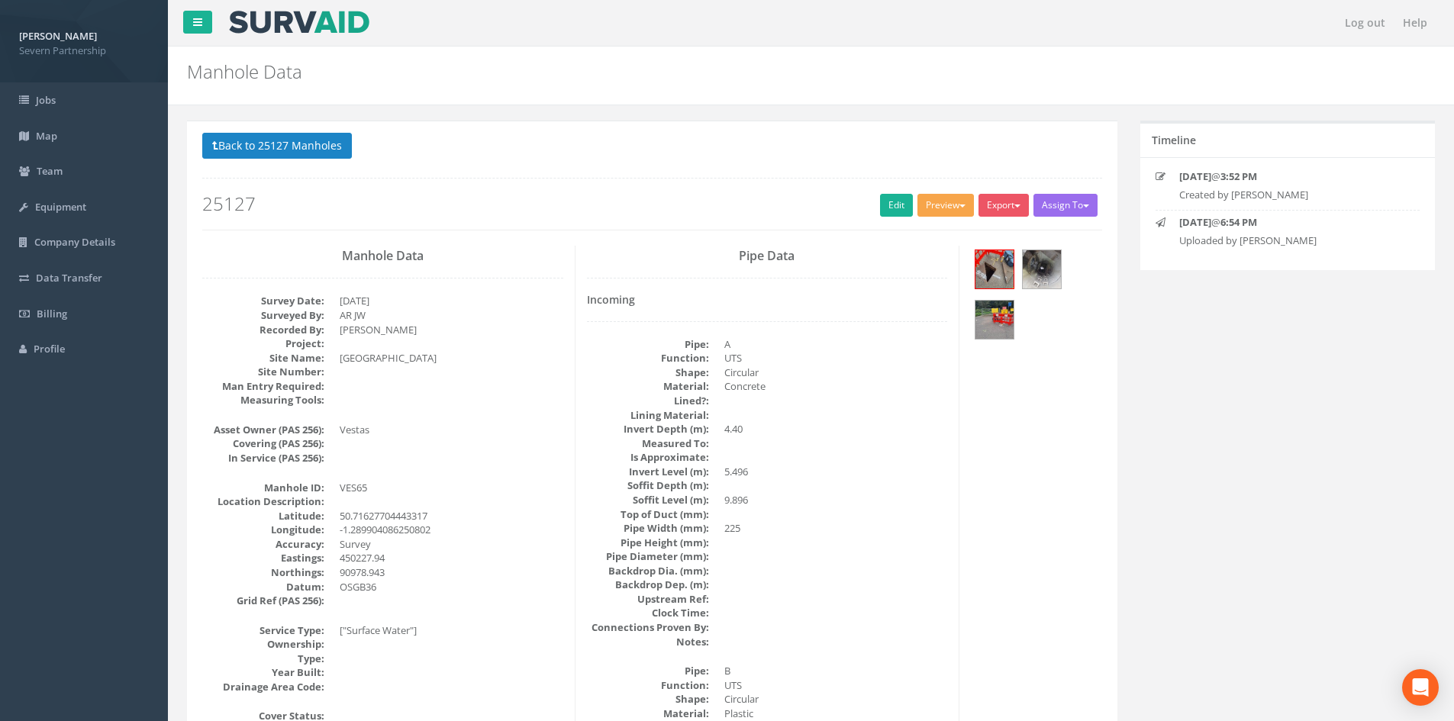
click at [931, 201] on button "Preview" at bounding box center [945, 205] width 56 height 23
click at [925, 223] on ul "SP Manhole SP Omni Heathrow United Utilities SurvAid IC SurvAid Manhole" at bounding box center [917, 315] width 122 height 186
click at [921, 214] on button "Preview" at bounding box center [945, 205] width 56 height 23
click at [917, 231] on link "SP Manhole" at bounding box center [917, 237] width 116 height 24
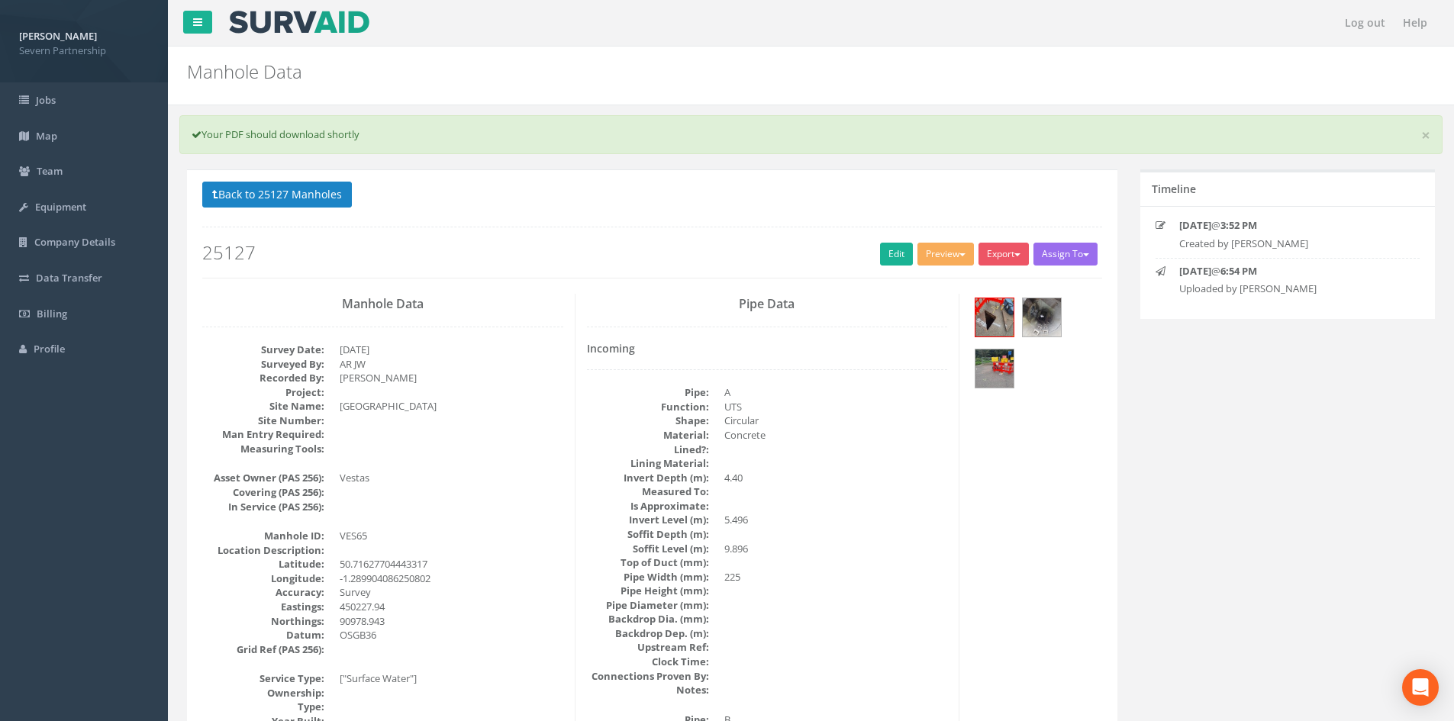
click at [900, 240] on div "Back to 25127 Manholes Back to Map Assign To No Companies Added Export SP Manho…" at bounding box center [652, 230] width 900 height 97
click at [898, 243] on link "Edit" at bounding box center [896, 254] width 33 height 23
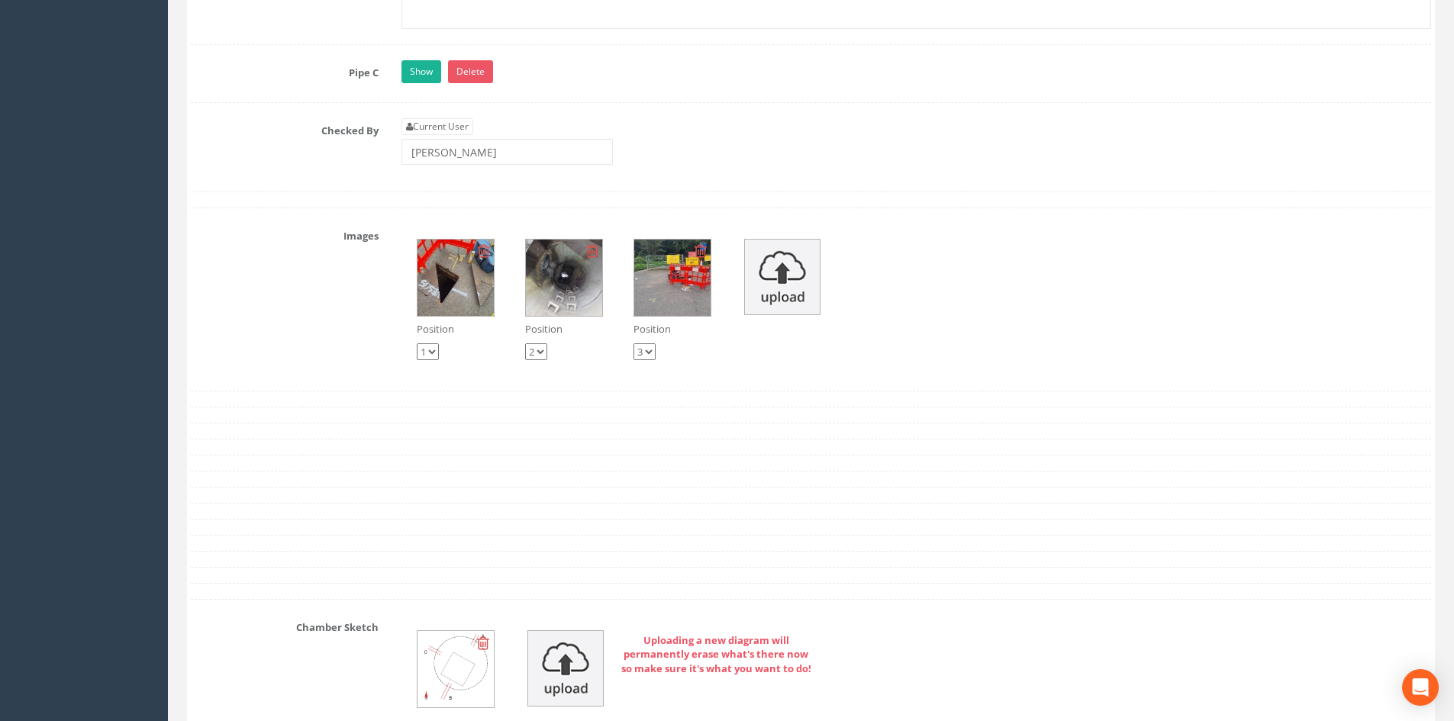
scroll to position [3945, 0]
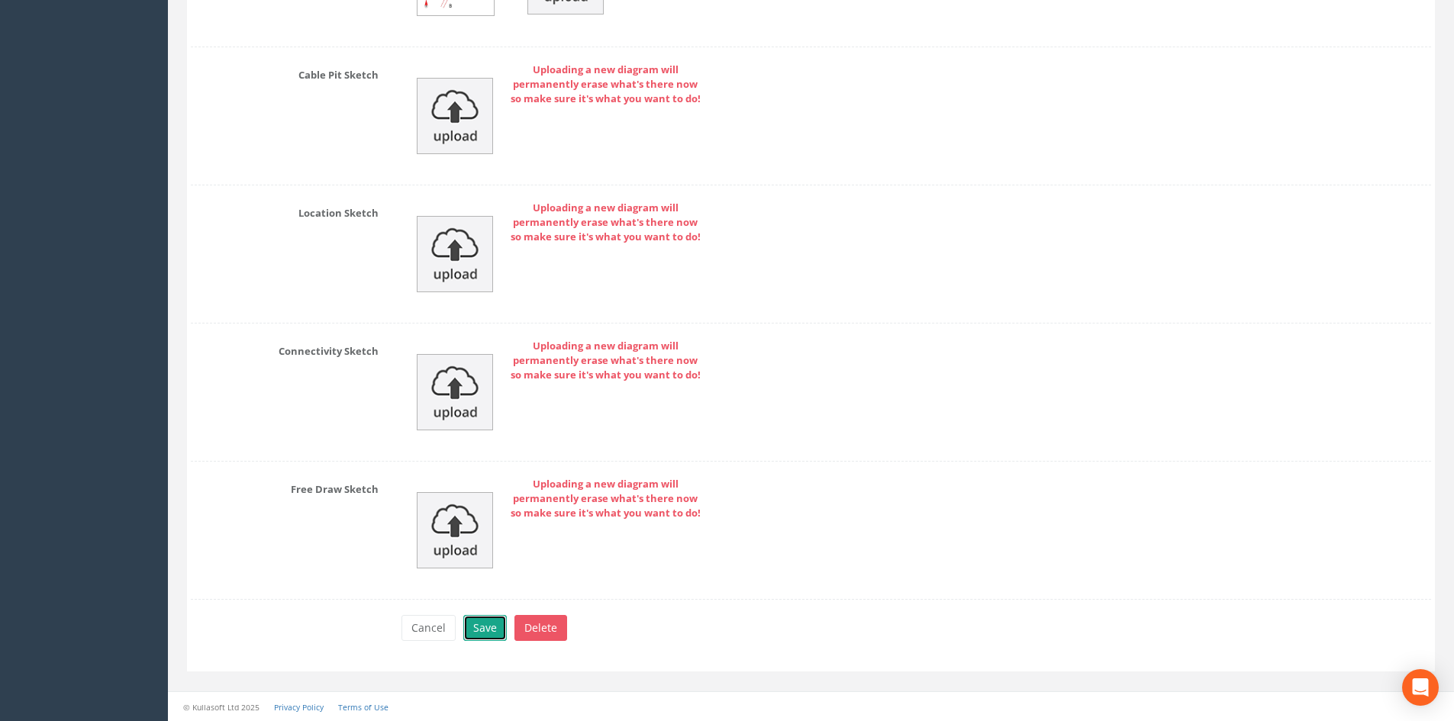
click at [473, 623] on button "Save" at bounding box center [485, 628] width 44 height 26
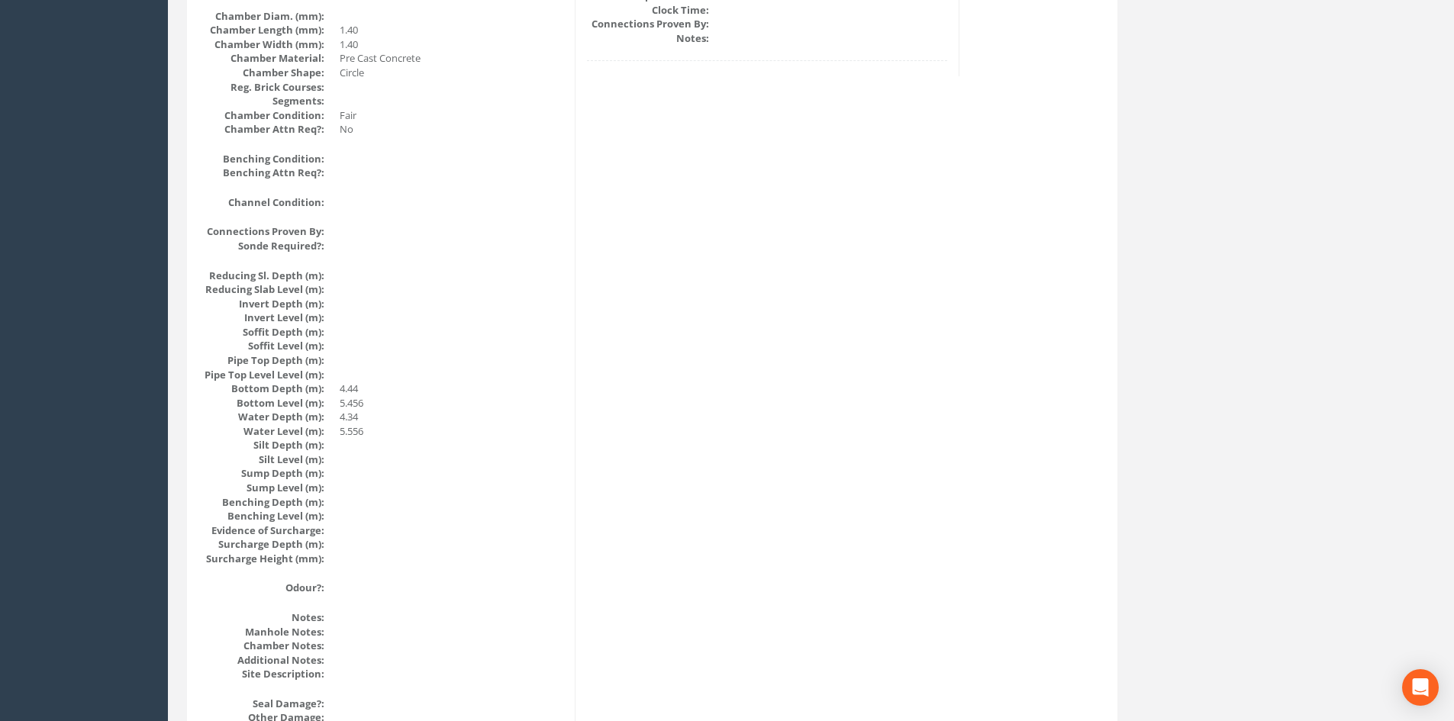
scroll to position [0, 0]
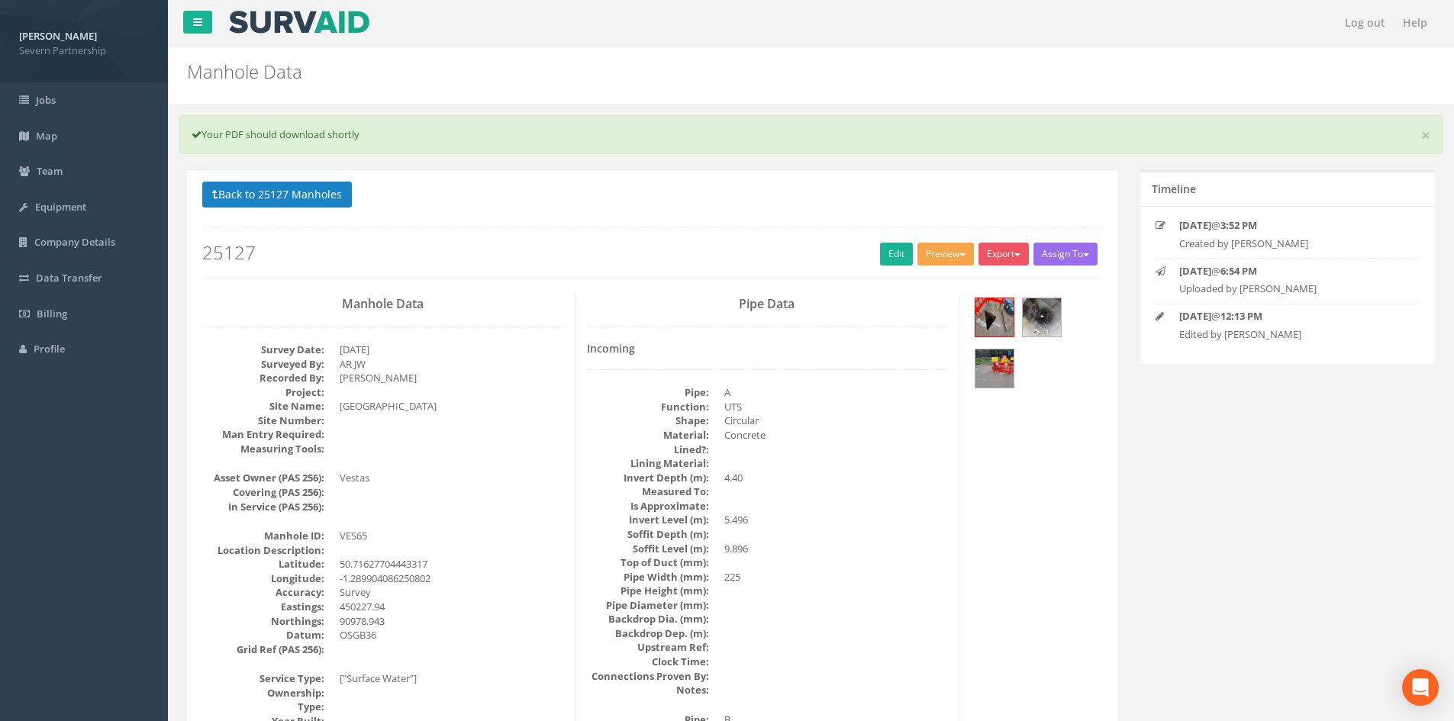
click at [956, 247] on button "Preview" at bounding box center [945, 254] width 56 height 23
click at [933, 279] on link "SP Manhole" at bounding box center [917, 286] width 116 height 24
drag, startPoint x: 268, startPoint y: 195, endPoint x: 231, endPoint y: 206, distance: 38.9
click at [268, 195] on button "Back to 25127 Manholes" at bounding box center [277, 195] width 150 height 26
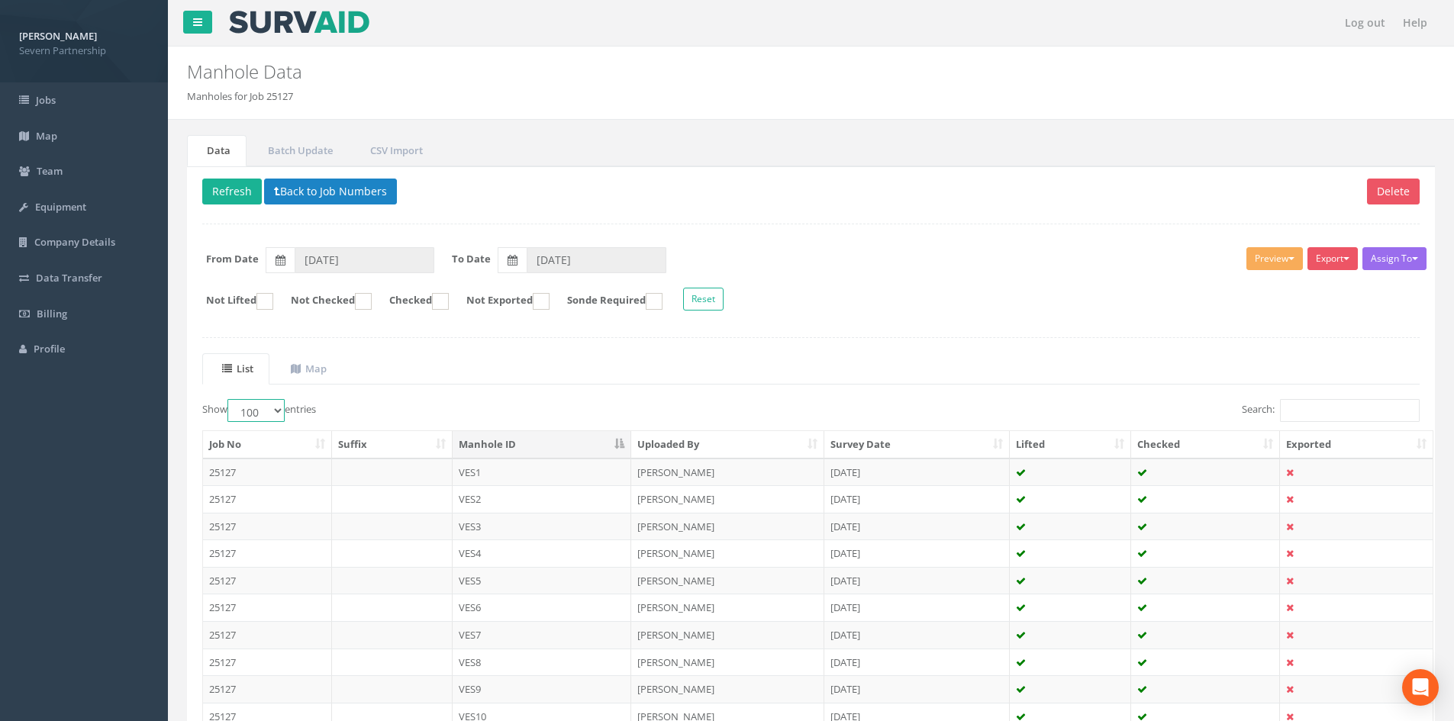
click at [258, 408] on select "10 25 50 100" at bounding box center [255, 410] width 57 height 23
select select "10"
click at [230, 399] on select "10 25 50 100" at bounding box center [255, 410] width 57 height 23
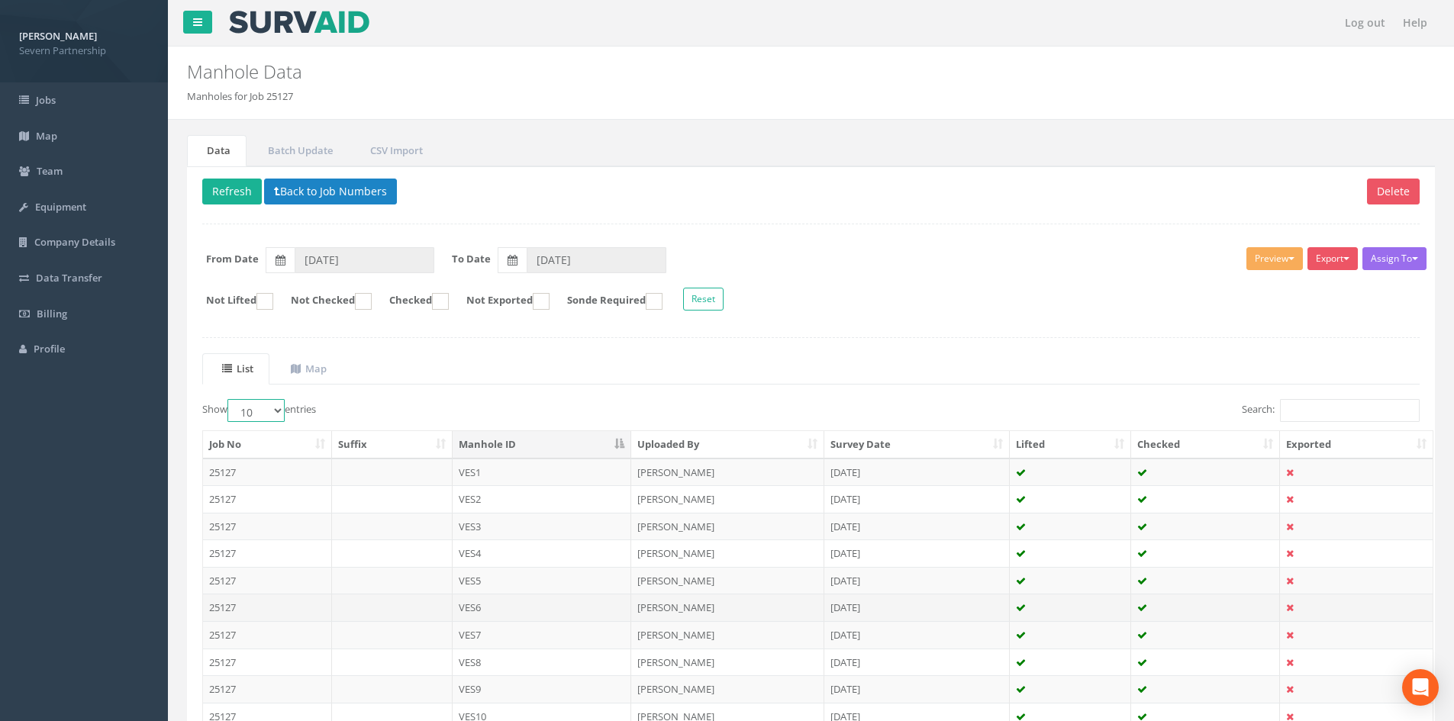
scroll to position [130, 0]
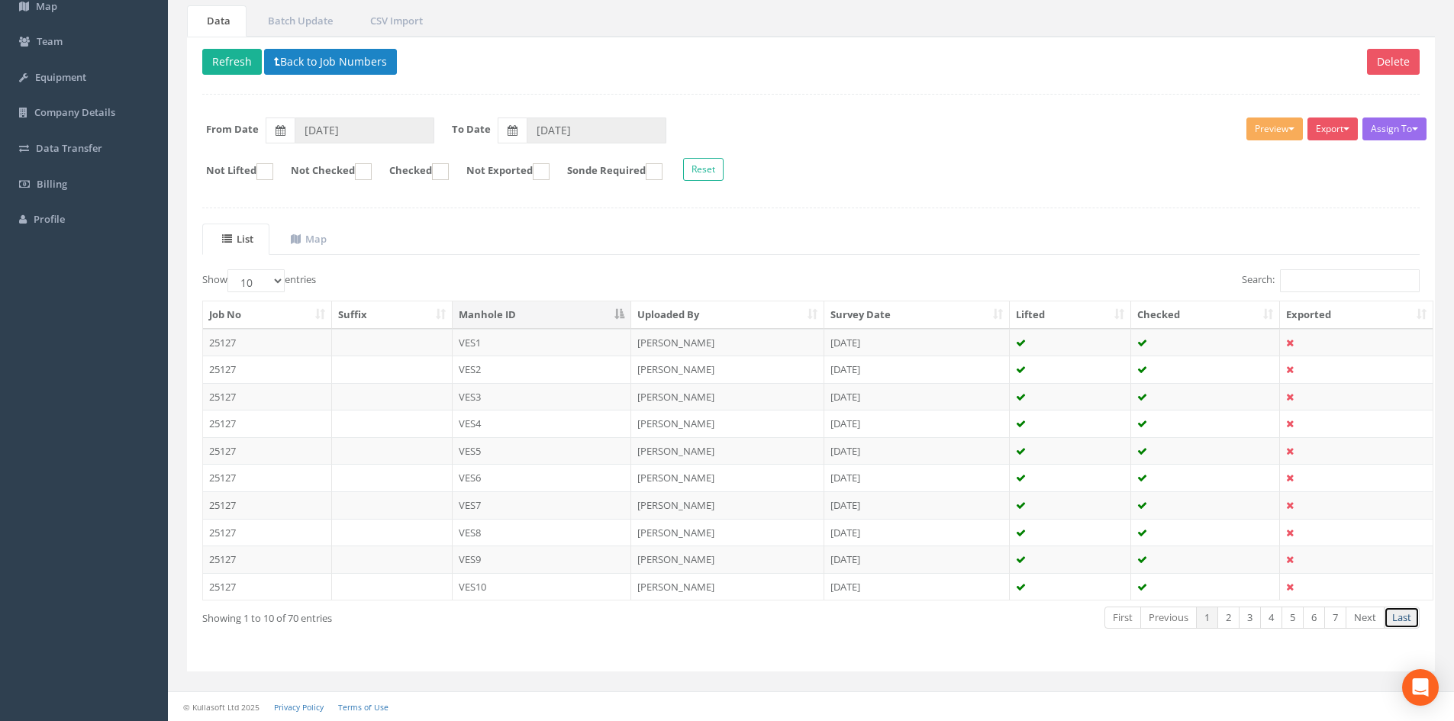
click at [1397, 614] on link "Last" at bounding box center [1402, 618] width 36 height 22
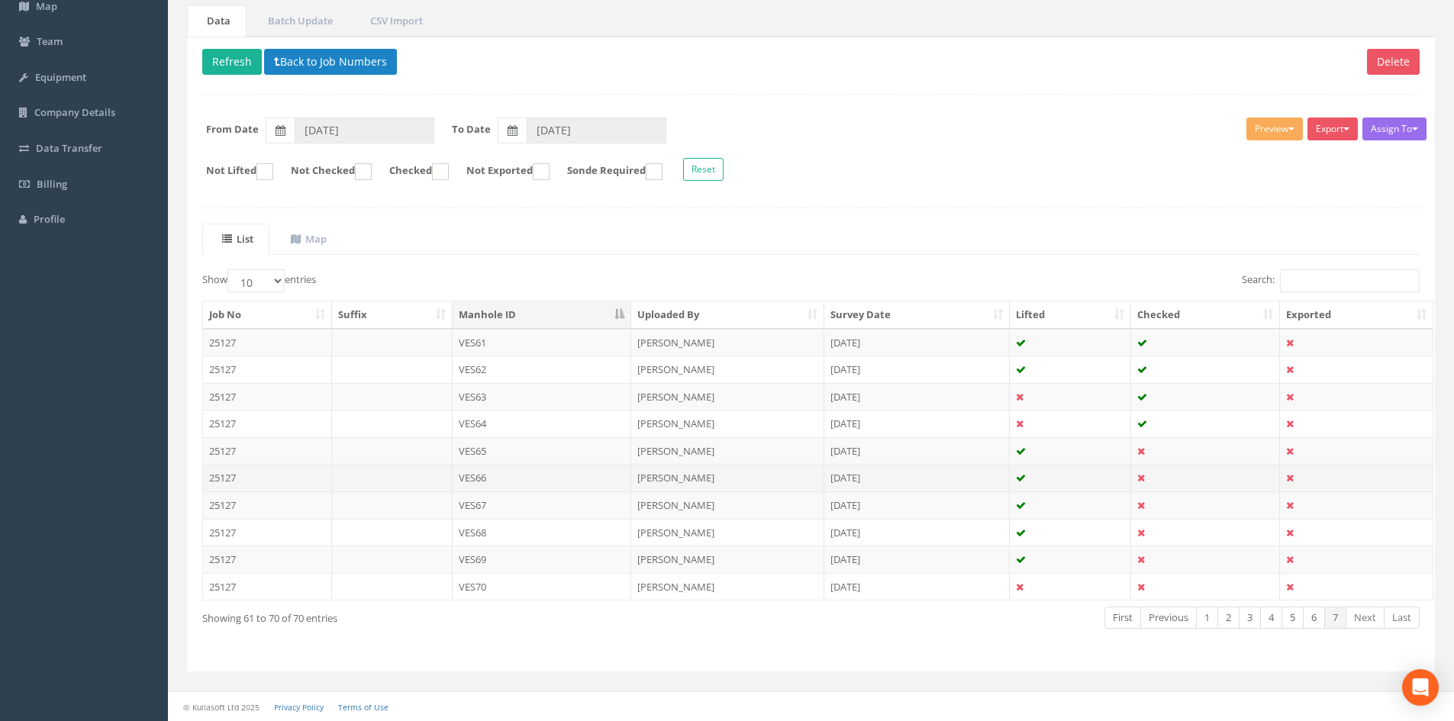
click at [716, 477] on td "[PERSON_NAME]" at bounding box center [727, 477] width 193 height 27
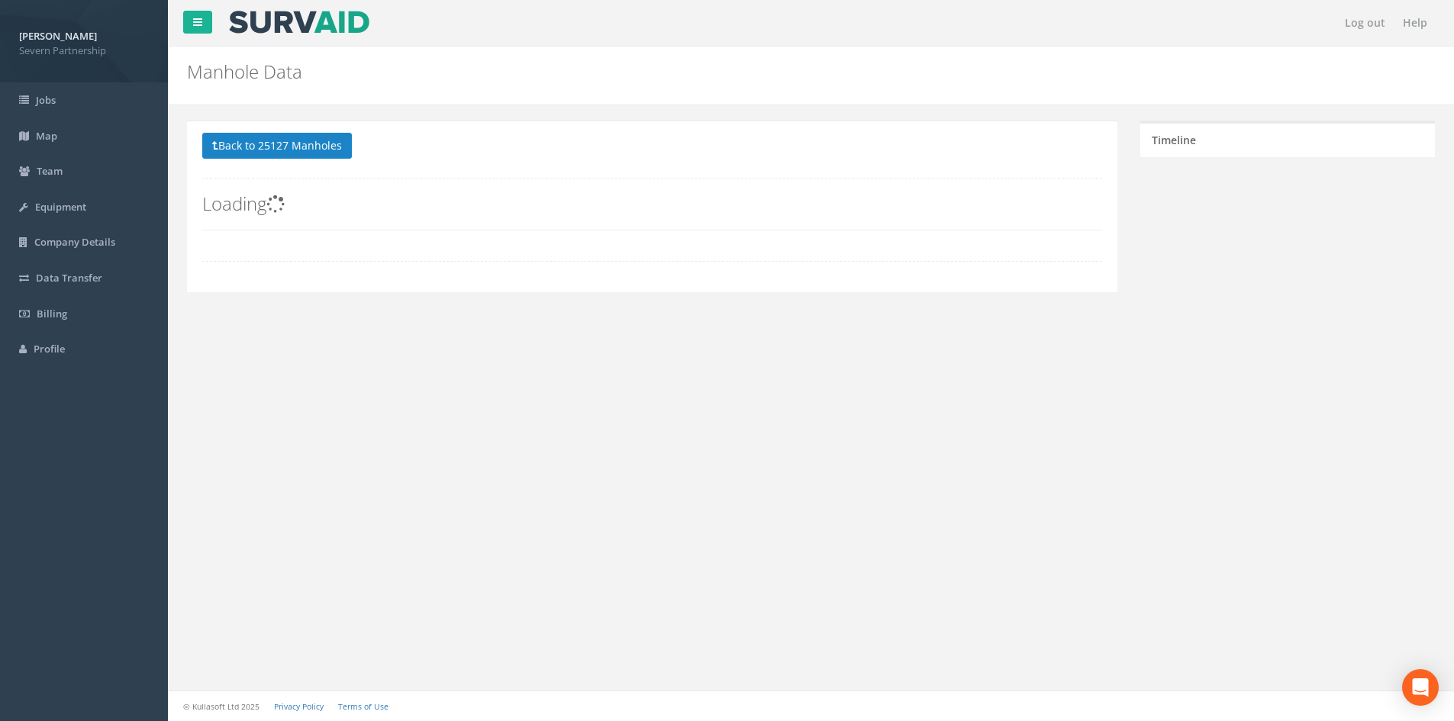
scroll to position [0, 0]
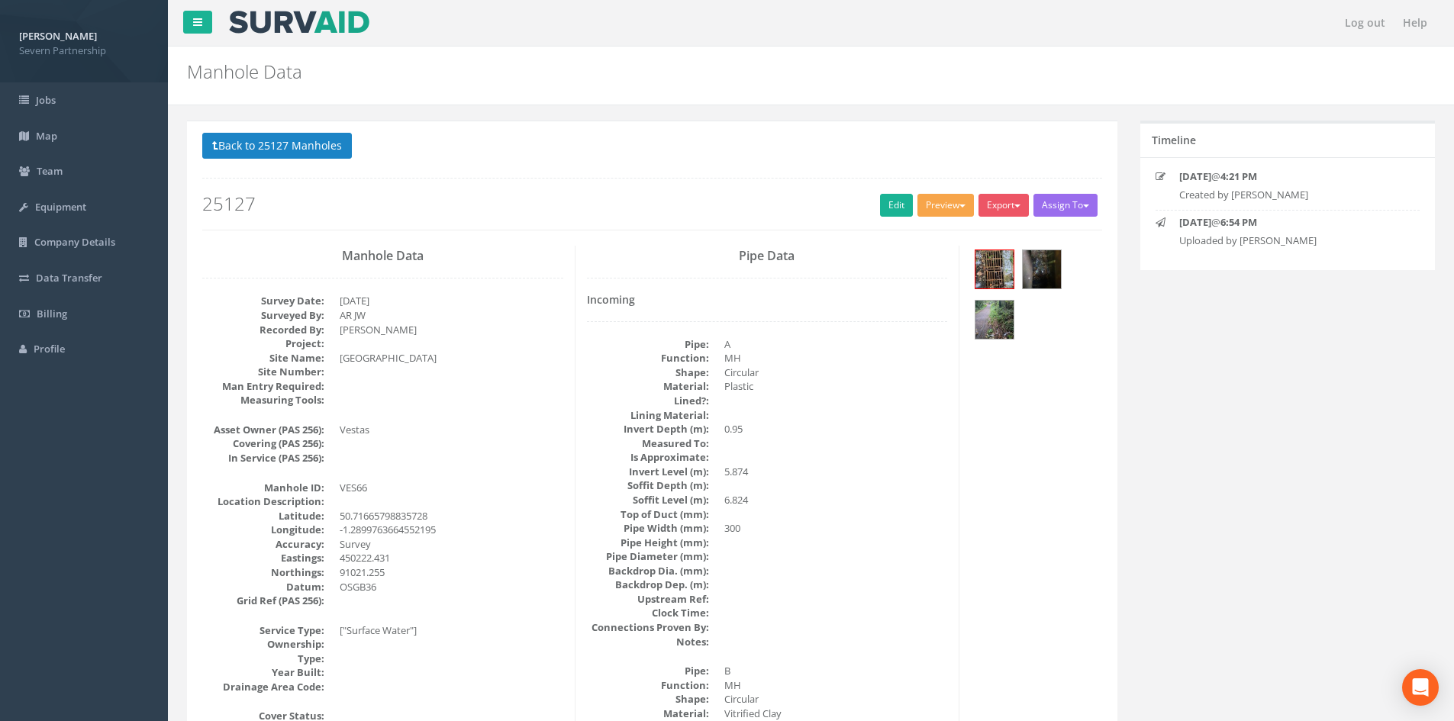
click at [937, 206] on button "Preview" at bounding box center [945, 205] width 56 height 23
click at [933, 230] on link "SP Manhole" at bounding box center [917, 237] width 116 height 24
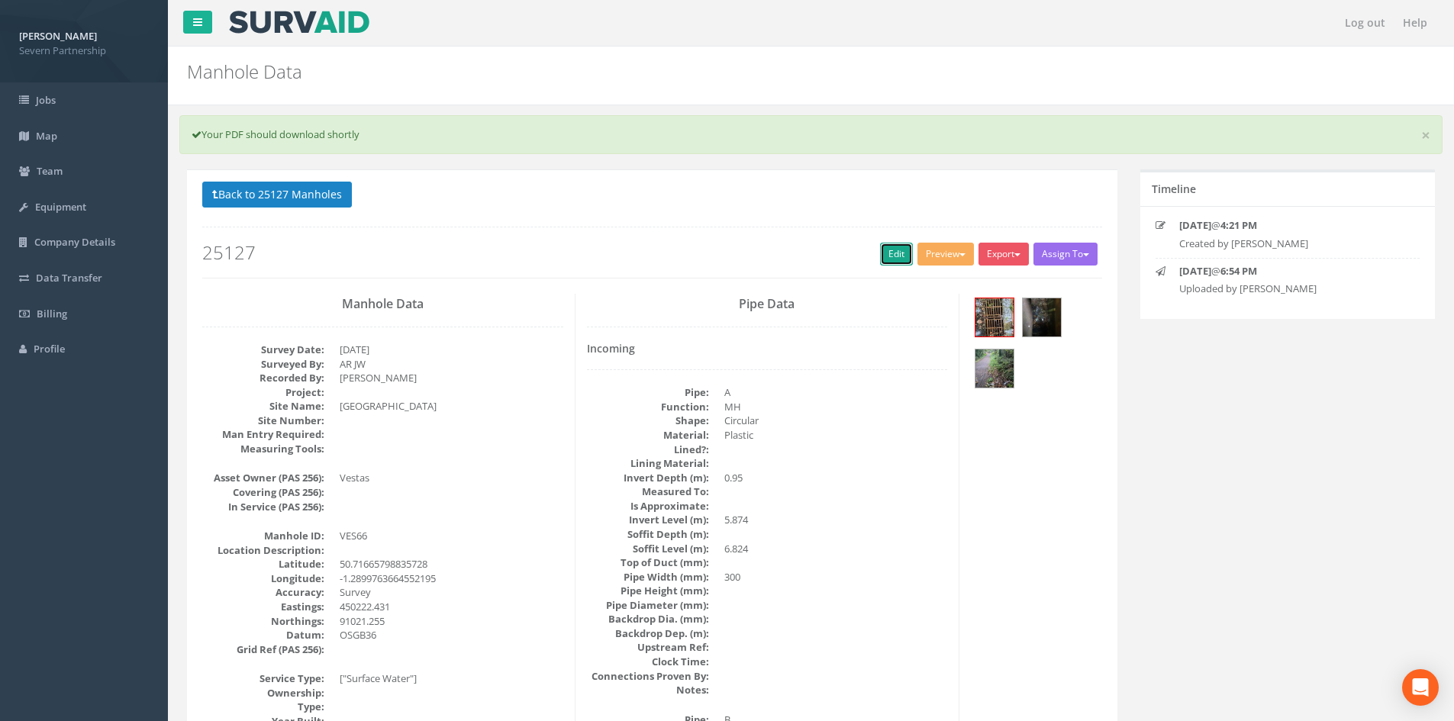
click at [880, 249] on link "Edit" at bounding box center [896, 254] width 33 height 23
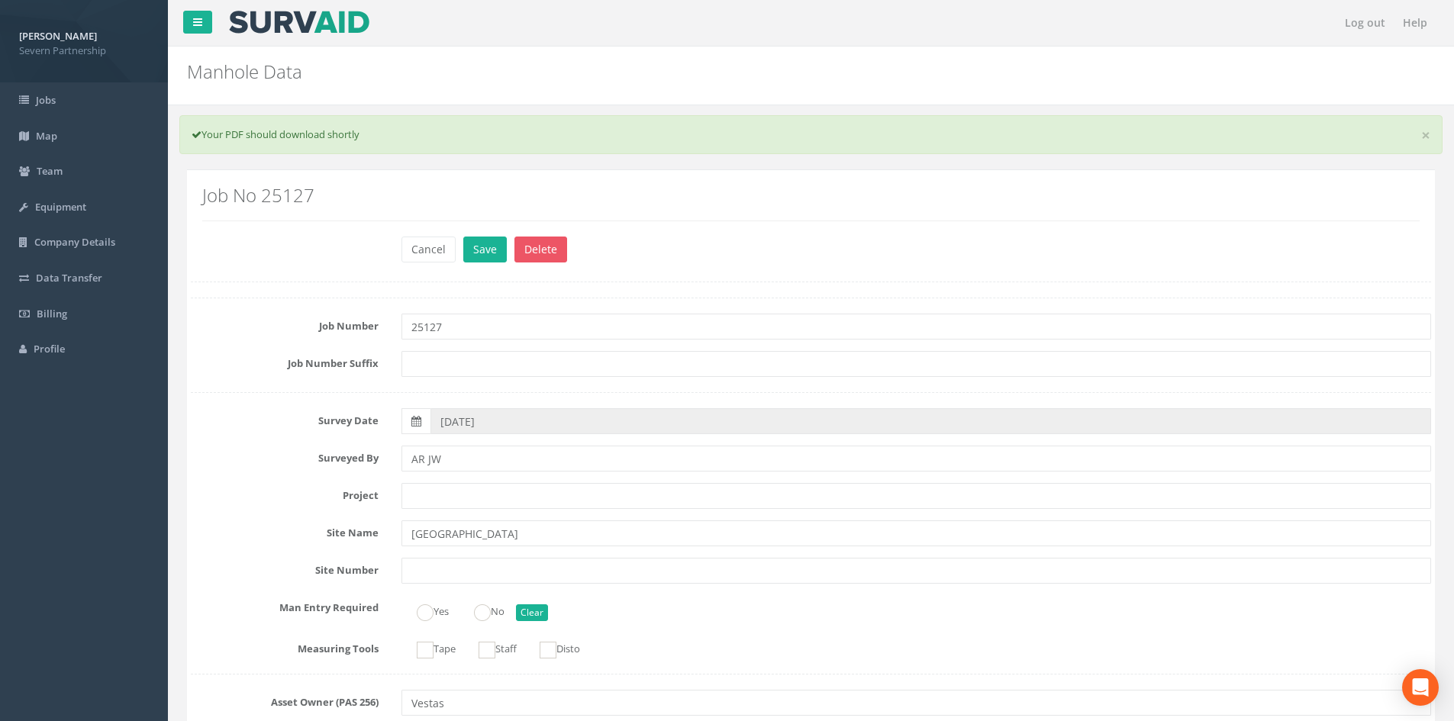
scroll to position [2903, 0]
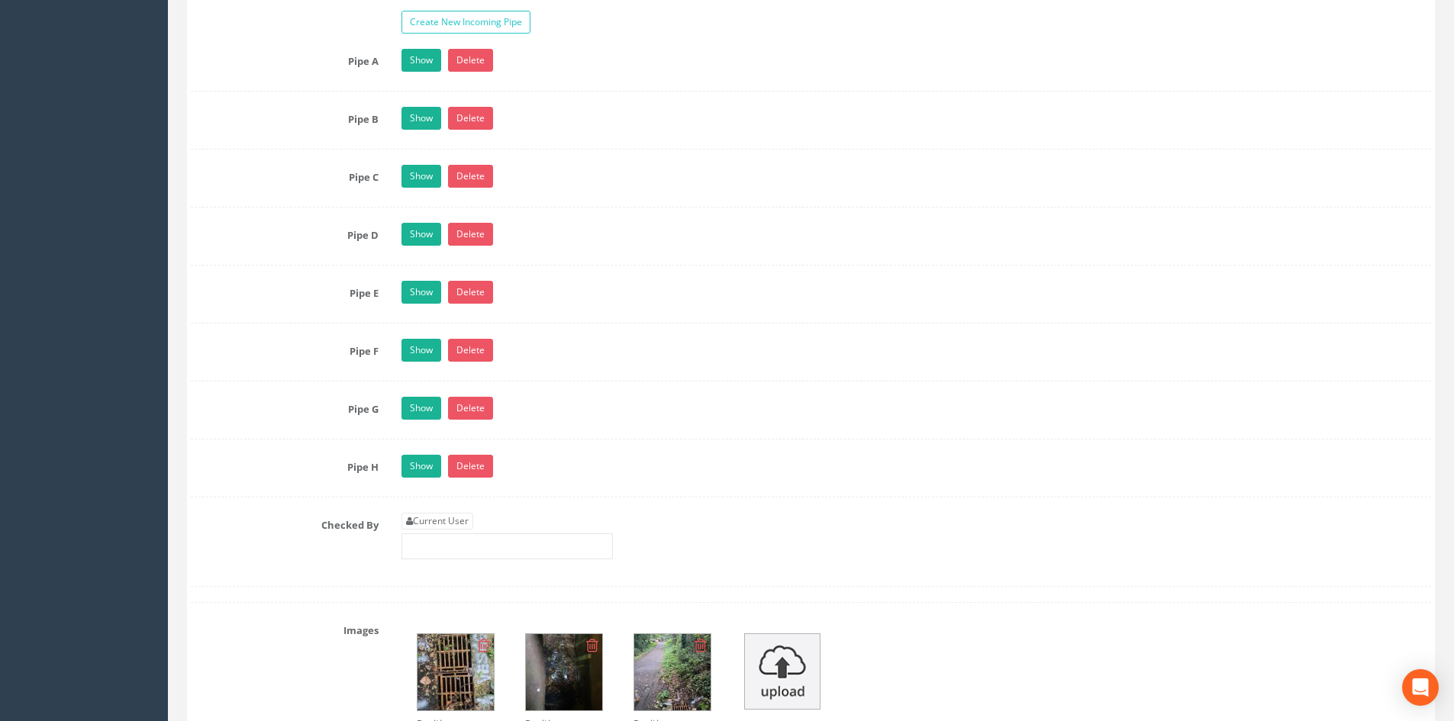
click at [430, 111] on link "Show" at bounding box center [421, 118] width 40 height 23
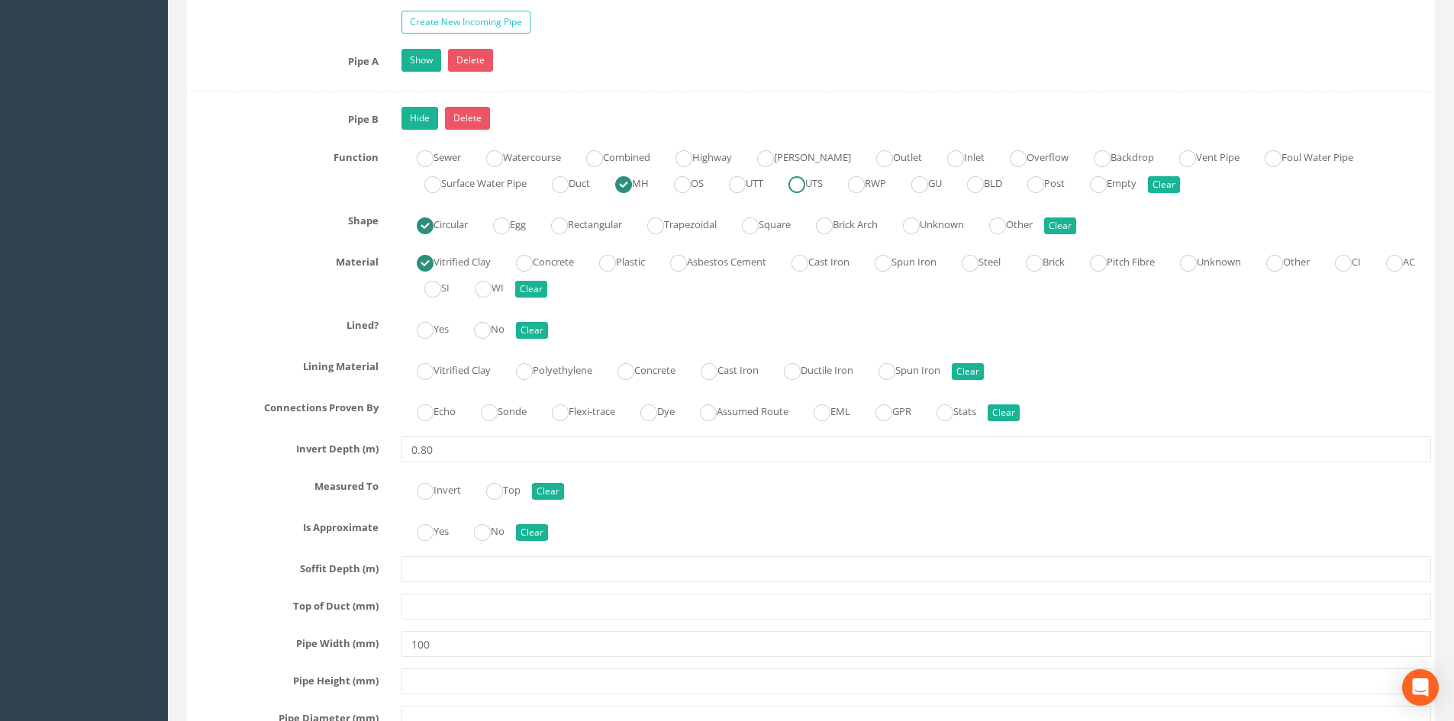
click at [805, 179] on ins at bounding box center [796, 184] width 17 height 17
radio input "false"
radio input "true"
click at [420, 114] on link "Hide" at bounding box center [419, 118] width 37 height 23
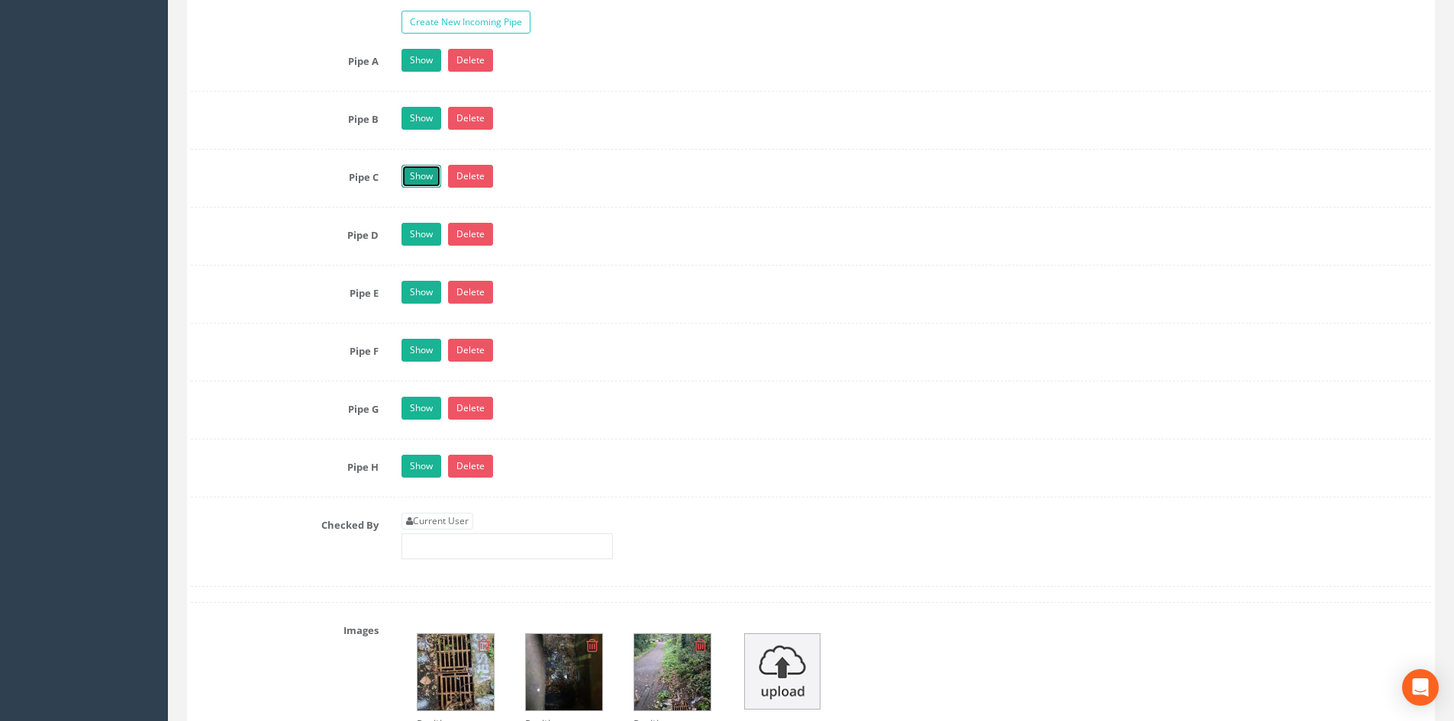
click at [435, 166] on link "Show" at bounding box center [421, 176] width 40 height 23
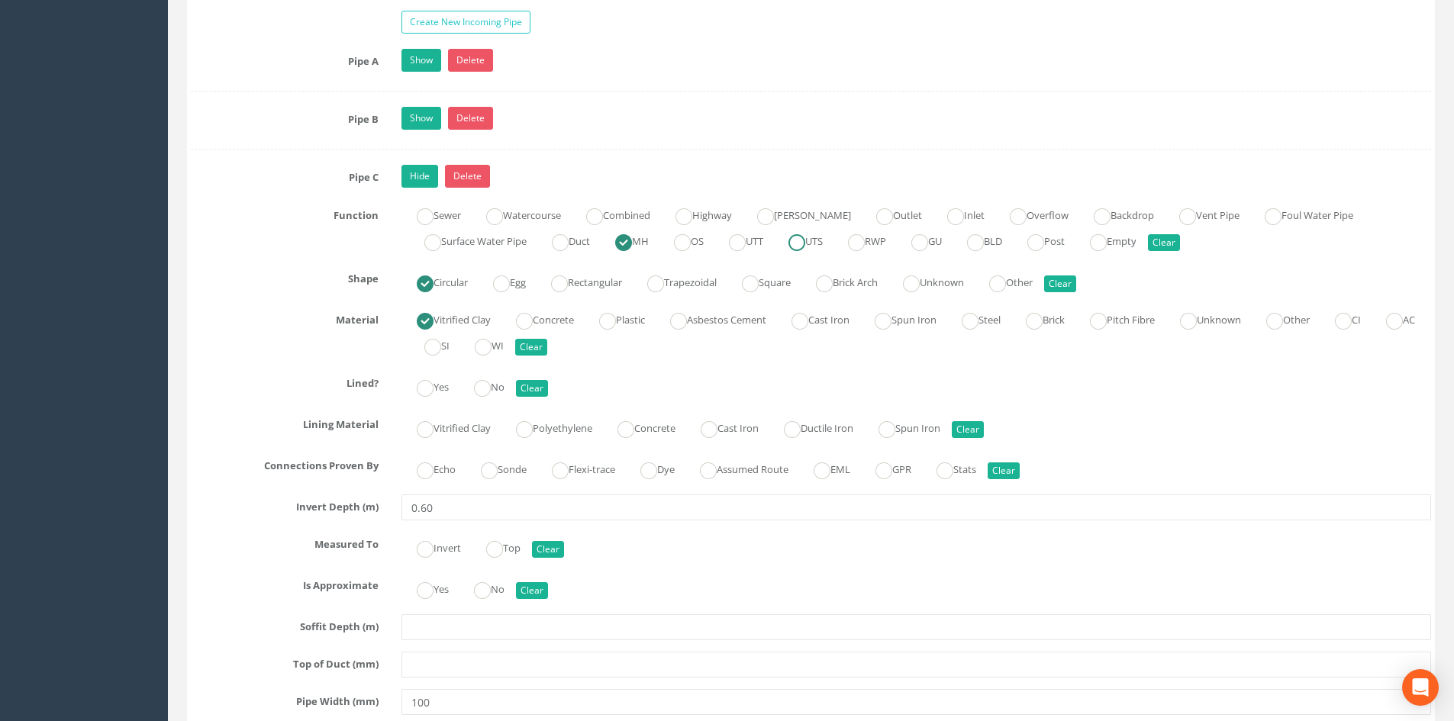
drag, startPoint x: 826, startPoint y: 232, endPoint x: 718, endPoint y: 216, distance: 108.8
click at [823, 232] on label "UTS" at bounding box center [798, 240] width 50 height 22
radio input "false"
radio input "true"
click at [411, 177] on link "Hide" at bounding box center [419, 176] width 37 height 23
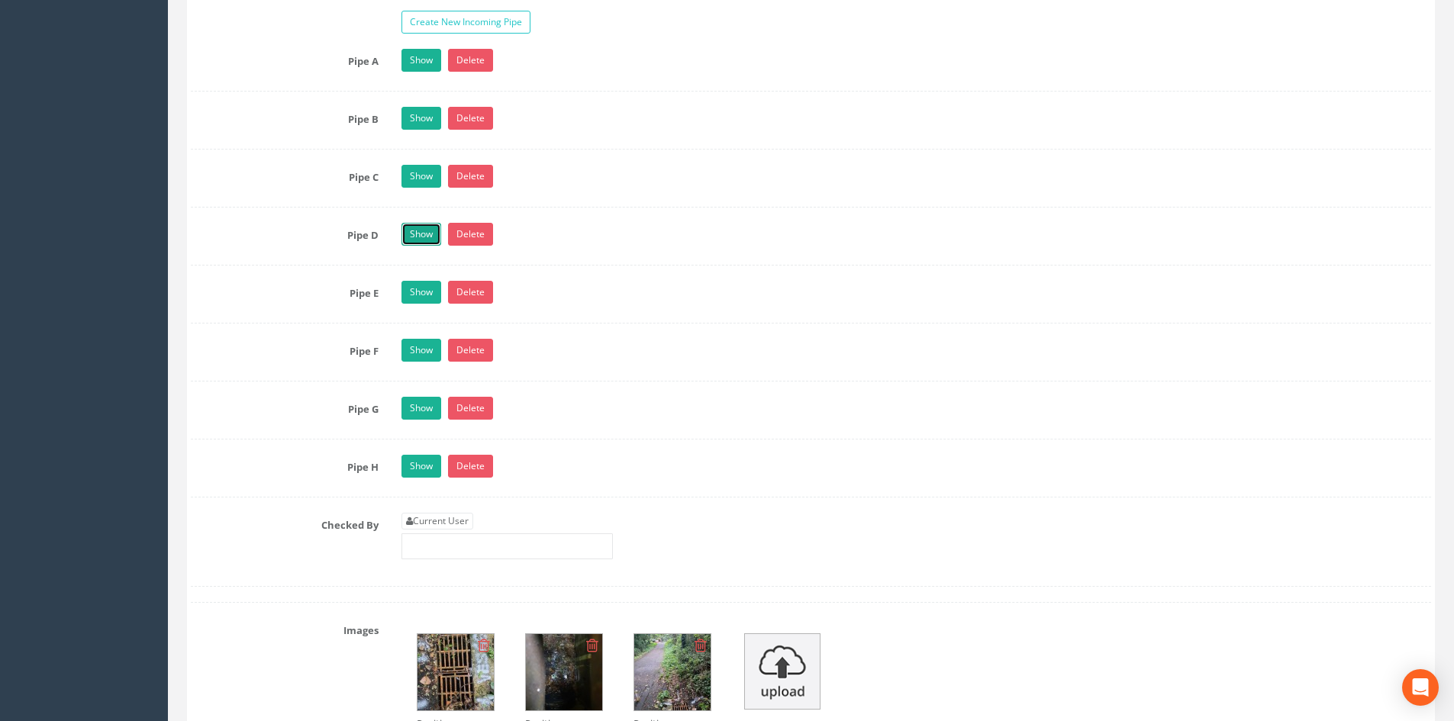
click at [435, 236] on link "Show" at bounding box center [421, 234] width 40 height 23
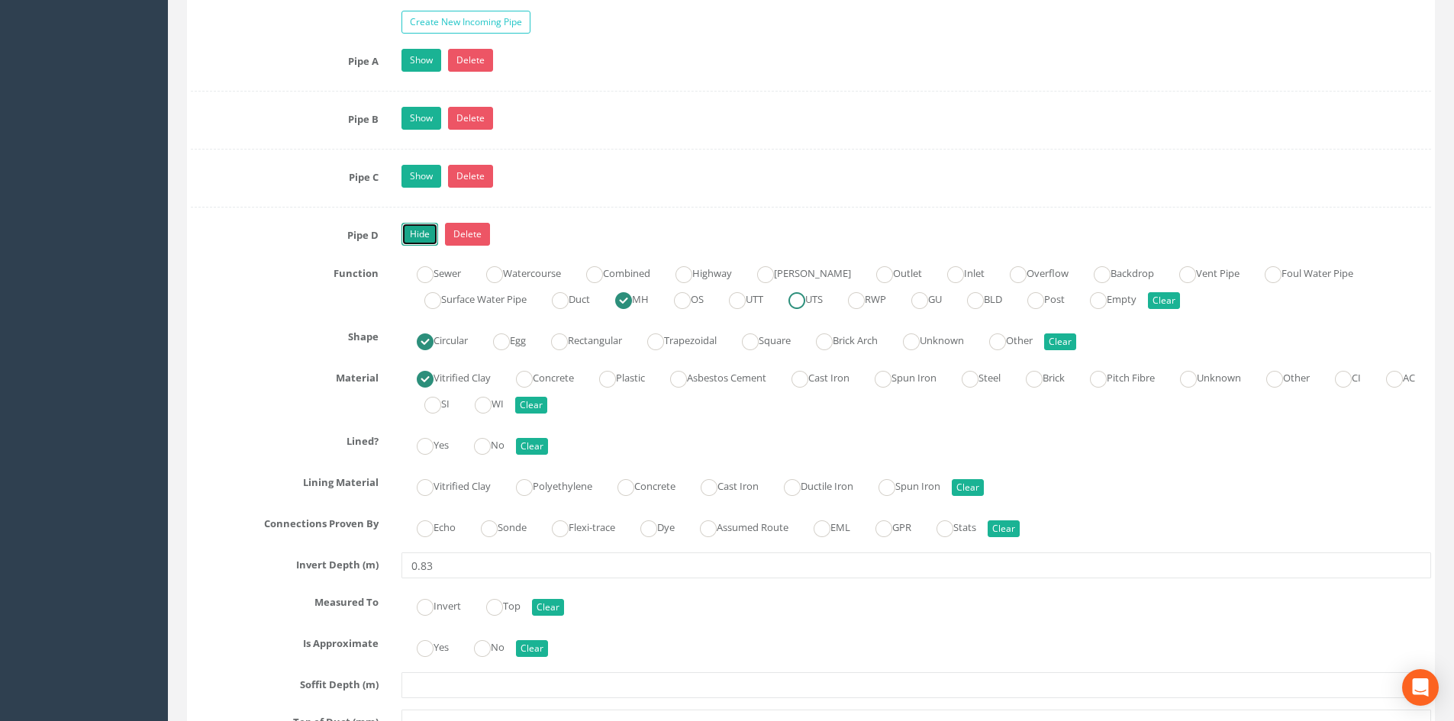
drag, startPoint x: 808, startPoint y: 303, endPoint x: 791, endPoint y: 300, distance: 17.1
click at [805, 303] on ins at bounding box center [796, 300] width 17 height 17
radio input "false"
radio input "true"
click at [429, 227] on link "Hide" at bounding box center [419, 234] width 37 height 23
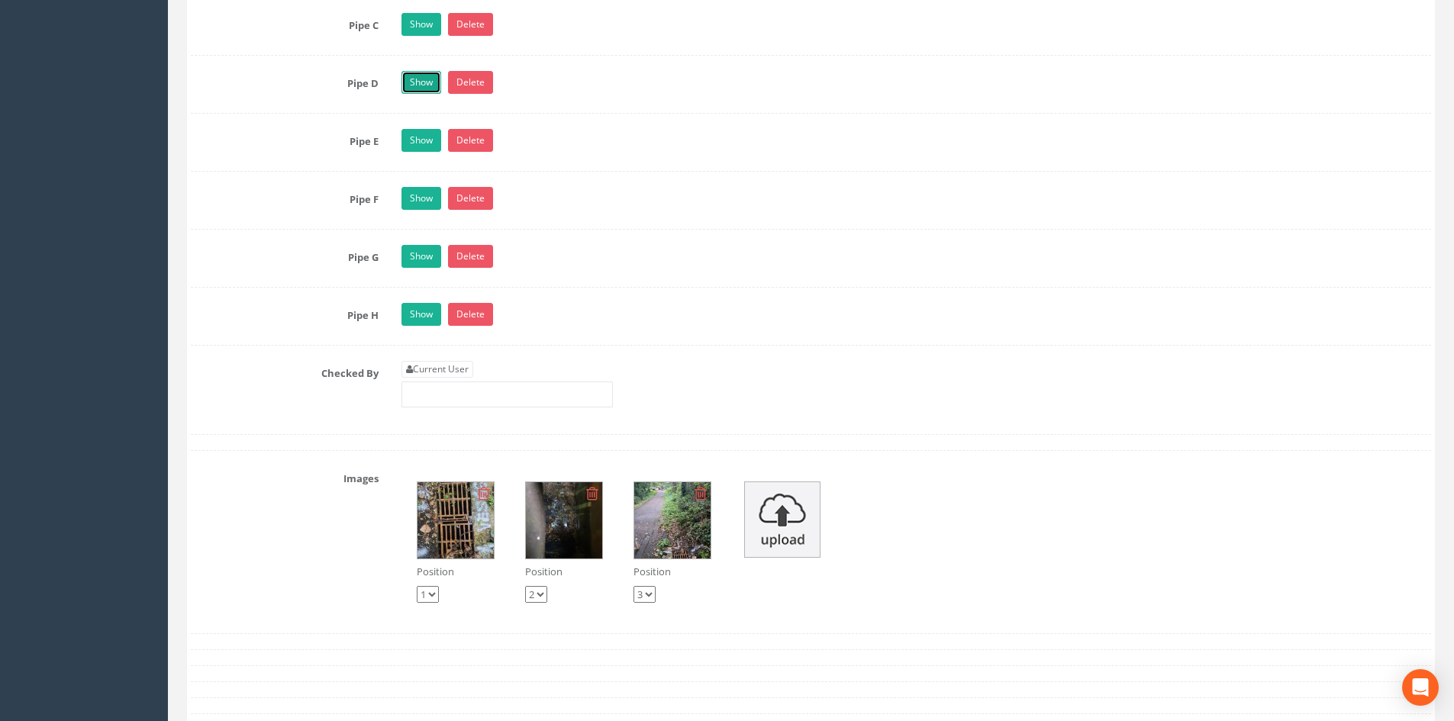
scroll to position [3284, 0]
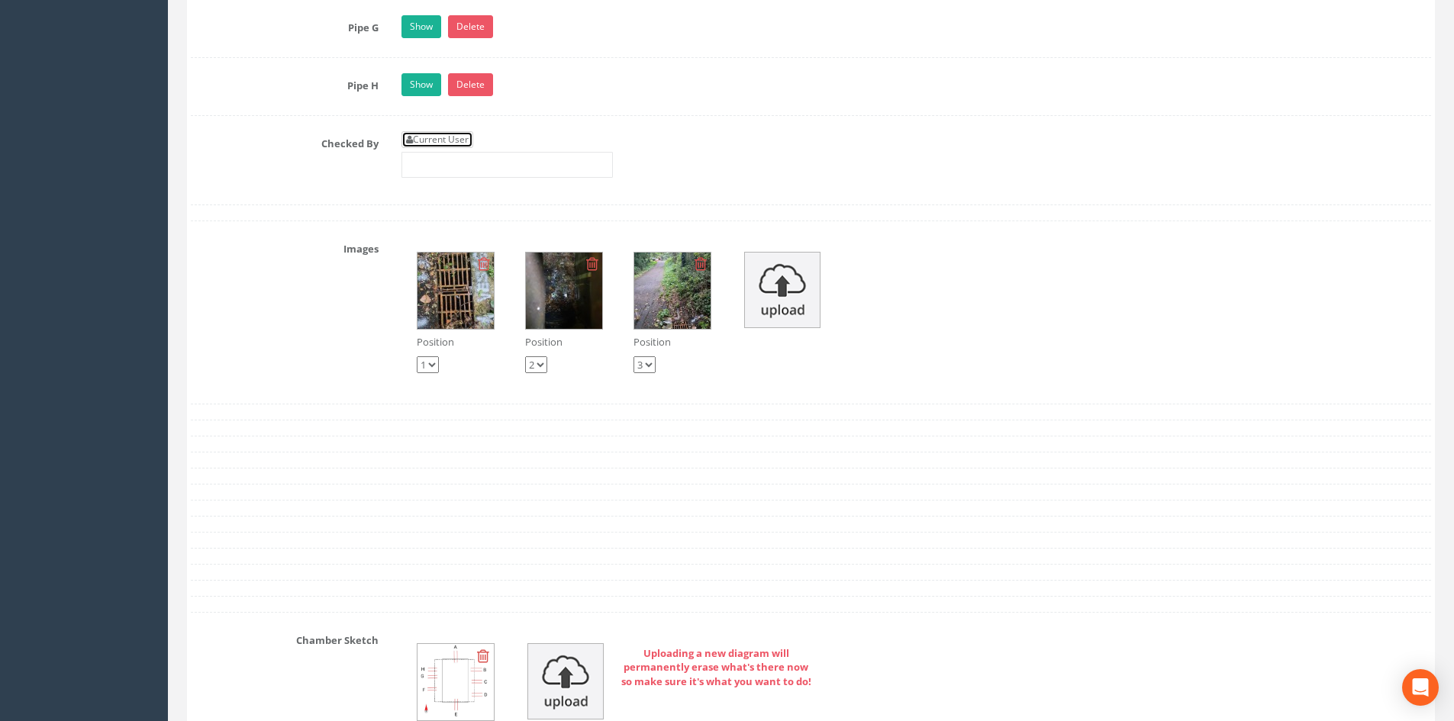
click at [463, 138] on link "Current User" at bounding box center [437, 139] width 72 height 17
type input "[PERSON_NAME]"
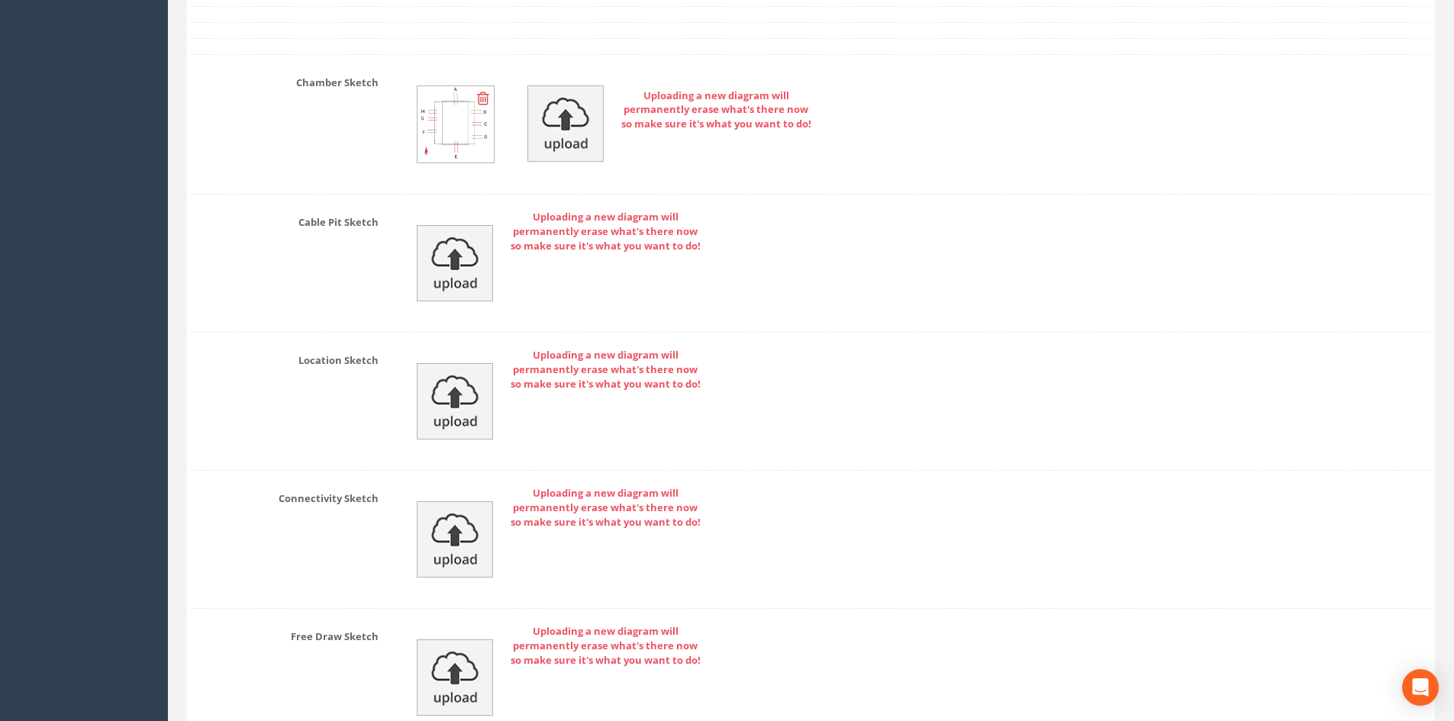
scroll to position [3990, 0]
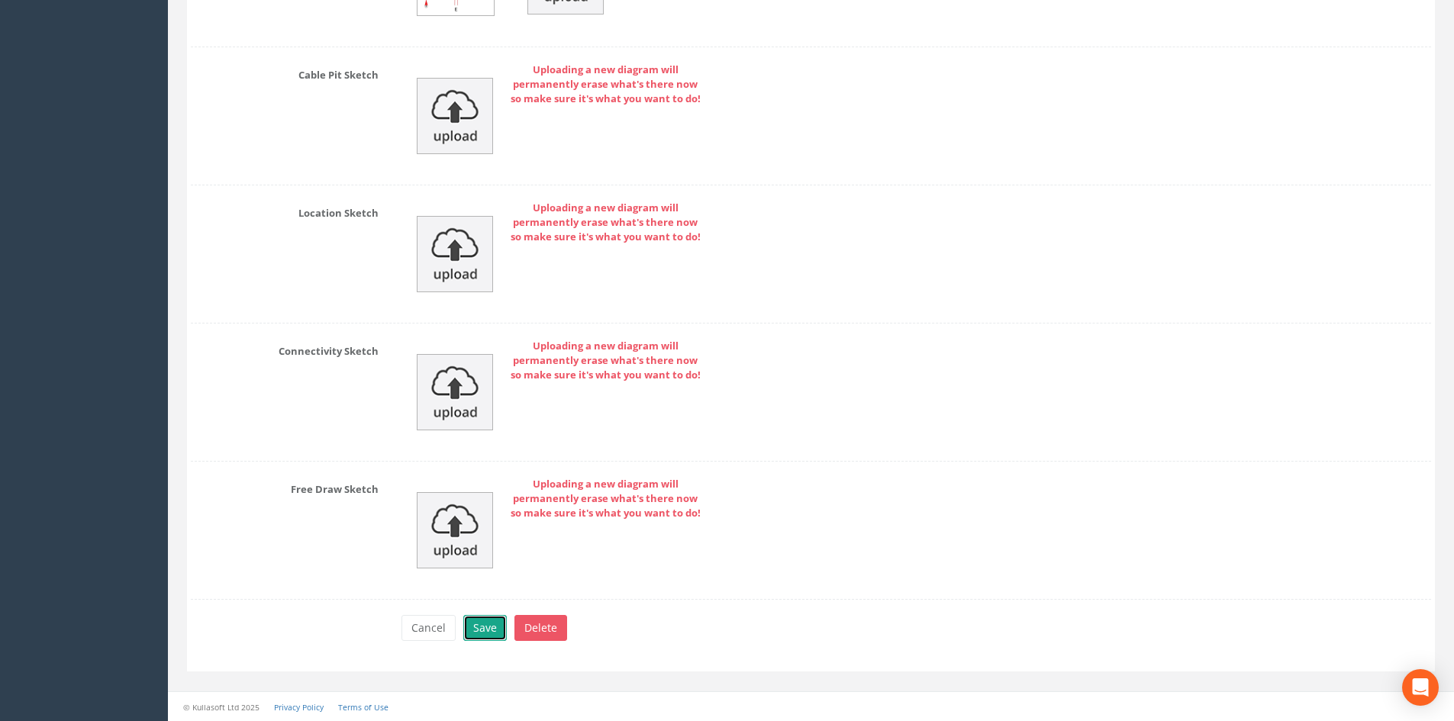
click at [481, 630] on button "Save" at bounding box center [485, 628] width 44 height 26
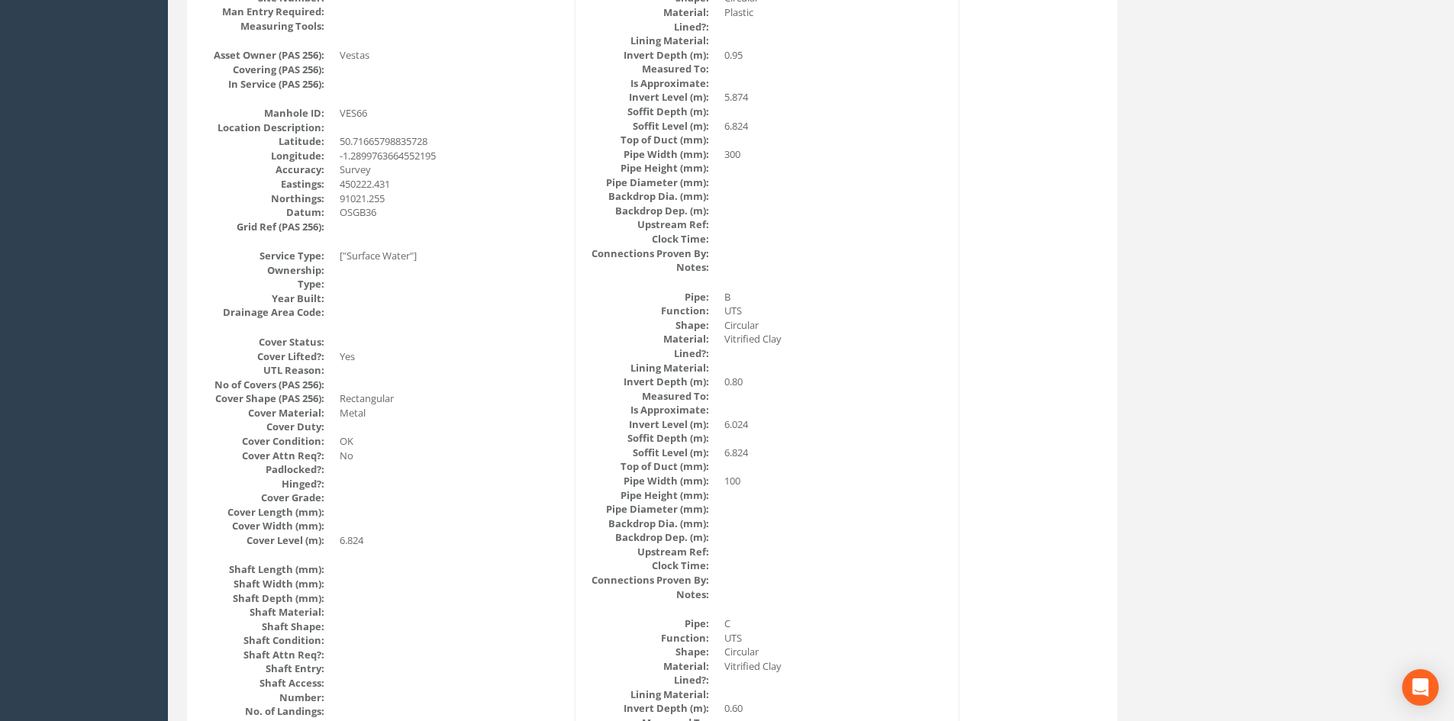
scroll to position [0, 0]
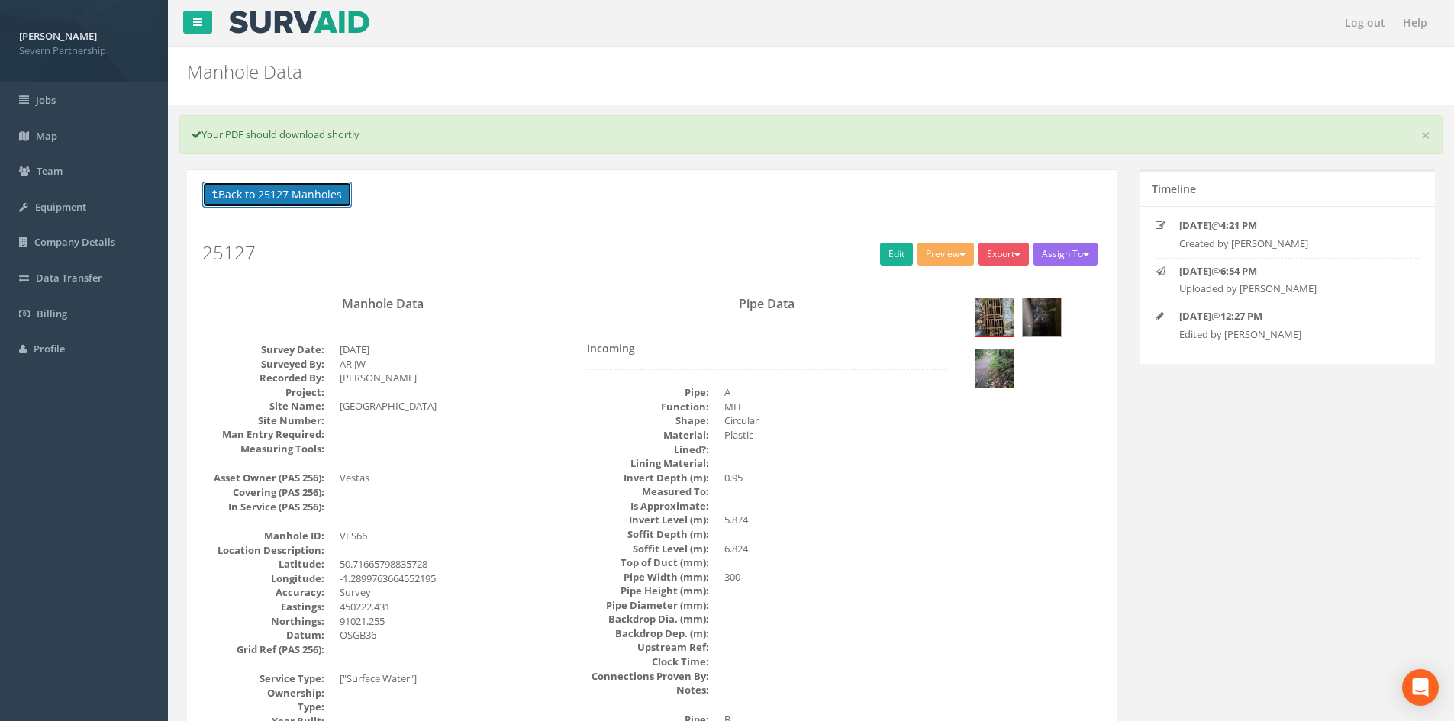
click at [326, 200] on button "Back to 25127 Manholes" at bounding box center [277, 195] width 150 height 26
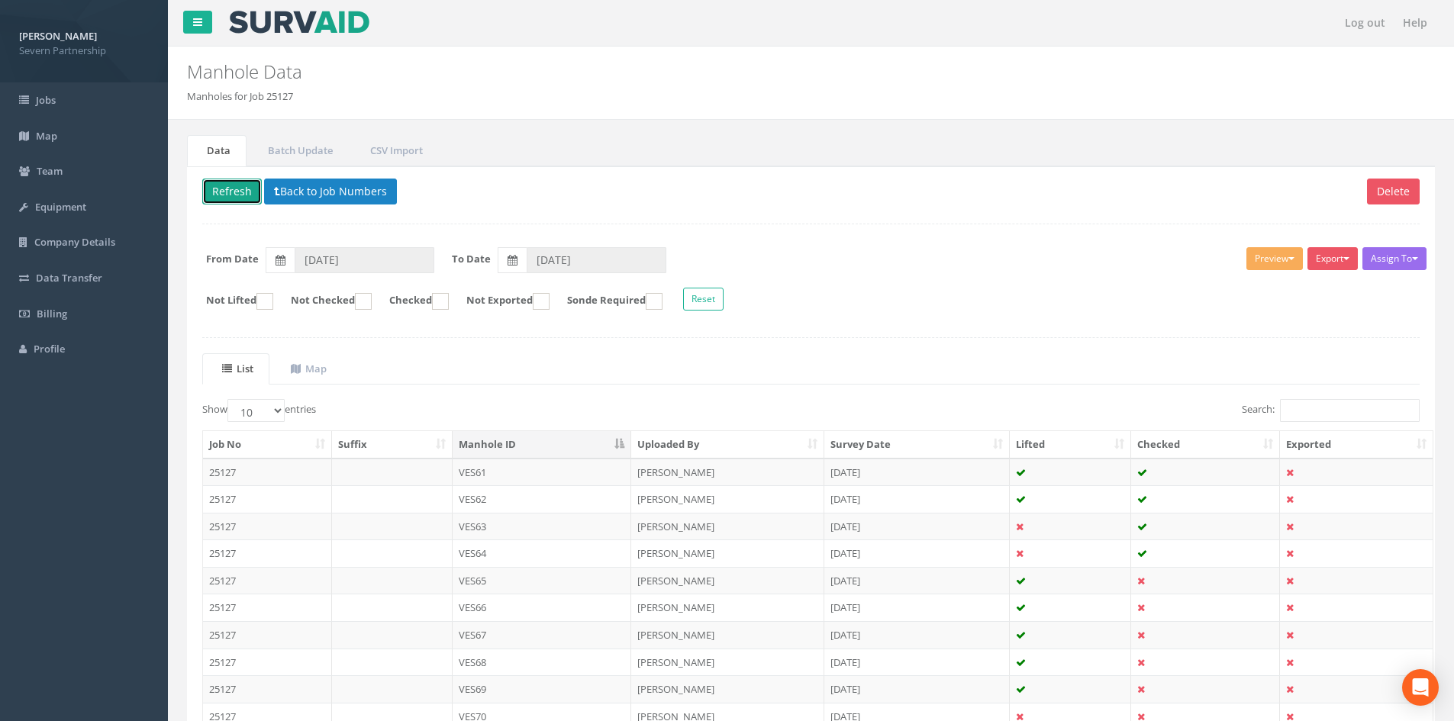
click at [253, 199] on button "Refresh" at bounding box center [232, 192] width 60 height 26
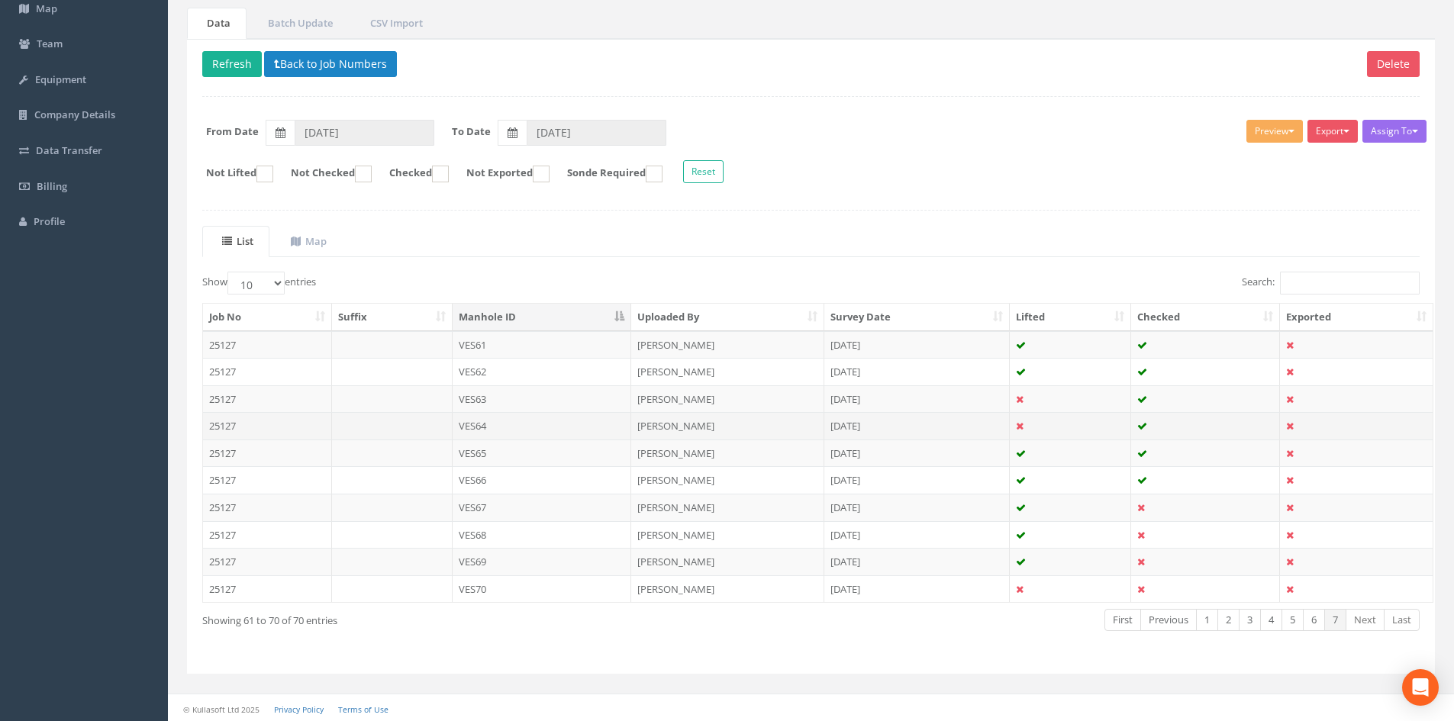
scroll to position [130, 0]
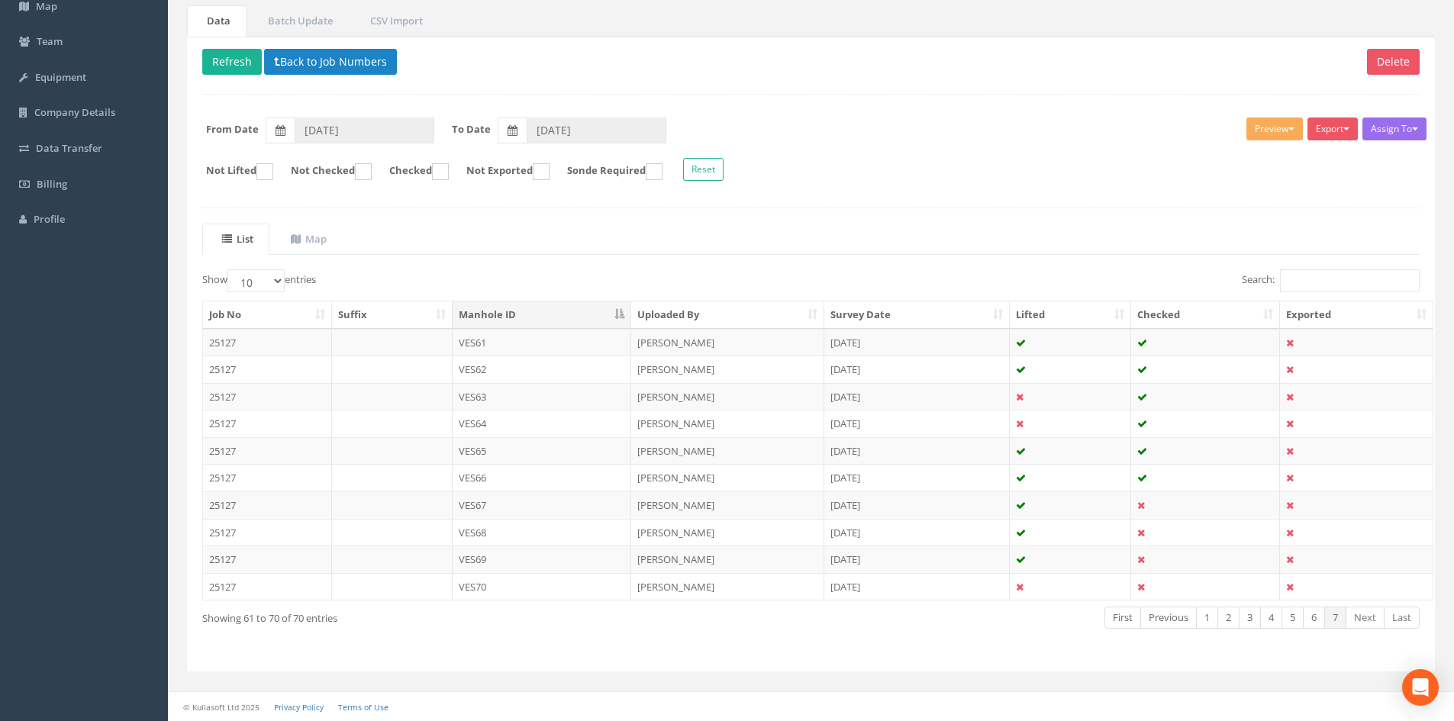
click at [582, 530] on td "VES68" at bounding box center [542, 532] width 179 height 27
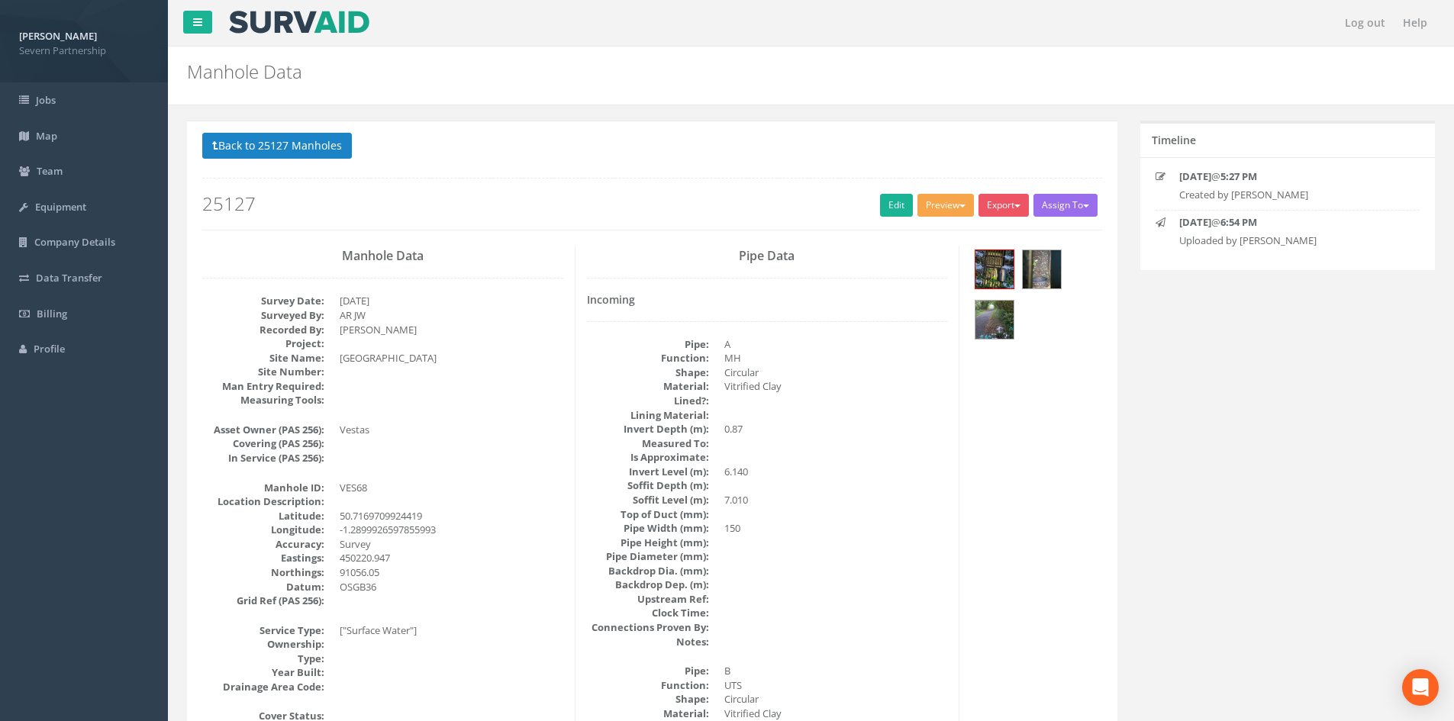
click at [955, 201] on button "Preview" at bounding box center [945, 205] width 56 height 23
click at [946, 231] on link "SP Manhole" at bounding box center [917, 237] width 116 height 24
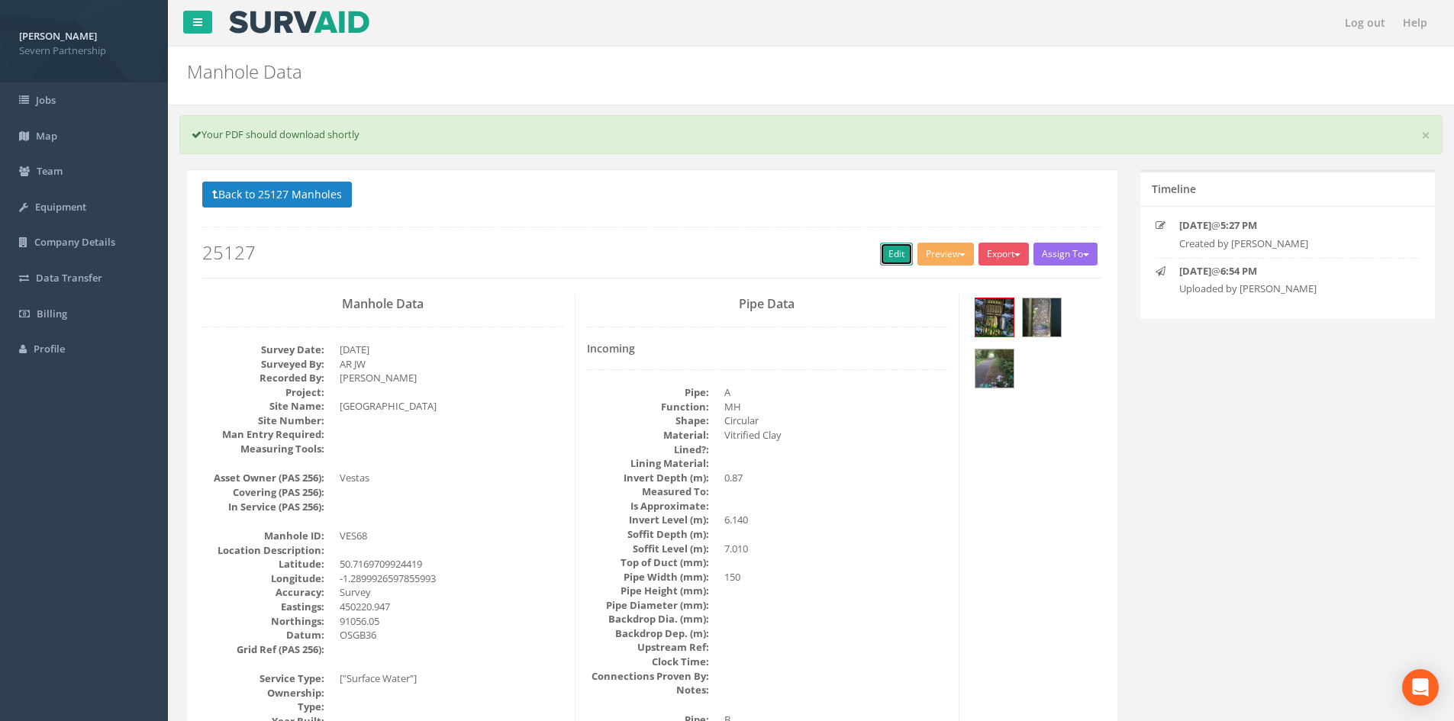
click at [880, 256] on link "Edit" at bounding box center [896, 254] width 33 height 23
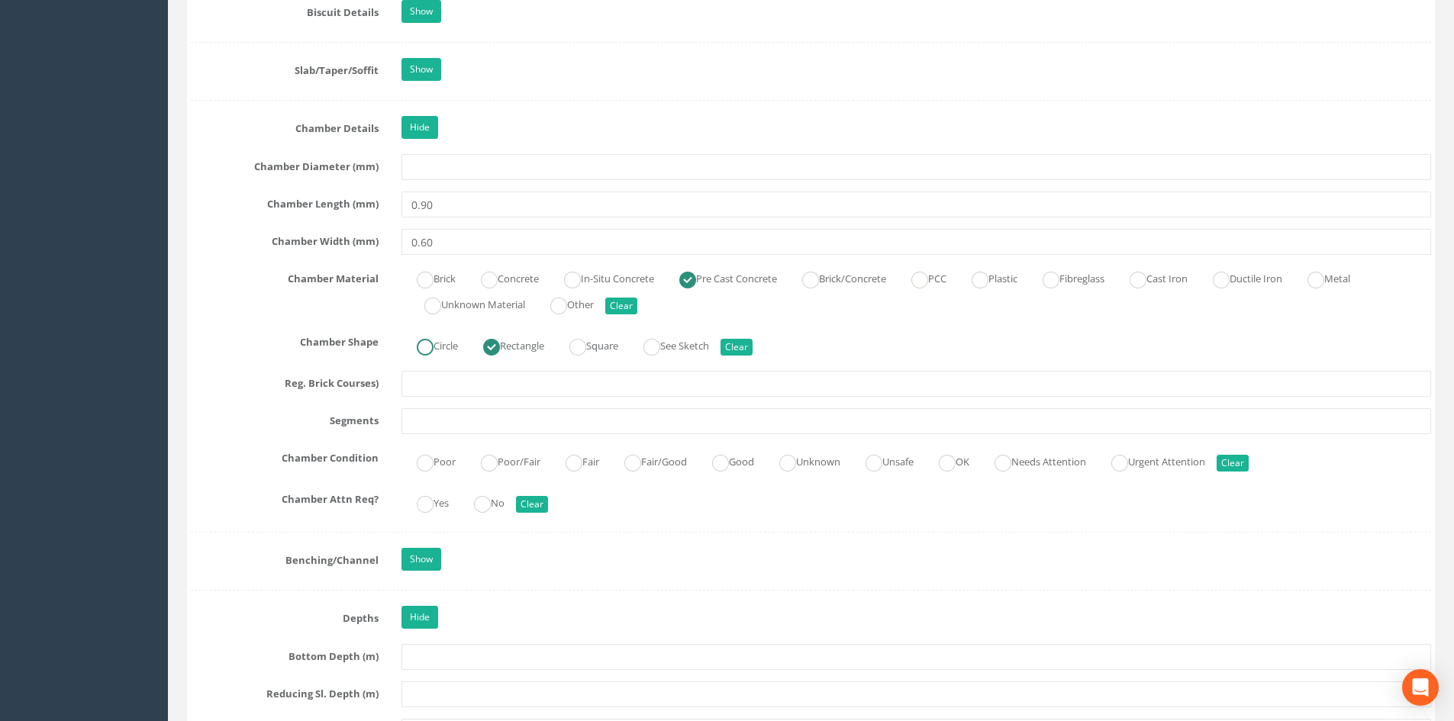
scroll to position [1681, 0]
click at [599, 463] on label "Fair" at bounding box center [574, 460] width 49 height 22
radio input "true"
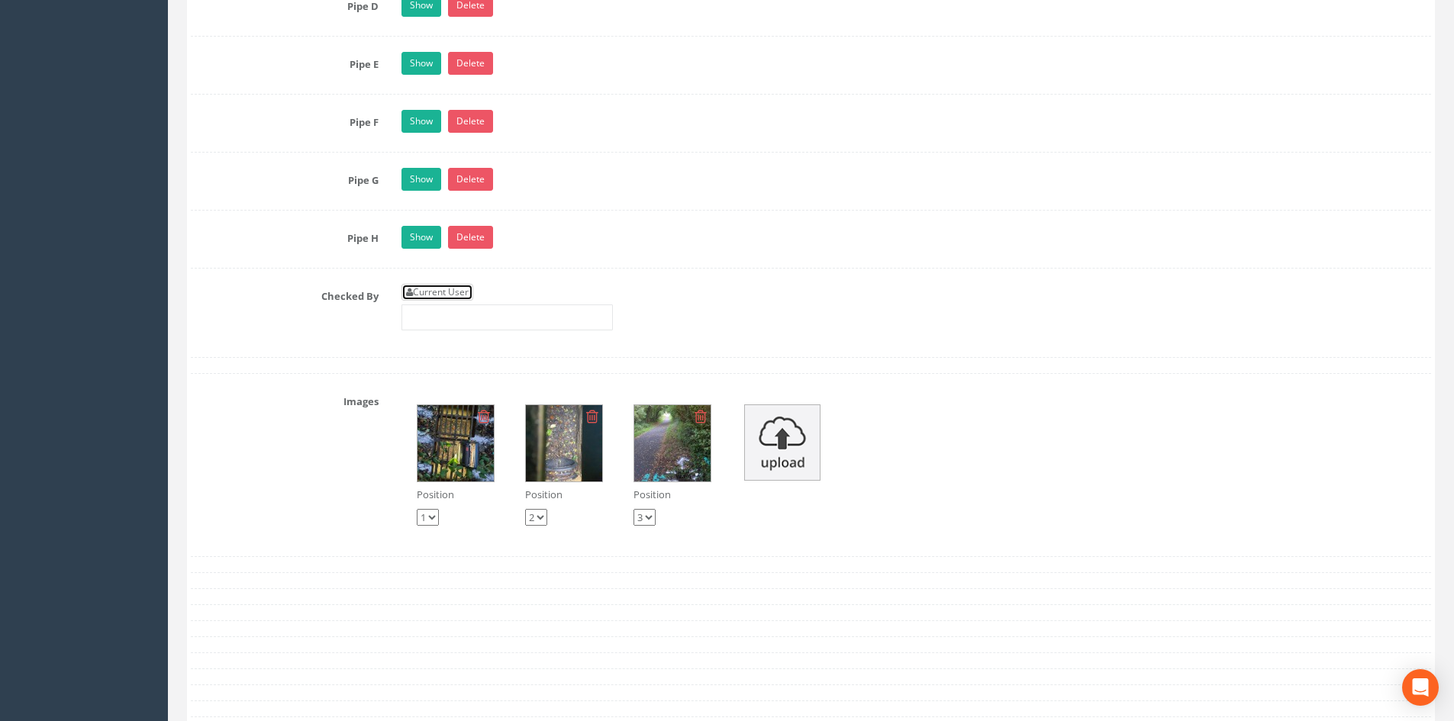
click at [458, 298] on link "Current User" at bounding box center [437, 292] width 72 height 17
type input "[PERSON_NAME]"
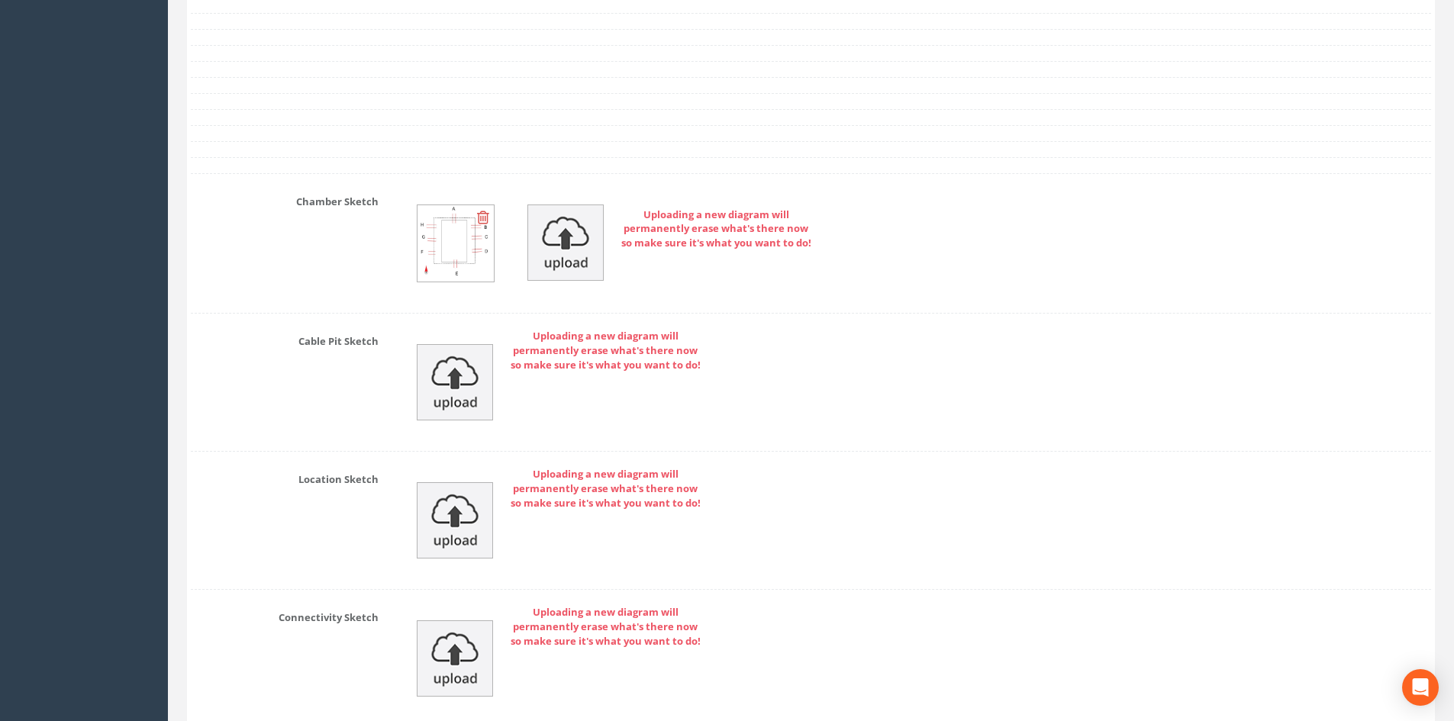
scroll to position [3971, 0]
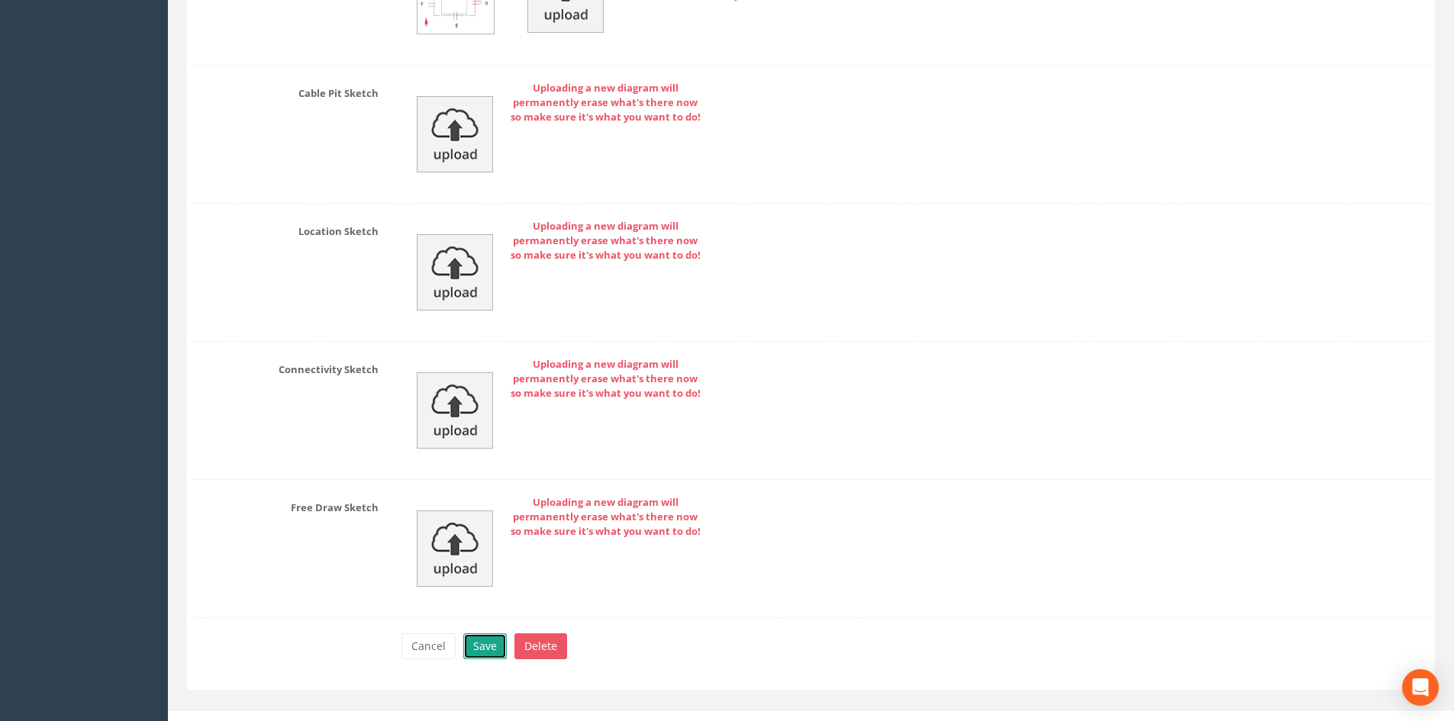
click at [488, 640] on button "Save" at bounding box center [485, 647] width 44 height 26
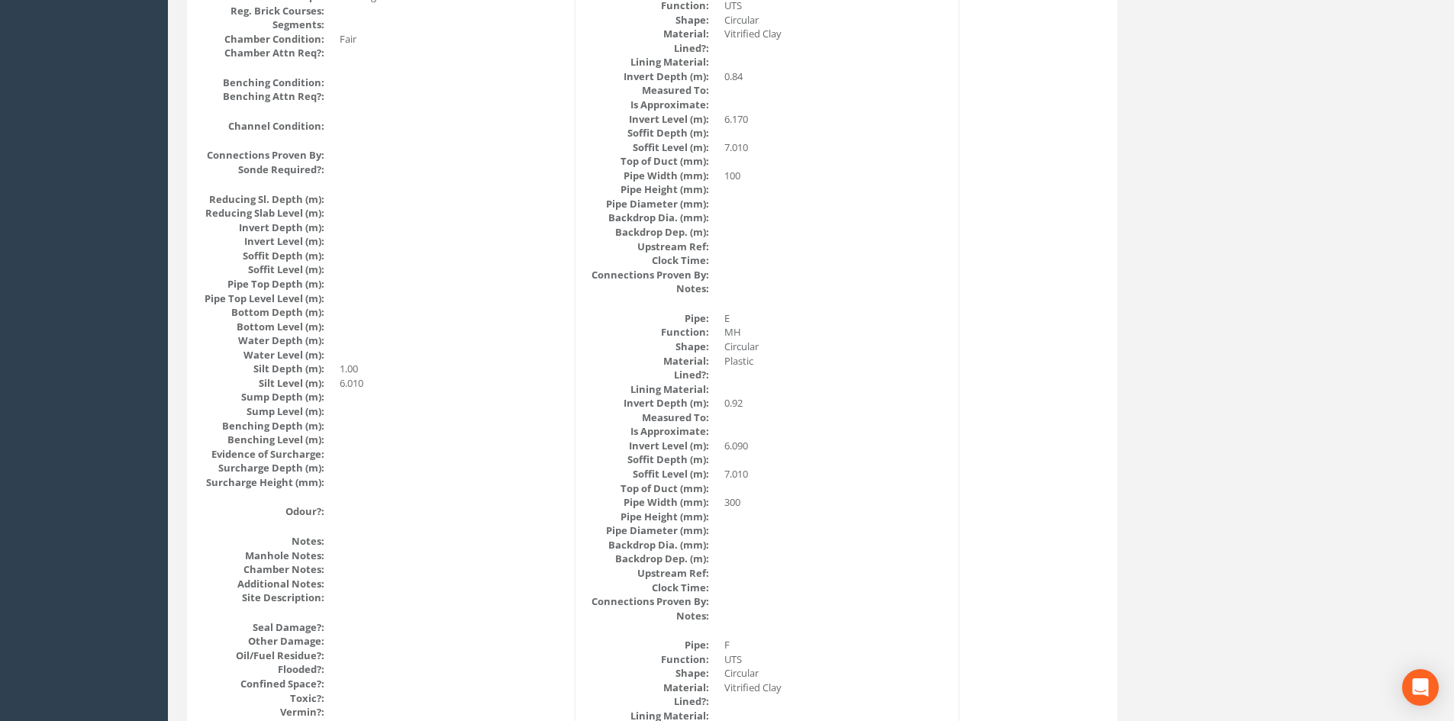
scroll to position [0, 0]
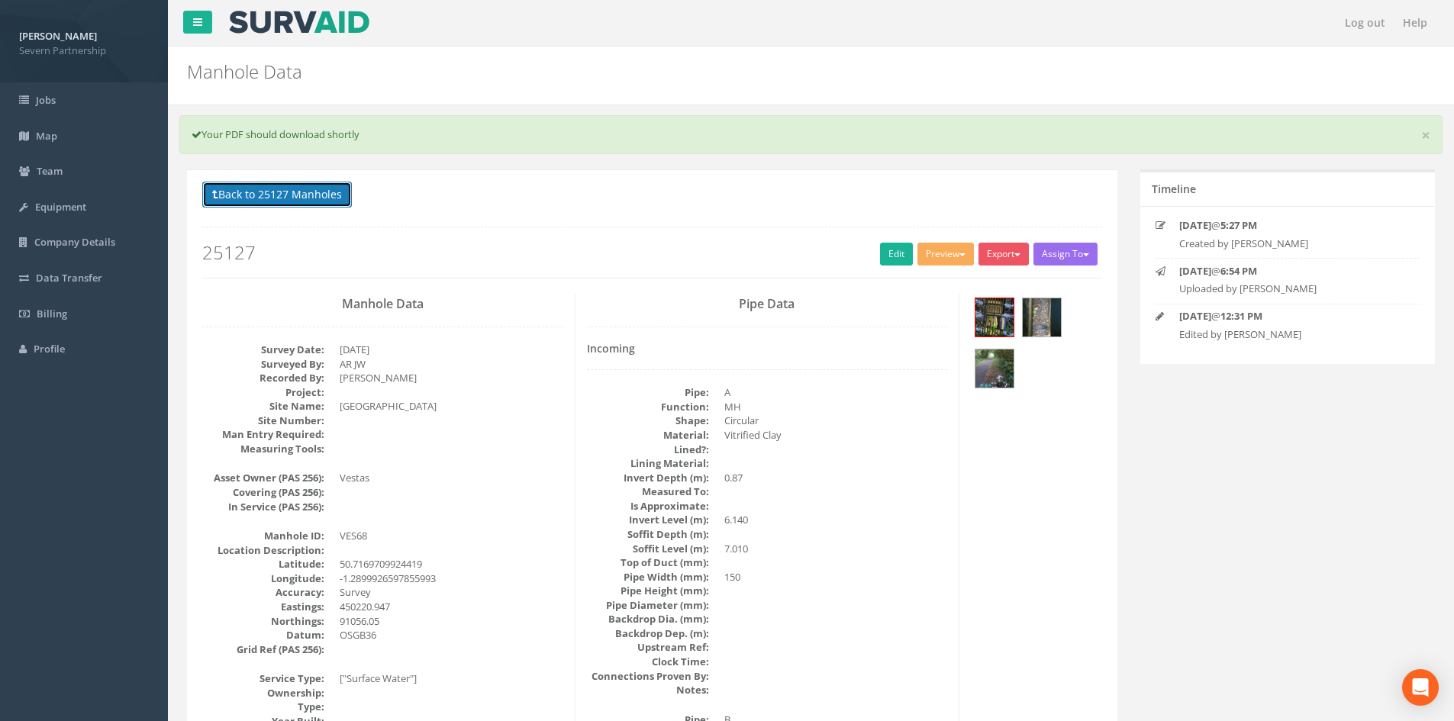
click at [316, 196] on button "Back to 25127 Manholes" at bounding box center [277, 195] width 150 height 26
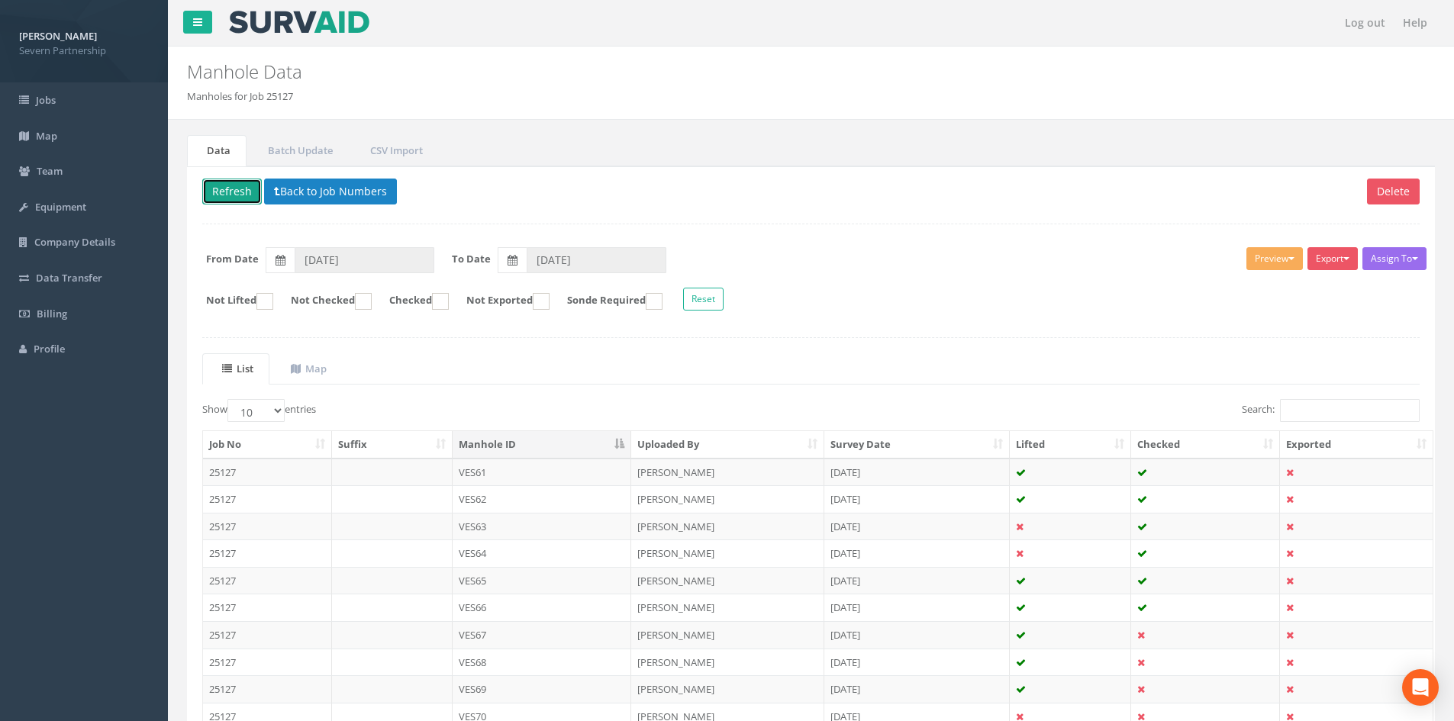
click at [234, 192] on button "Refresh" at bounding box center [232, 192] width 60 height 26
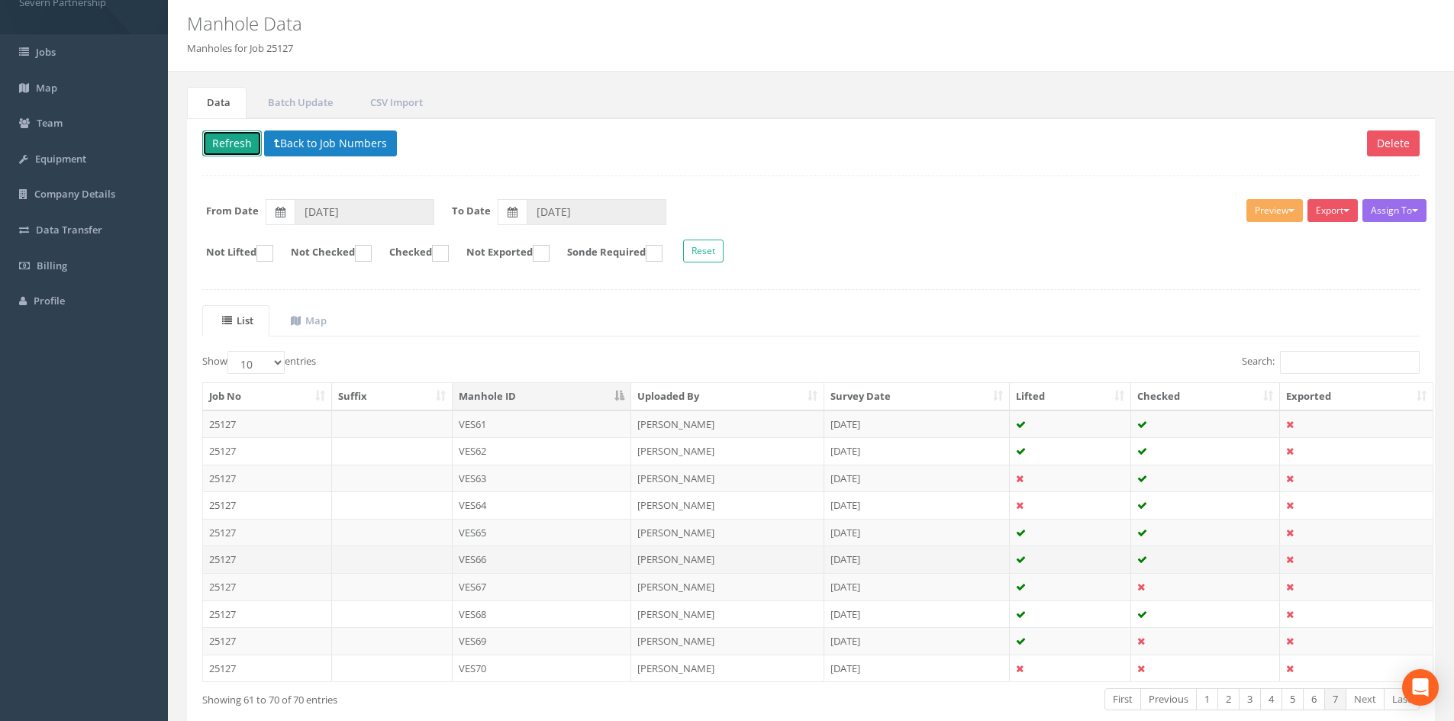
scroll to position [130, 0]
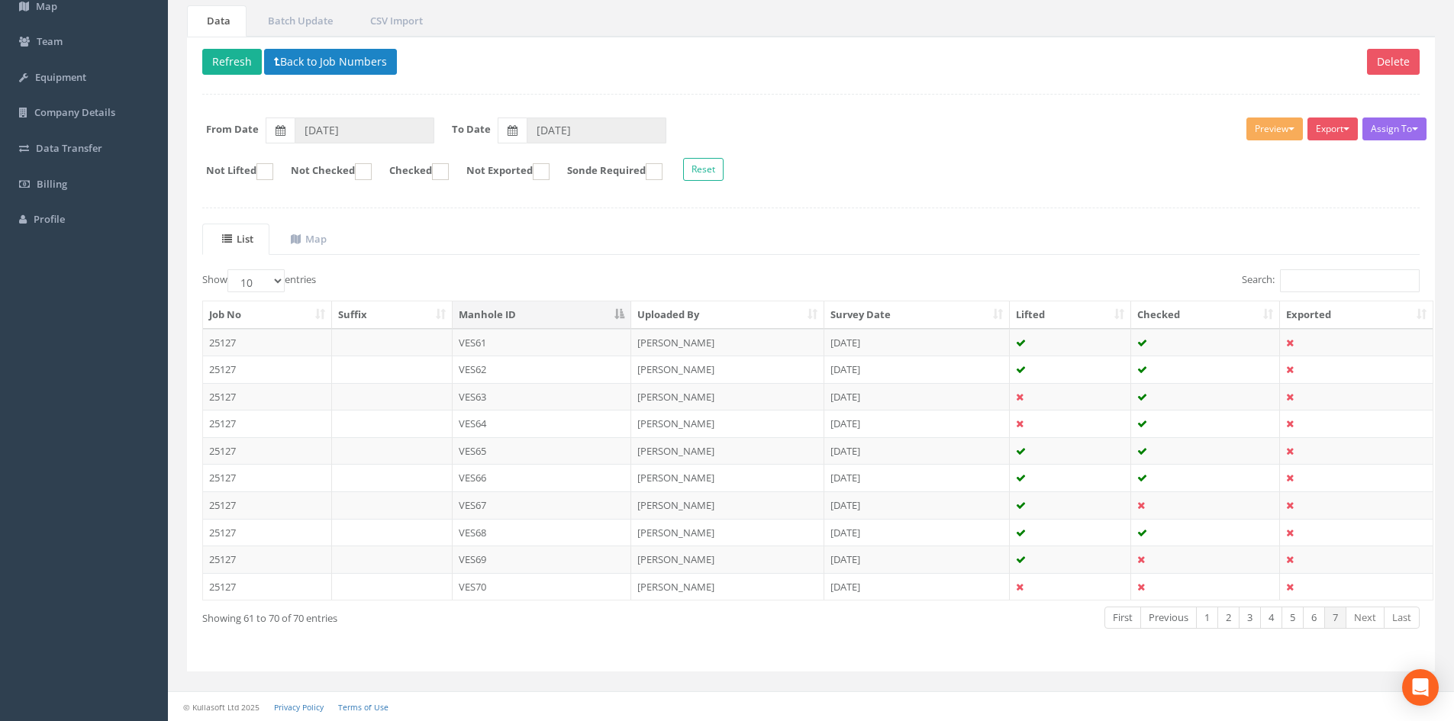
click at [527, 534] on td "VES68" at bounding box center [542, 532] width 179 height 27
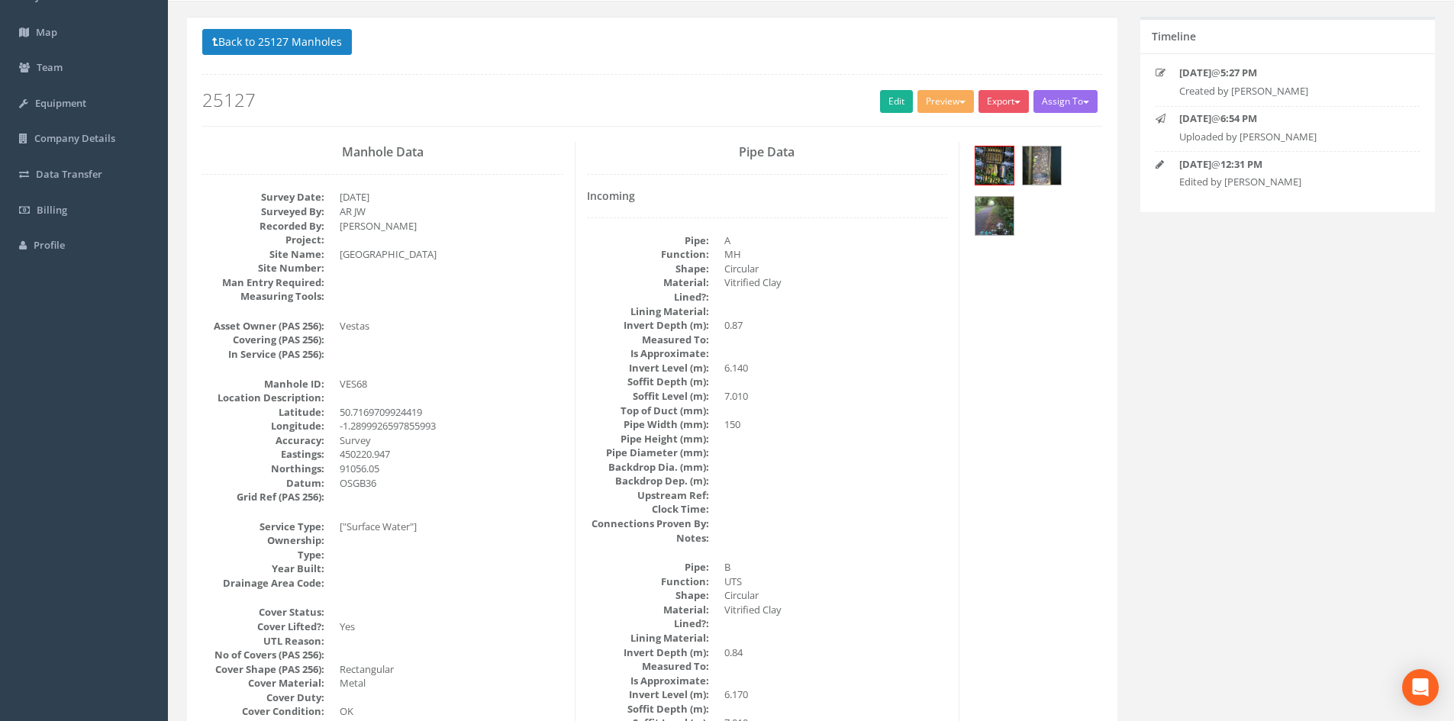
scroll to position [76, 0]
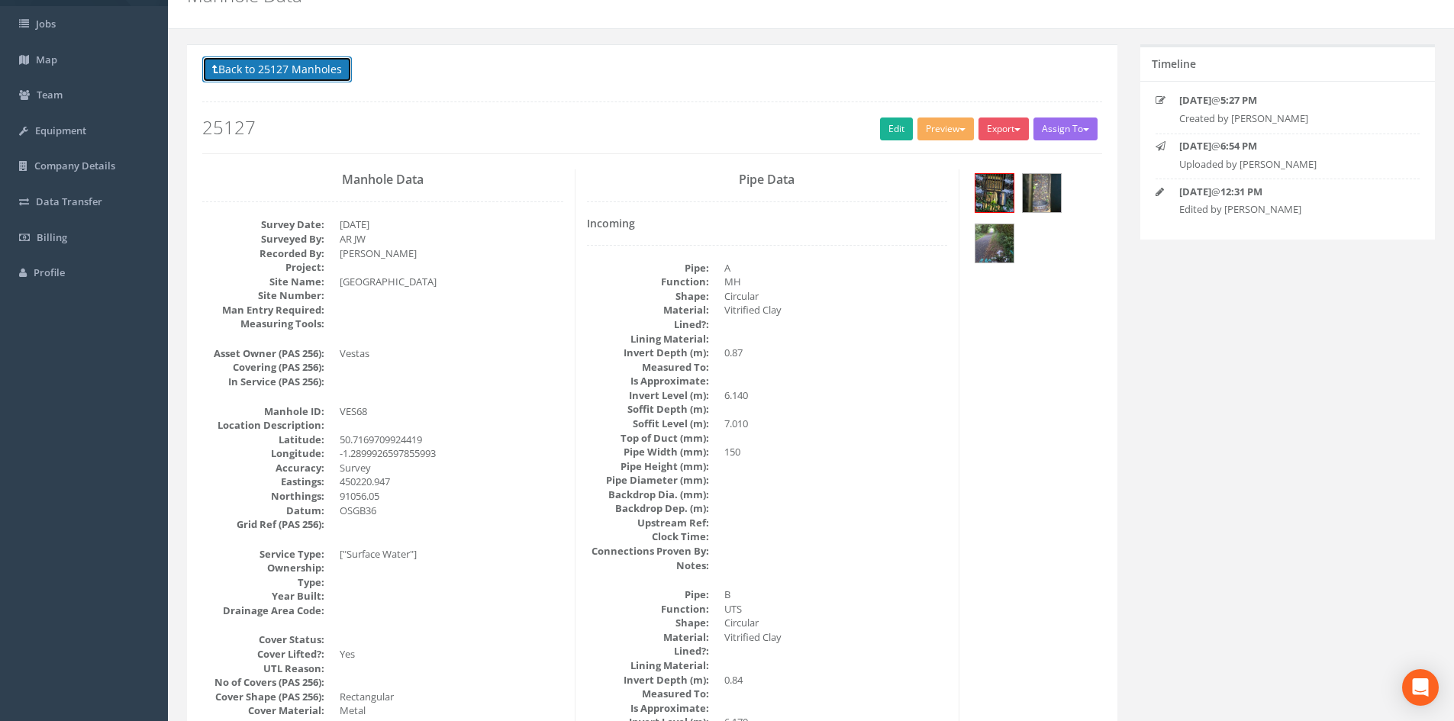
click at [329, 64] on button "Back to 25127 Manholes" at bounding box center [277, 69] width 150 height 26
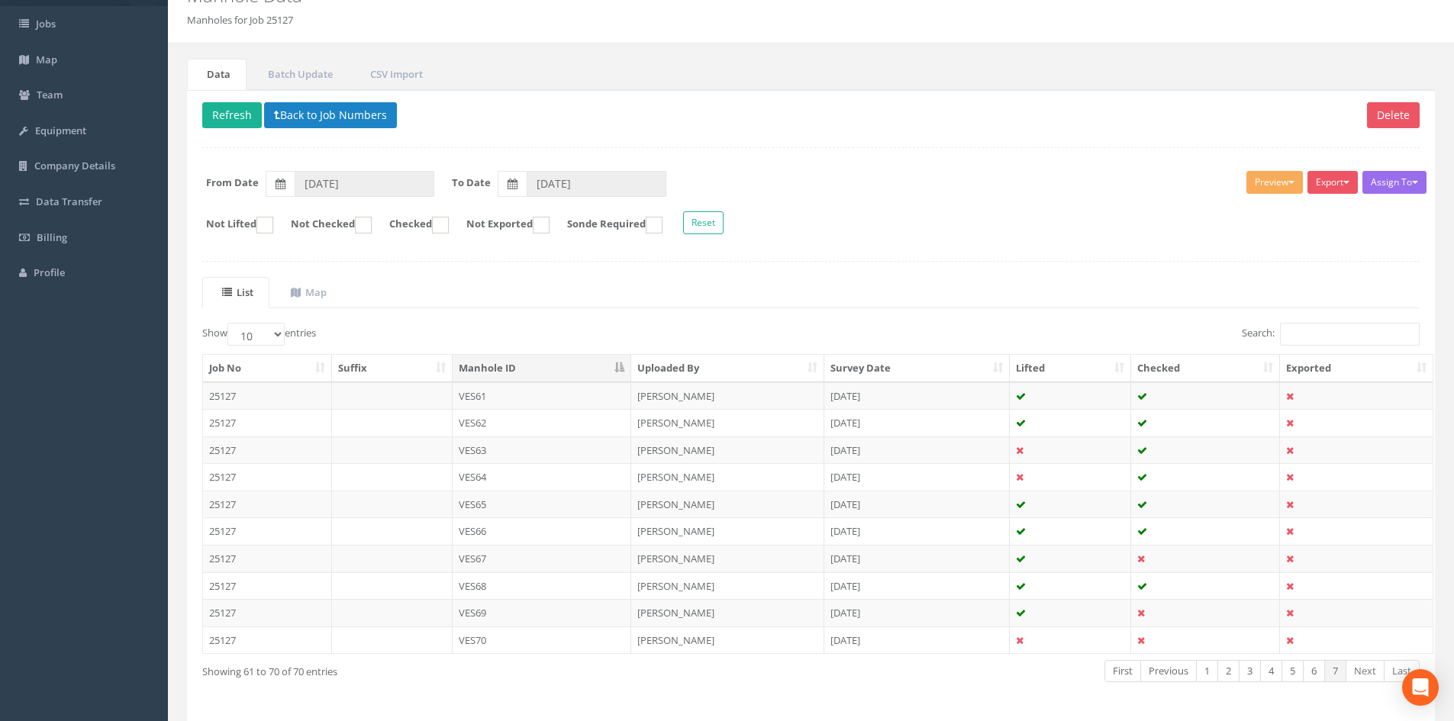
drag, startPoint x: 569, startPoint y: 605, endPoint x: 579, endPoint y: 598, distance: 12.5
click at [569, 605] on td "VES69" at bounding box center [542, 612] width 179 height 27
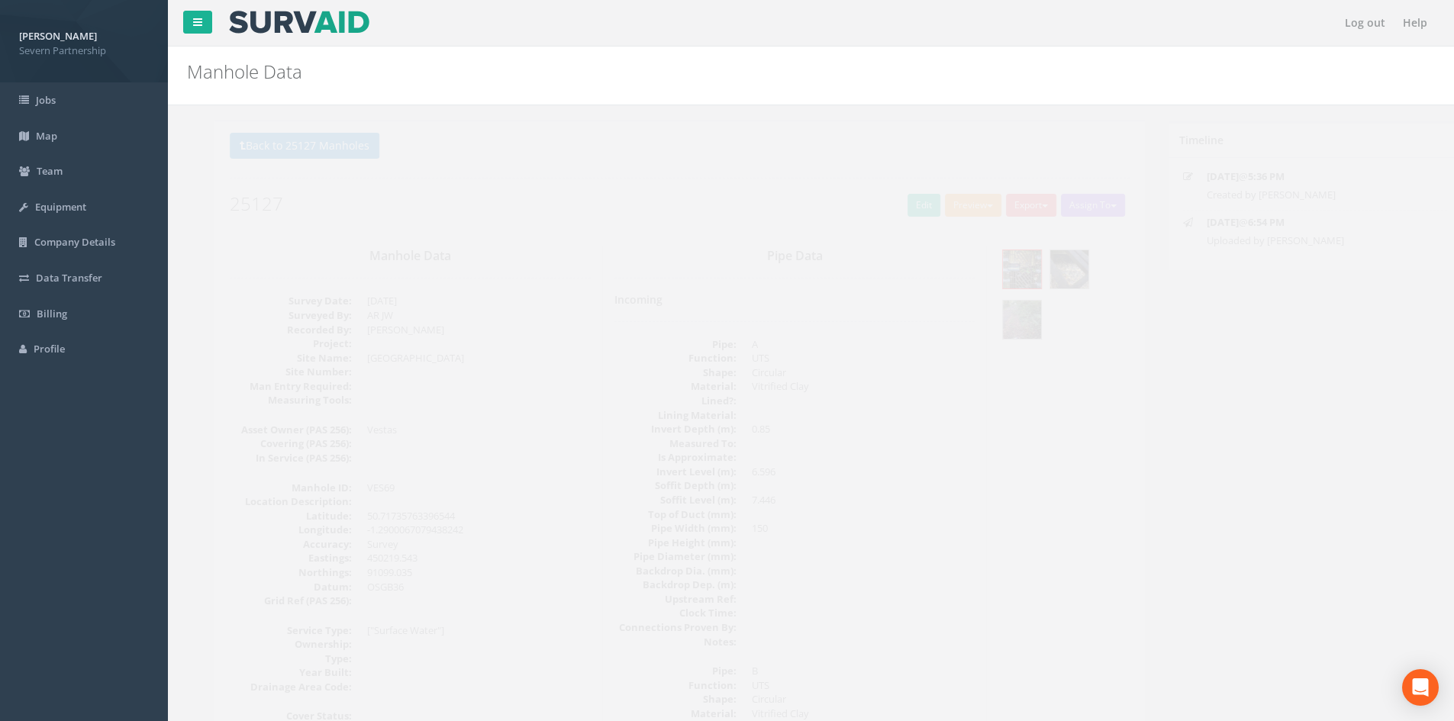
click at [968, 207] on button "Preview" at bounding box center [945, 205] width 56 height 23
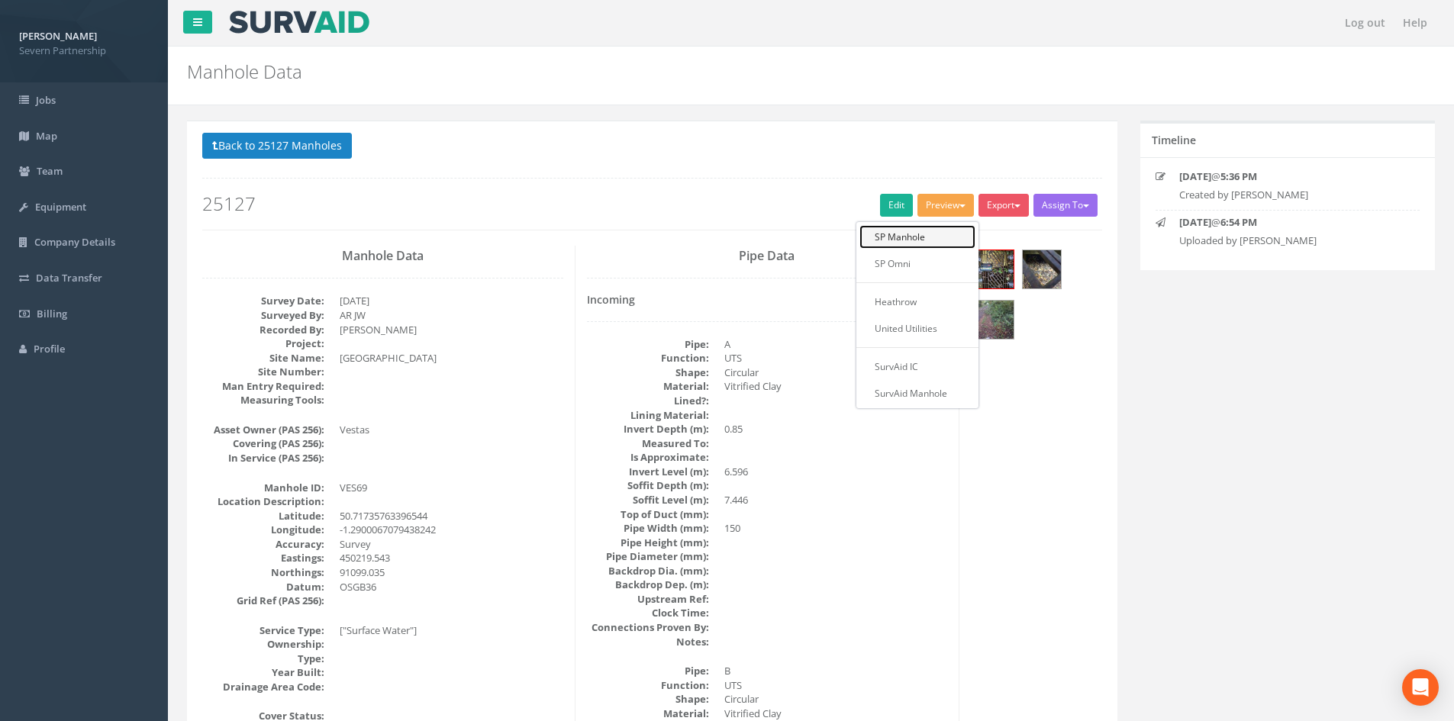
click at [954, 234] on link "SP Manhole" at bounding box center [917, 237] width 116 height 24
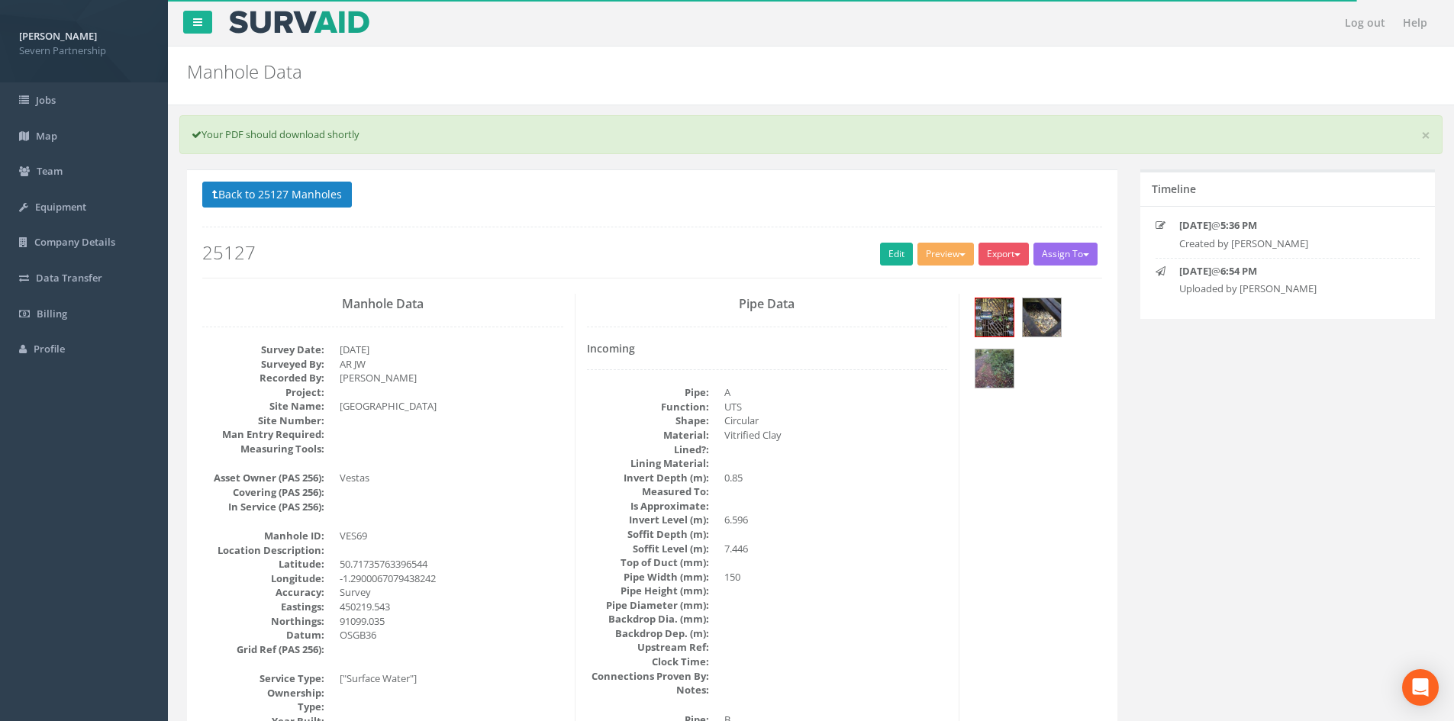
click at [899, 240] on div "Back to 25127 Manholes Back to Map Assign To No Companies Added Export SP Manho…" at bounding box center [652, 230] width 900 height 97
click at [898, 241] on div "Back to 25127 Manholes Back to Map Assign To No Companies Added Export SP Manho…" at bounding box center [652, 230] width 900 height 97
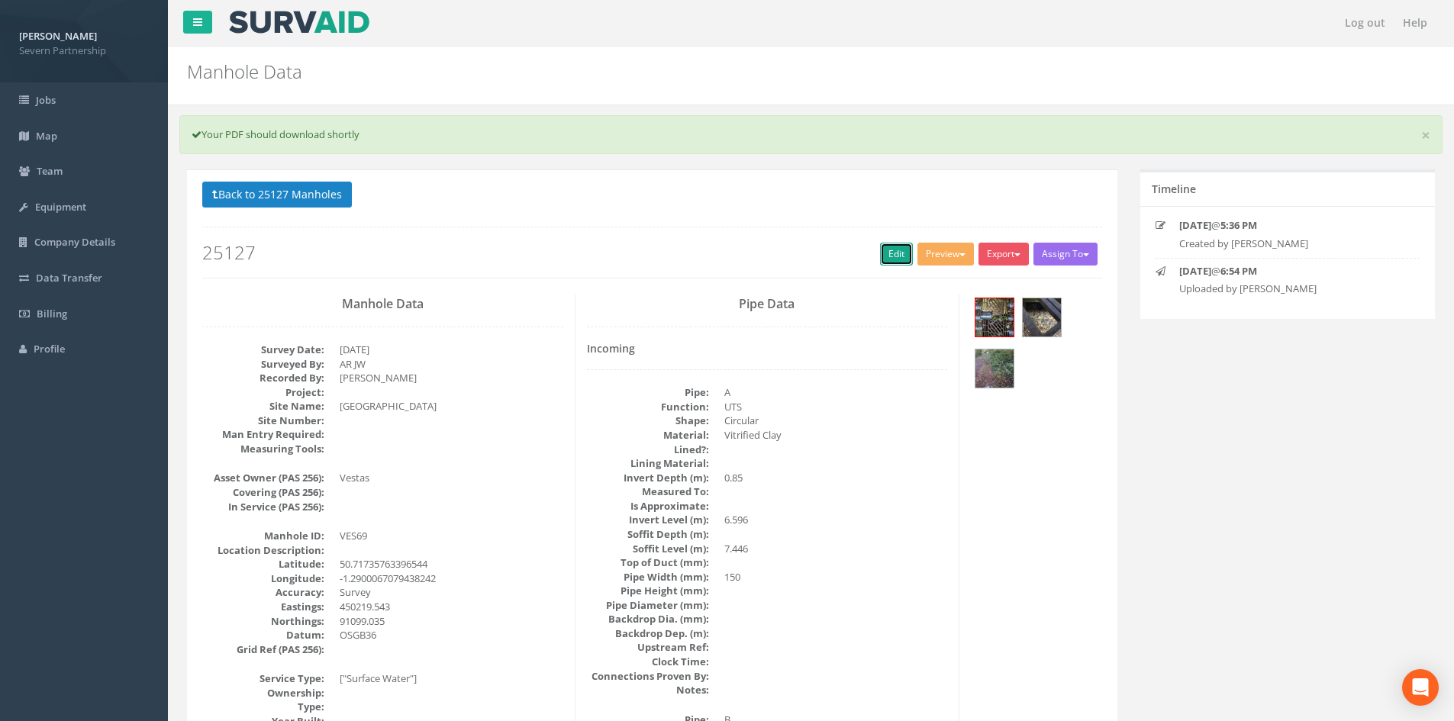
click at [897, 243] on link "Edit" at bounding box center [896, 254] width 33 height 23
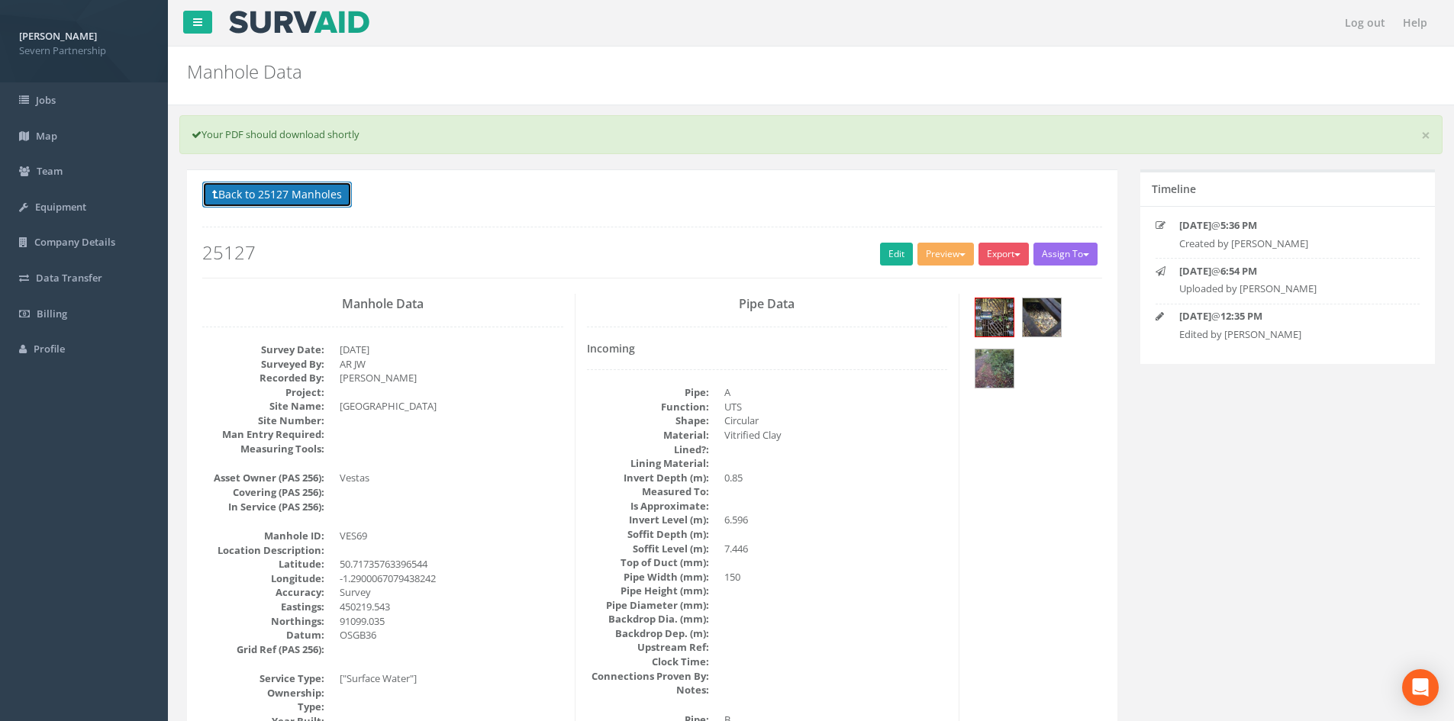
click at [289, 205] on button "Back to 25127 Manholes" at bounding box center [277, 195] width 150 height 26
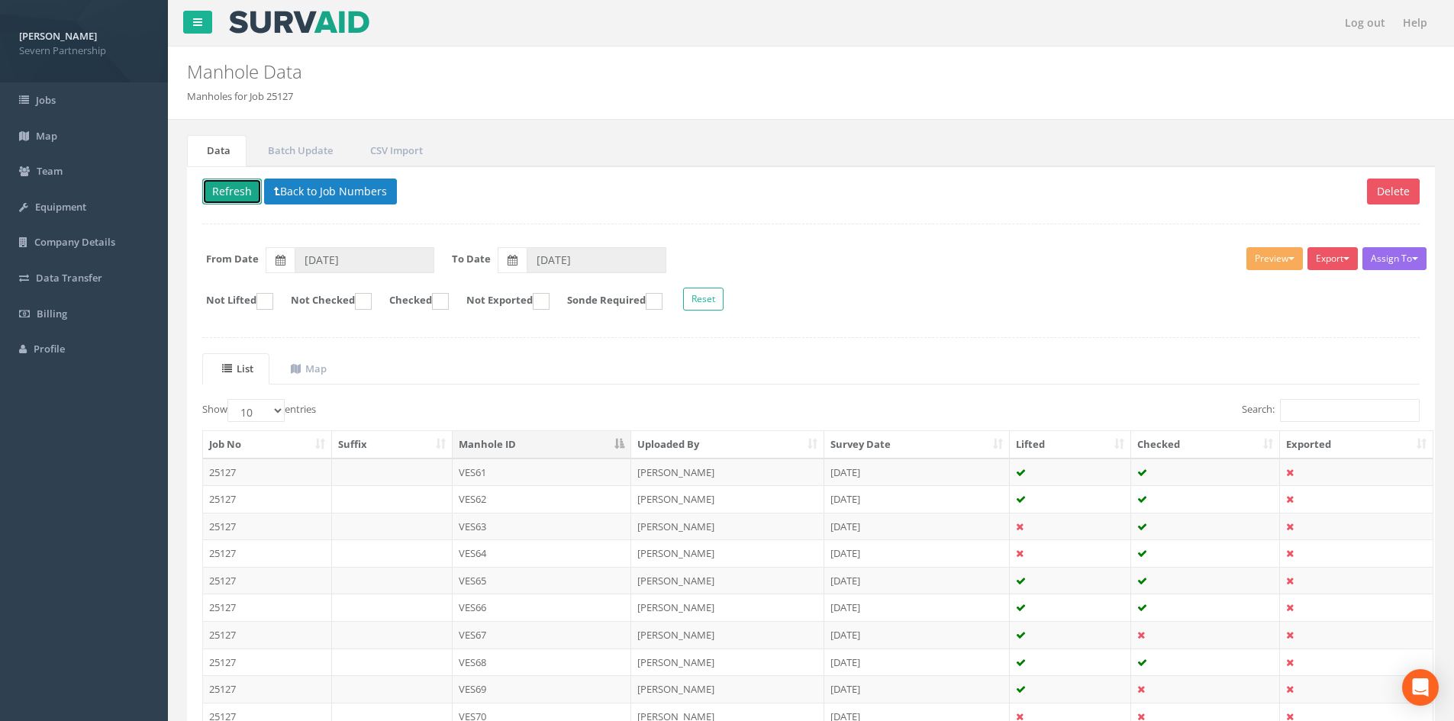
click at [224, 199] on button "Refresh" at bounding box center [232, 192] width 60 height 26
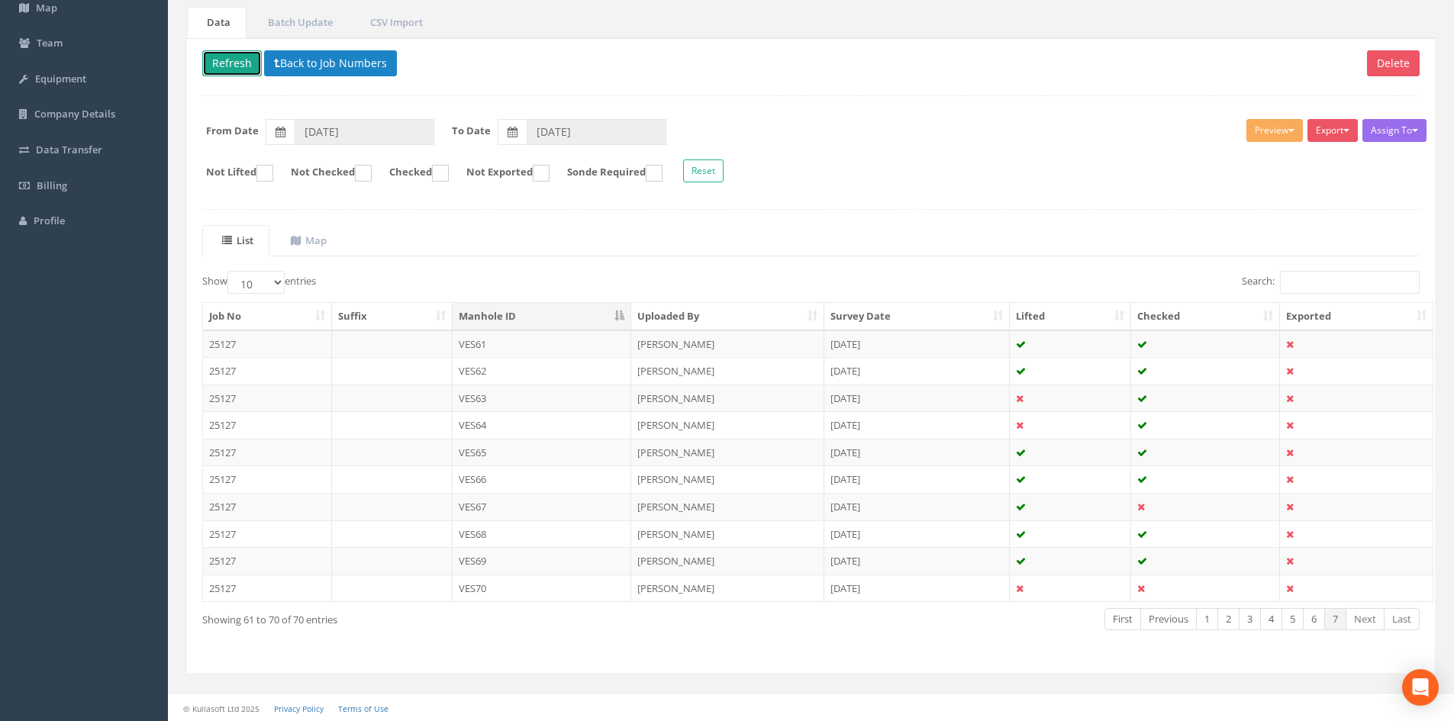
scroll to position [130, 0]
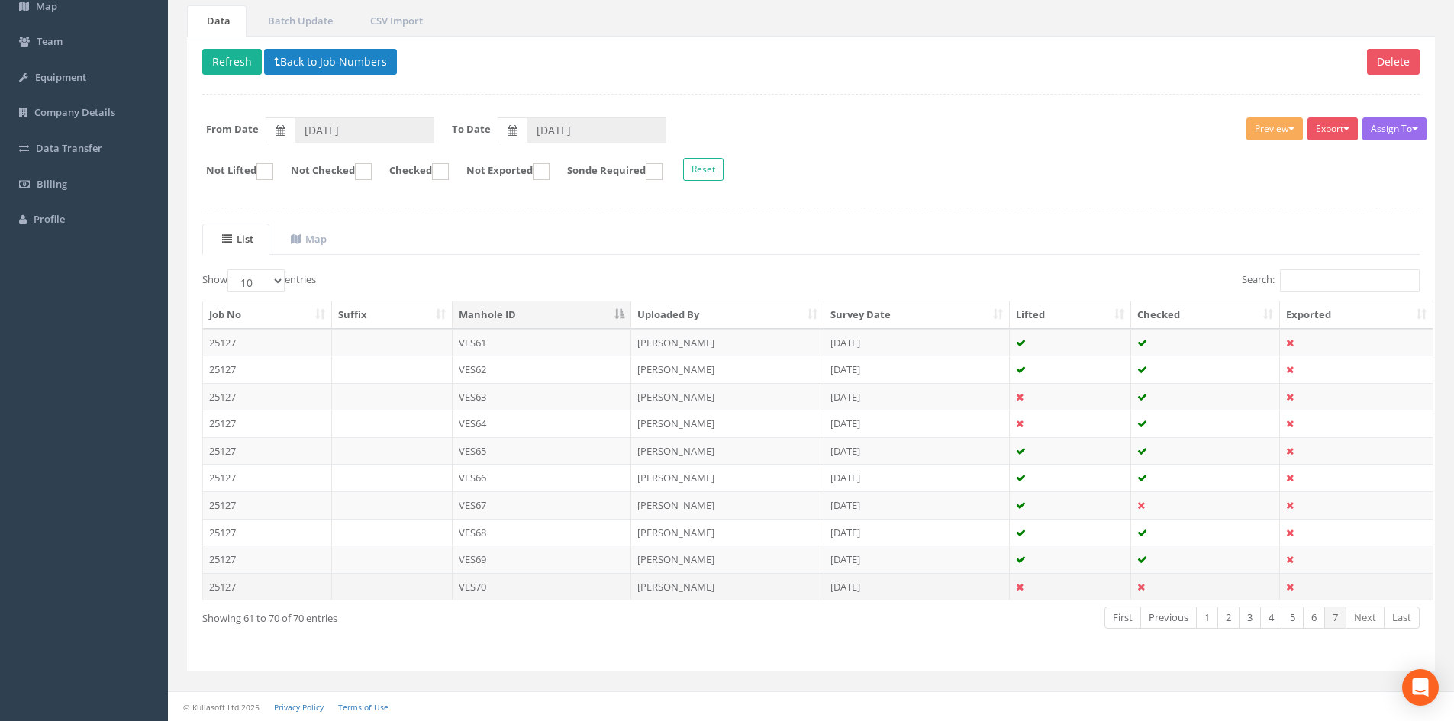
click at [1113, 589] on td at bounding box center [1071, 586] width 122 height 27
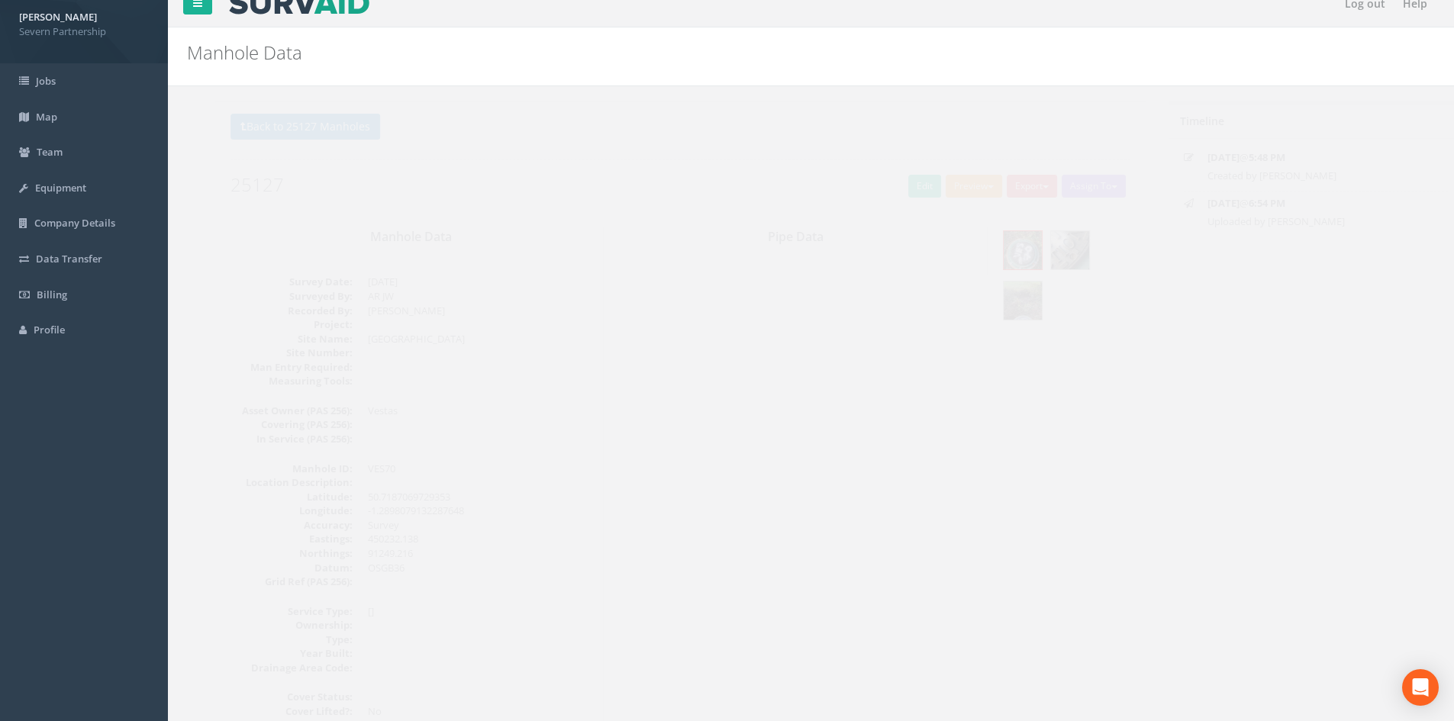
scroll to position [0, 0]
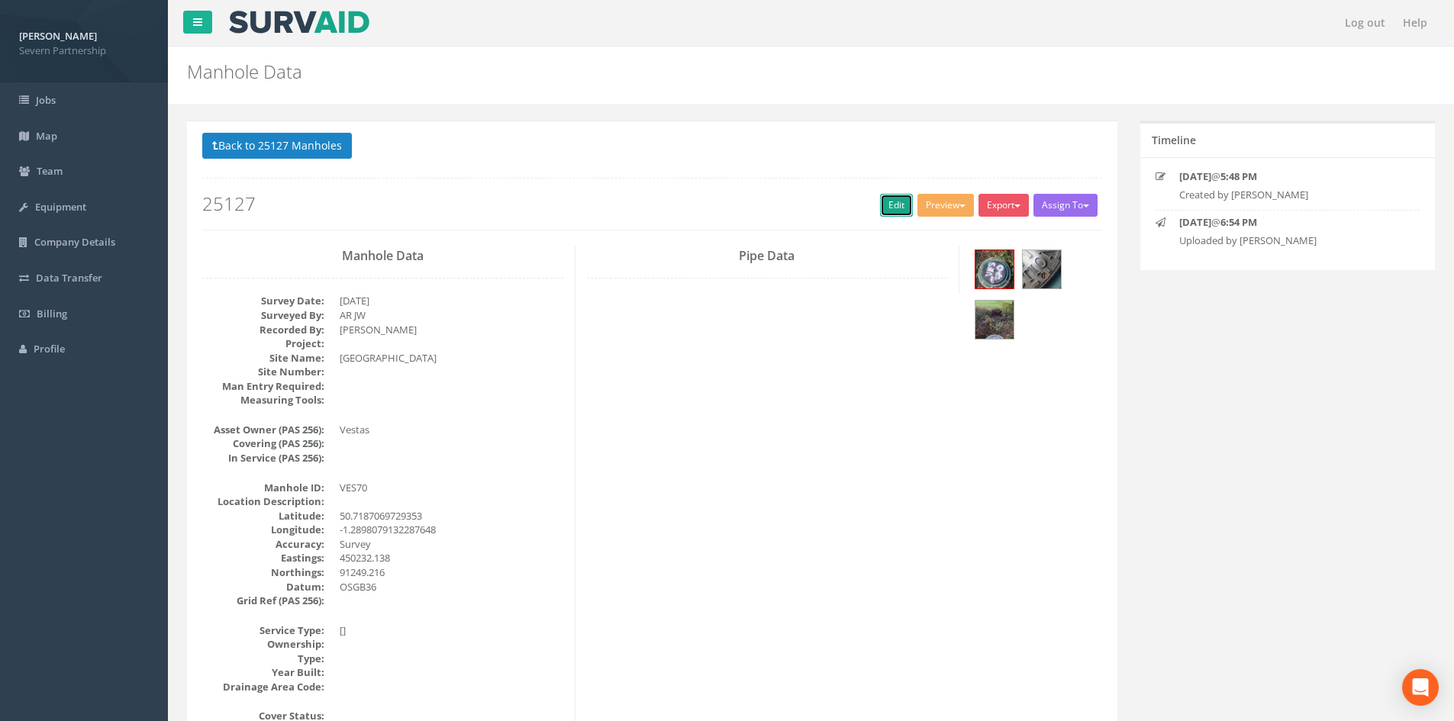
click at [893, 207] on link "Edit" at bounding box center [896, 205] width 33 height 23
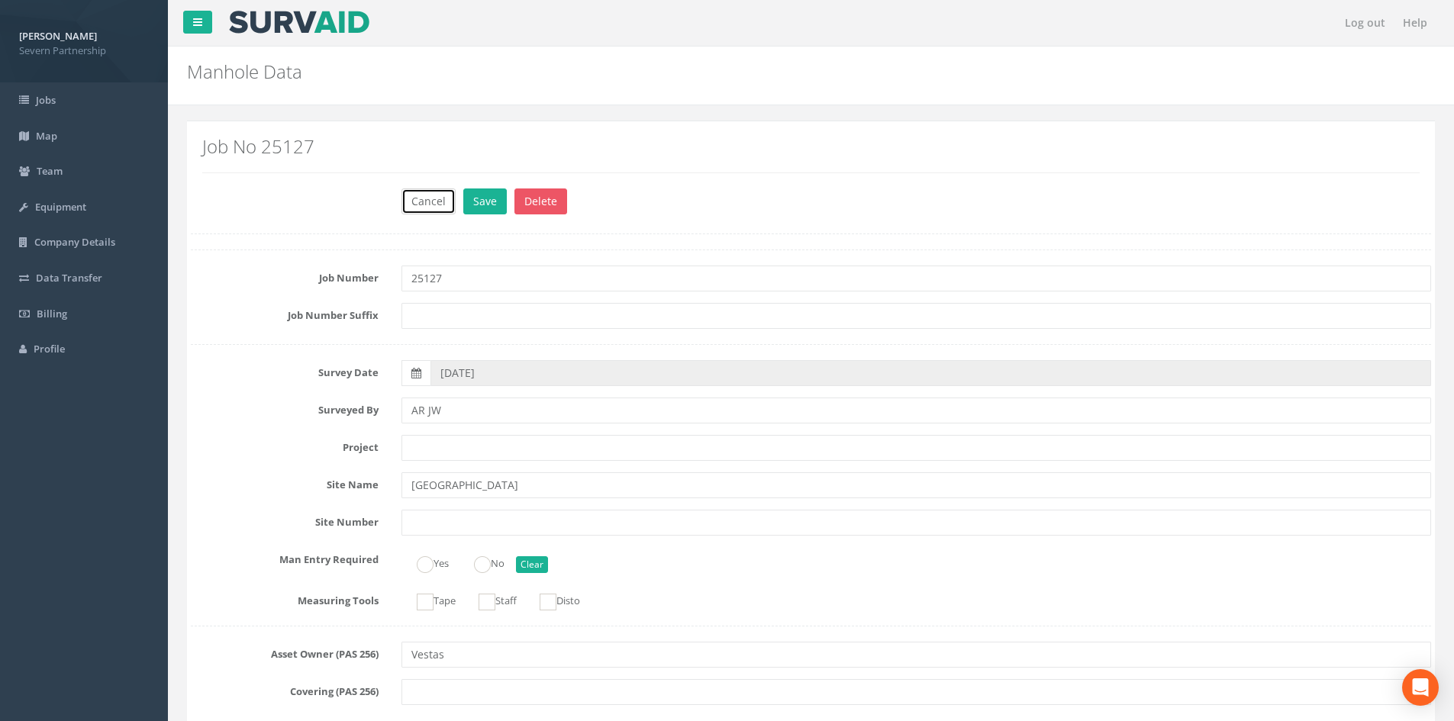
click at [433, 210] on button "Cancel" at bounding box center [428, 202] width 54 height 26
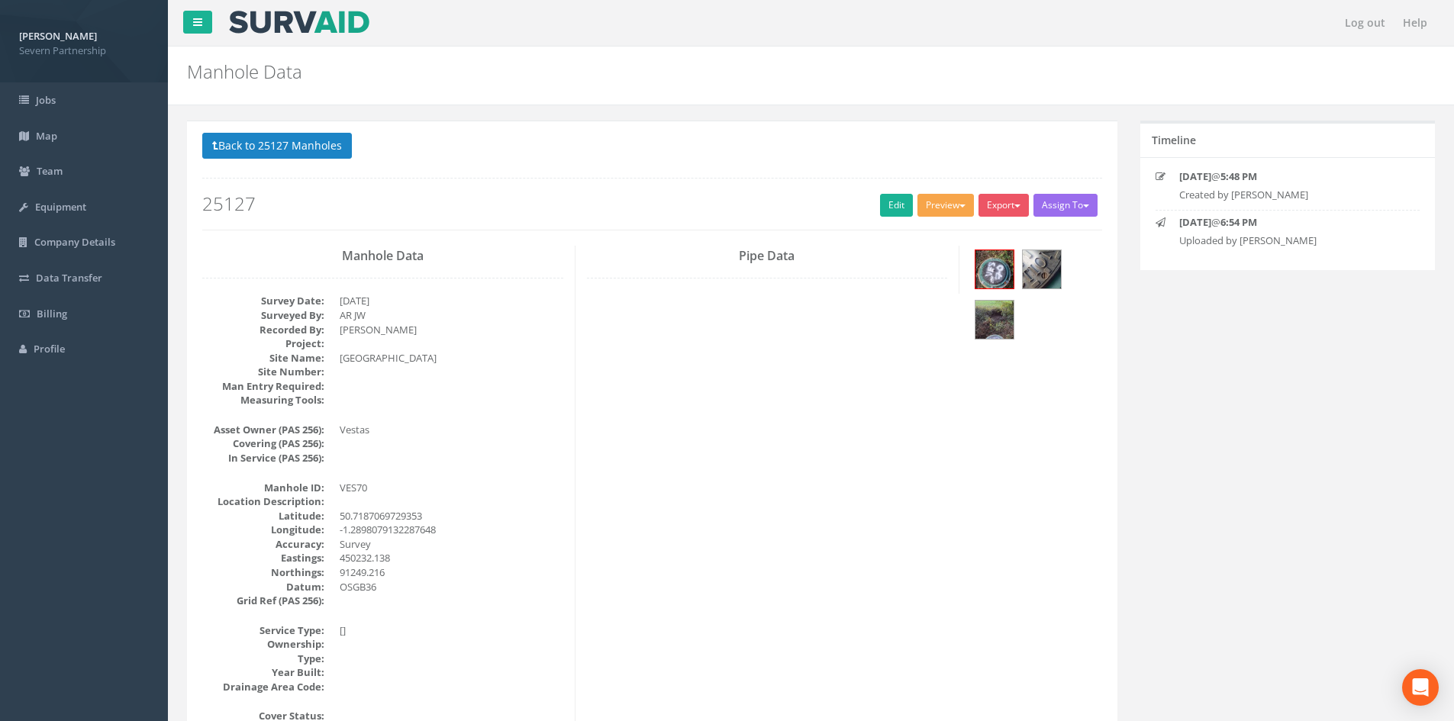
click at [946, 214] on button "Preview" at bounding box center [945, 205] width 56 height 23
click at [938, 234] on link "SP Manhole" at bounding box center [917, 237] width 116 height 24
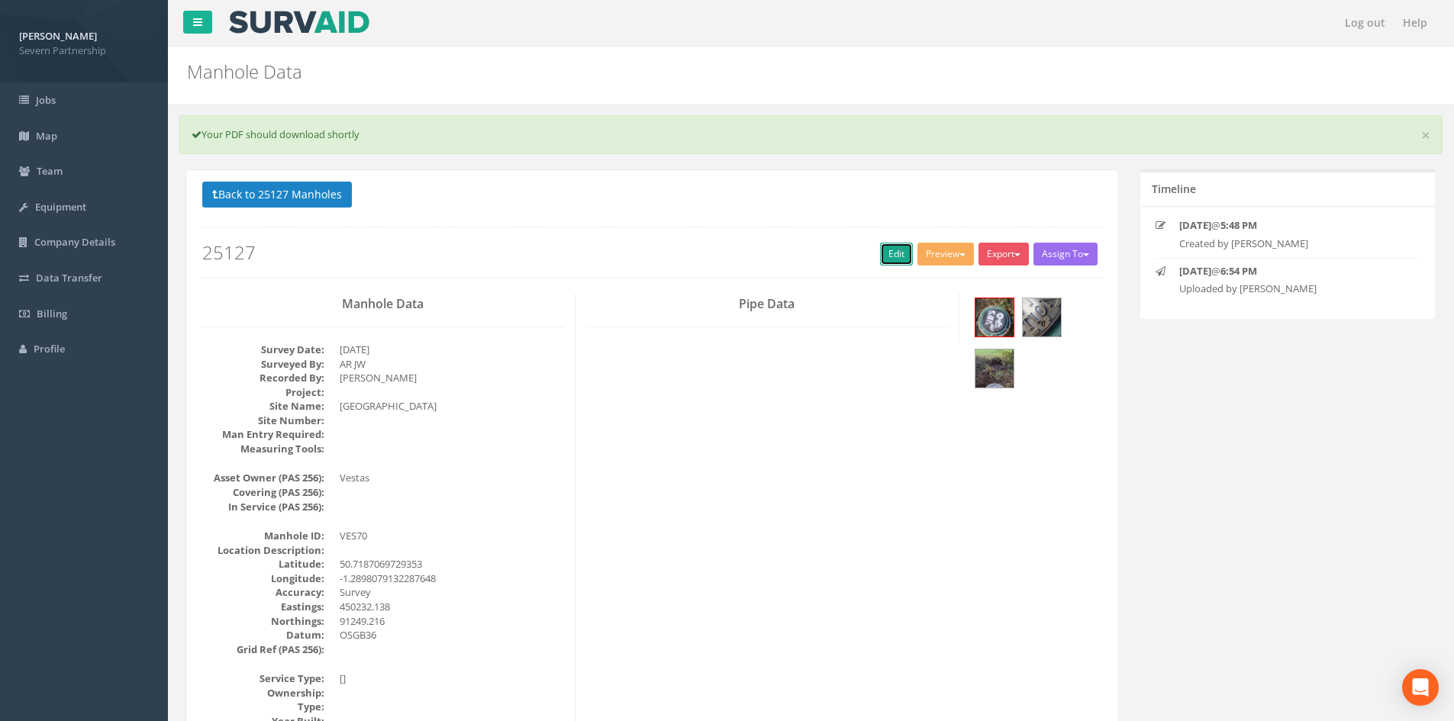
click at [880, 243] on link "Edit" at bounding box center [896, 254] width 33 height 23
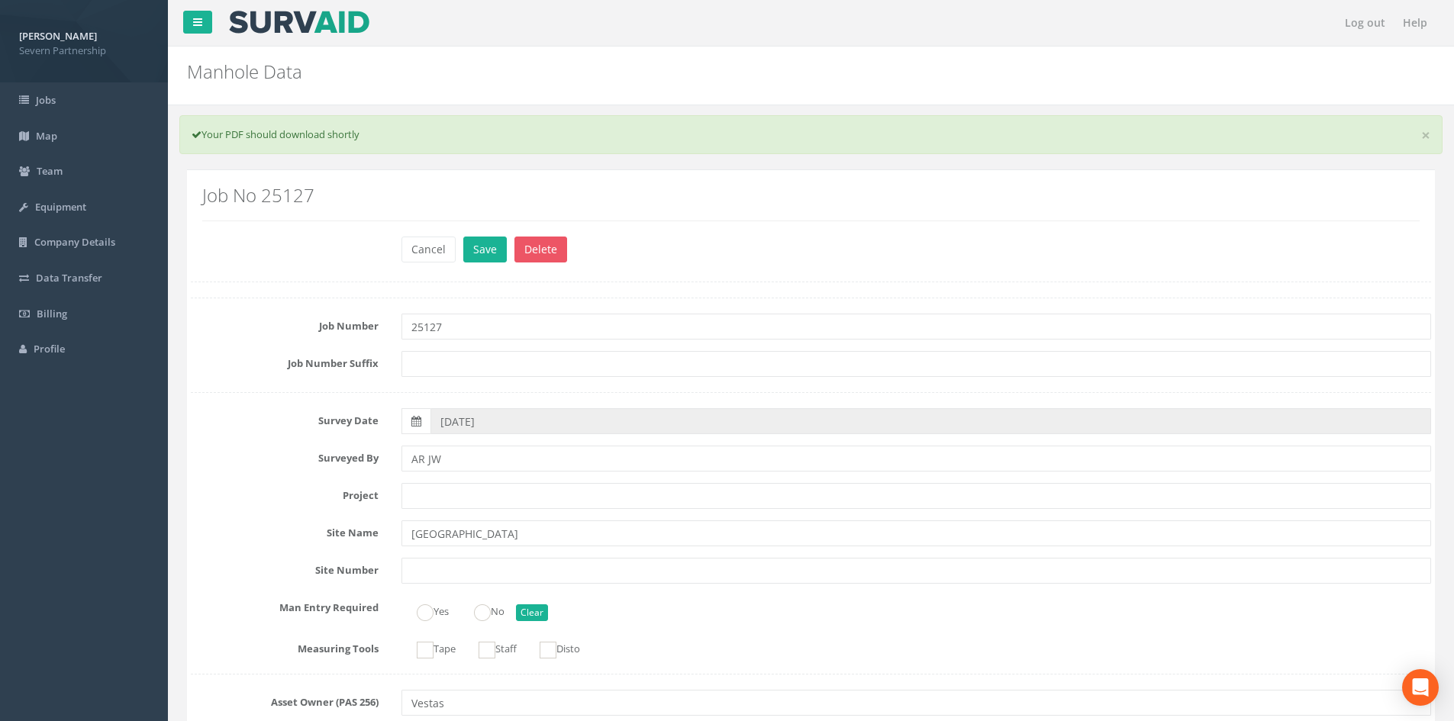
scroll to position [1147, 0]
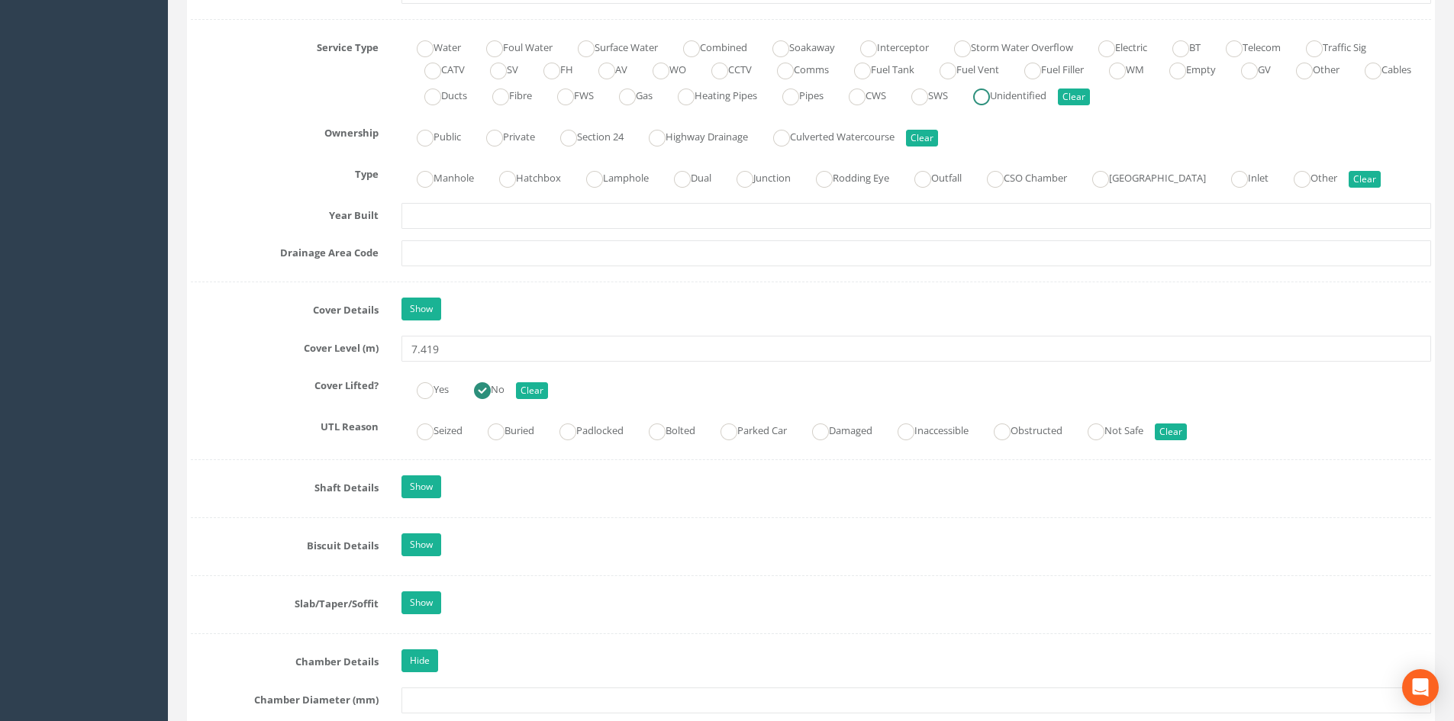
click at [990, 108] on input "Unidentified" at bounding box center [981, 105] width 17 height 26
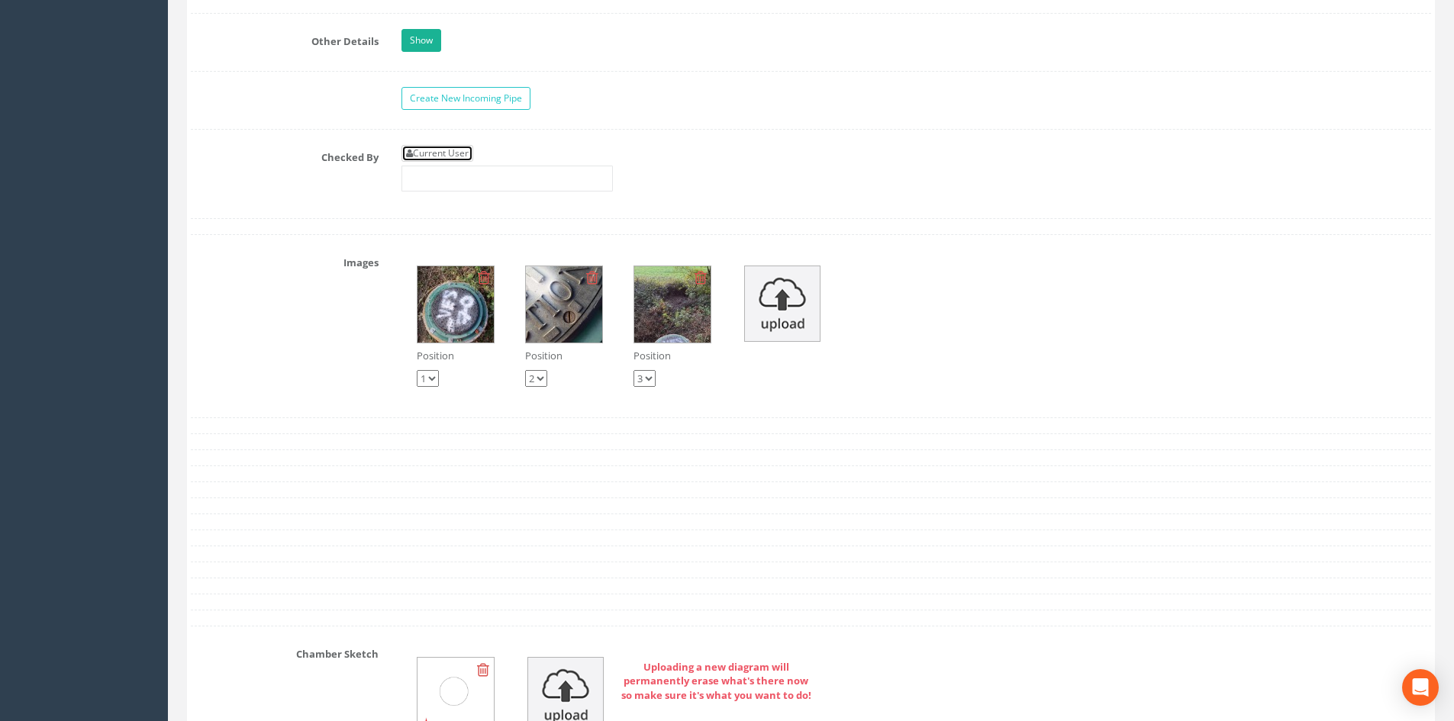
click at [455, 145] on link "Current User" at bounding box center [437, 153] width 72 height 17
type input "[PERSON_NAME]"
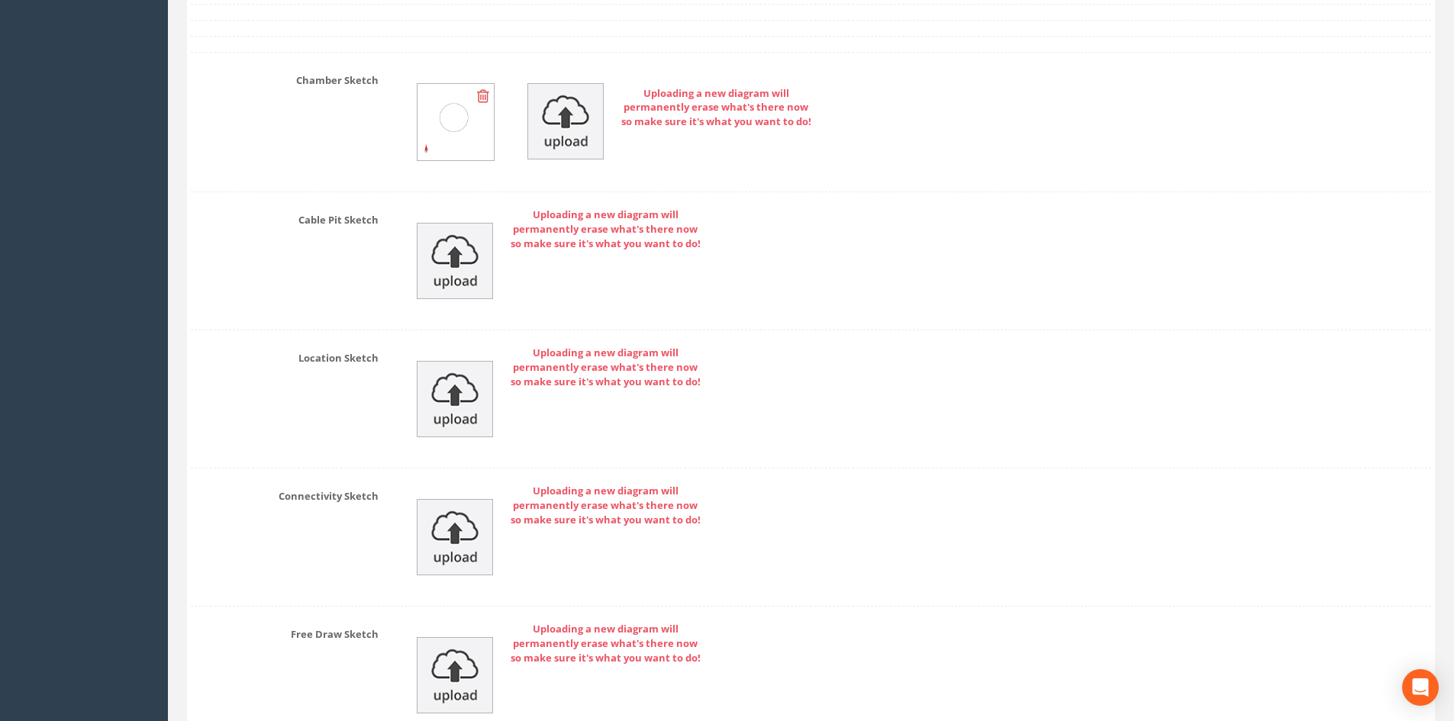
scroll to position [3513, 0]
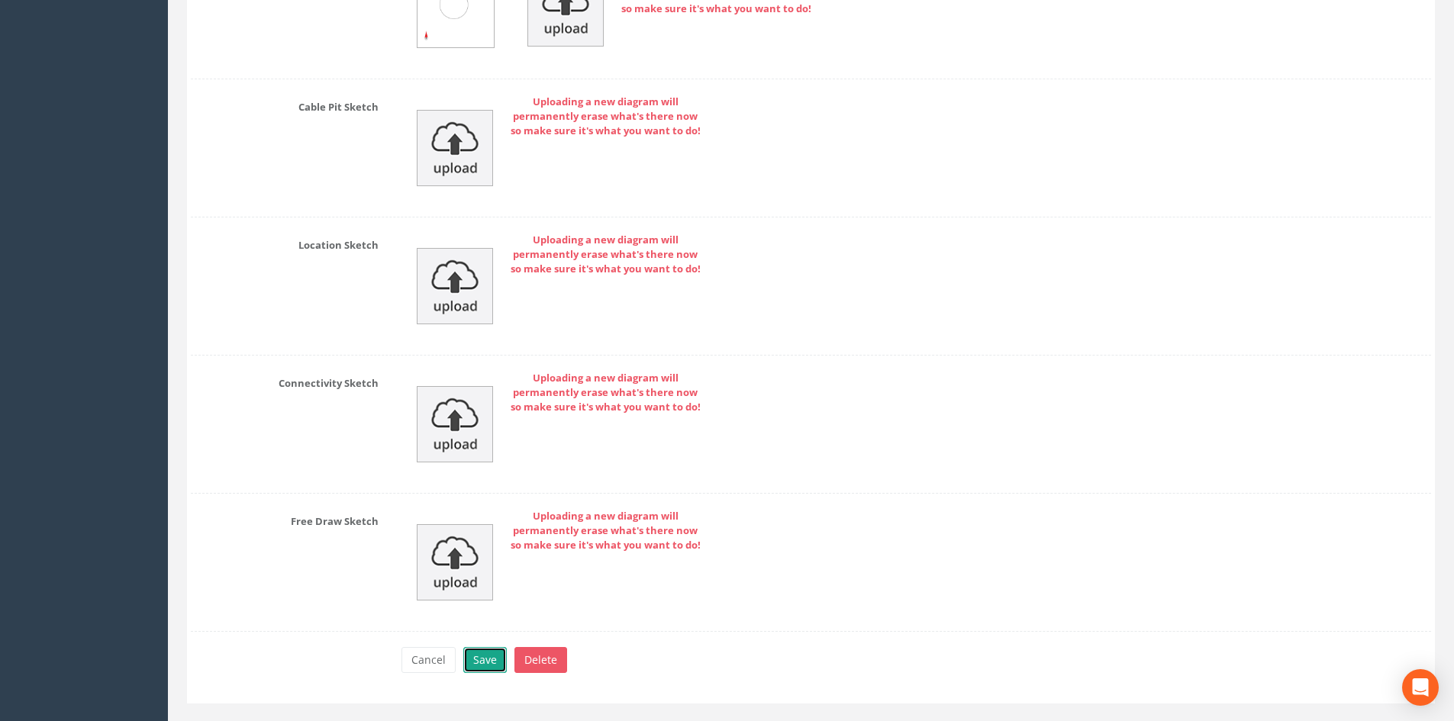
click at [495, 666] on button "Save" at bounding box center [485, 660] width 44 height 26
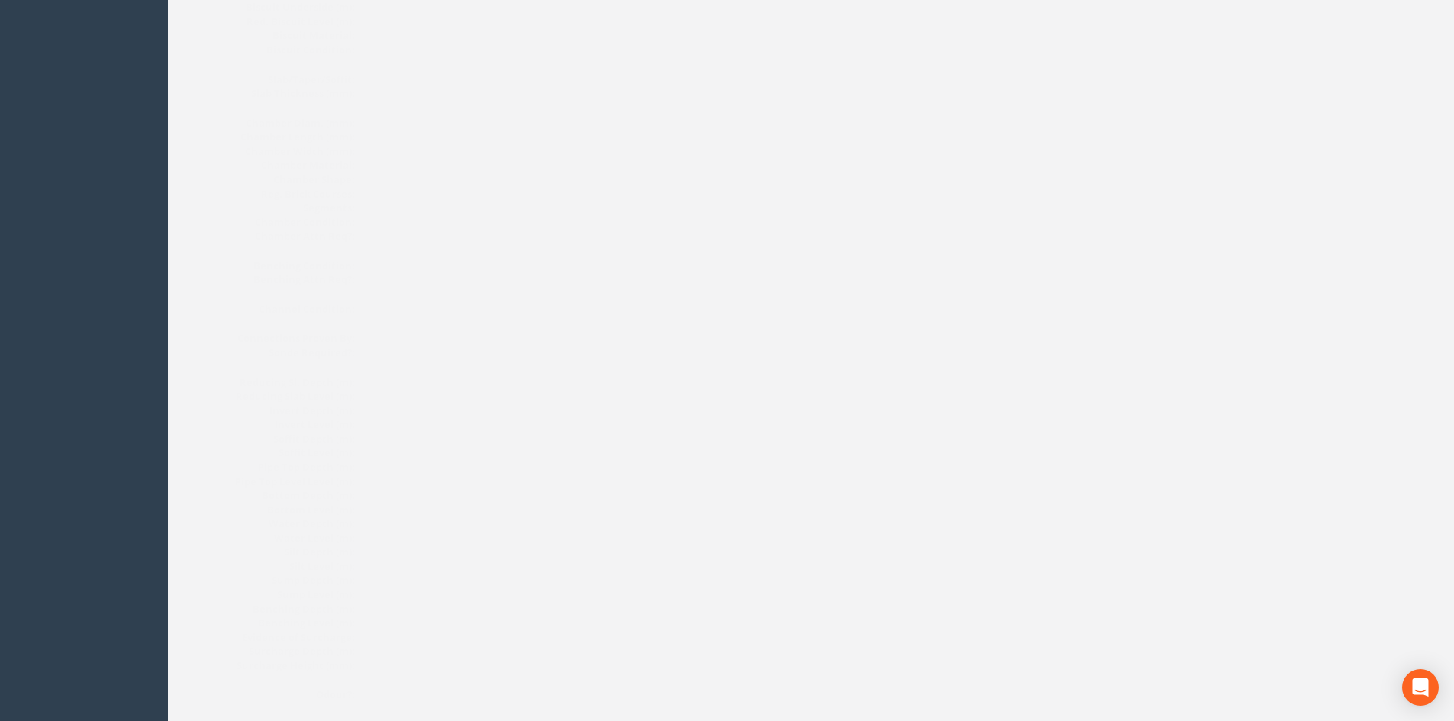
scroll to position [0, 0]
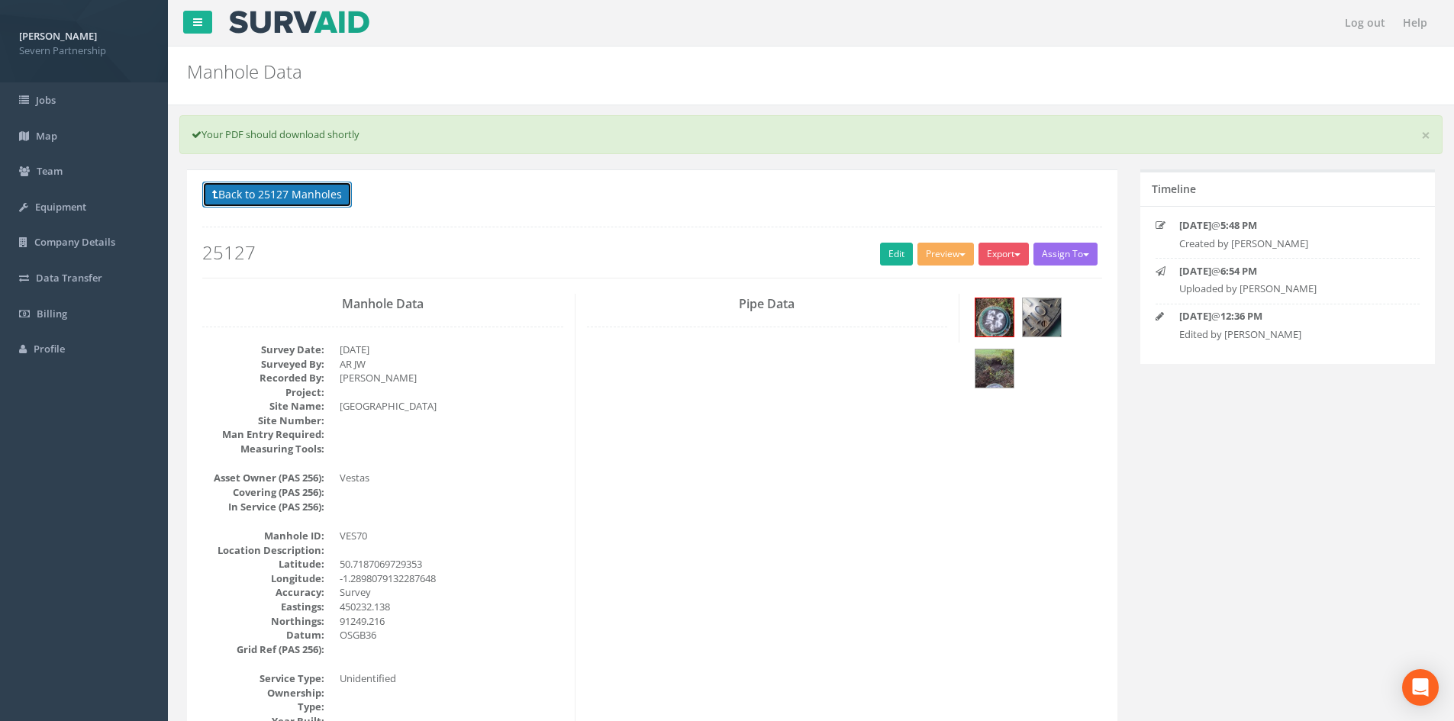
click at [330, 189] on button "Back to 25127 Manholes" at bounding box center [277, 195] width 150 height 26
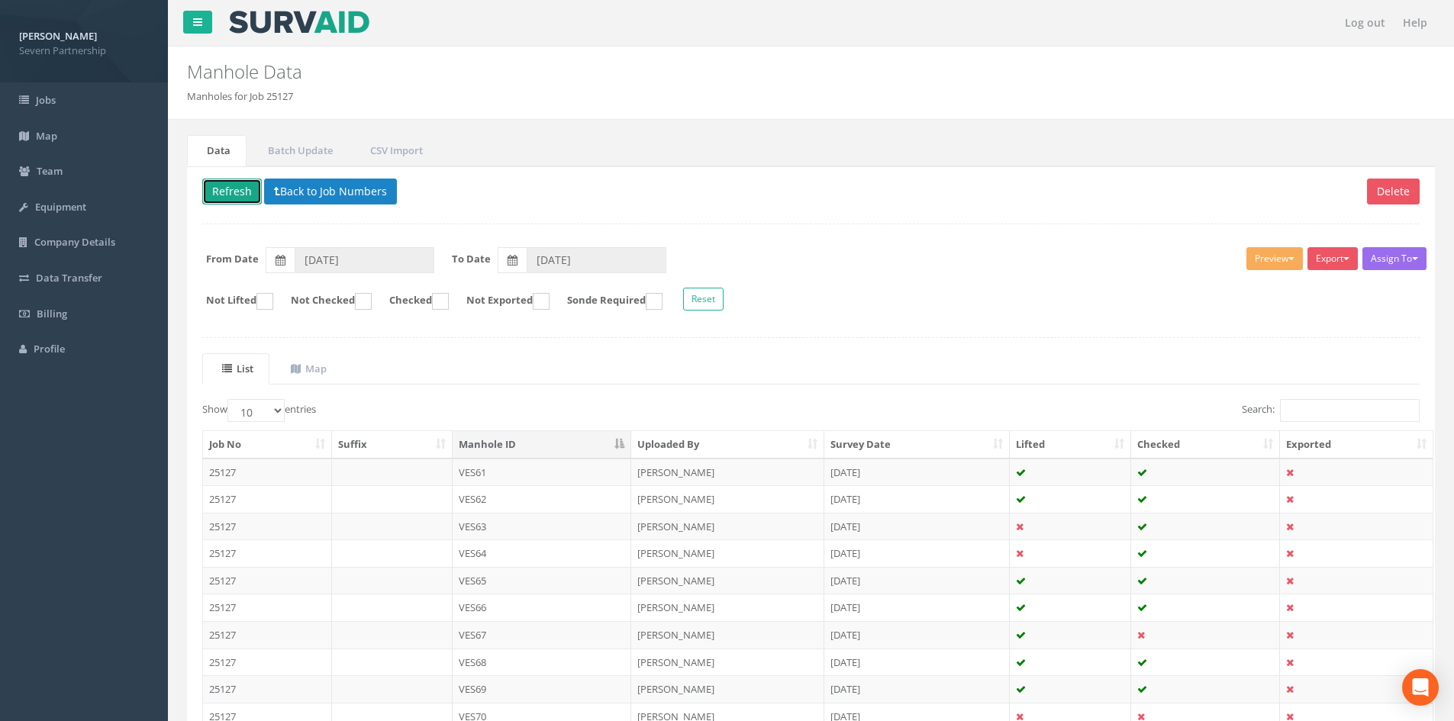
click at [237, 200] on button "Refresh" at bounding box center [232, 192] width 60 height 26
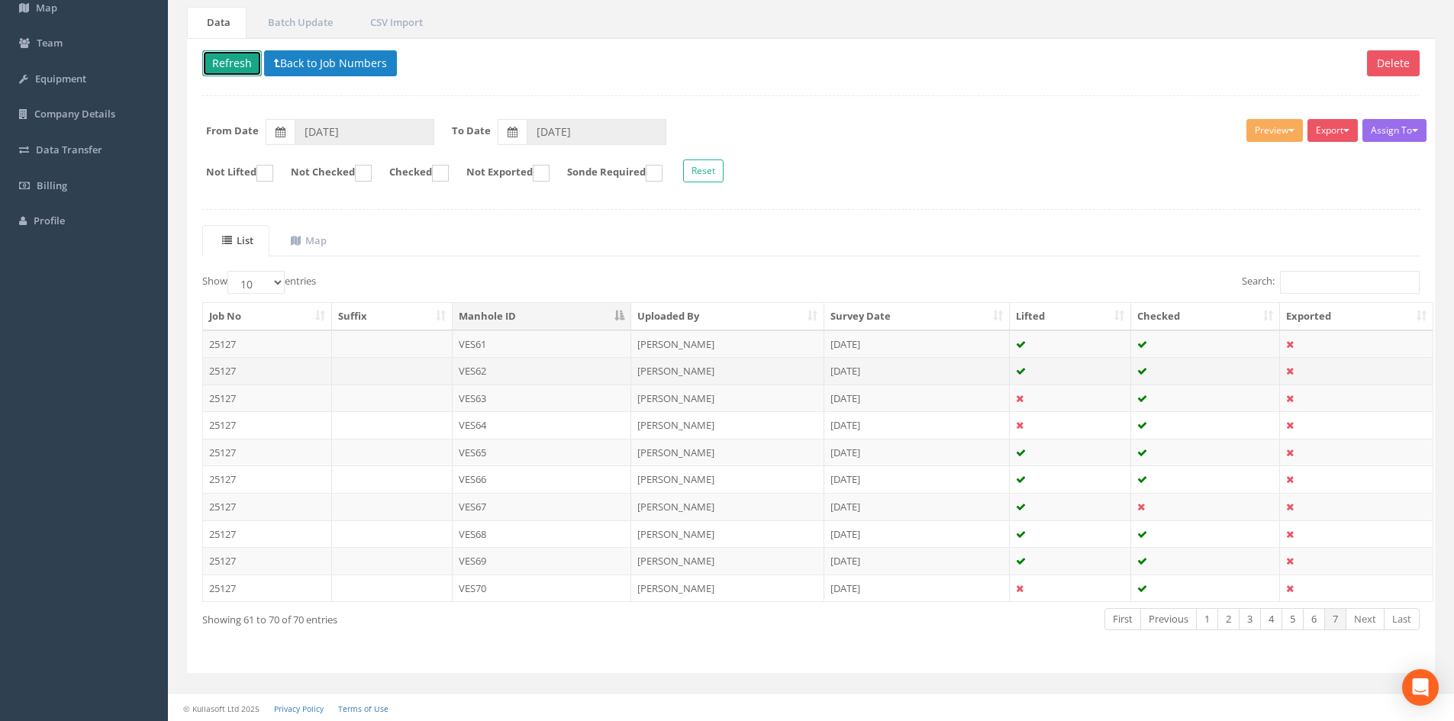
scroll to position [130, 0]
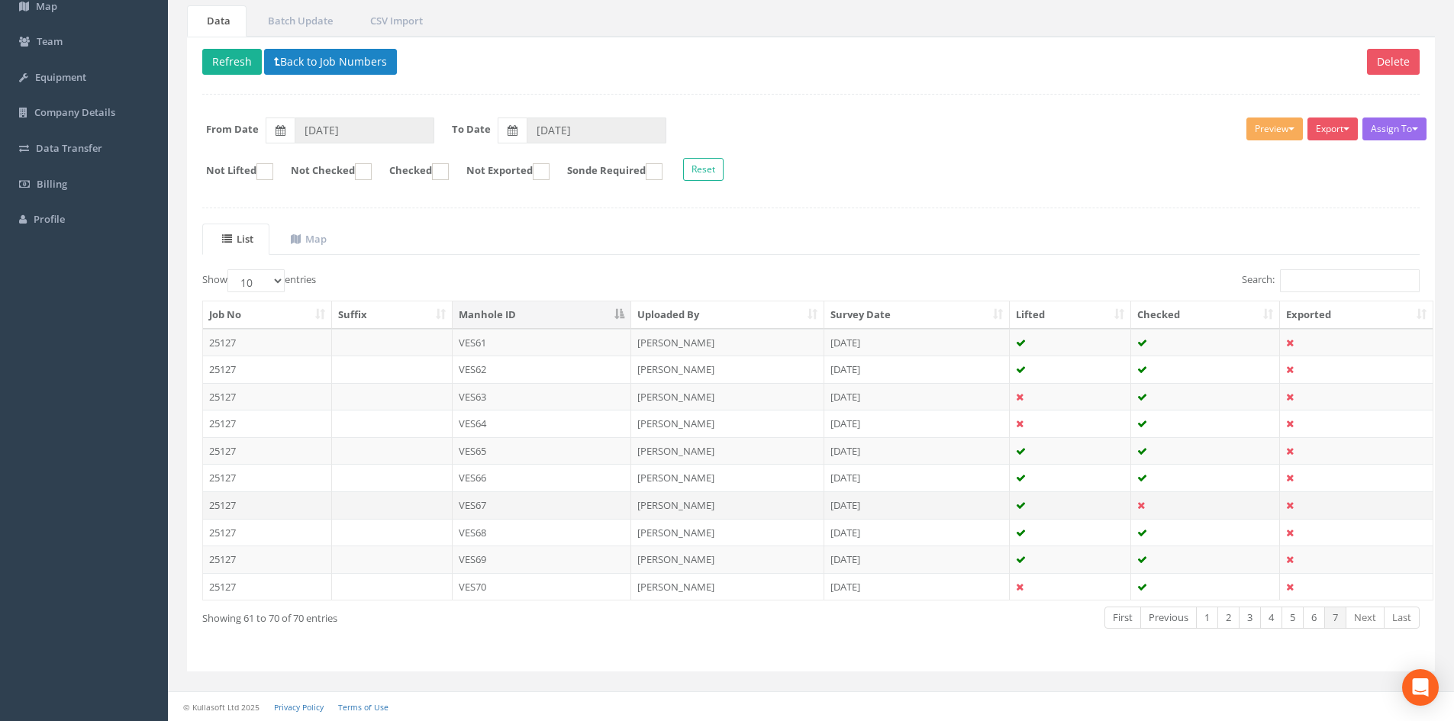
click at [522, 509] on td "VES67" at bounding box center [542, 505] width 179 height 27
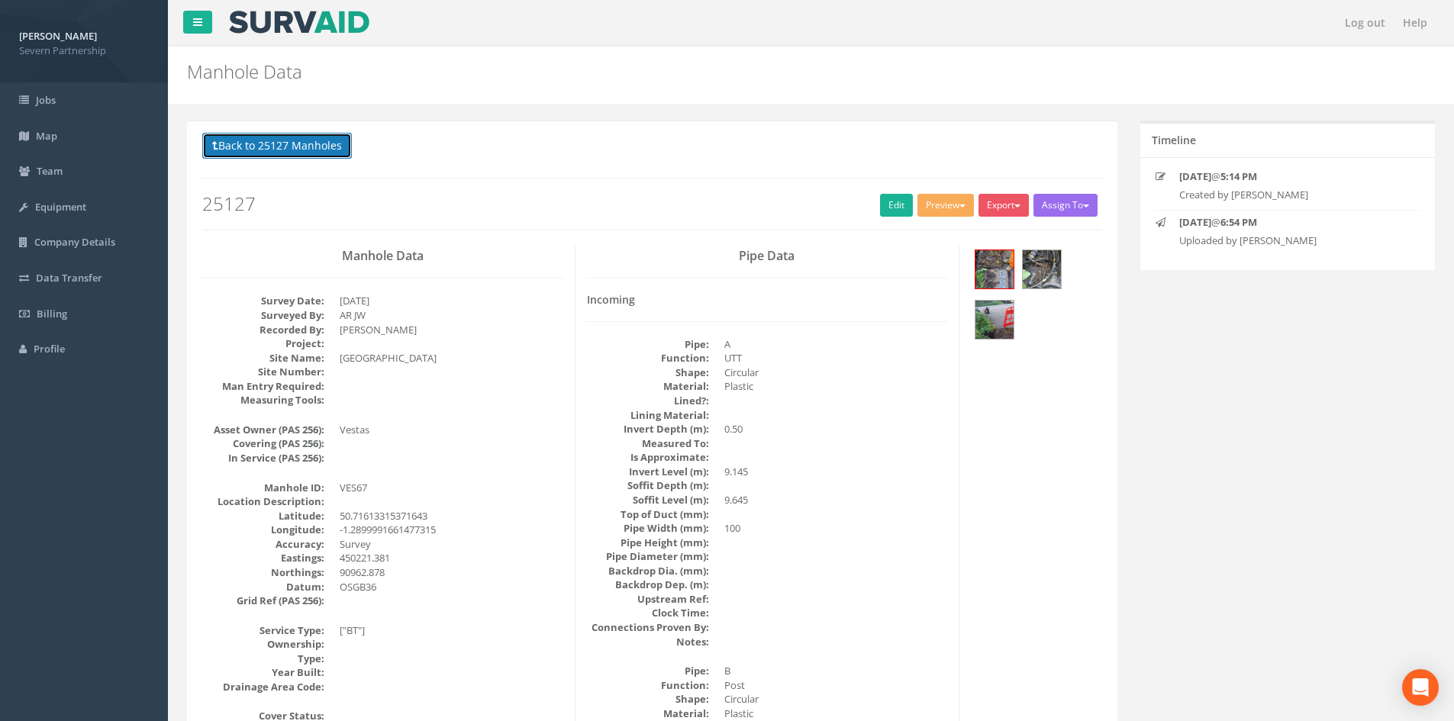
click at [293, 135] on button "Back to 25127 Manholes" at bounding box center [277, 146] width 150 height 26
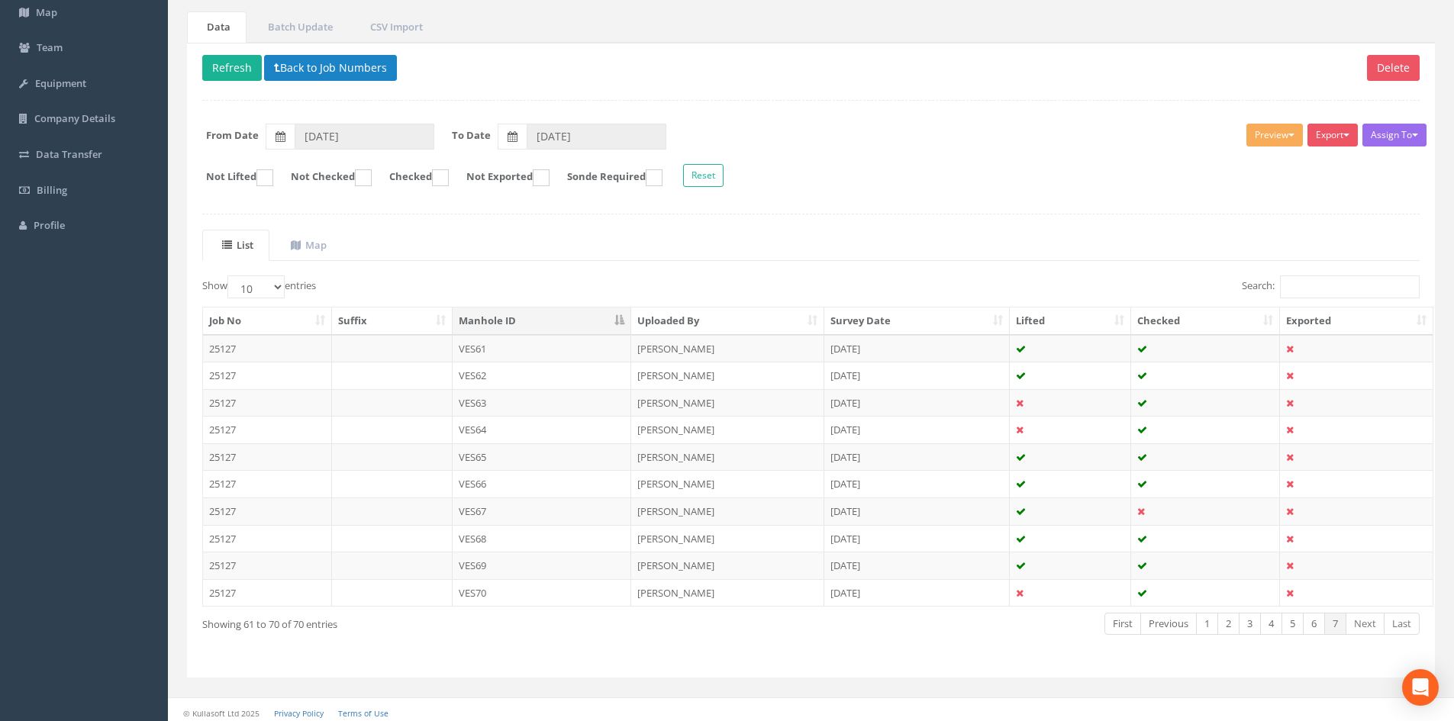
scroll to position [130, 0]
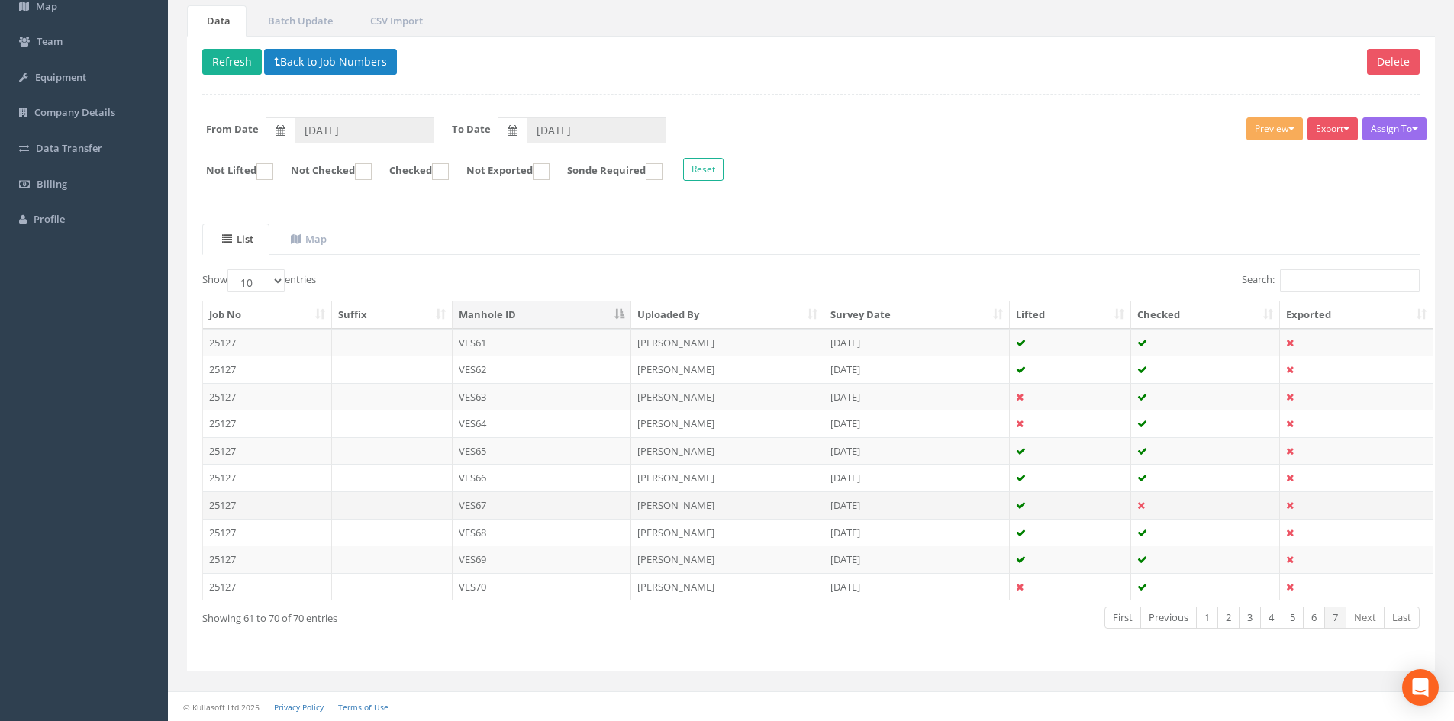
click at [518, 498] on td "VES67" at bounding box center [542, 505] width 179 height 27
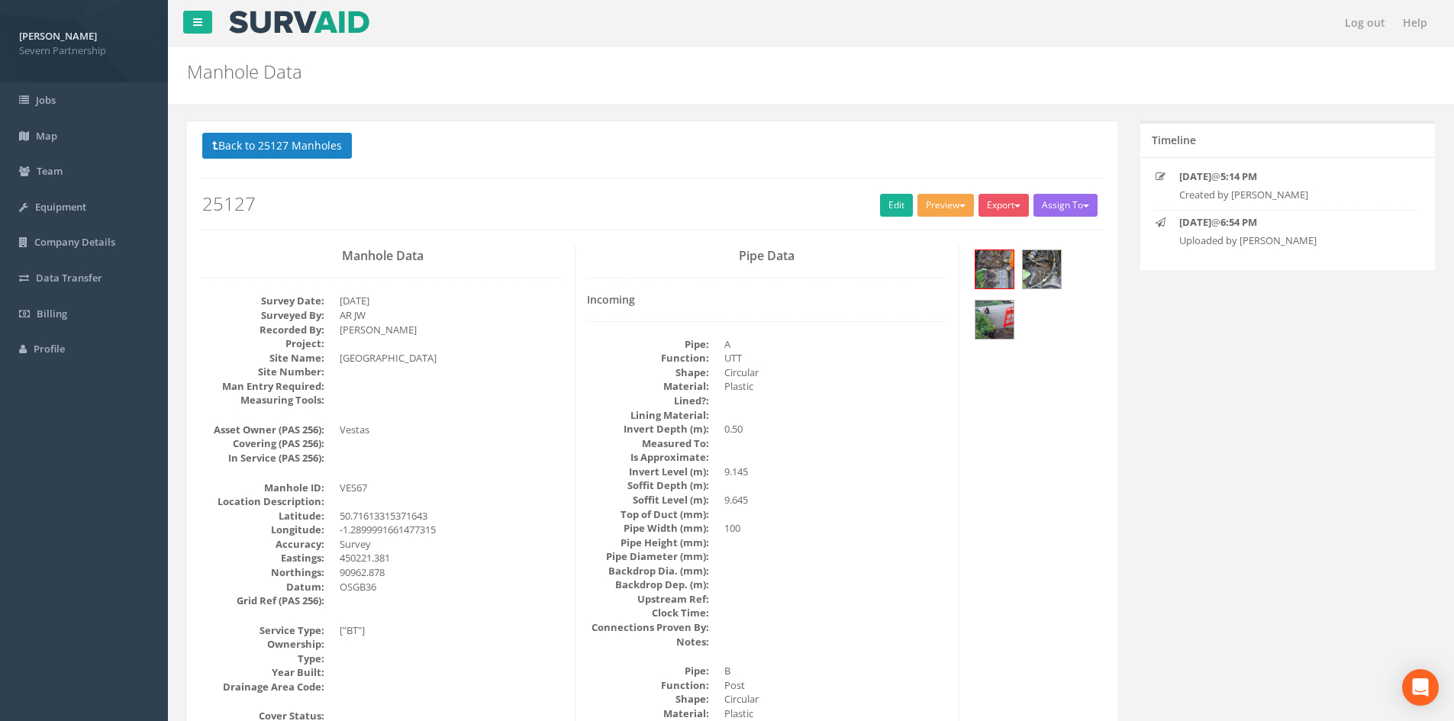
click at [917, 204] on button "Preview" at bounding box center [945, 205] width 56 height 23
click at [929, 217] on button "Preview" at bounding box center [945, 205] width 56 height 23
click at [928, 209] on button "Preview" at bounding box center [945, 205] width 56 height 23
click at [911, 231] on link "SP Manhole" at bounding box center [917, 237] width 116 height 24
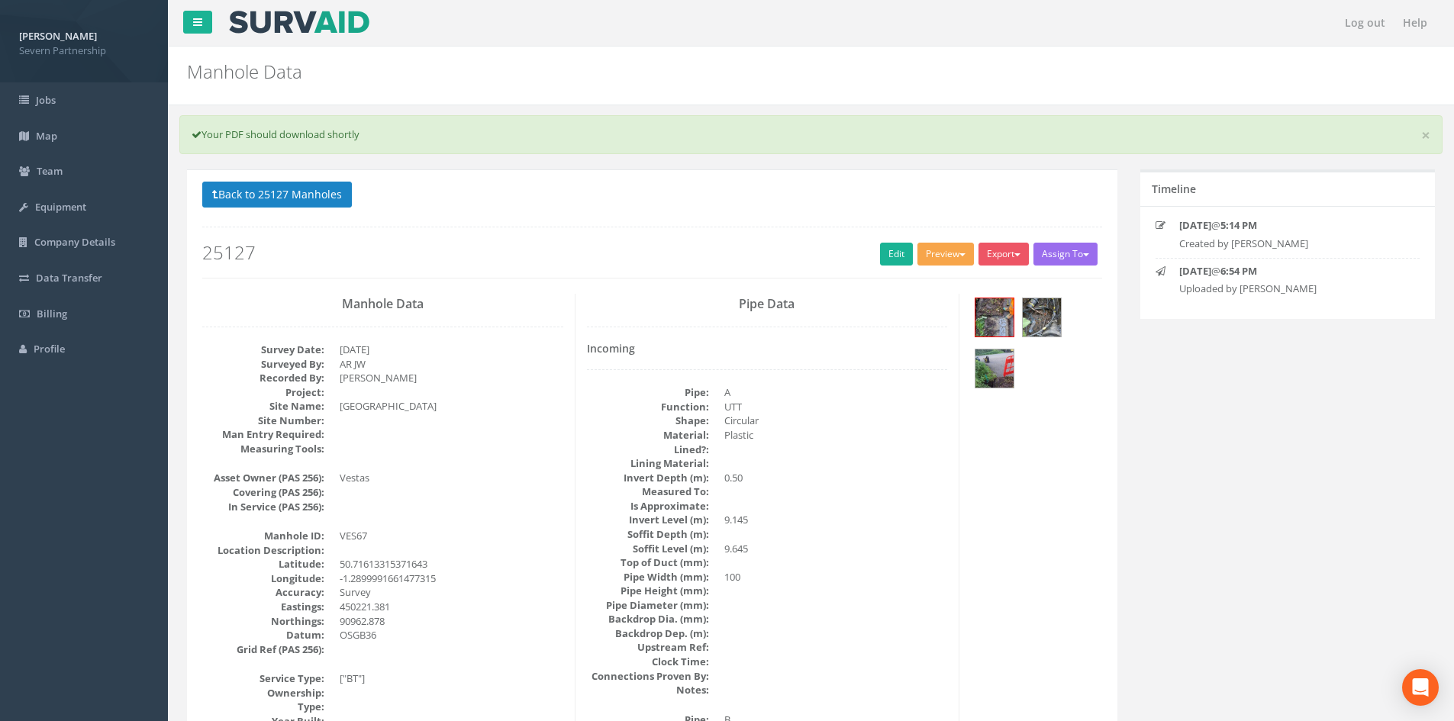
click at [943, 254] on button "Preview" at bounding box center [945, 254] width 56 height 23
click at [934, 274] on link "SP Manhole" at bounding box center [917, 286] width 116 height 24
click at [885, 244] on link "Edit" at bounding box center [896, 254] width 33 height 23
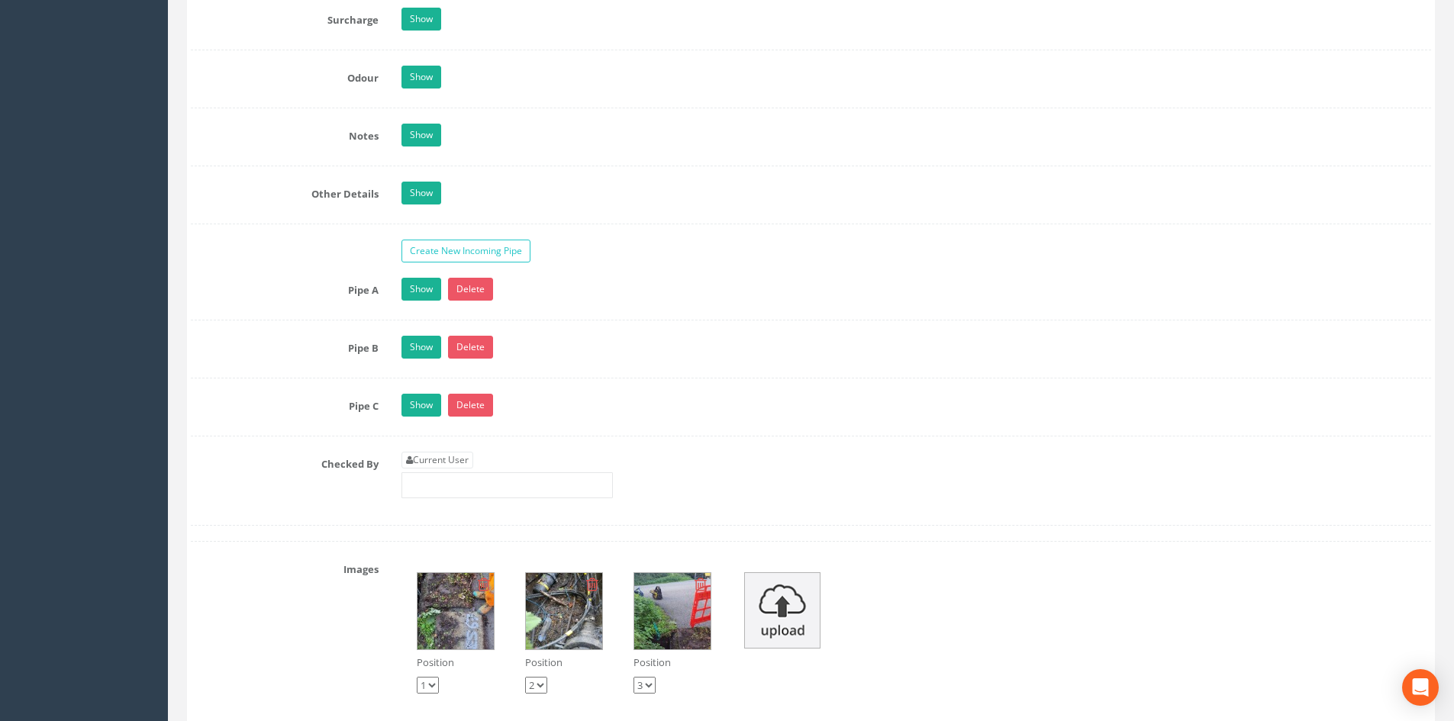
scroll to position [3055, 0]
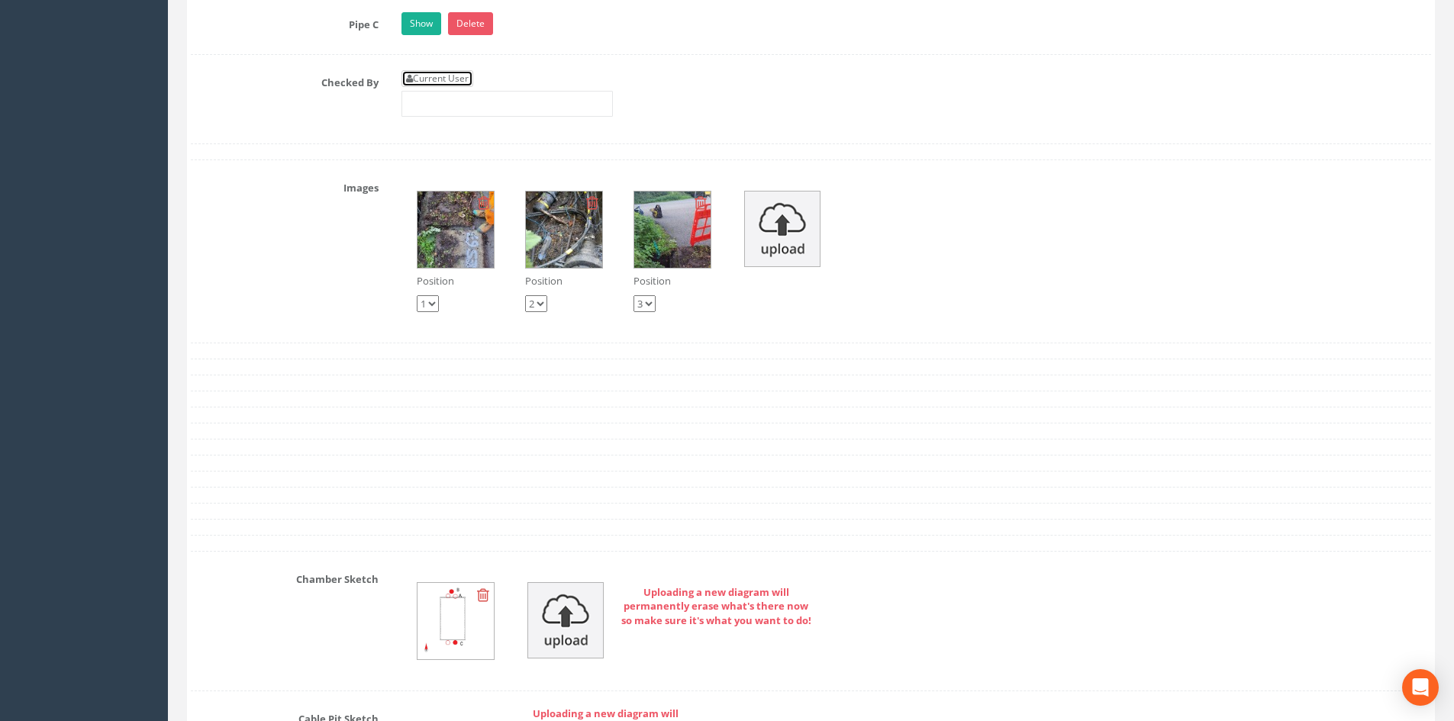
click at [463, 83] on link "Current User" at bounding box center [437, 78] width 72 height 17
type input "[PERSON_NAME]"
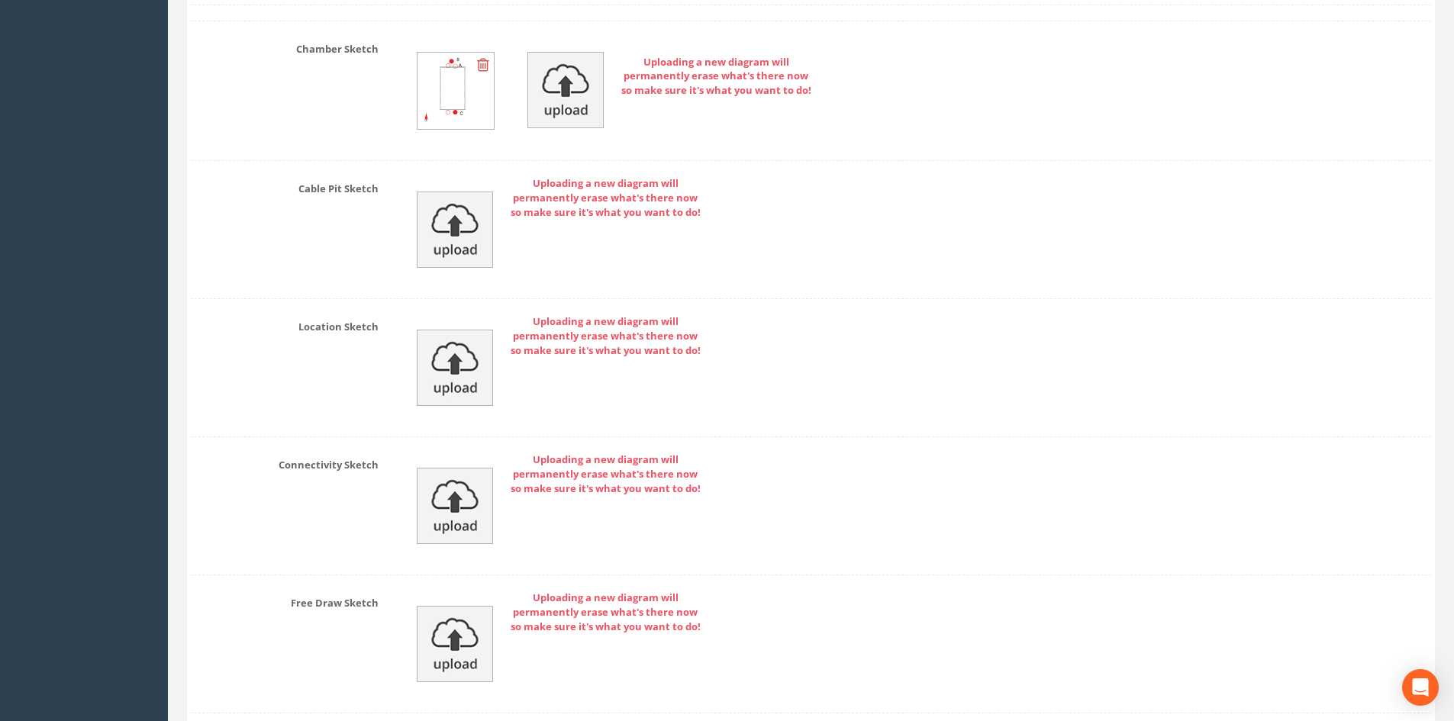
scroll to position [3700, 0]
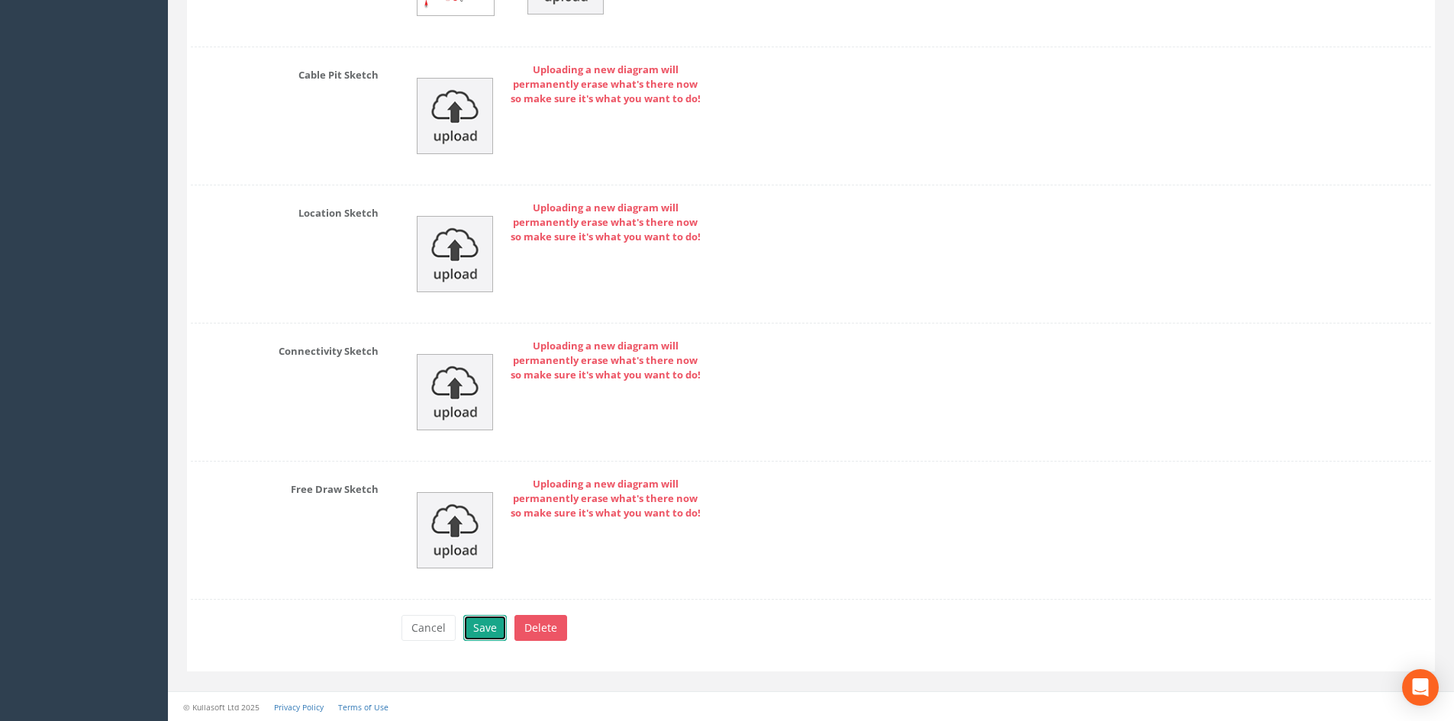
click at [495, 627] on button "Save" at bounding box center [485, 628] width 44 height 26
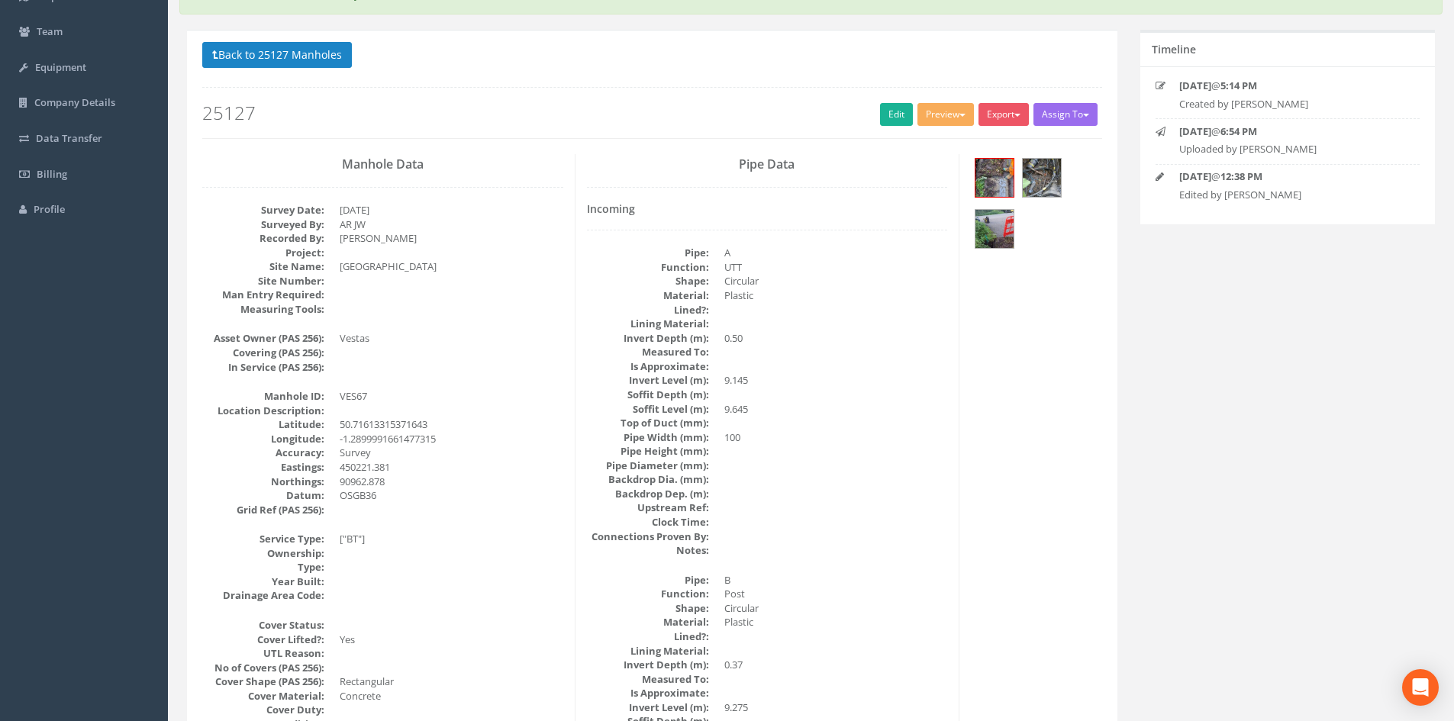
scroll to position [0, 0]
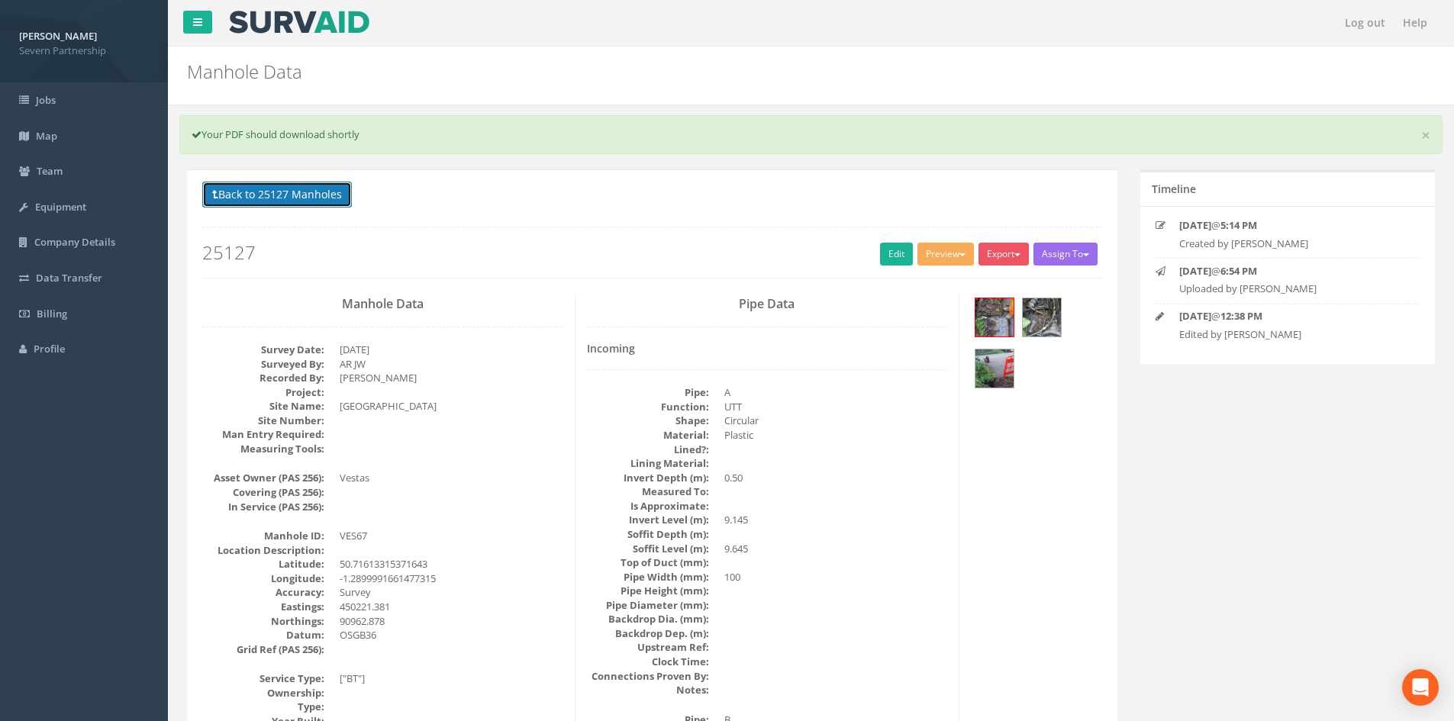
click at [323, 202] on button "Back to 25127 Manholes" at bounding box center [277, 195] width 150 height 26
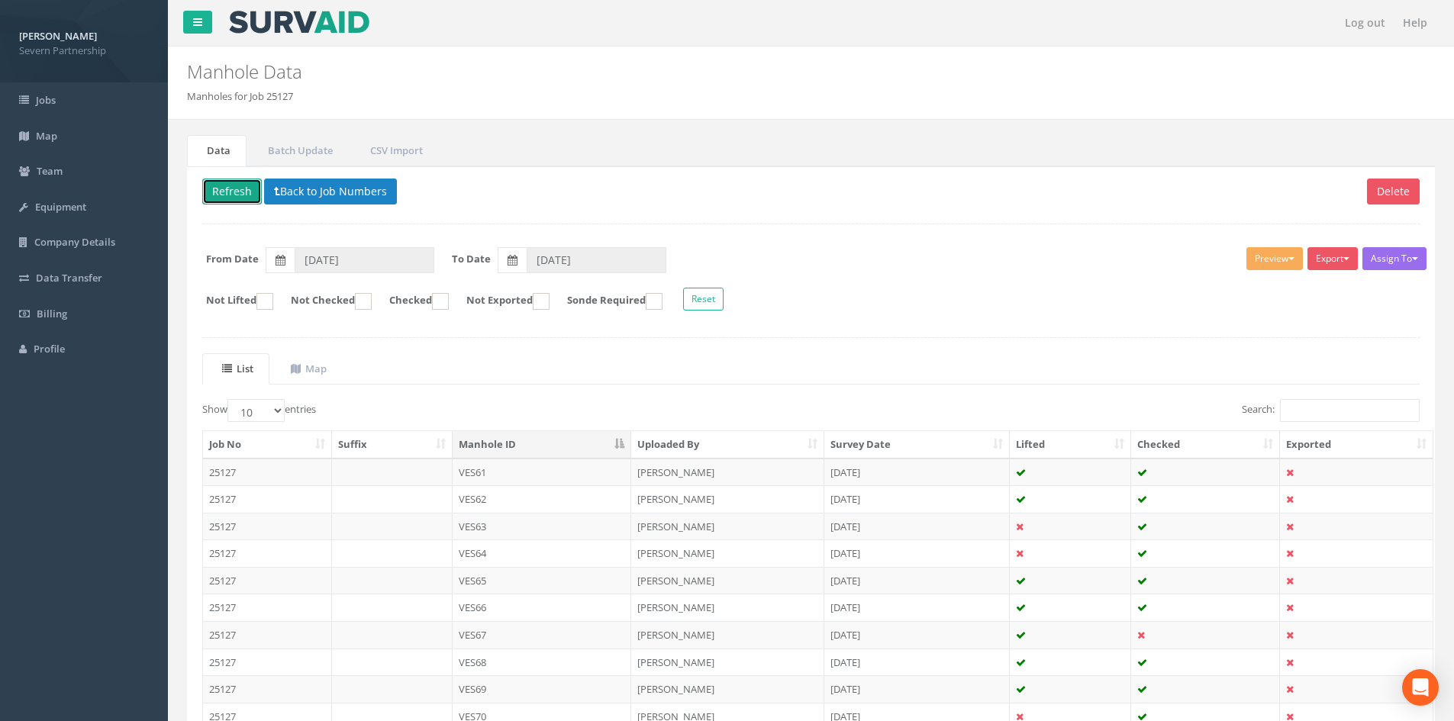
click at [229, 191] on button "Refresh" at bounding box center [232, 192] width 60 height 26
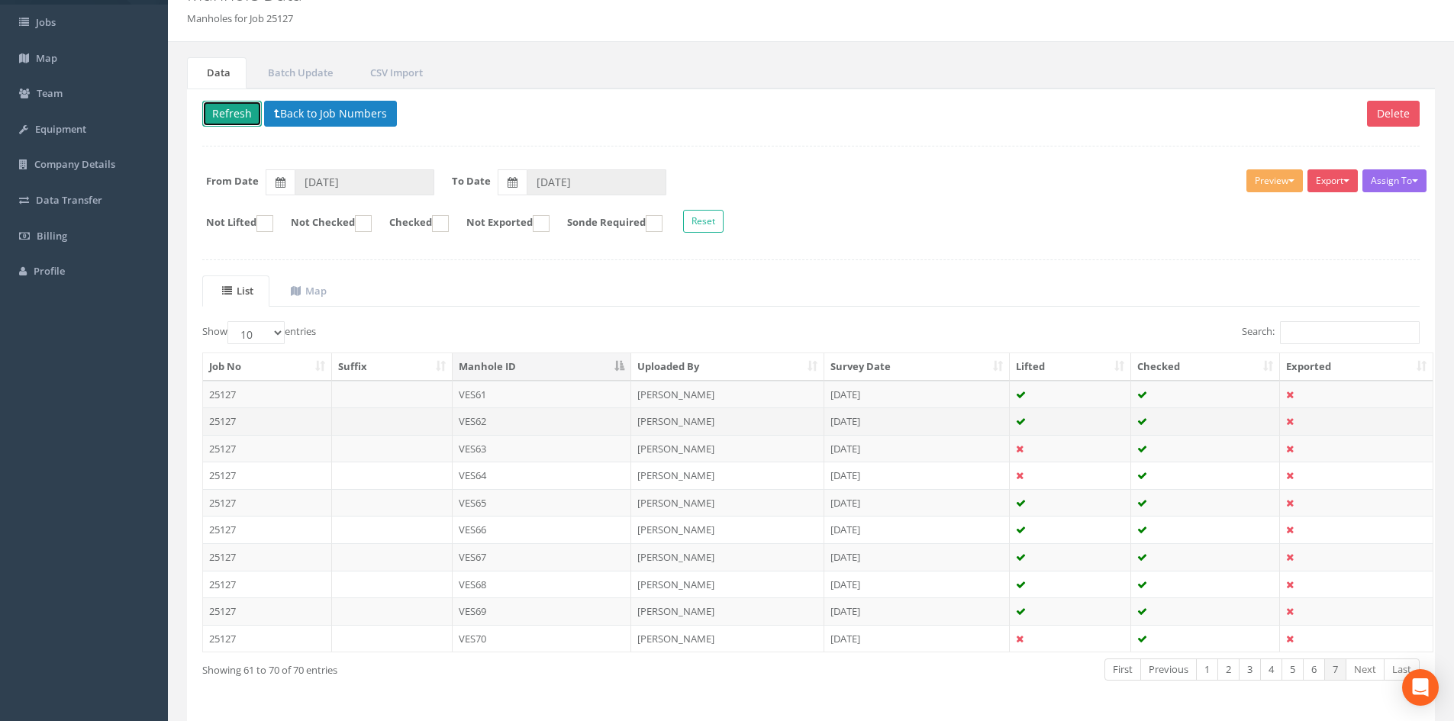
scroll to position [130, 0]
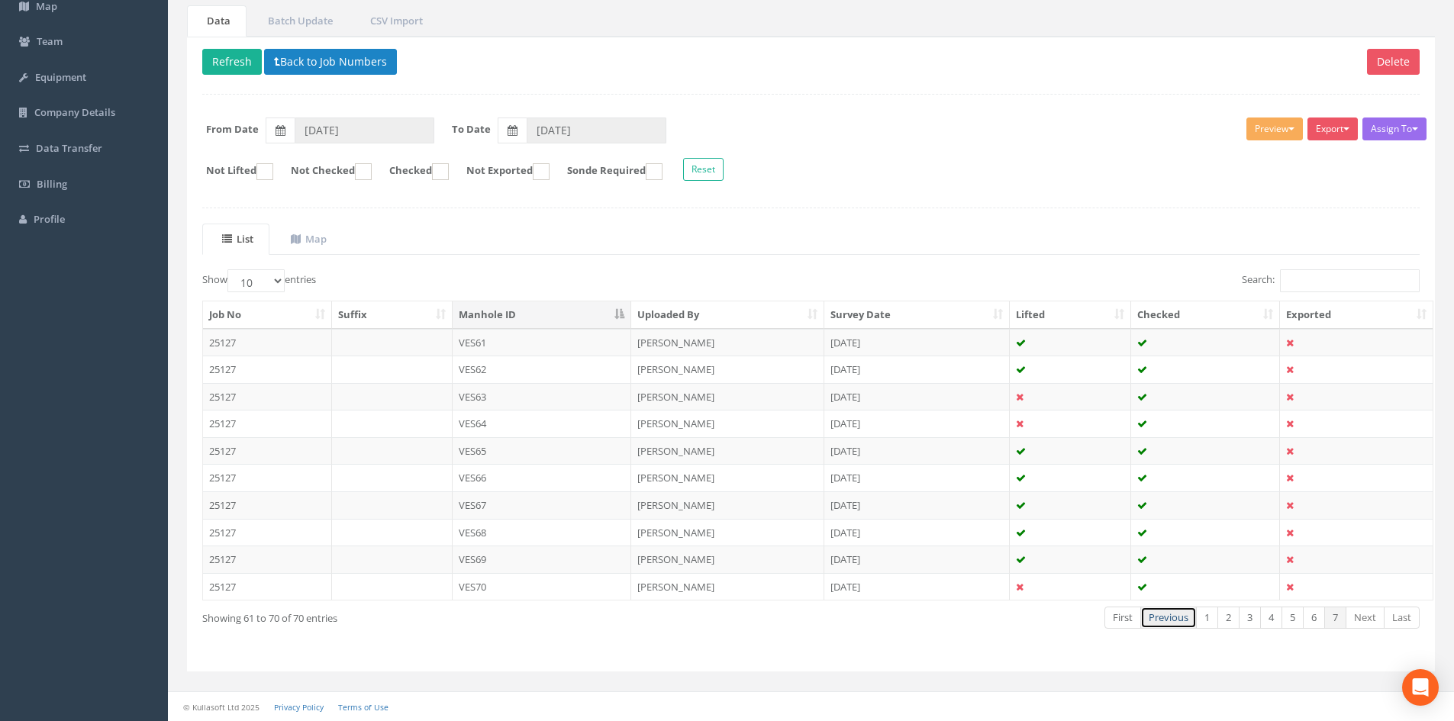
click at [1159, 611] on link "Previous" at bounding box center [1168, 618] width 56 height 22
click at [1387, 615] on link "Last" at bounding box center [1402, 618] width 36 height 22
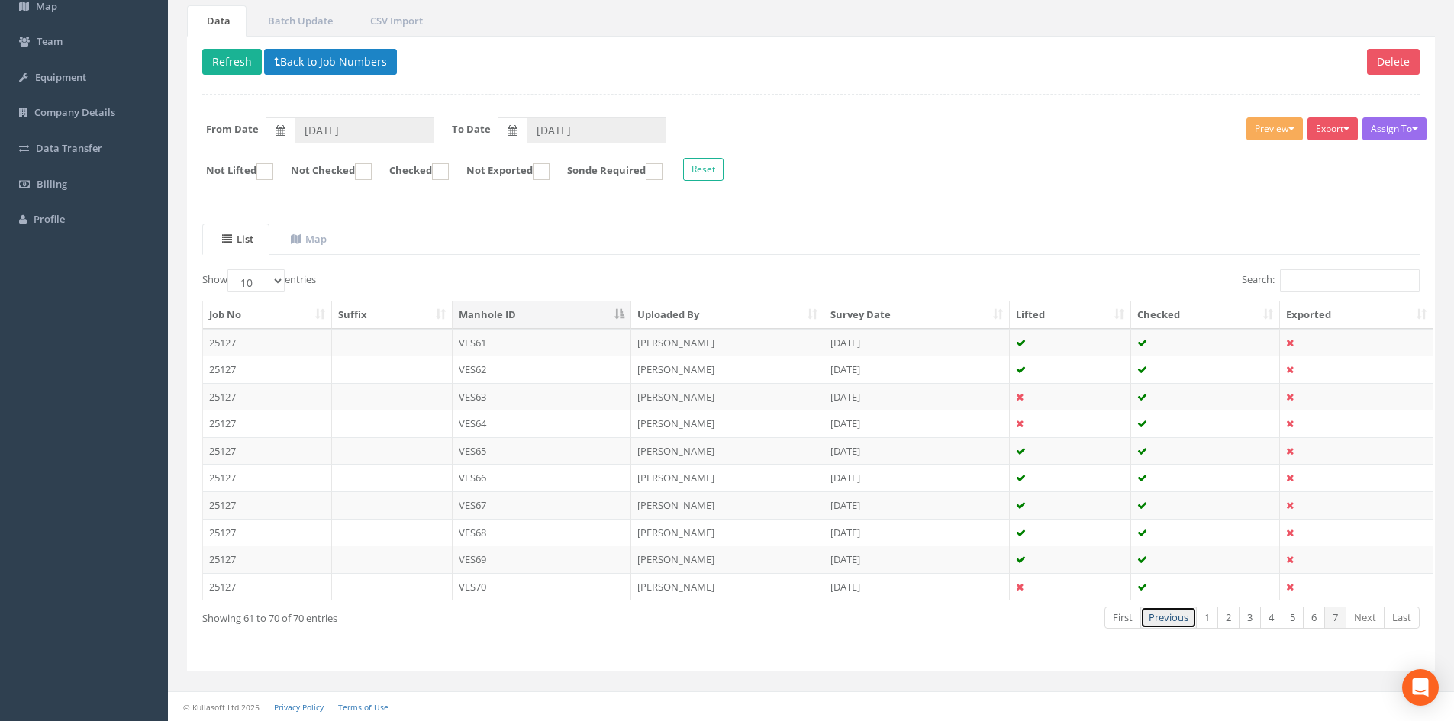
click at [1189, 625] on link "Previous" at bounding box center [1168, 618] width 56 height 22
click at [1188, 624] on link "Previous" at bounding box center [1168, 618] width 56 height 22
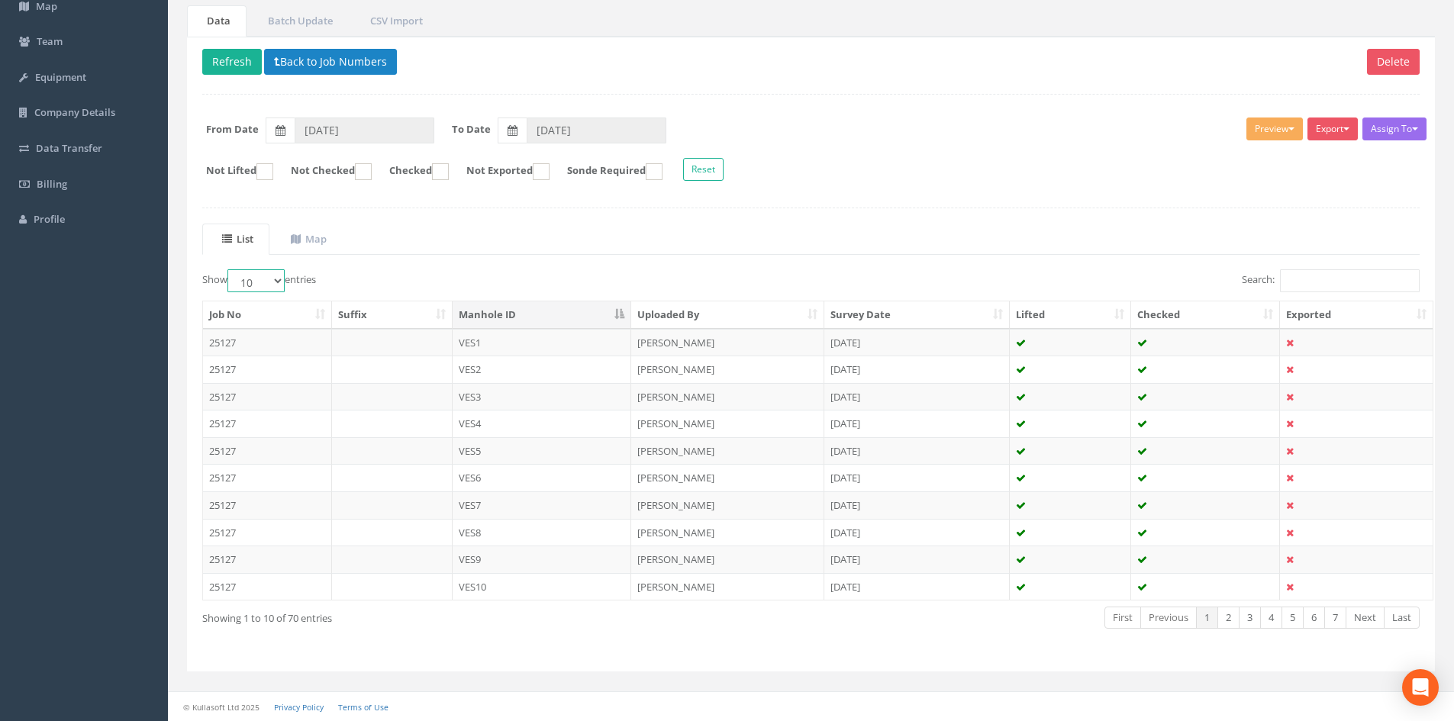
click at [263, 270] on select "10 25 50 100" at bounding box center [255, 280] width 57 height 23
select select "100"
click at [230, 269] on select "10 25 50 100" at bounding box center [255, 280] width 57 height 23
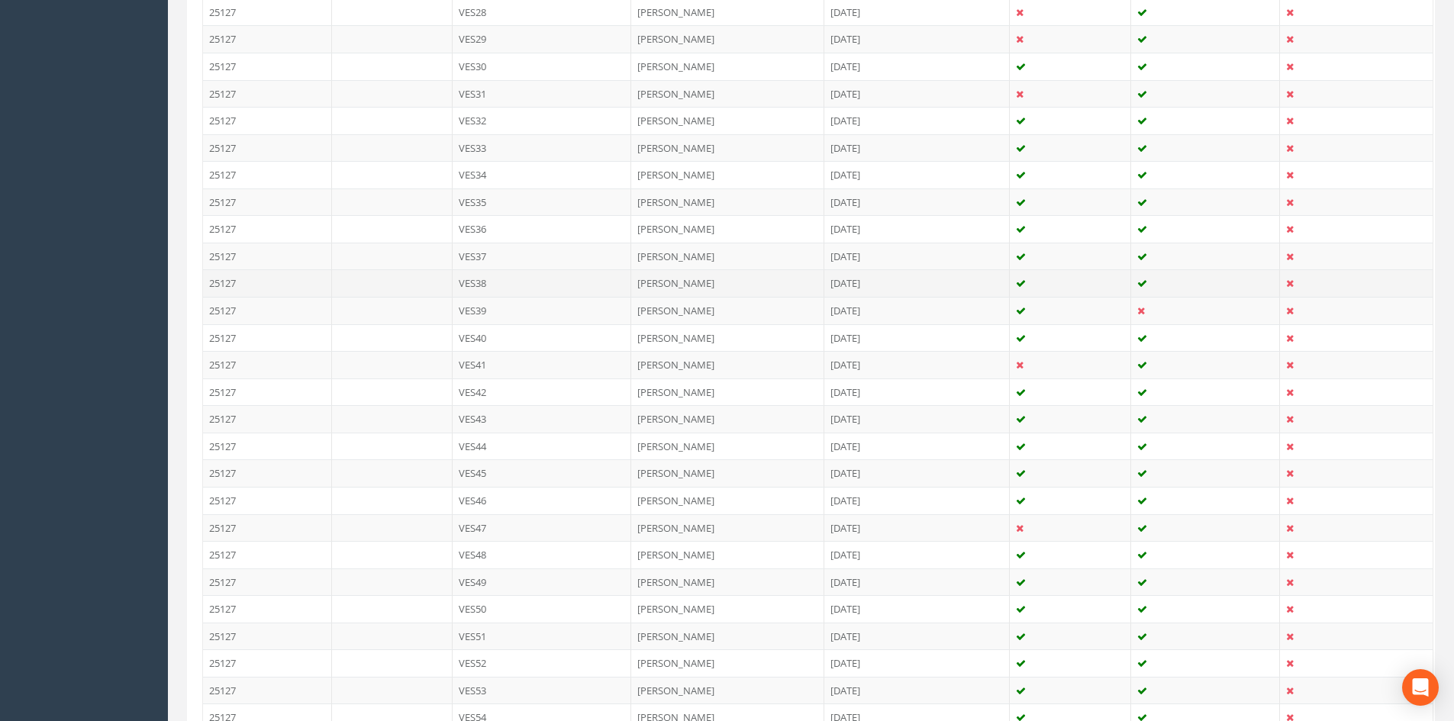
scroll to position [1221, 0]
